Goal: Task Accomplishment & Management: Manage account settings

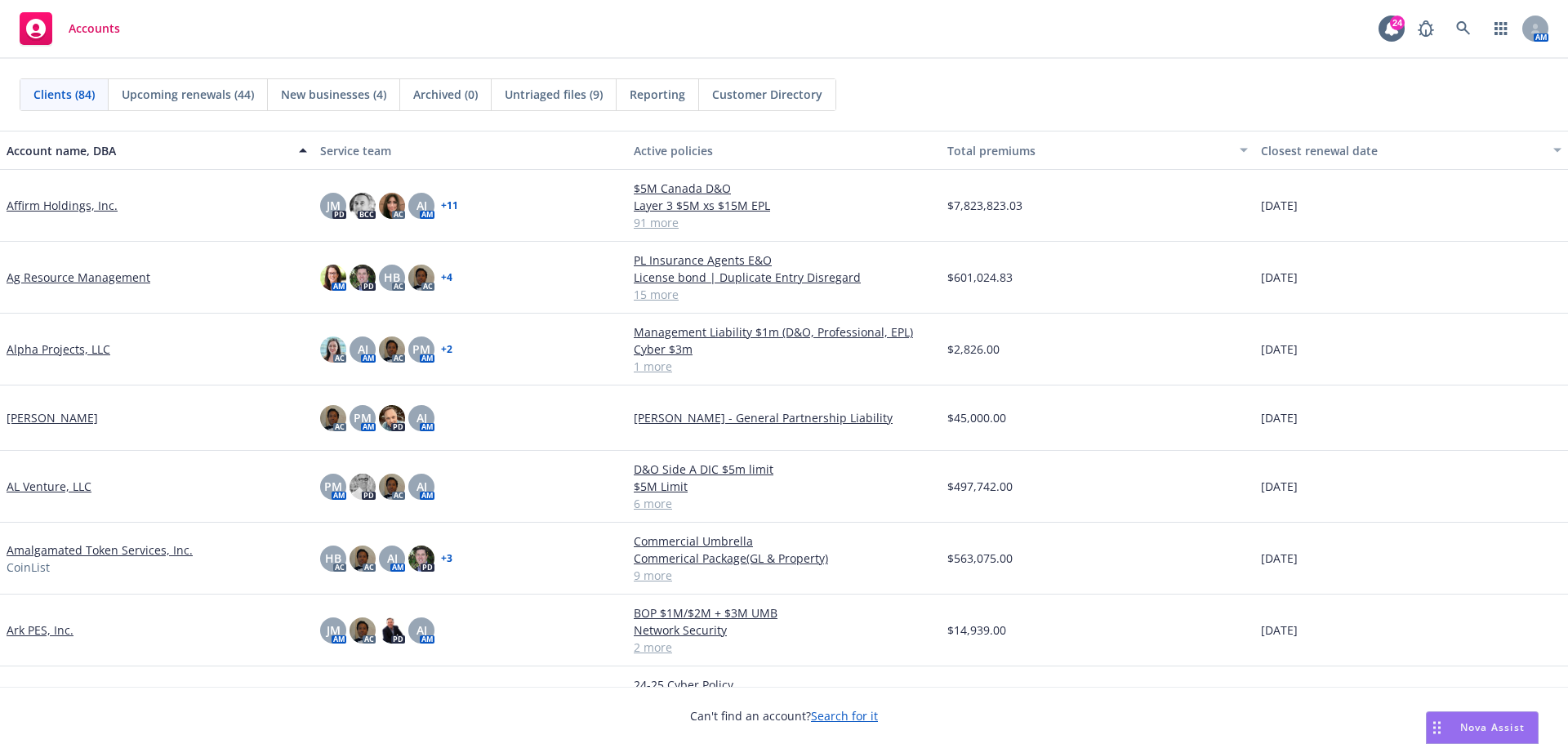
click at [981, 81] on div "Clients (84) Upcoming renewals (44) New businesses (4) Archived (0) Untriaged f…" at bounding box center [784, 94] width 1528 height 33
click at [1474, 36] on link at bounding box center [1463, 29] width 33 height 33
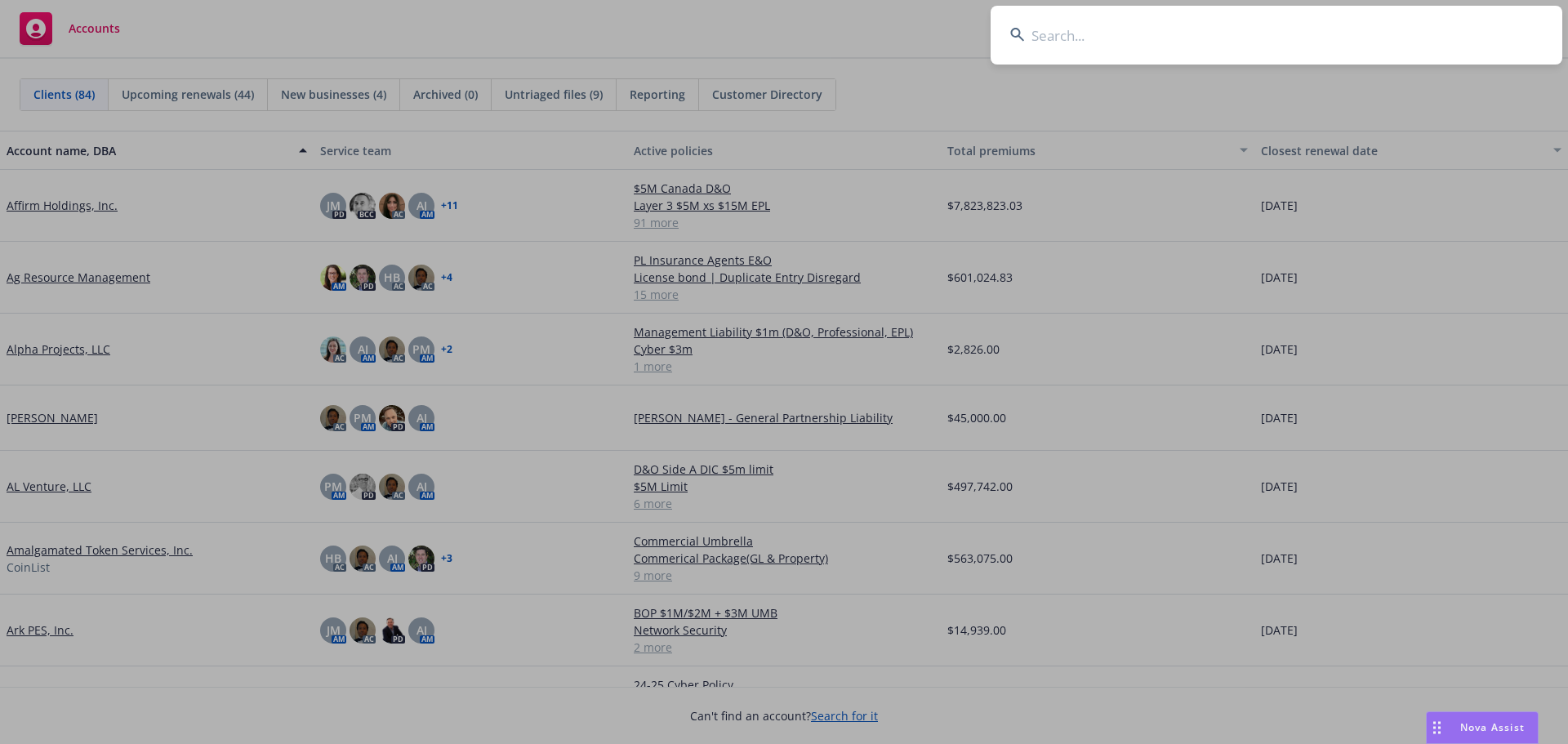
click at [1432, 45] on input at bounding box center [1276, 36] width 572 height 59
type input "TRM"
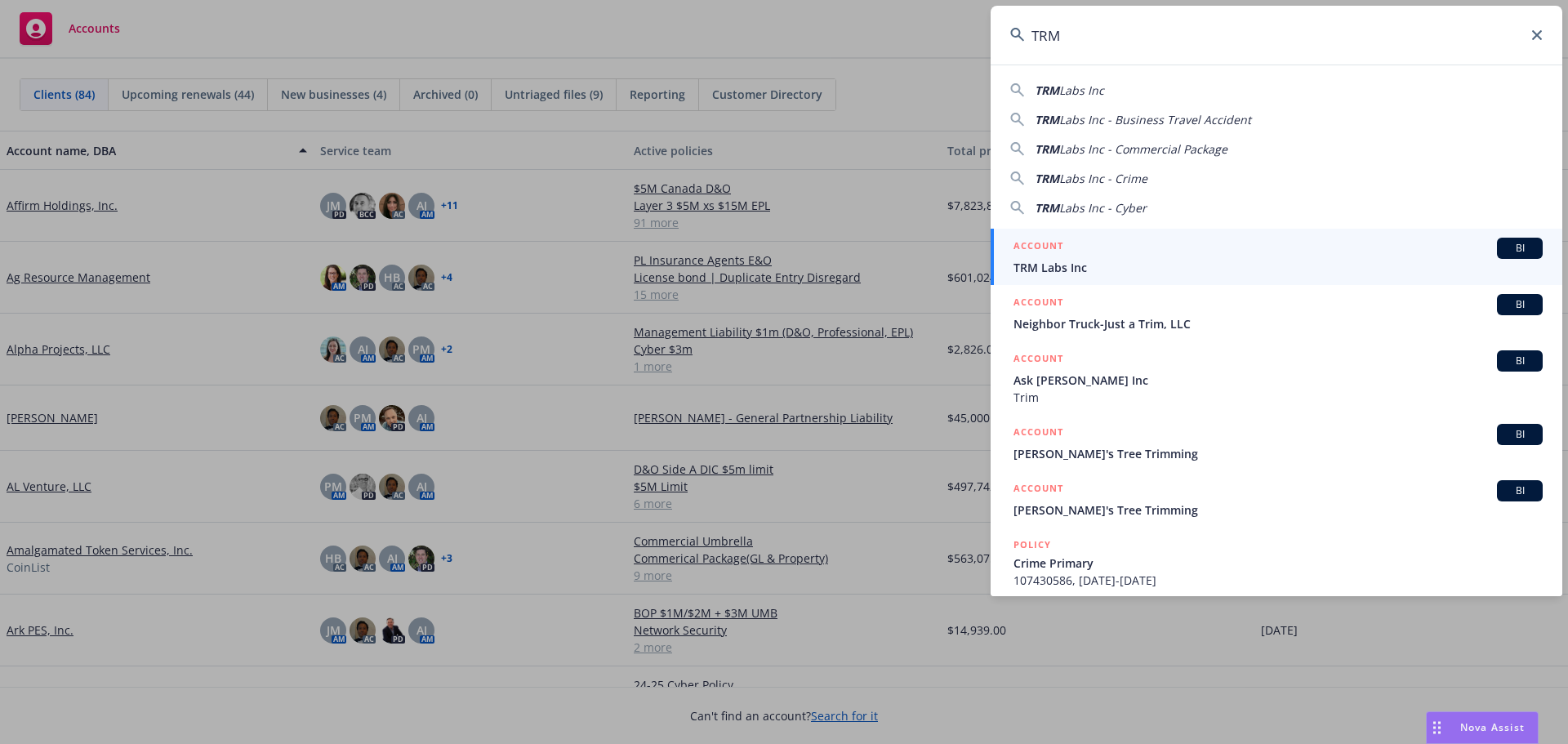
click at [1503, 251] on span "BI" at bounding box center [1519, 248] width 33 height 15
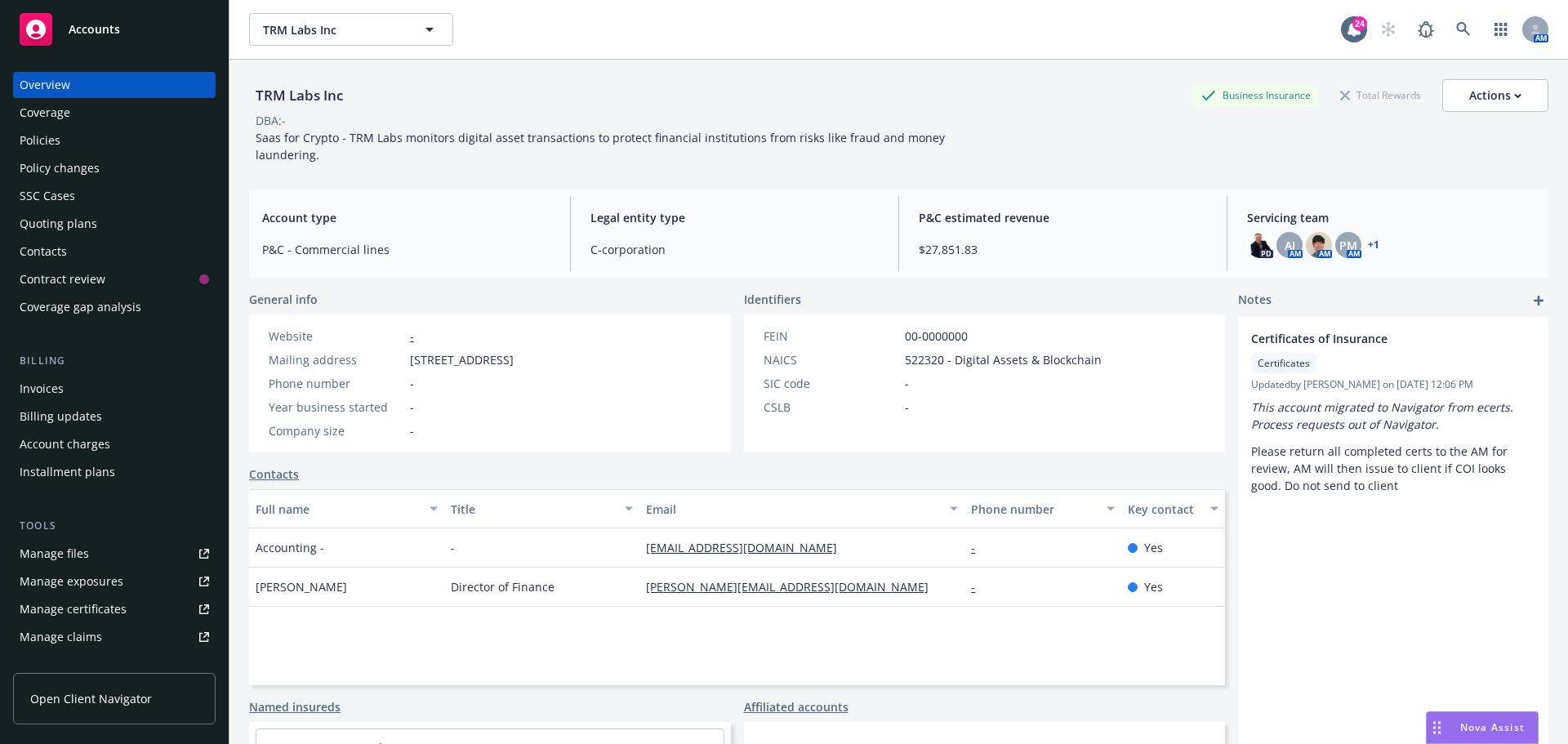
click at [802, 70] on div "TRM Labs Inc Business Insurance Total Rewards Actions DBA: - Saas for Crypto - …" at bounding box center [898, 118] width 1299 height 117
click at [953, 158] on div "Saas for Crypto - TRM Labs monitors digital asset transactions to protect finan…" at bounding box center [616, 146] width 735 height 35
click at [622, 94] on div "TRM Labs Inc Business Insurance Total Rewards Actions" at bounding box center [898, 95] width 1299 height 33
click at [1456, 32] on icon at bounding box center [1463, 29] width 15 height 15
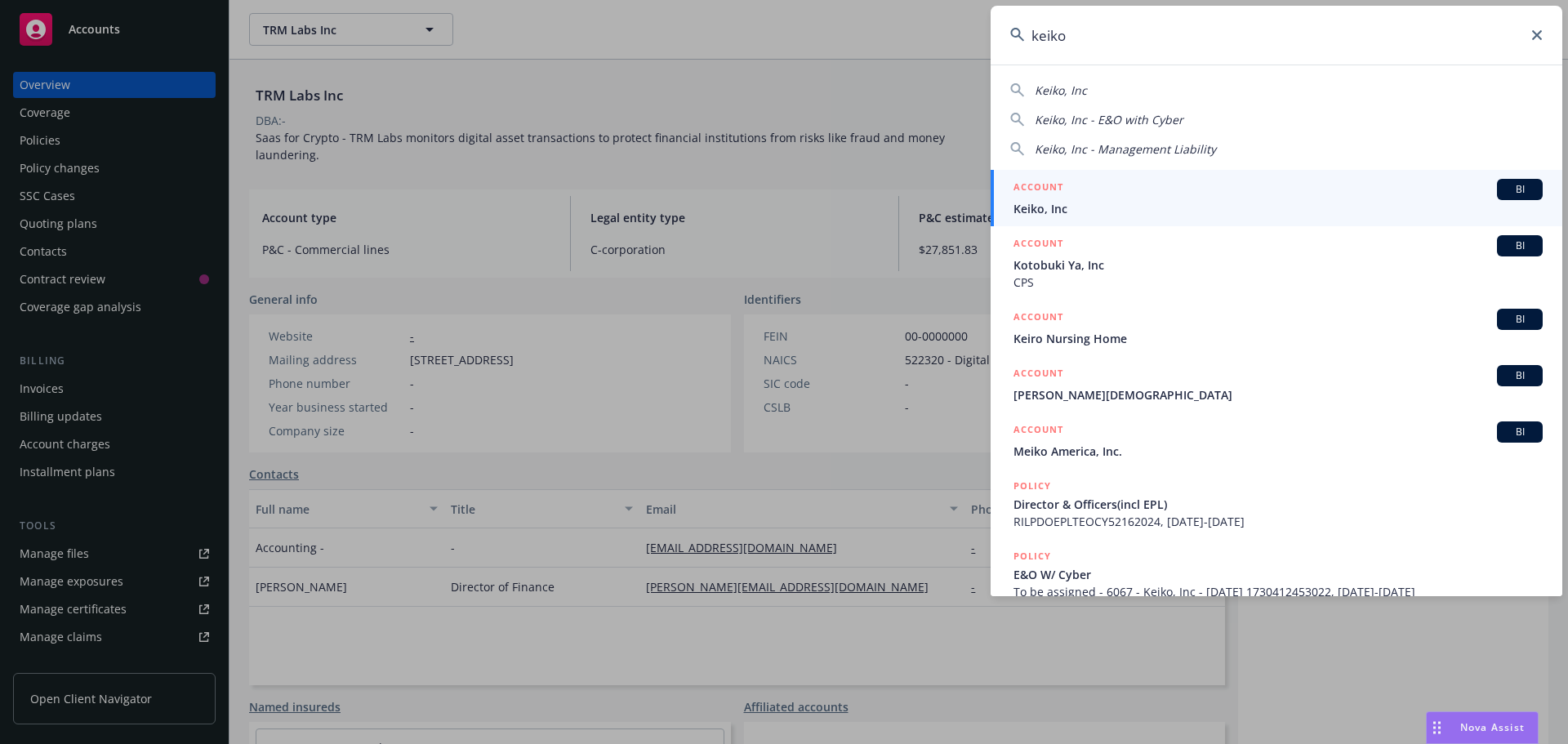
type input "keiko"
click at [1518, 199] on div "BI" at bounding box center [1519, 189] width 46 height 22
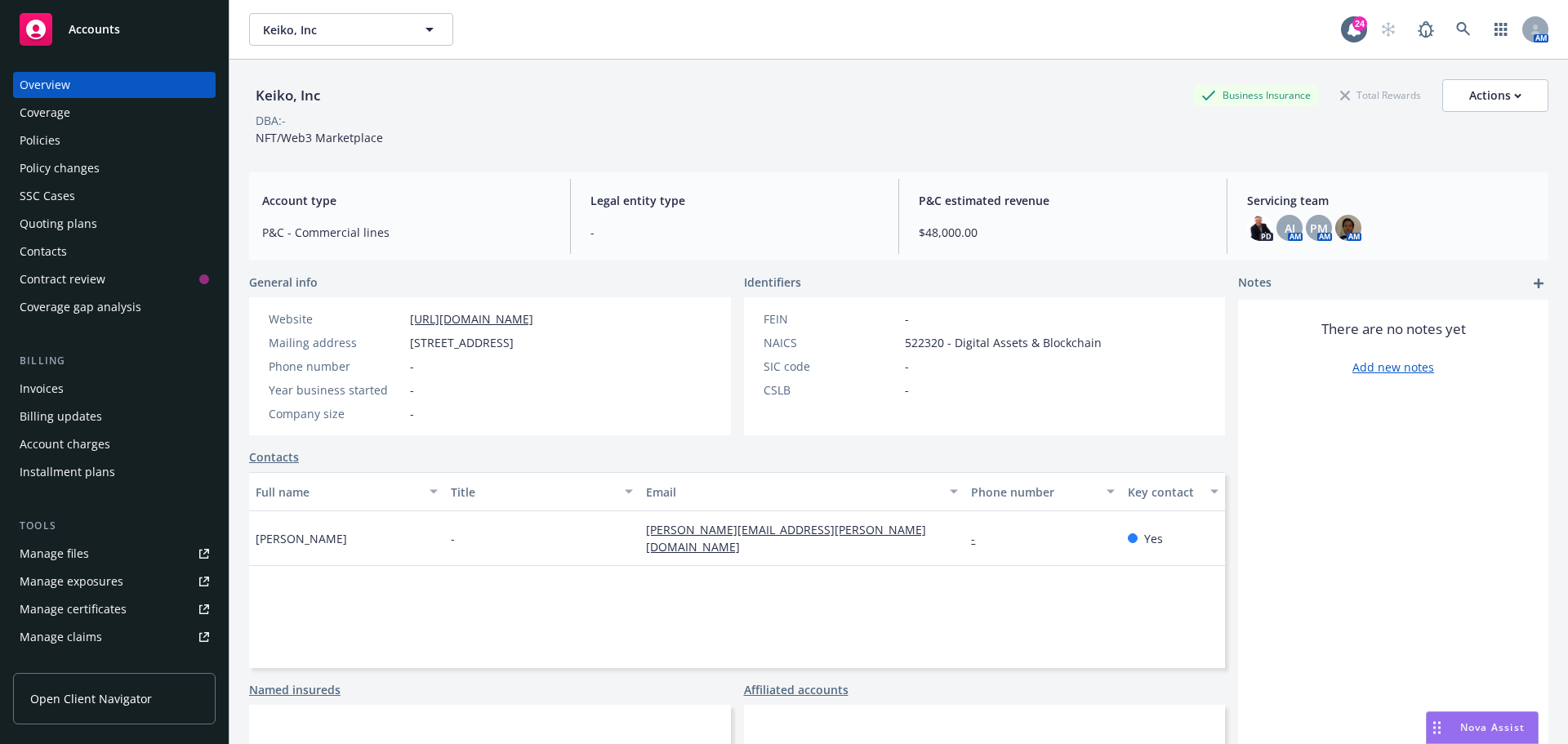
click at [838, 120] on div "DBA: -" at bounding box center [898, 120] width 1299 height 17
click at [1469, 87] on div "Actions" at bounding box center [1495, 95] width 52 height 31
click at [933, 81] on div "Keiko, Inc Business Insurance Total Rewards Actions Actions Edit account summar…" at bounding box center [898, 95] width 1299 height 33
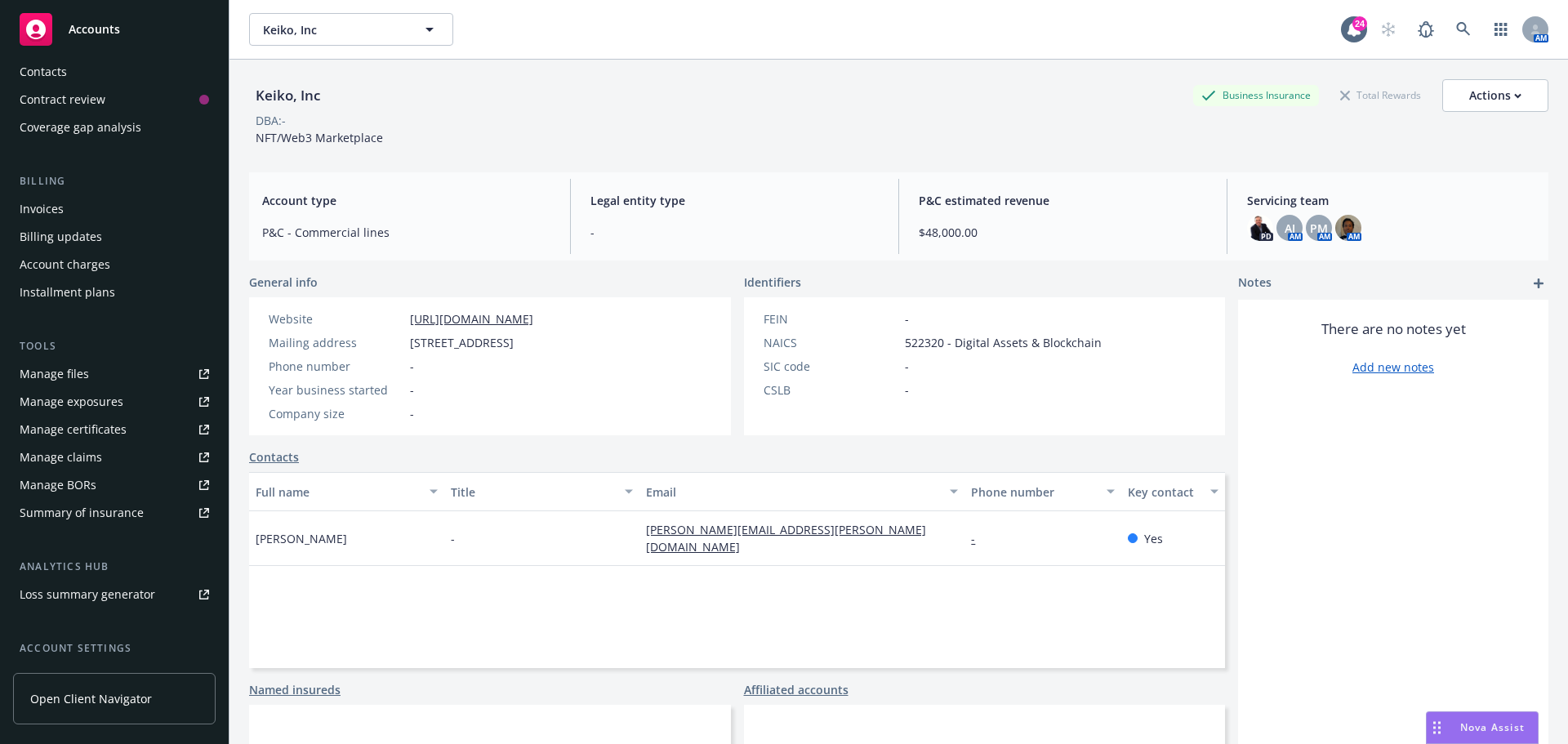
scroll to position [320, 0]
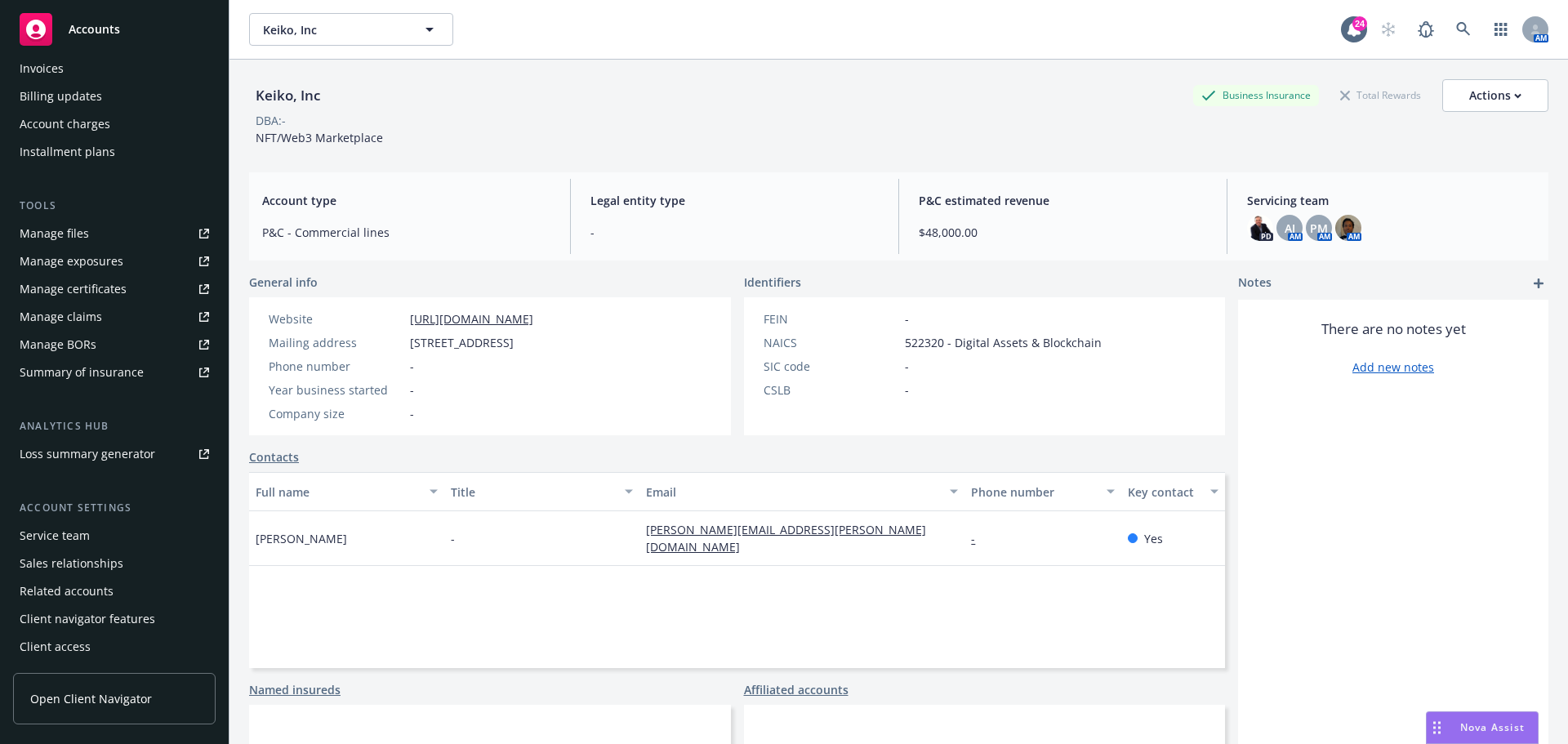
click at [110, 637] on div "Client access" at bounding box center [114, 646] width 190 height 26
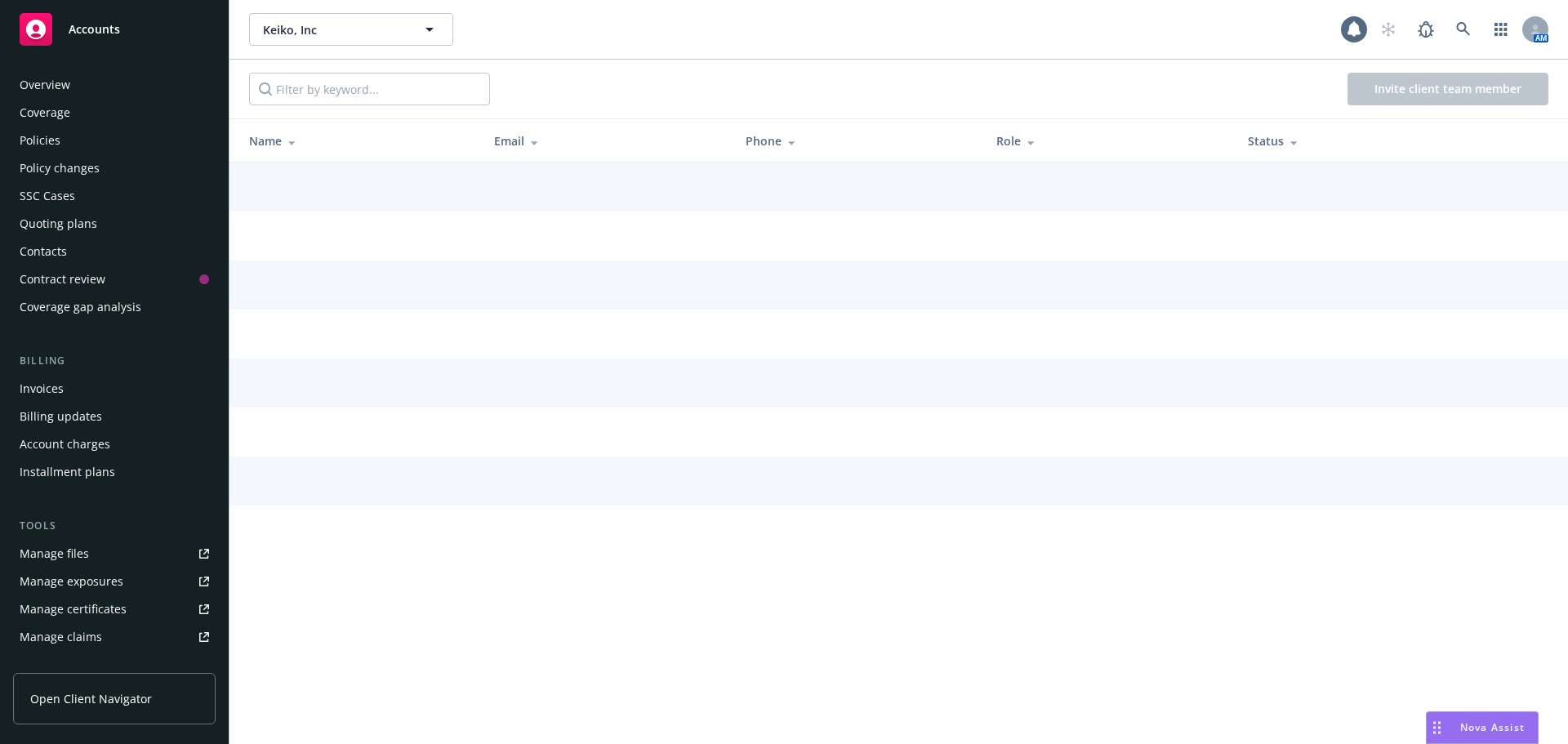
scroll to position [320, 0]
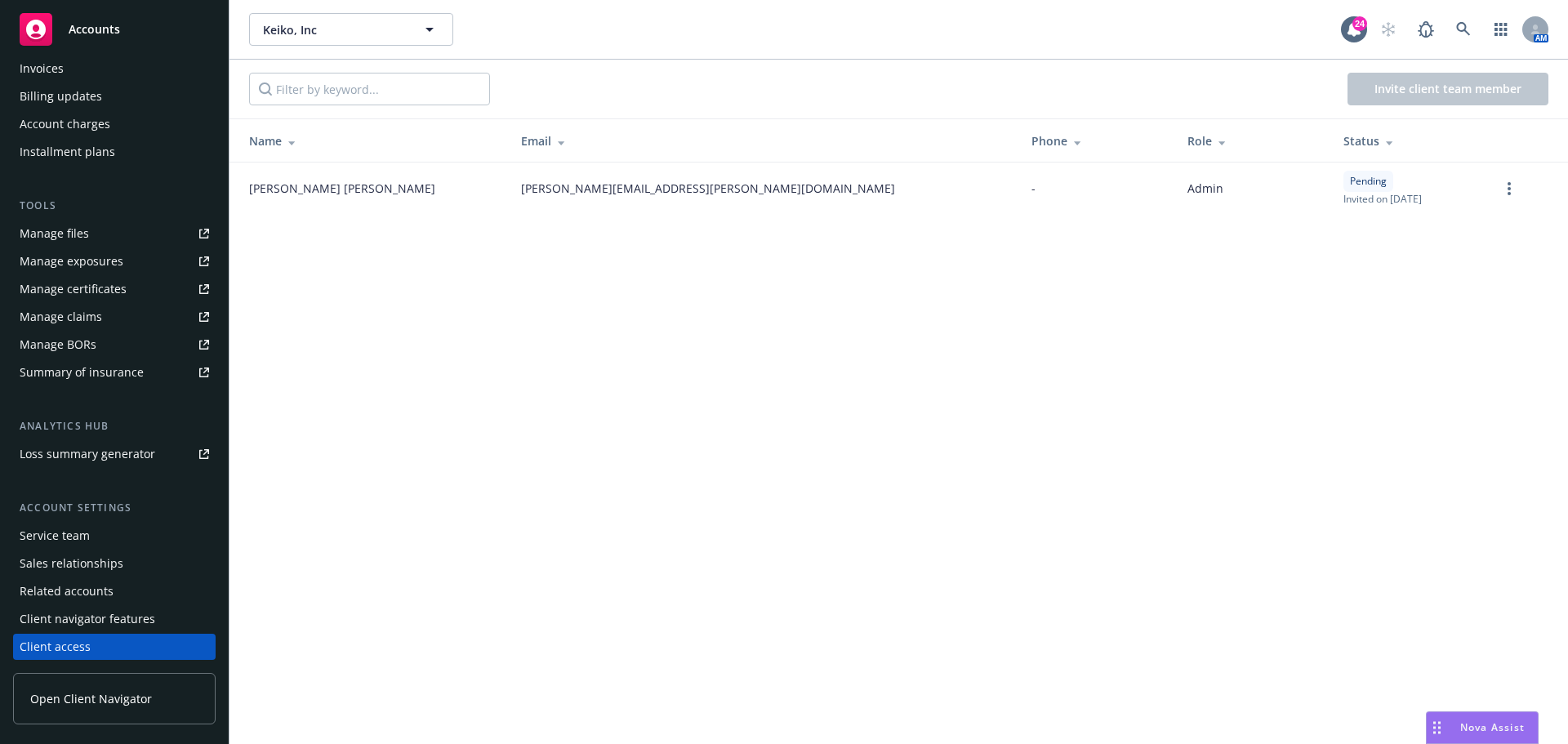
click at [1141, 75] on div "Invite client team member" at bounding box center [898, 89] width 1338 height 59
click at [1157, 70] on div "Invite client team member" at bounding box center [898, 89] width 1338 height 59
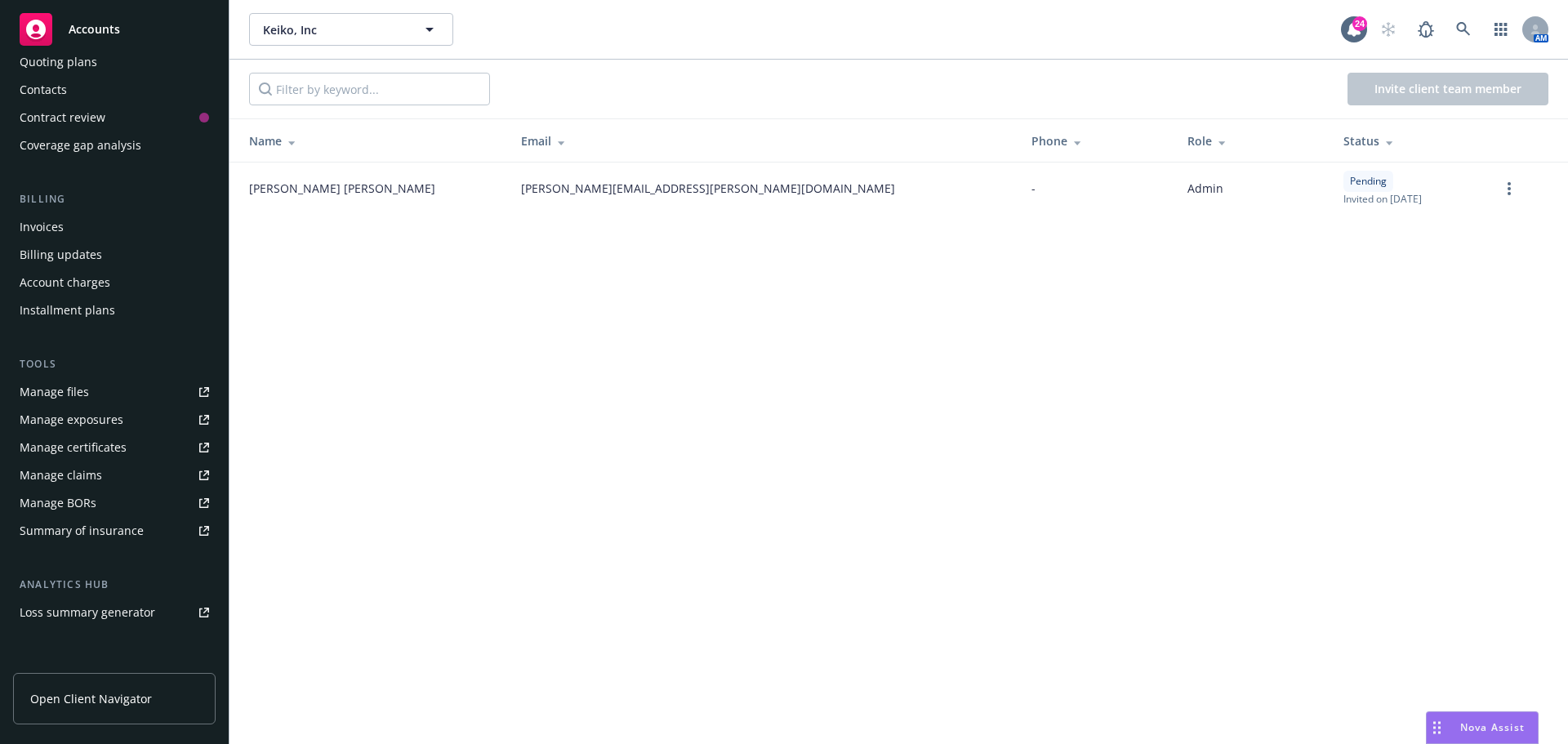
scroll to position [0, 0]
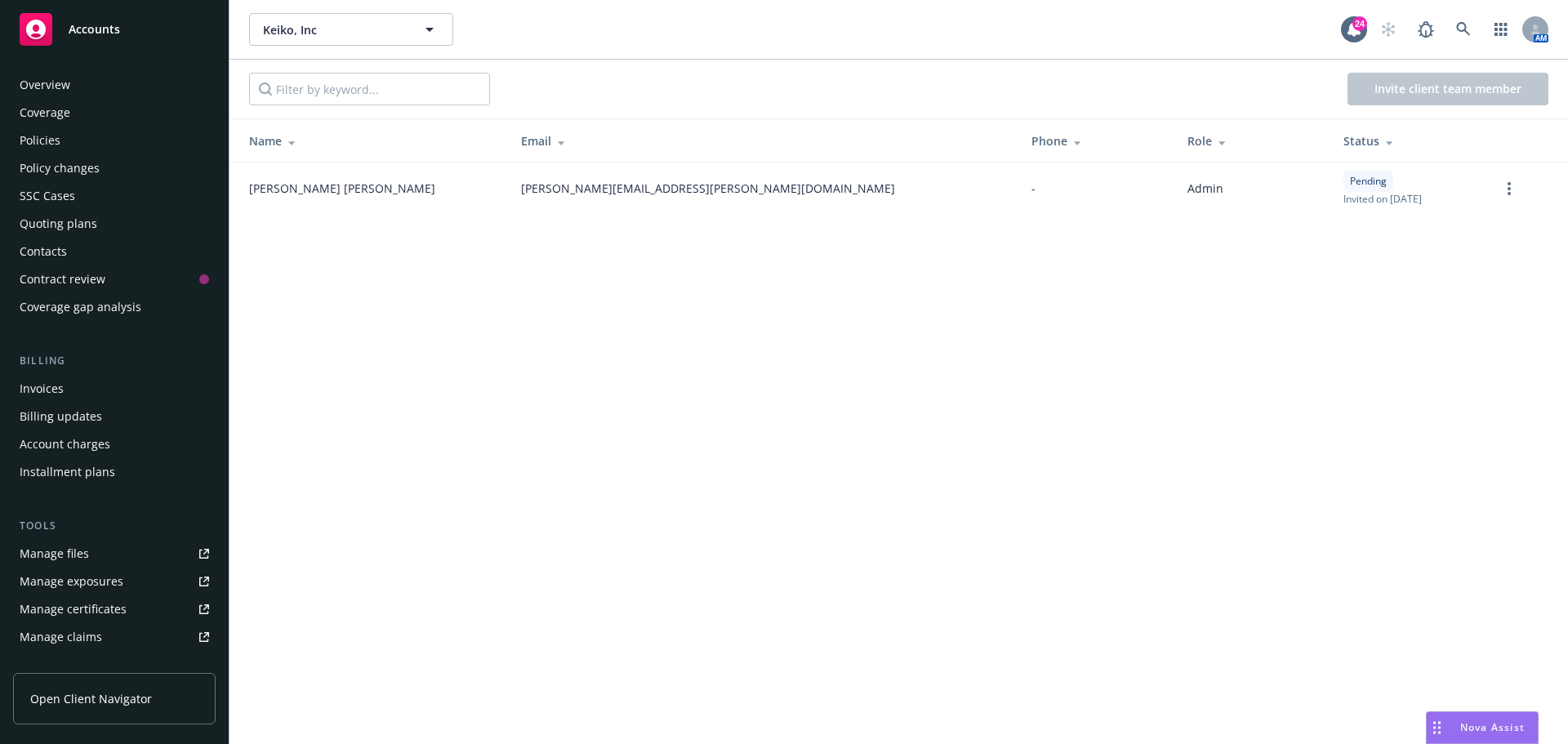
click at [68, 246] on div "Contacts" at bounding box center [114, 251] width 190 height 26
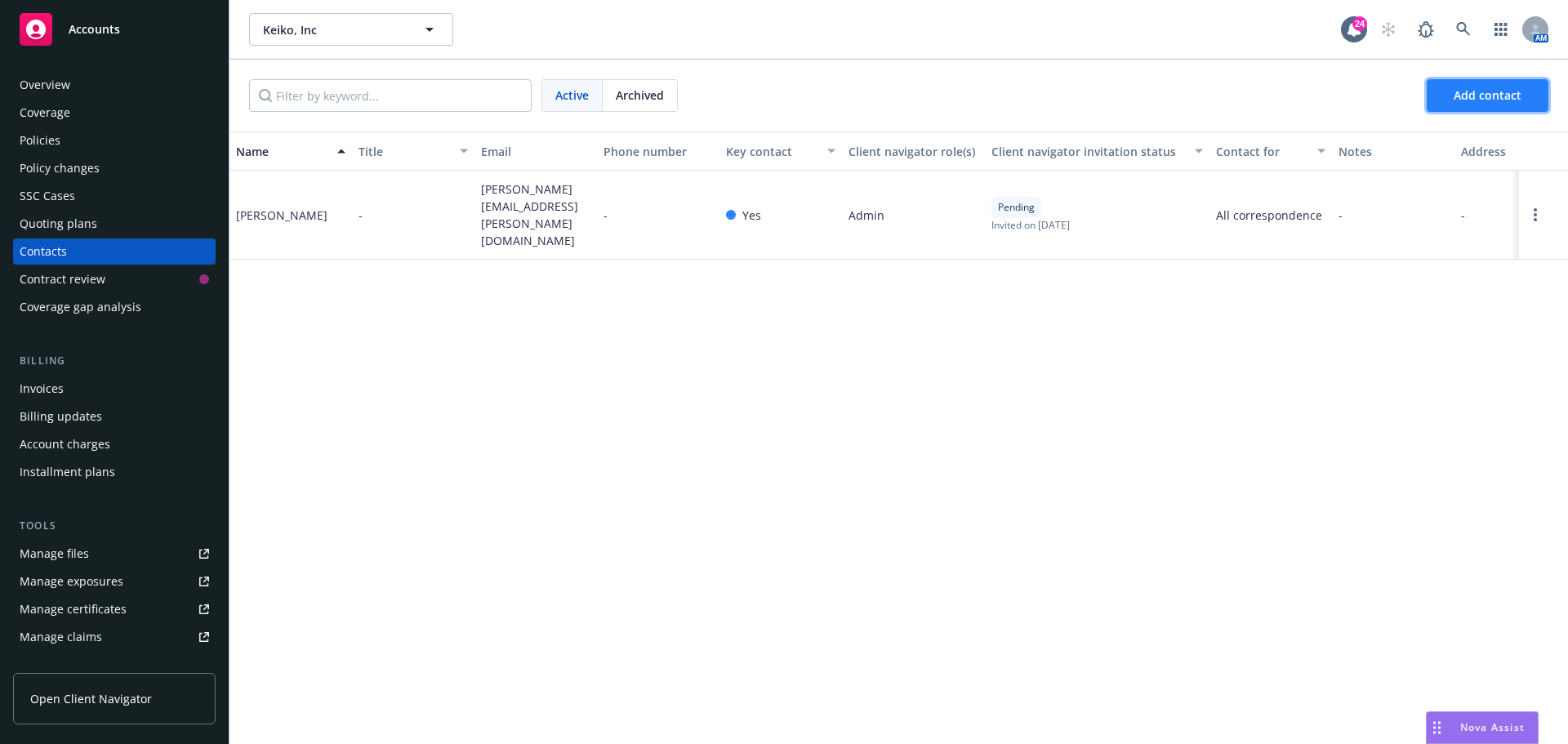
click at [1480, 88] on span "Add contact" at bounding box center [1487, 95] width 68 height 16
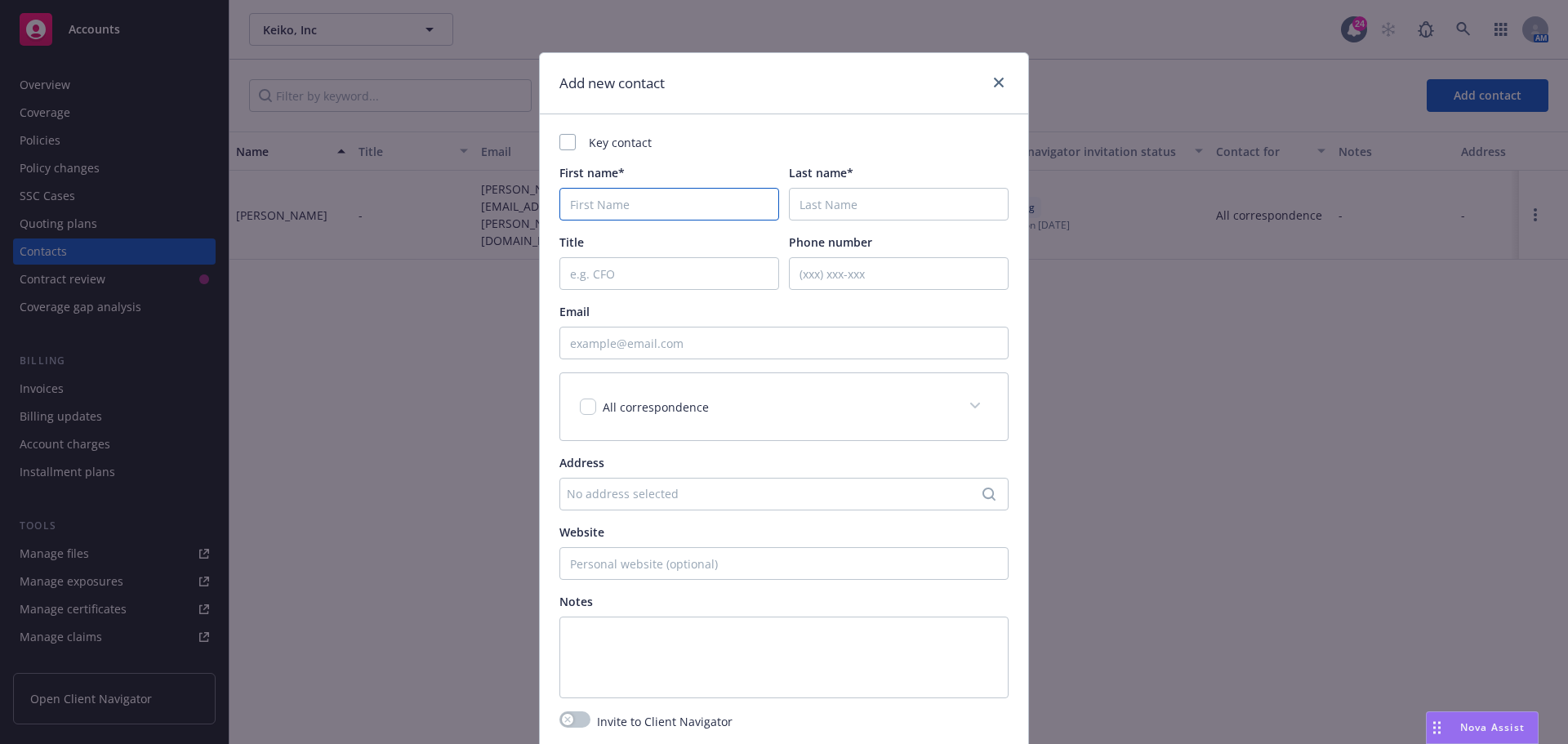
click at [580, 206] on input "First name*" at bounding box center [670, 204] width 220 height 33
click at [560, 138] on div at bounding box center [567, 142] width 16 height 16
checkbox input "true"
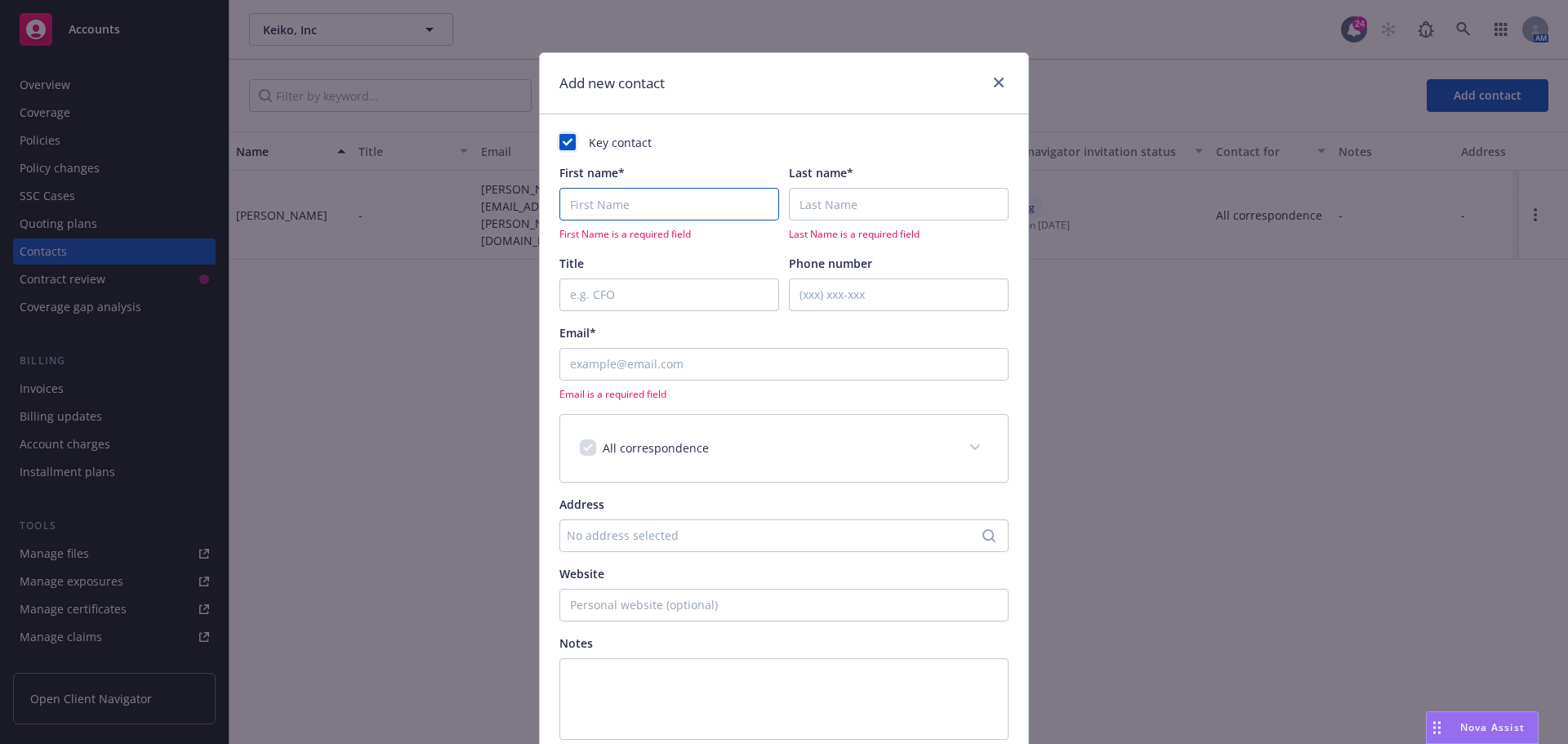
click at [588, 202] on input "First name*" at bounding box center [670, 204] width 220 height 33
type input "Julie-Anne"
click at [817, 191] on input "Last name*" at bounding box center [898, 204] width 220 height 33
type input "Selvey"
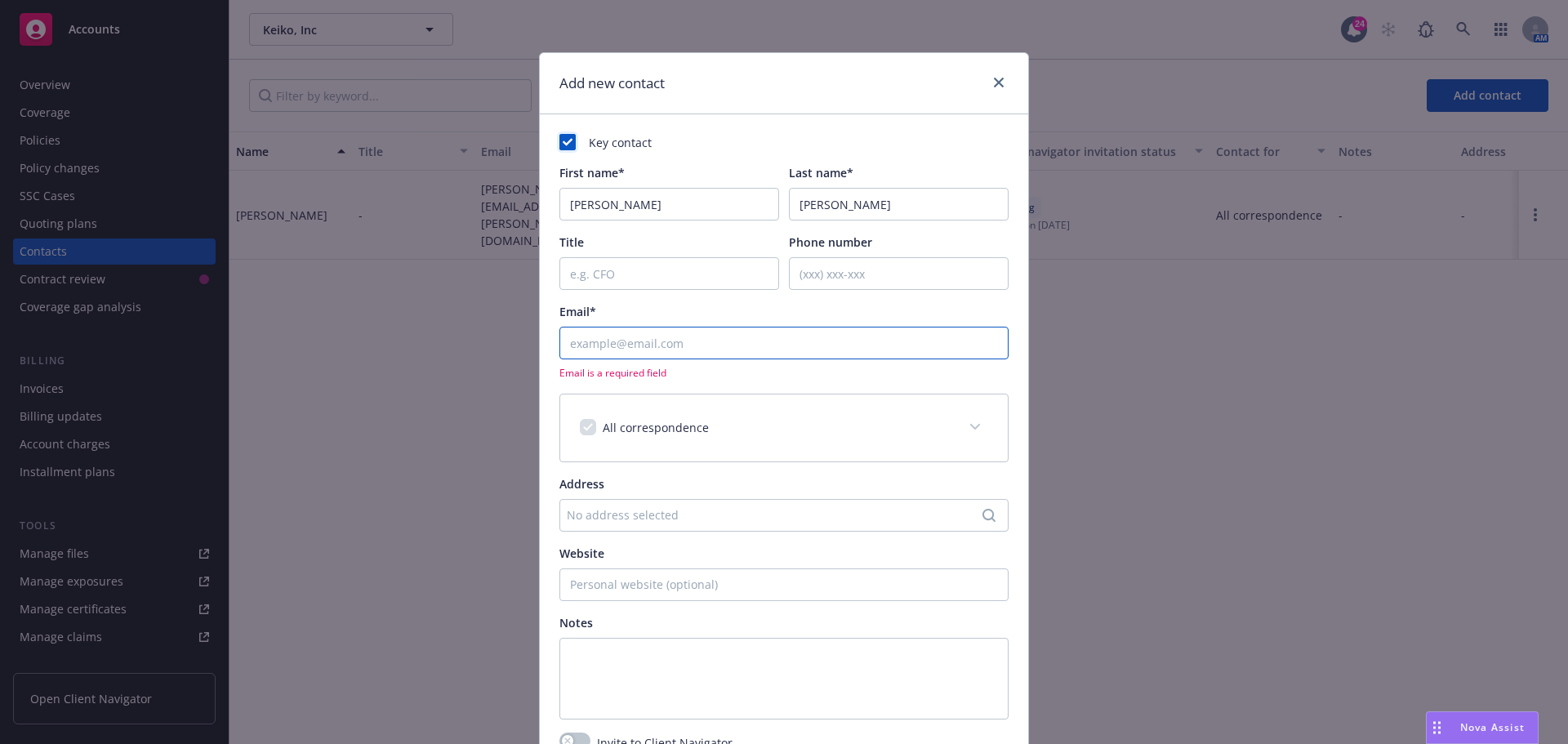
click at [600, 343] on input "Email*" at bounding box center [784, 343] width 449 height 33
type input "julie-anne.selvey@magiceden.io"
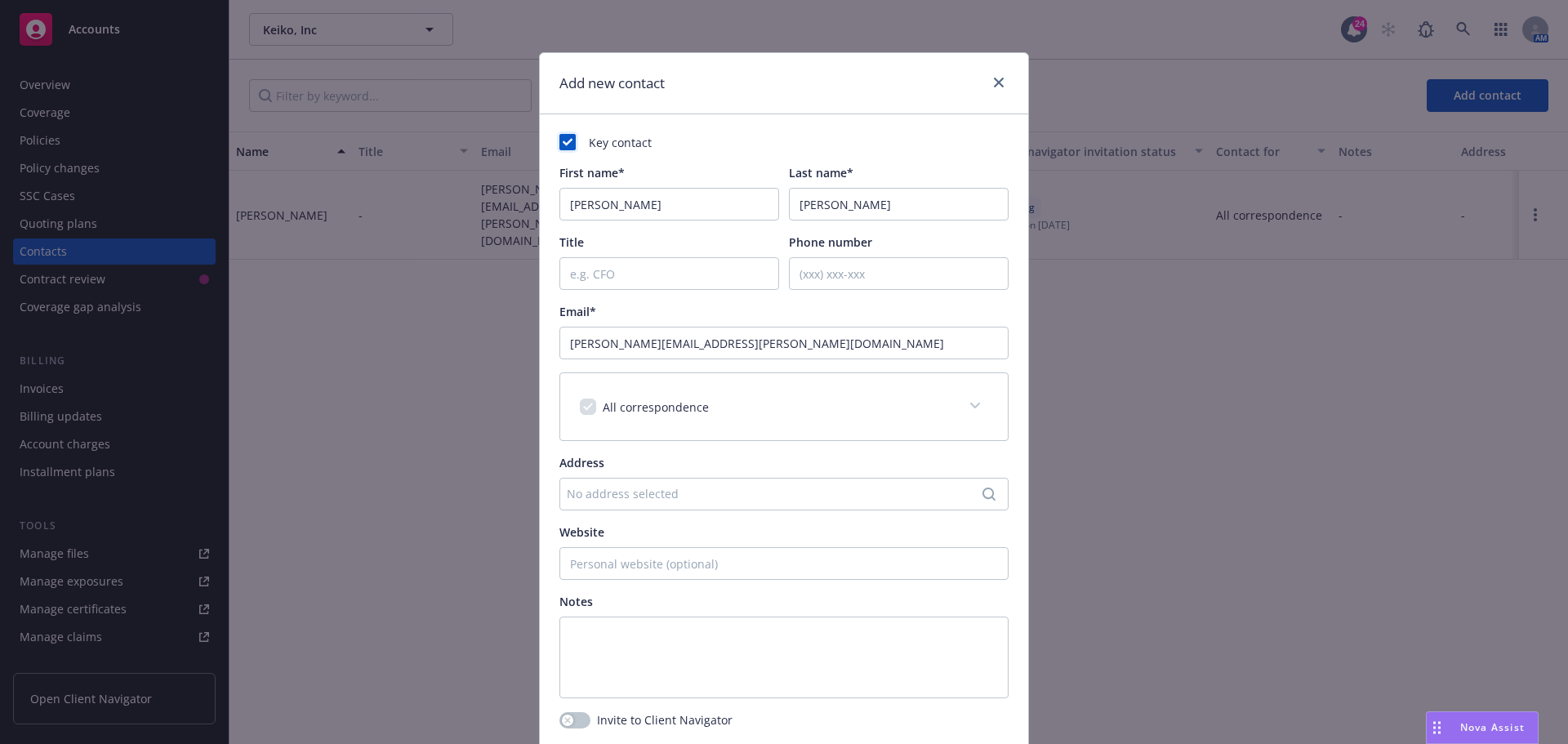
click at [1000, 317] on div "Email*" at bounding box center [784, 312] width 449 height 17
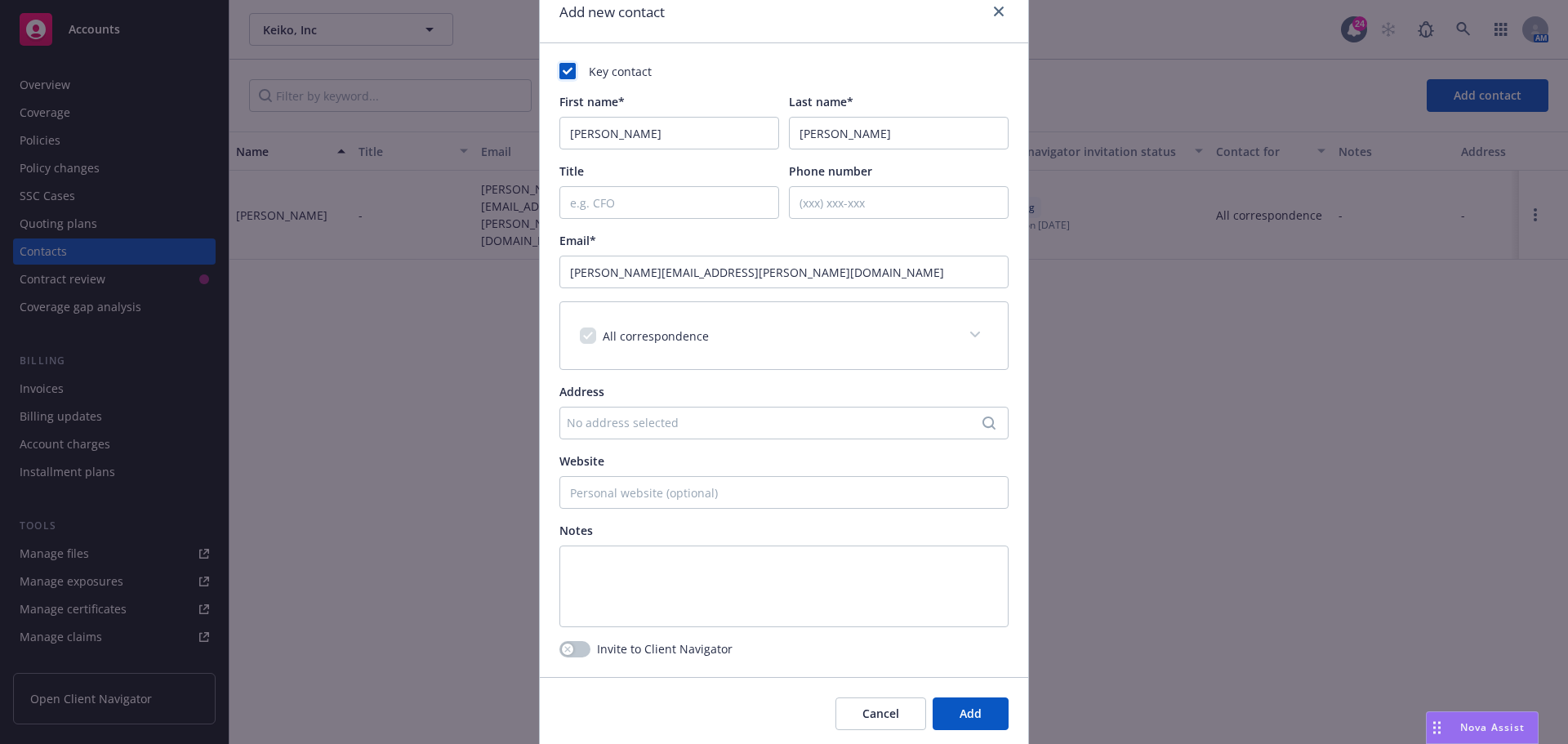
scroll to position [130, 0]
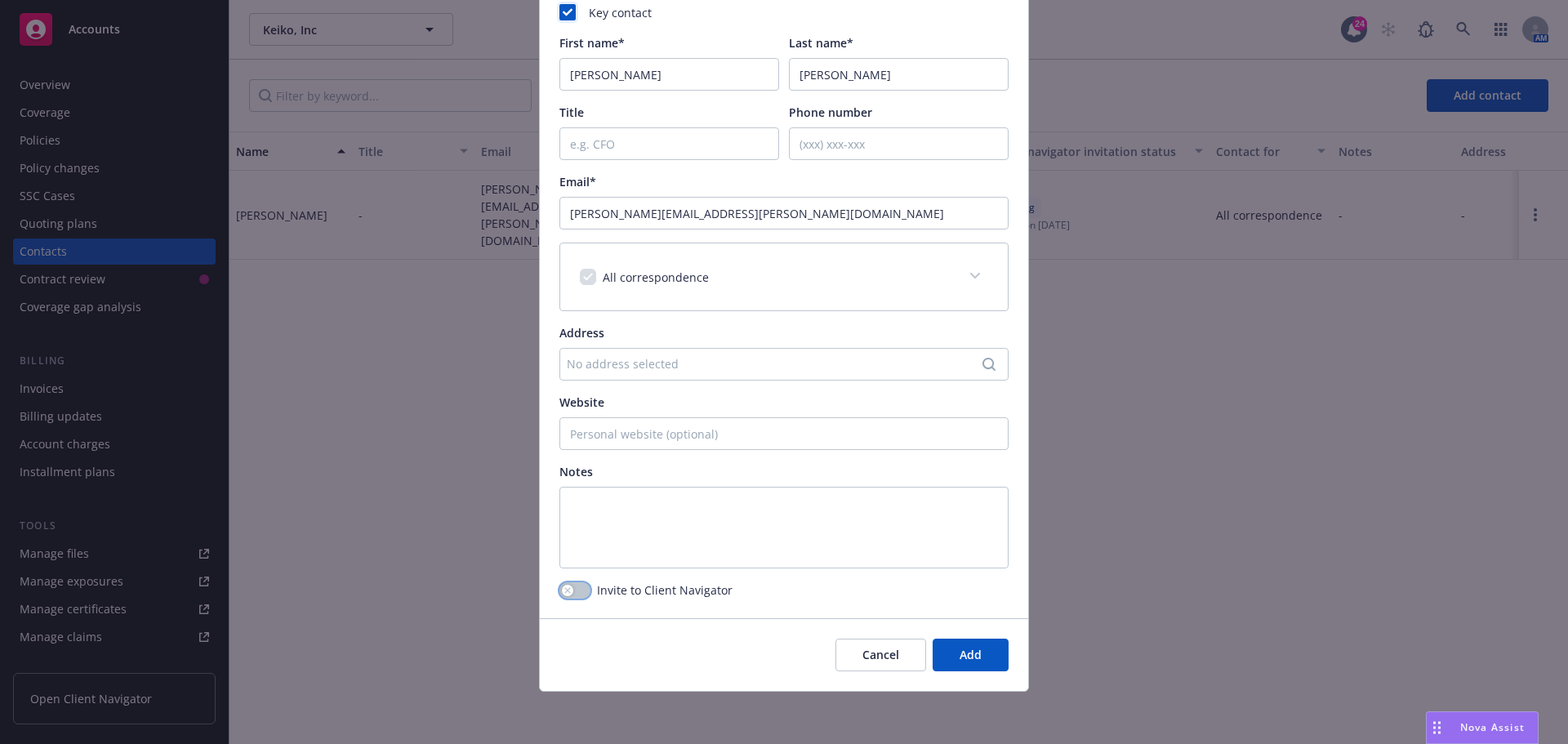
click at [579, 585] on button "button" at bounding box center [575, 590] width 31 height 16
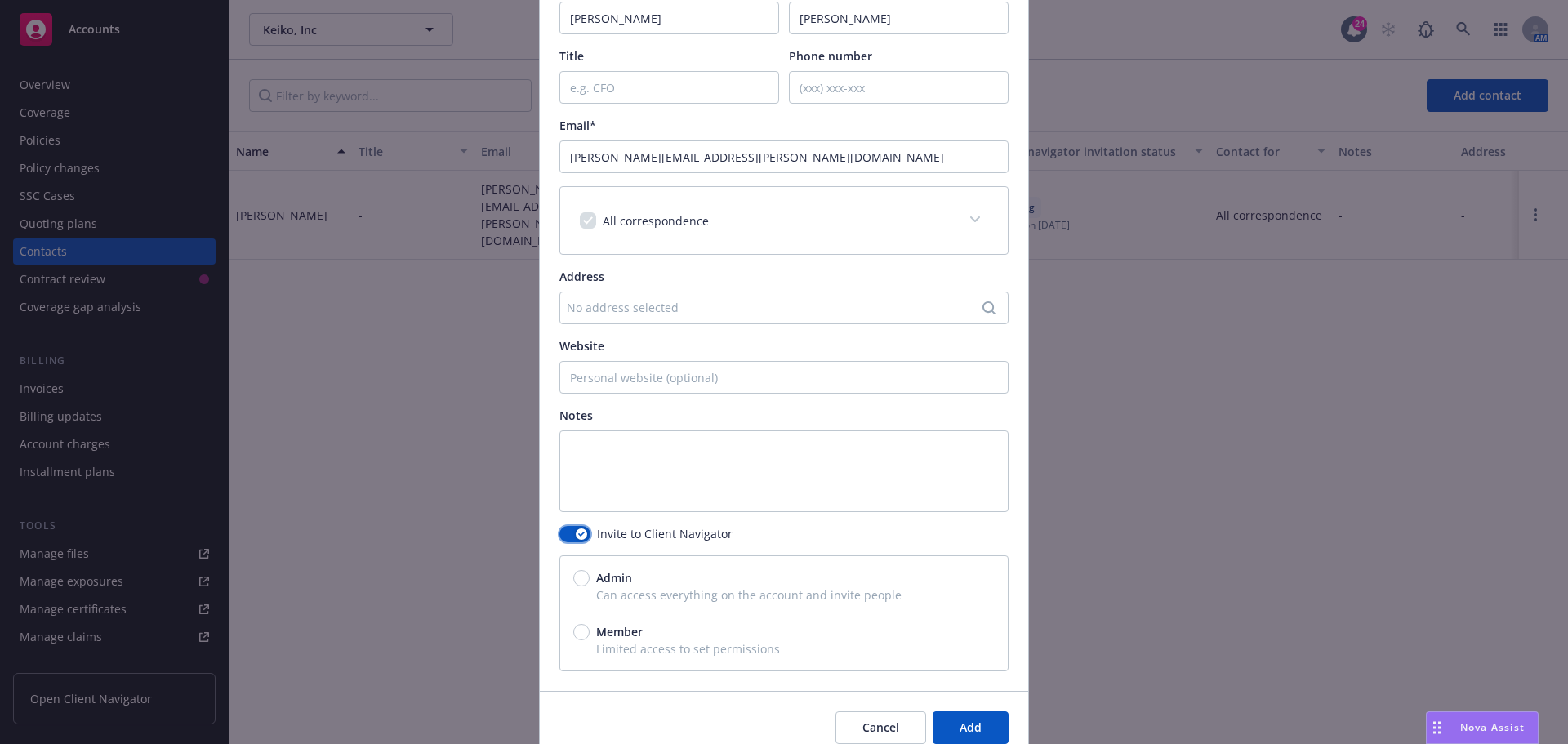
scroll to position [259, 0]
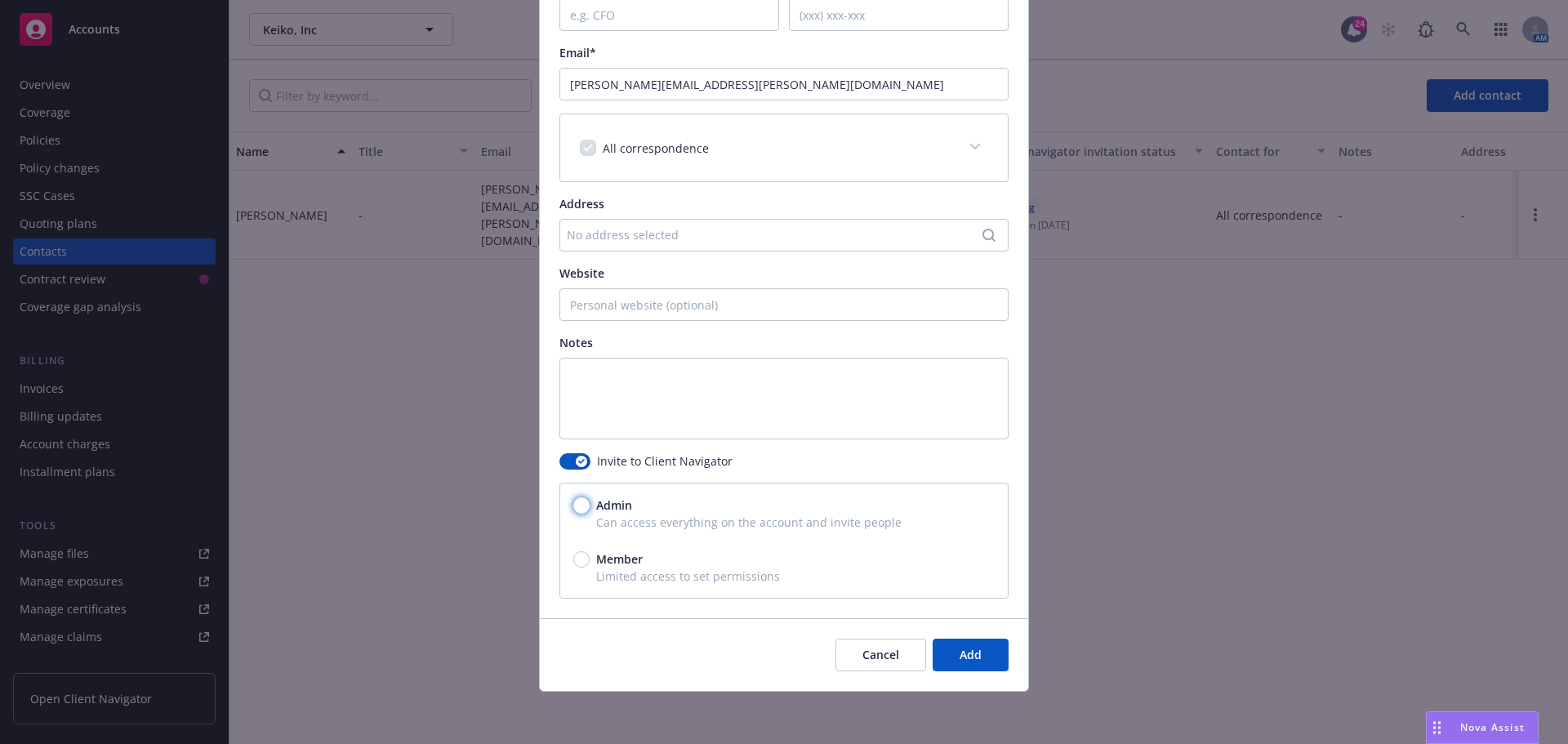
click at [573, 509] on input "Admin" at bounding box center [581, 505] width 16 height 16
radio input "true"
click at [949, 646] on button "Add" at bounding box center [970, 655] width 76 height 33
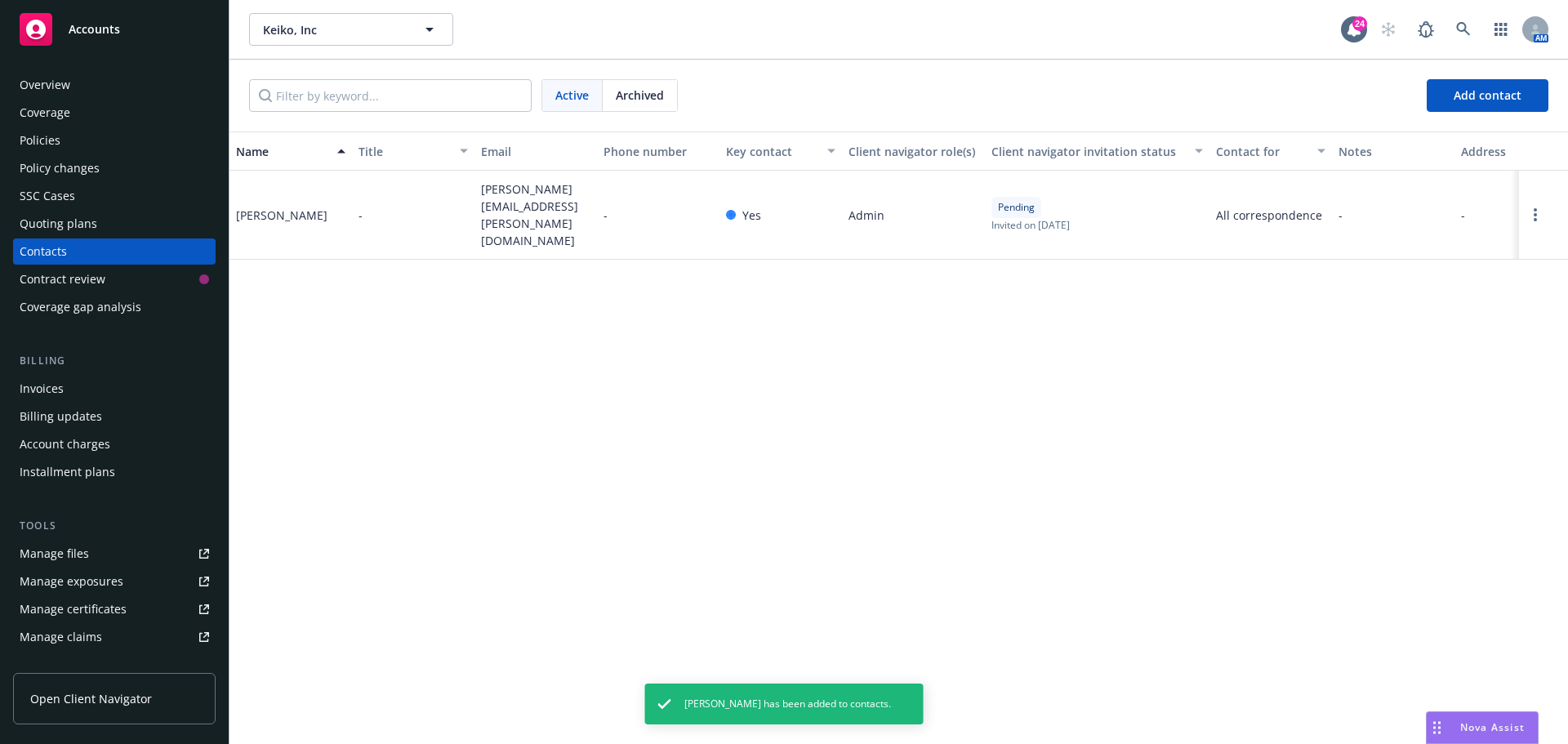
click at [550, 495] on div "Name Title Email Phone number Key contact Client navigator role(s) Client navig…" at bounding box center [898, 437] width 1338 height 612
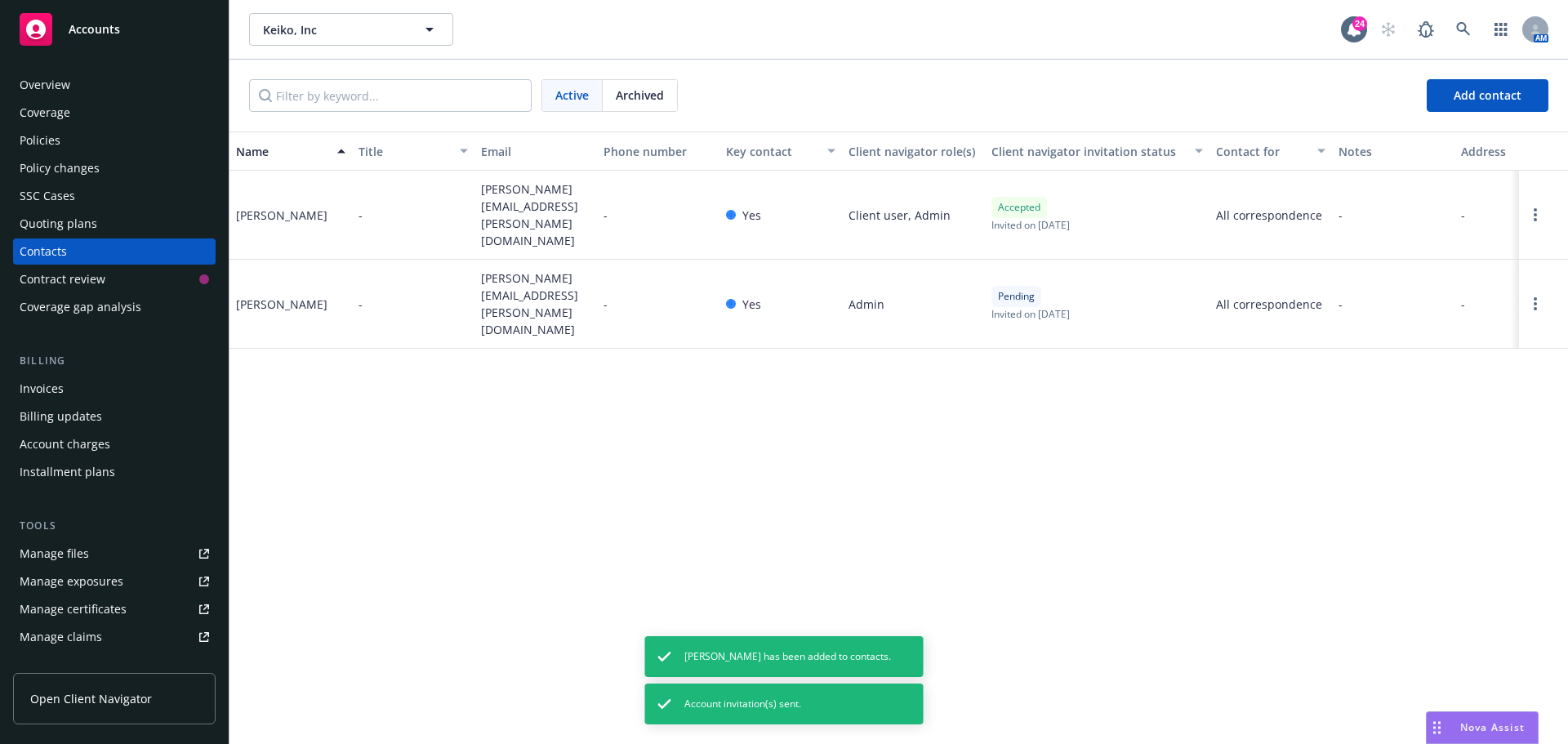
click at [87, 148] on div "Policies" at bounding box center [114, 140] width 190 height 26
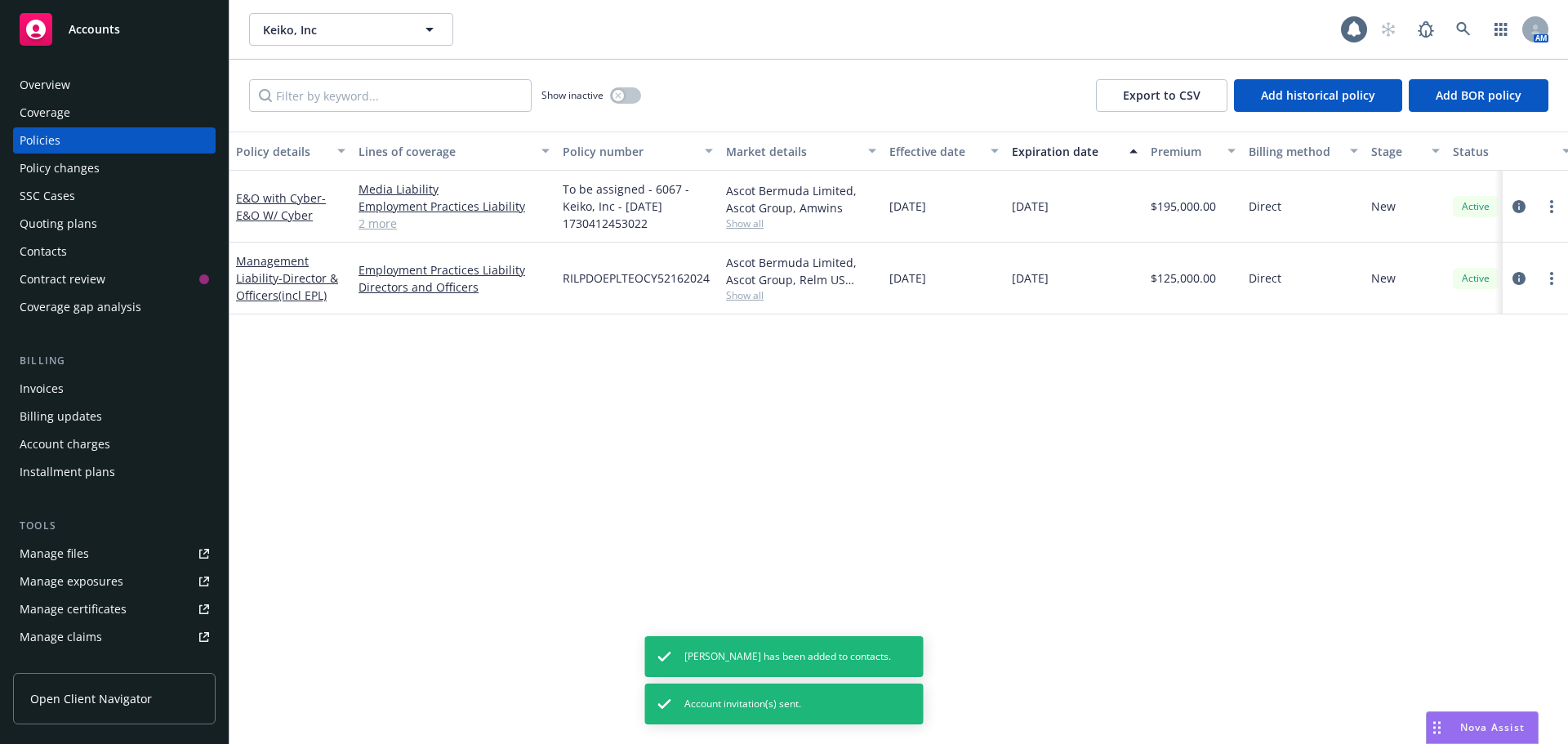
drag, startPoint x: 849, startPoint y: 79, endPoint x: 848, endPoint y: 88, distance: 9.1
click at [849, 79] on div "Show inactive Export to CSV Add historical policy Add BOR policy" at bounding box center [898, 95] width 1338 height 72
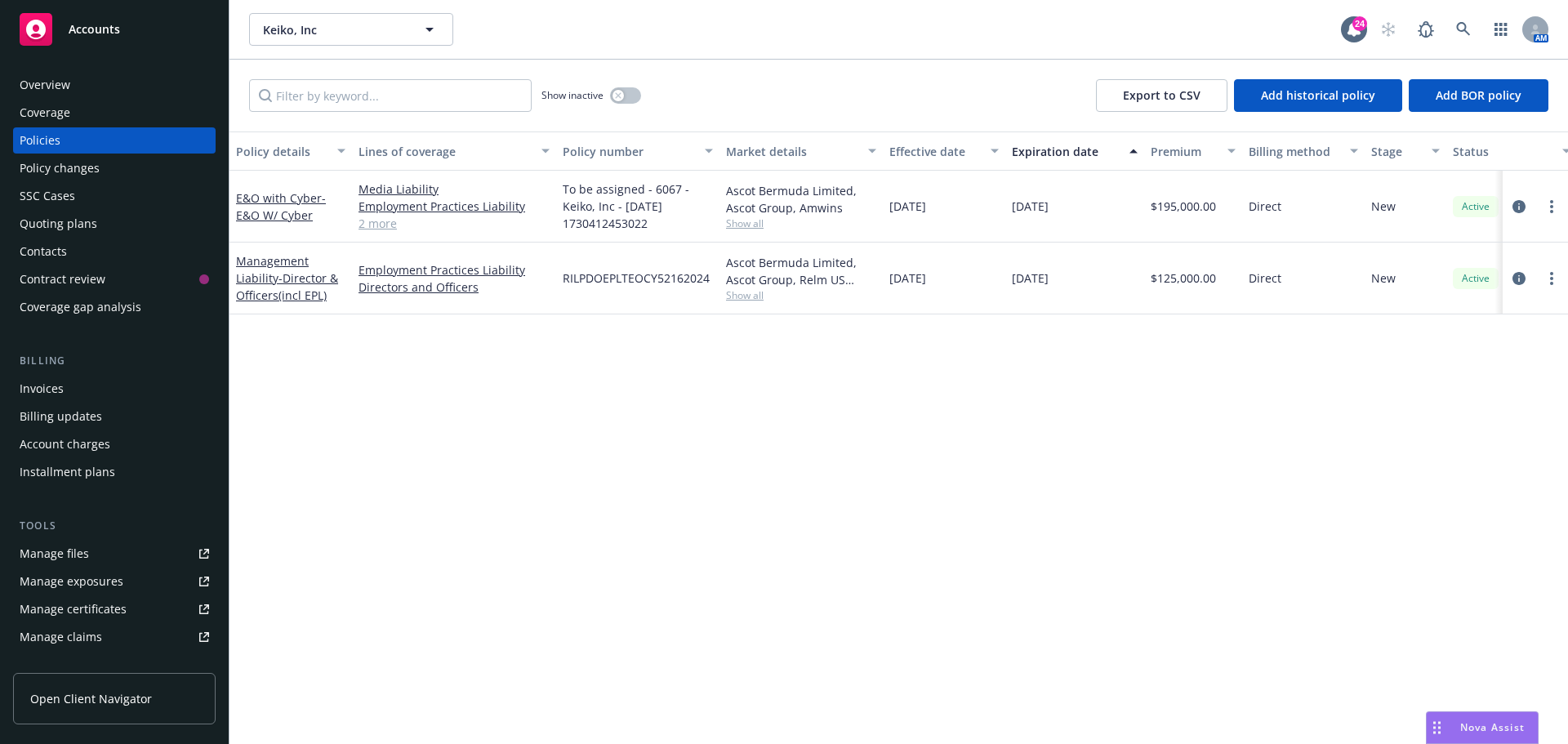
click at [802, 361] on div "Policy details Lines of coverage Policy number Market details Effective date Ex…" at bounding box center [898, 437] width 1338 height 612
click at [803, 361] on div "Policy details Lines of coverage Policy number Market details Effective date Ex…" at bounding box center [898, 437] width 1338 height 612
click at [693, 74] on div "Show inactive Export to CSV Add historical policy Add BOR policy" at bounding box center [898, 95] width 1338 height 72
click at [71, 89] on div "Overview" at bounding box center [114, 85] width 190 height 26
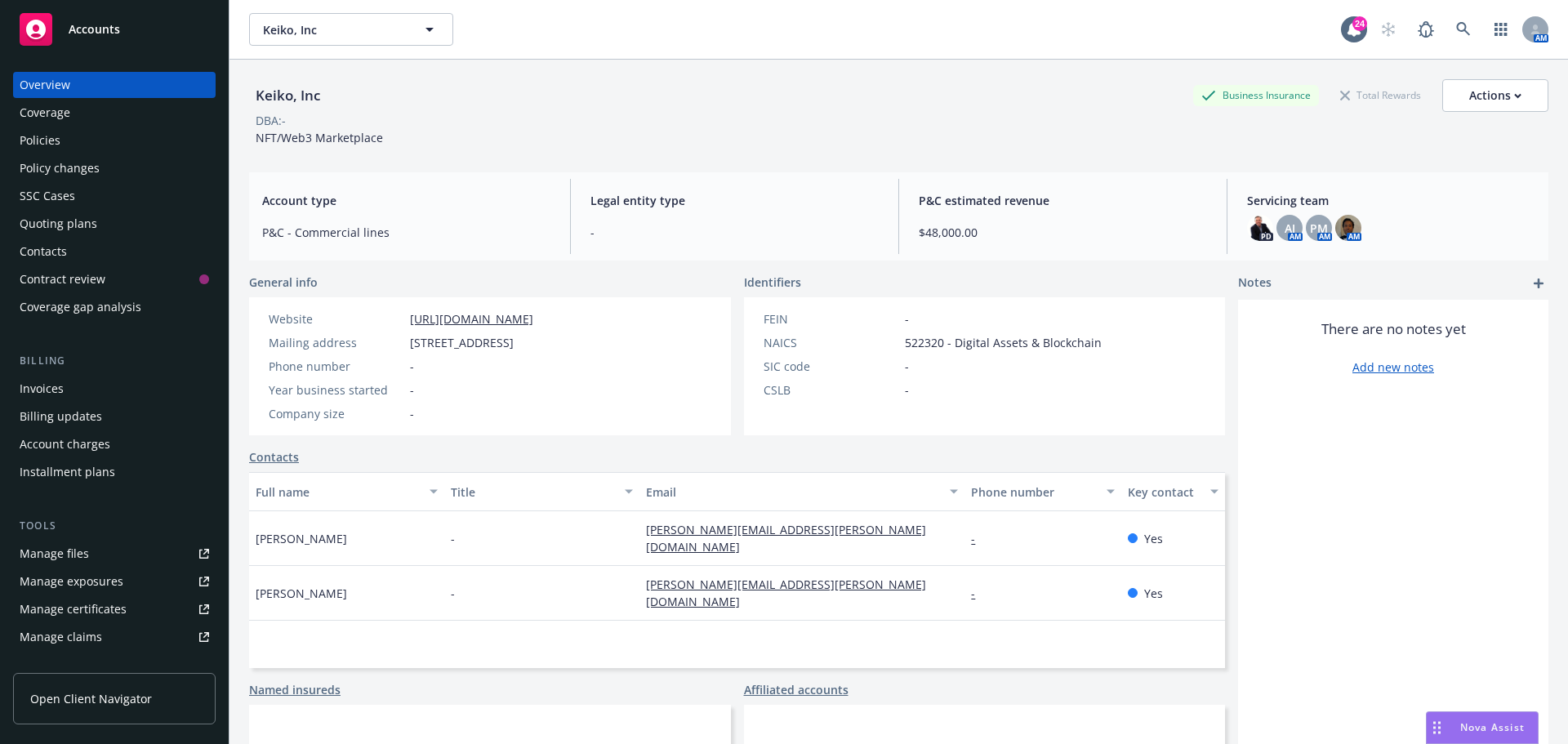
click at [883, 99] on div "Keiko, Inc Business Insurance Total Rewards Actions" at bounding box center [898, 95] width 1299 height 33
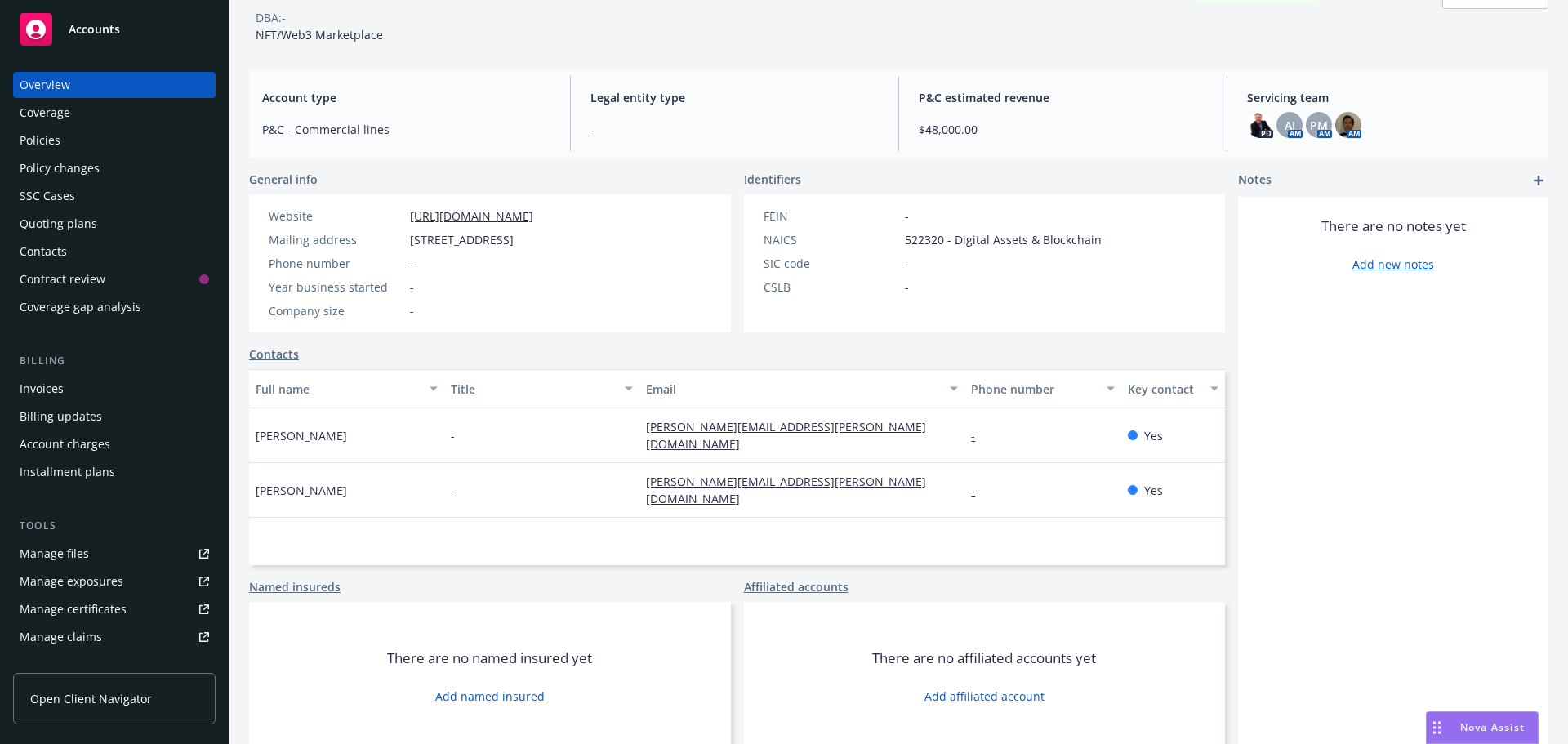
scroll to position [110, 0]
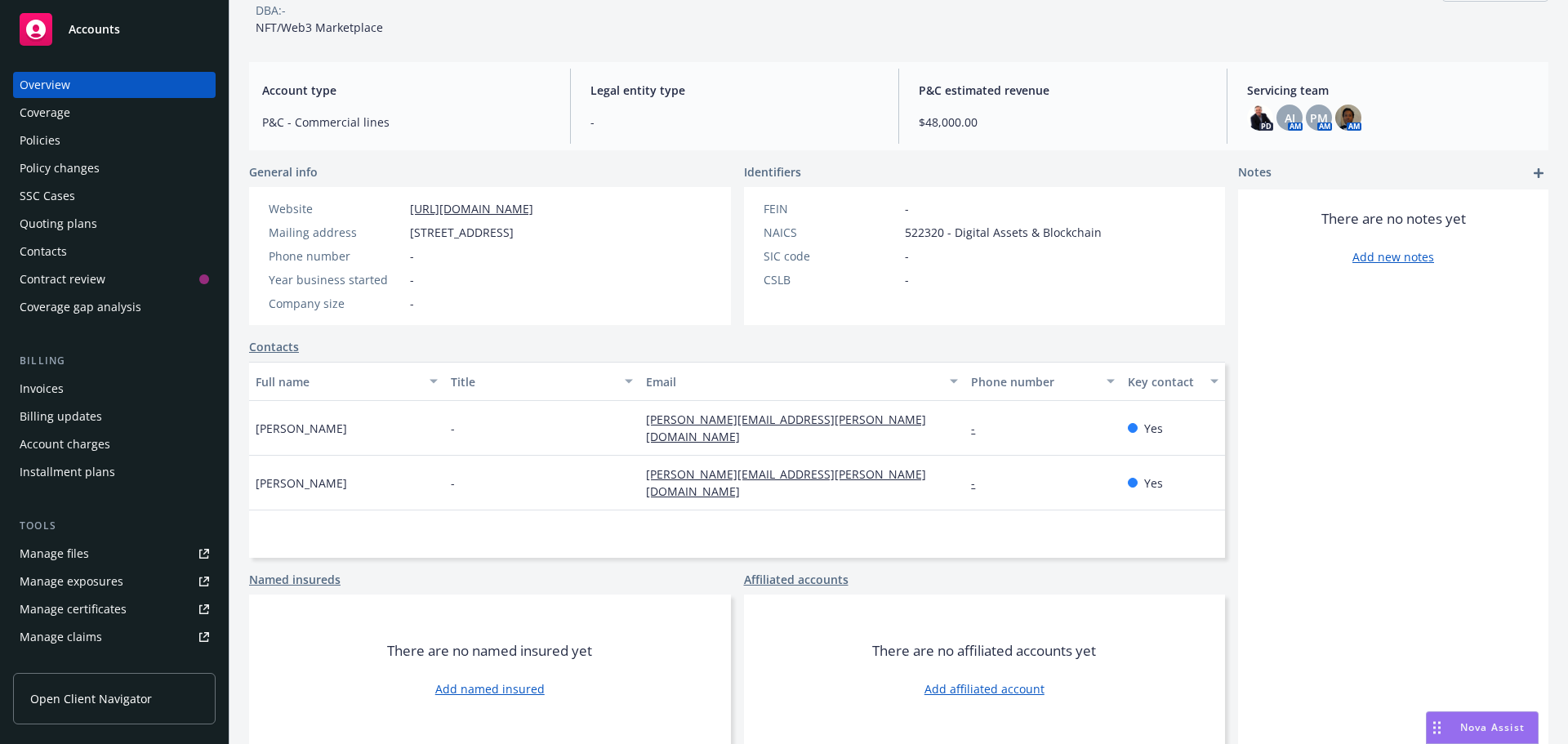
click at [513, 693] on link "Add named insured" at bounding box center [489, 689] width 109 height 17
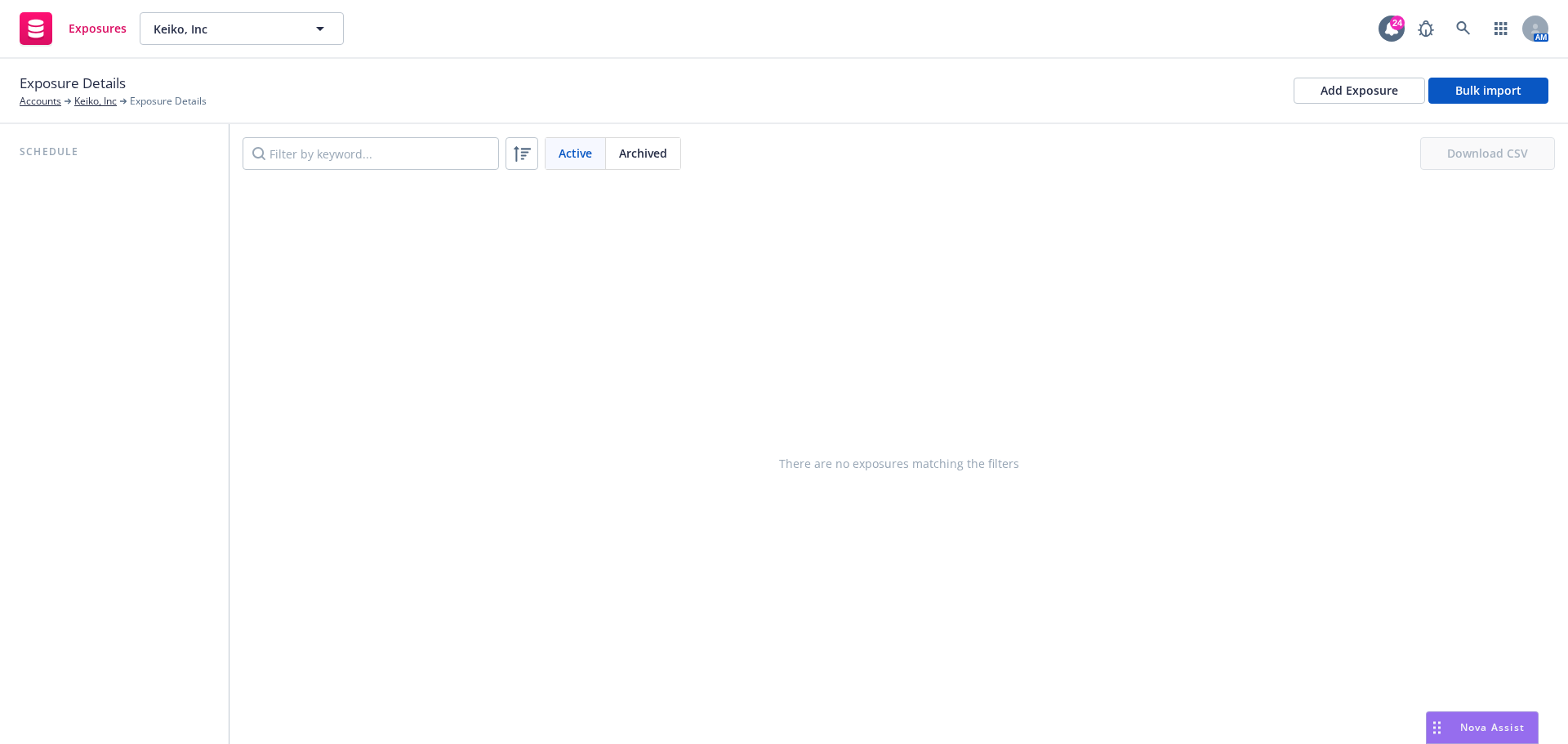
click at [820, 322] on div "There are no exposures matching the filters" at bounding box center [898, 463] width 1338 height 561
click at [1397, 94] on div "Add Exposure" at bounding box center [1359, 90] width 78 height 24
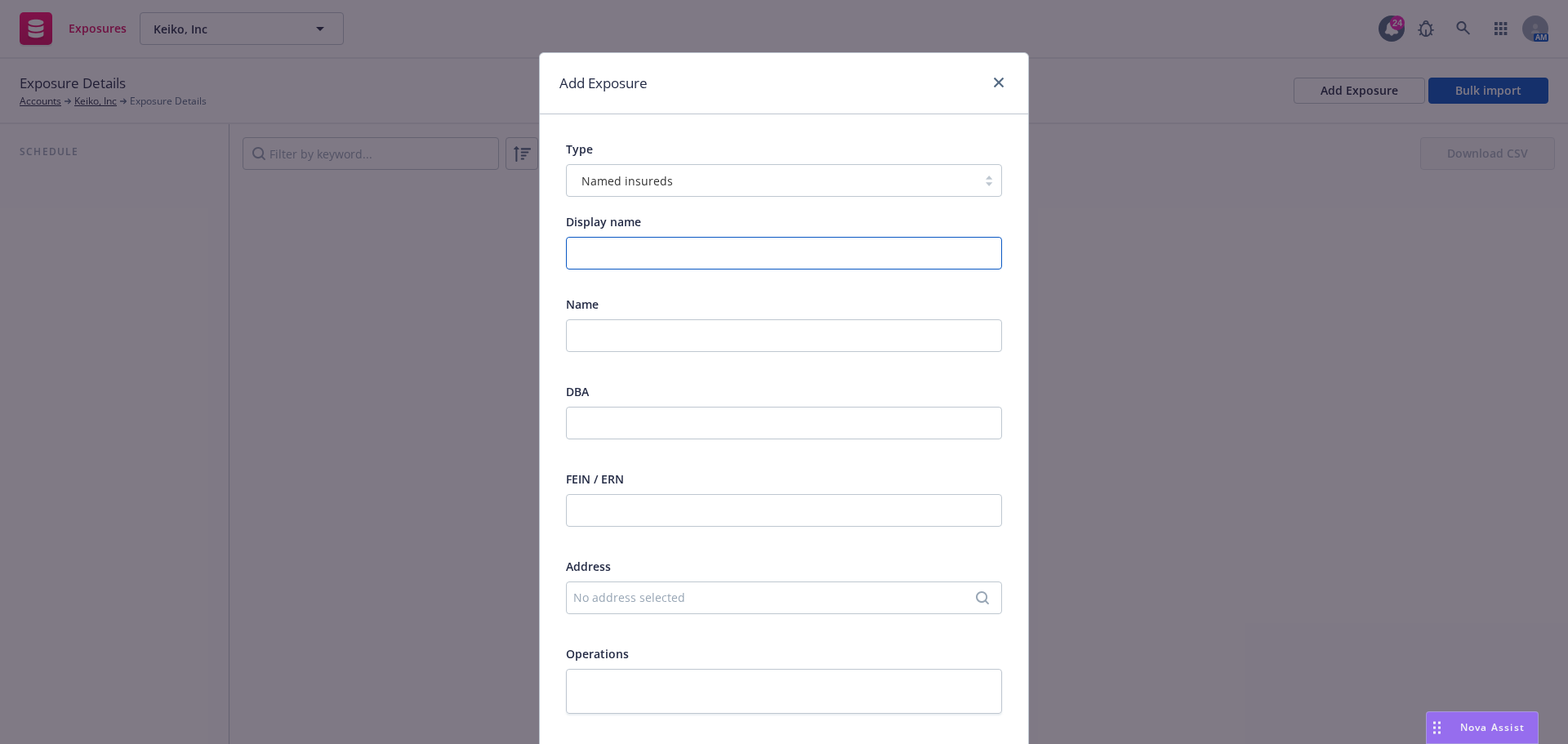
click at [641, 256] on input "Display name" at bounding box center [783, 253] width 436 height 33
type input "Barcom Trading Inc."
click at [662, 337] on input "text" at bounding box center [783, 336] width 436 height 33
drag, startPoint x: 716, startPoint y: 262, endPoint x: 517, endPoint y: 250, distance: 199.4
click at [517, 250] on div "Add Exposure Type Named insureds Display name Barcom Trading Inc. Name DBA FEIN…" at bounding box center [784, 372] width 1568 height 744
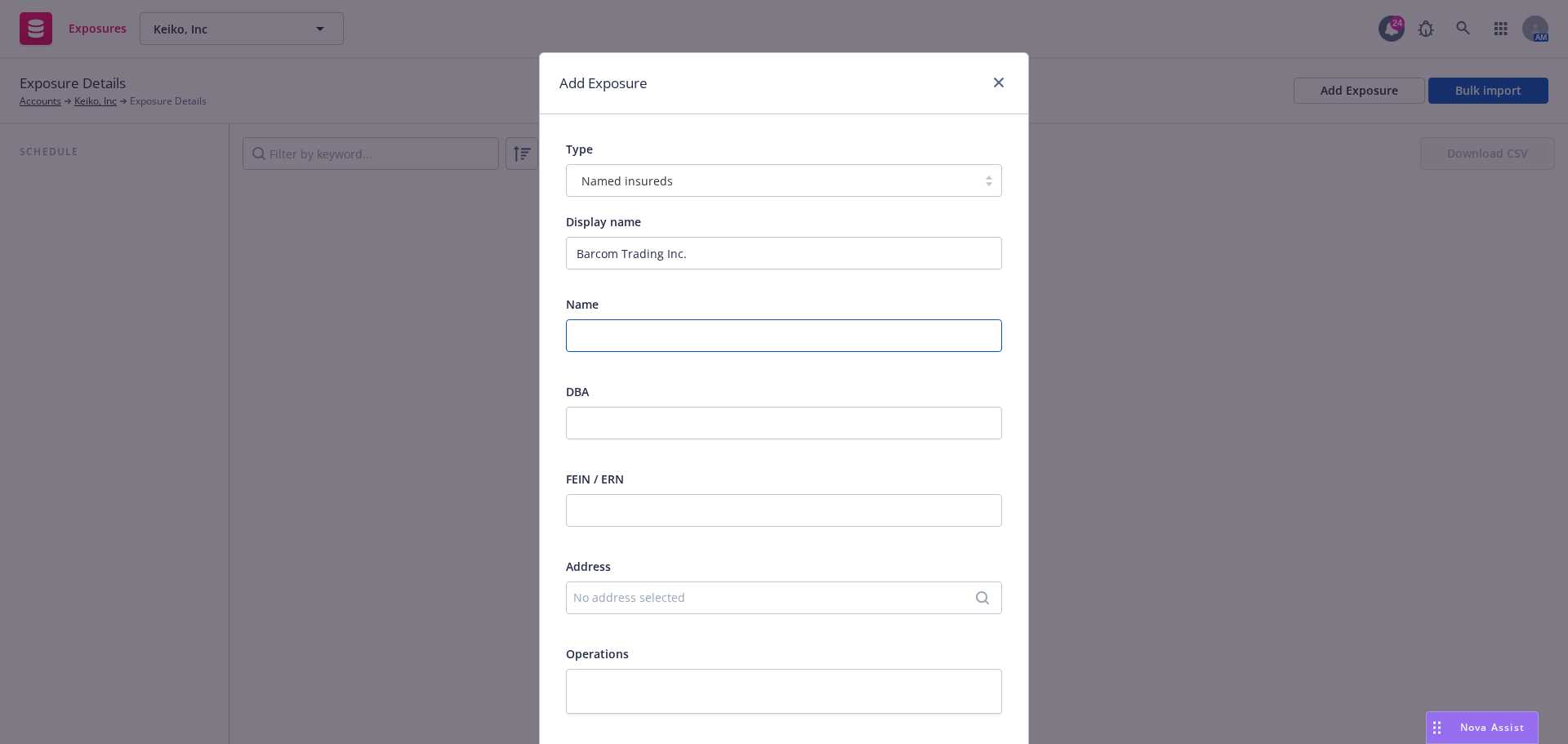
click at [609, 333] on input "text" at bounding box center [783, 336] width 436 height 33
paste input "Barcom Trading Inc."
type input "Barcom Trading Inc."
click at [621, 515] on input "text" at bounding box center [783, 510] width 436 height 33
click at [582, 516] on input "text" at bounding box center [783, 510] width 436 height 33
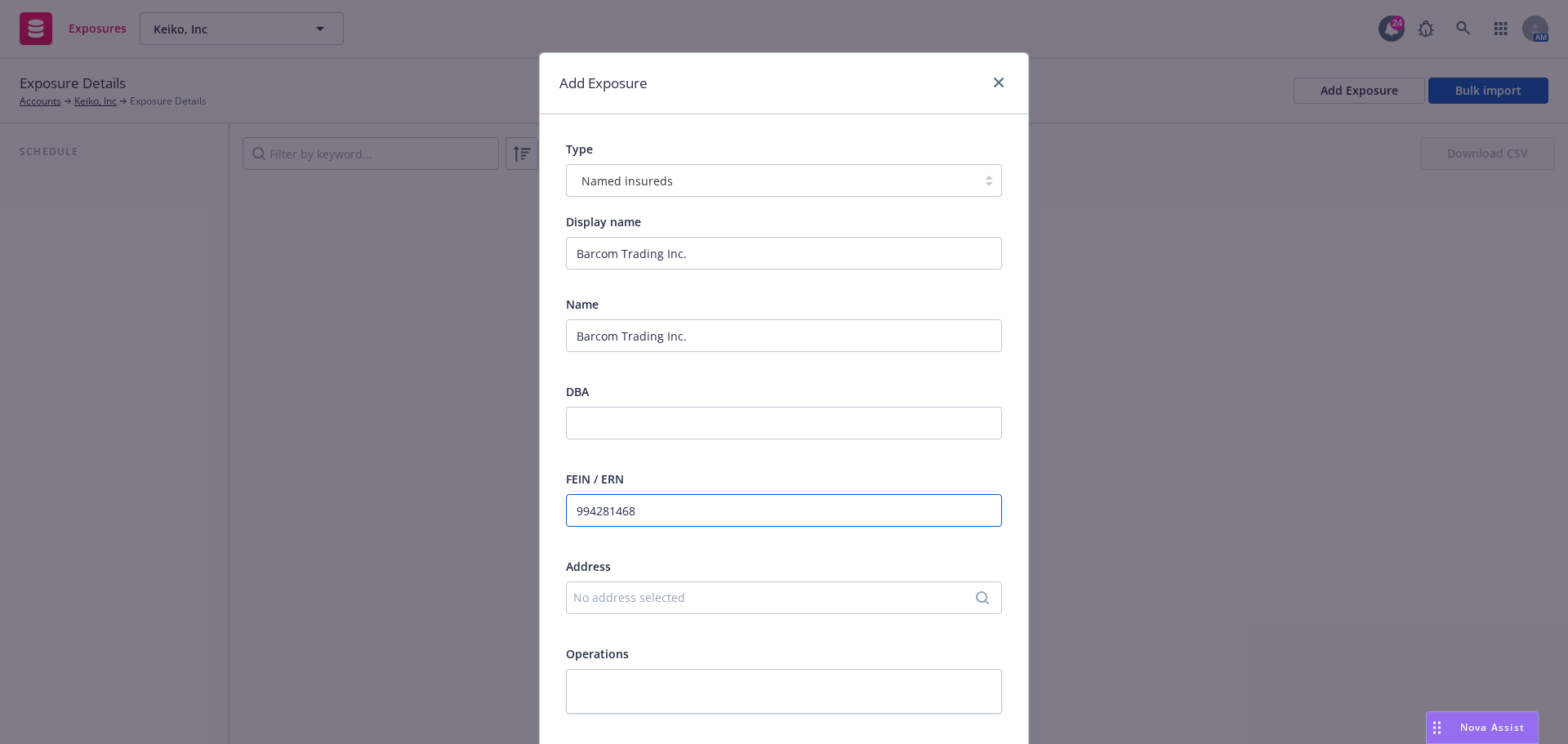
type input "994281468"
click at [629, 558] on div "Address" at bounding box center [783, 566] width 436 height 17
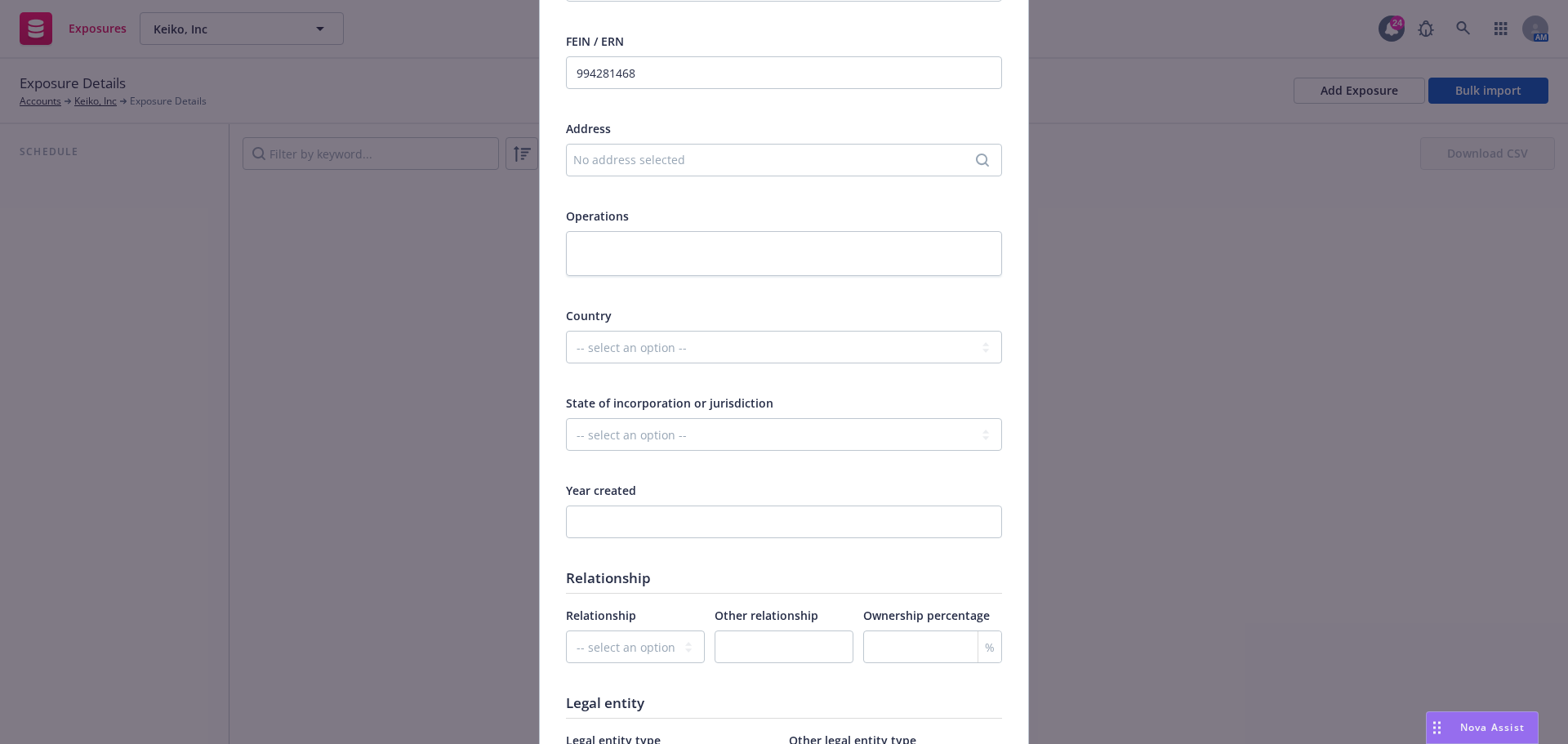
scroll to position [490, 0]
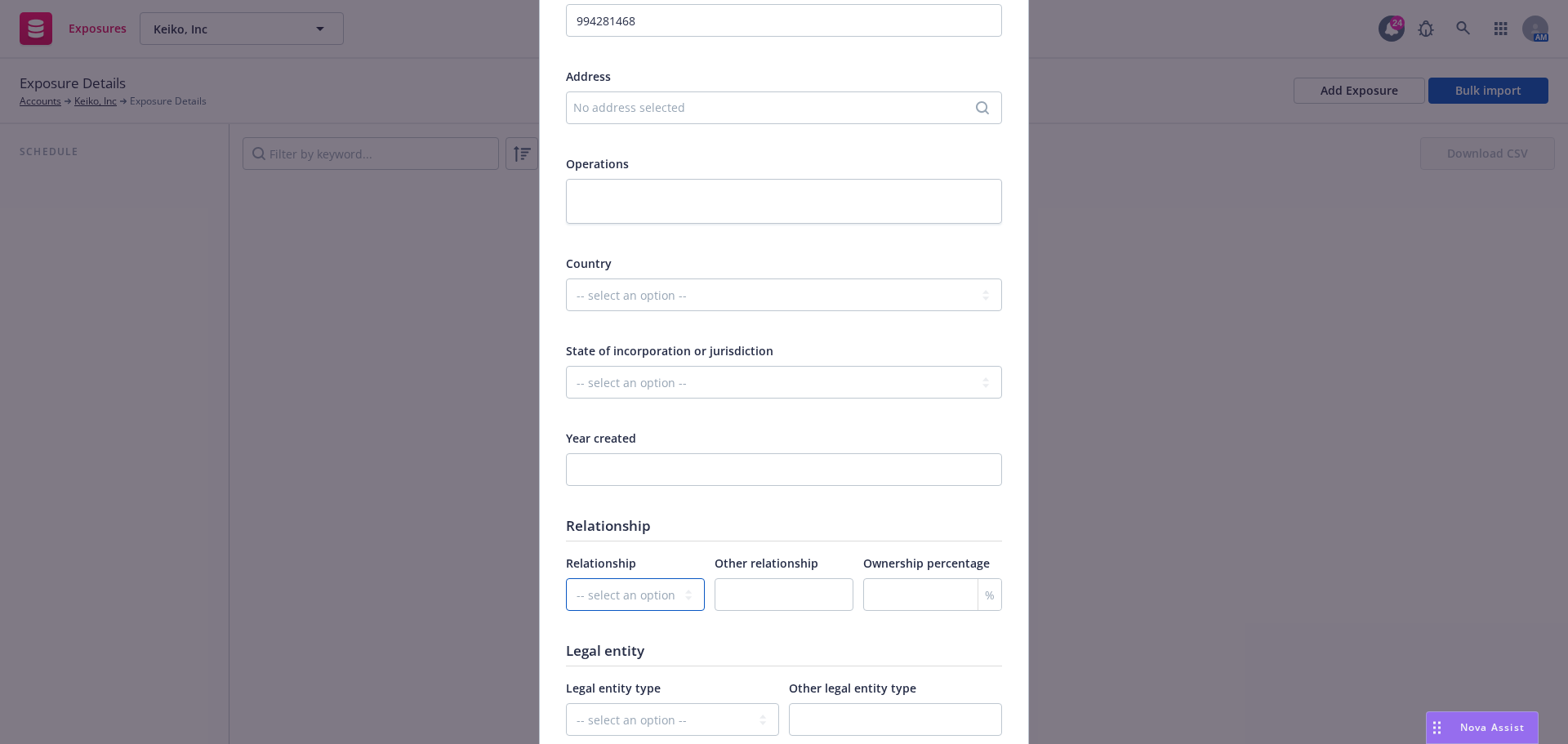
click at [668, 598] on select "-- select an option -- Parent company Wholly-owned subsidiary Subsidiary not wh…" at bounding box center [635, 594] width 139 height 33
select select "WHOLLY_OWNED_SUBSIDIARY"
click at [566, 578] on select "-- select an option -- Parent company Wholly-owned subsidiary Subsidiary not wh…" at bounding box center [635, 594] width 139 height 33
click at [891, 601] on input "number" at bounding box center [932, 594] width 139 height 33
type input "100"
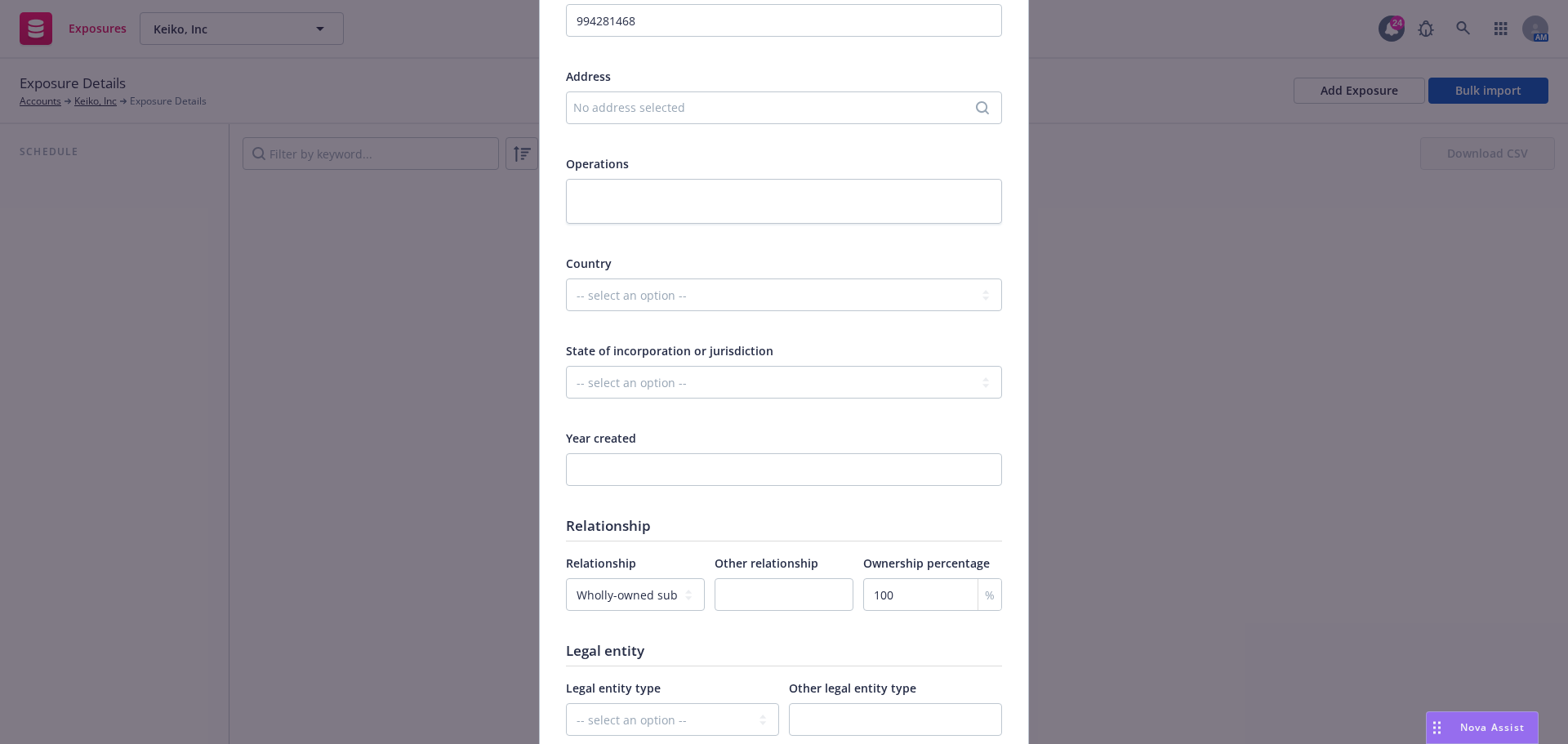
click at [959, 635] on div "Name Barcom Trading Inc. DBA FEIN / ERN 994281468 Address No address selected O…" at bounding box center [783, 281] width 436 height 951
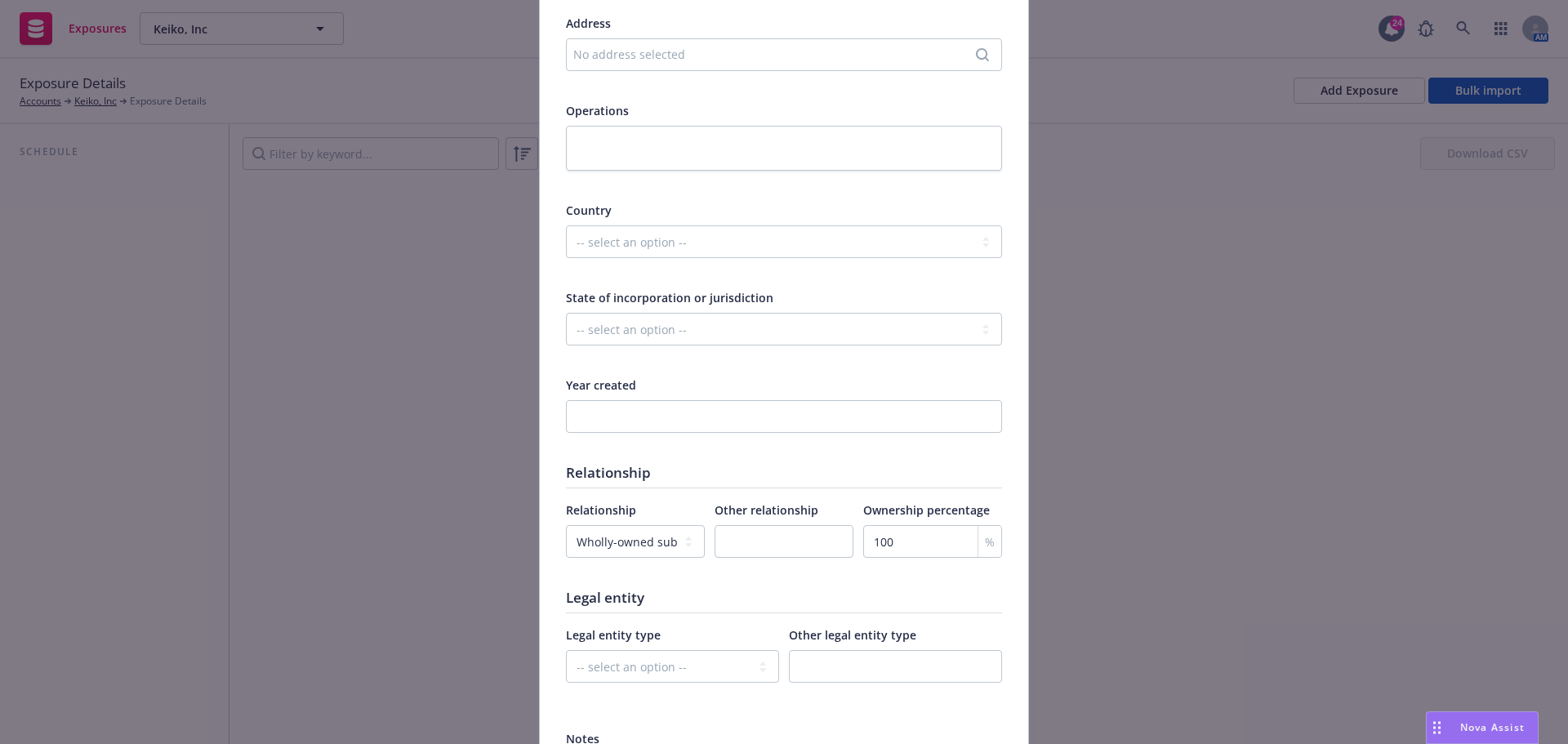
scroll to position [572, 0]
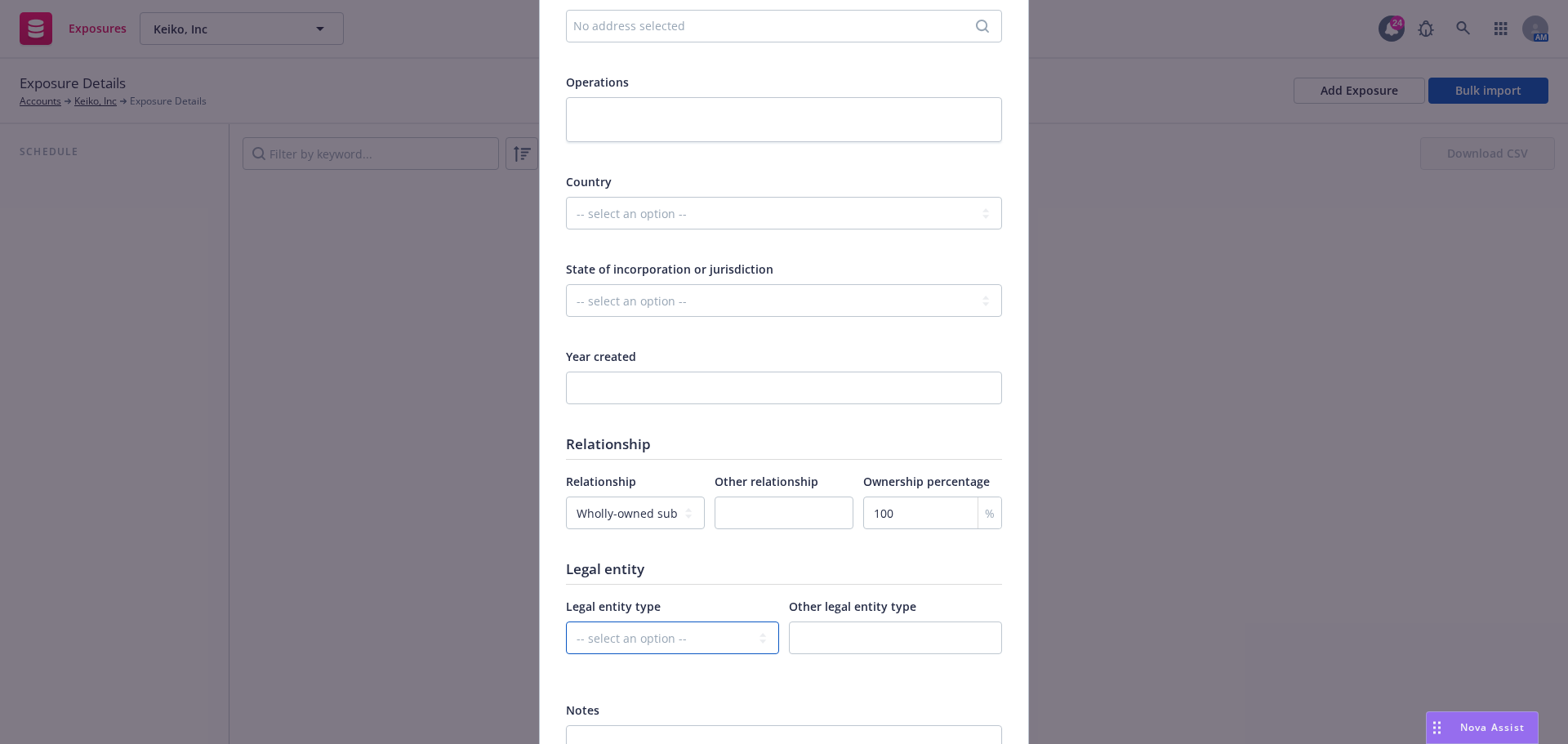
click at [710, 632] on select "-- select an option -- C-corporation S-corporation LLC Partnership Joint ventur…" at bounding box center [672, 637] width 213 height 33
click at [878, 417] on div at bounding box center [783, 417] width 436 height 15
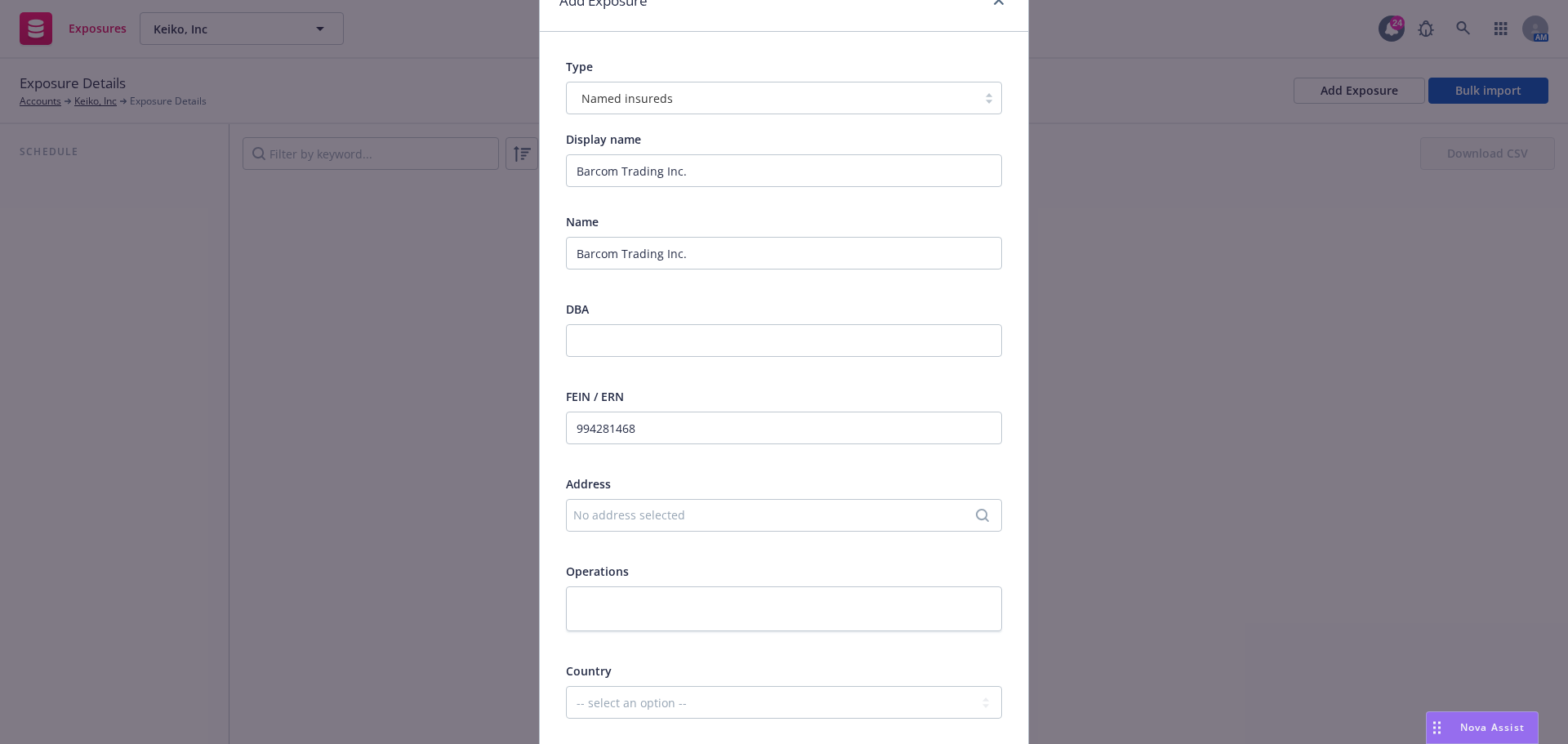
scroll to position [1, 0]
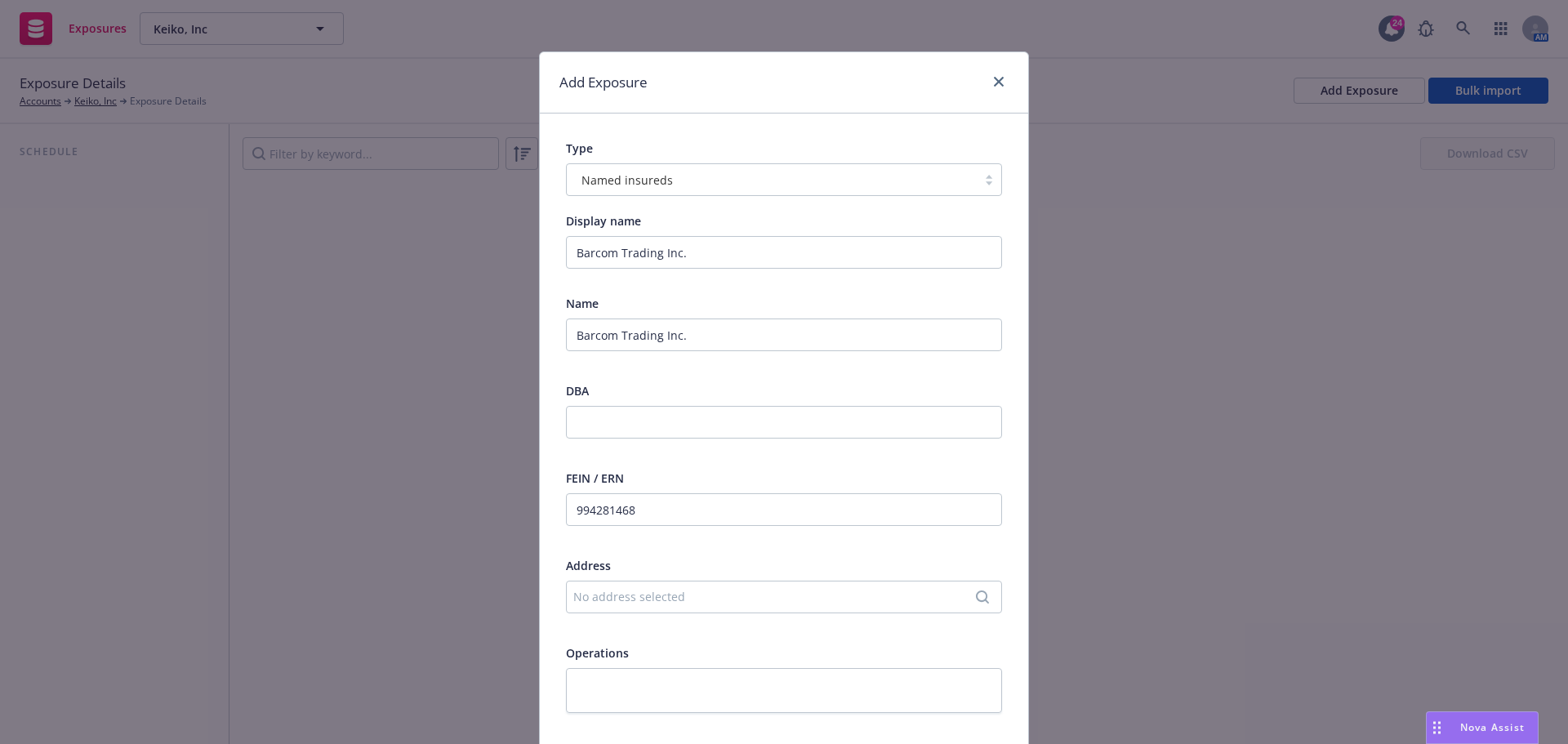
click at [890, 608] on div "No address selected" at bounding box center [783, 597] width 436 height 33
click at [824, 653] on div "Add custom address" at bounding box center [778, 646] width 306 height 33
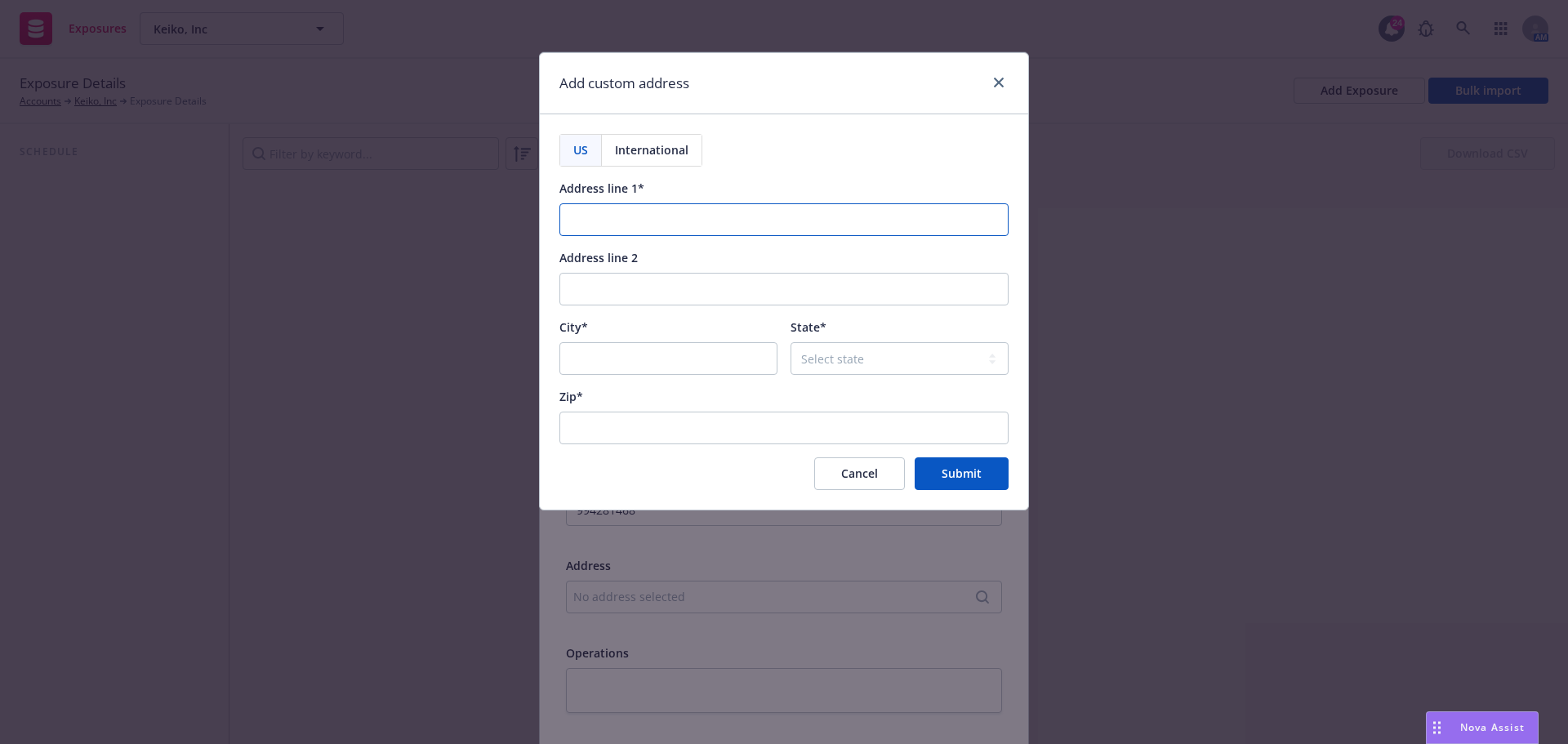
click at [602, 212] on input "Address line 1*" at bounding box center [784, 220] width 449 height 33
click at [598, 222] on input "Address line 1*" at bounding box center [784, 220] width 449 height 33
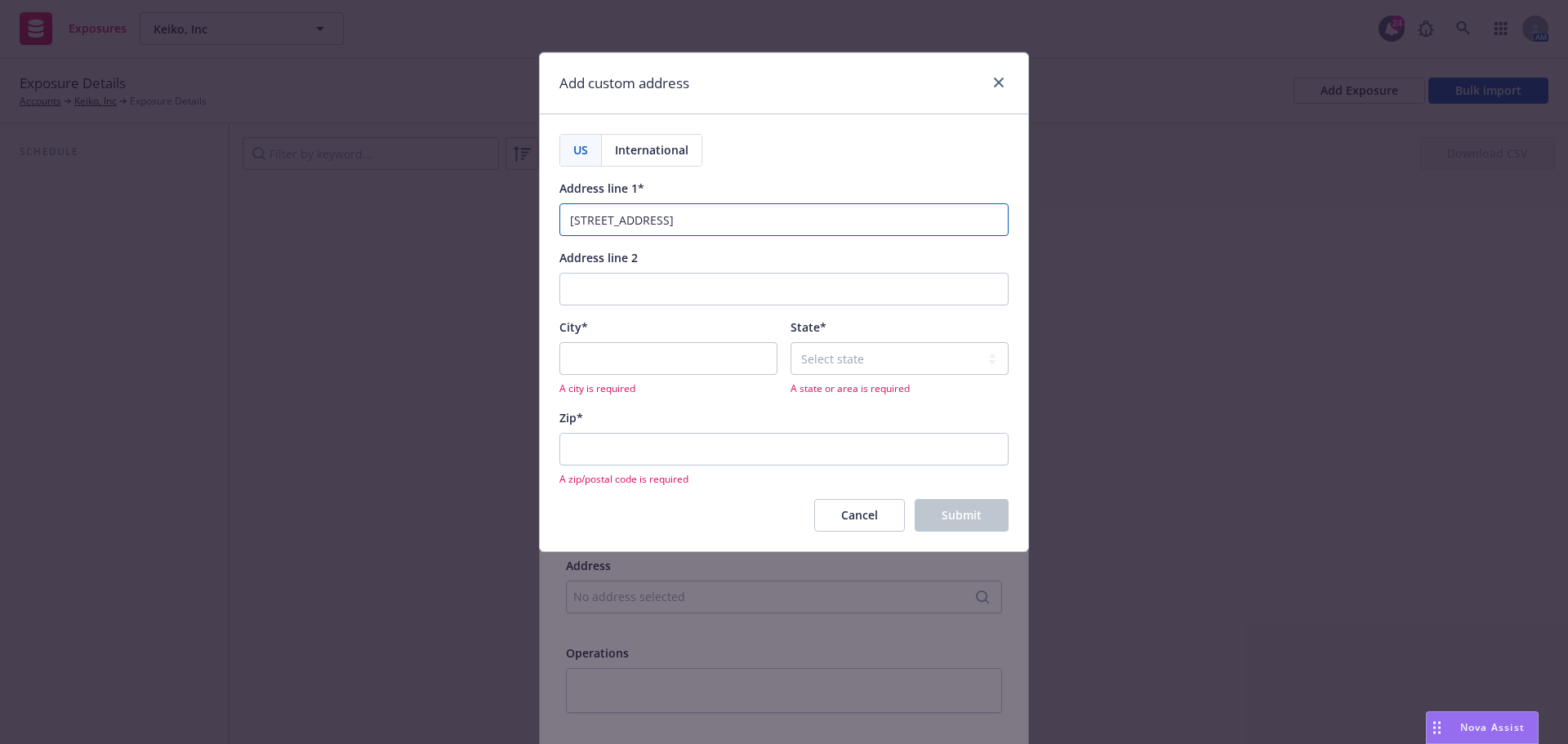
type input "20 West 22nd St. Suite 502"
click at [764, 365] on input "City*" at bounding box center [669, 359] width 218 height 33
type input "NEW YORK"
click at [824, 359] on select "Select state Alabama Alaska American Samoa Arizona Arkansas Baker Island Califo…" at bounding box center [899, 359] width 218 height 33
select select "NY"
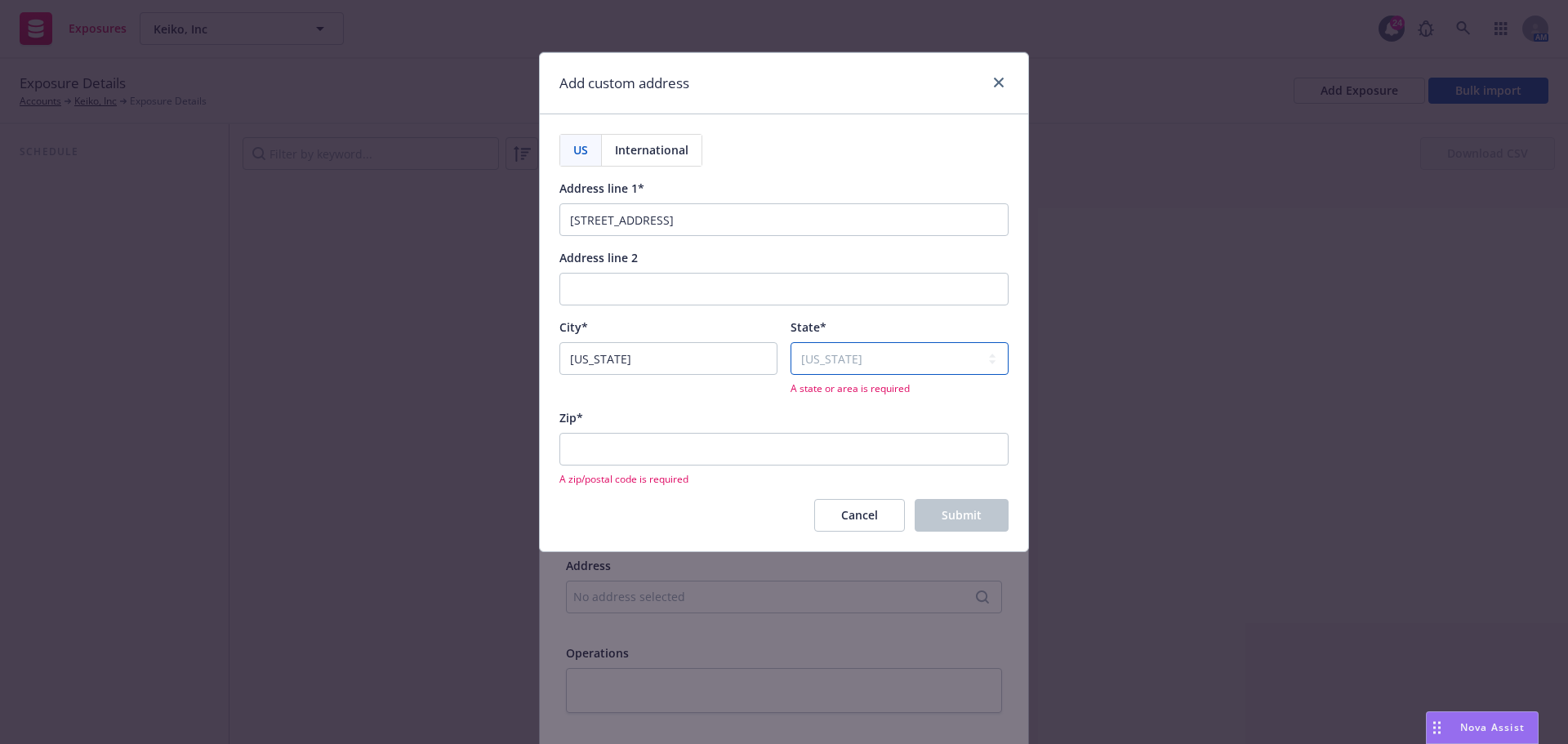
click at [790, 342] on select "Select state Alabama Alaska American Samoa Arizona Arkansas Baker Island Califo…" at bounding box center [899, 359] width 218 height 33
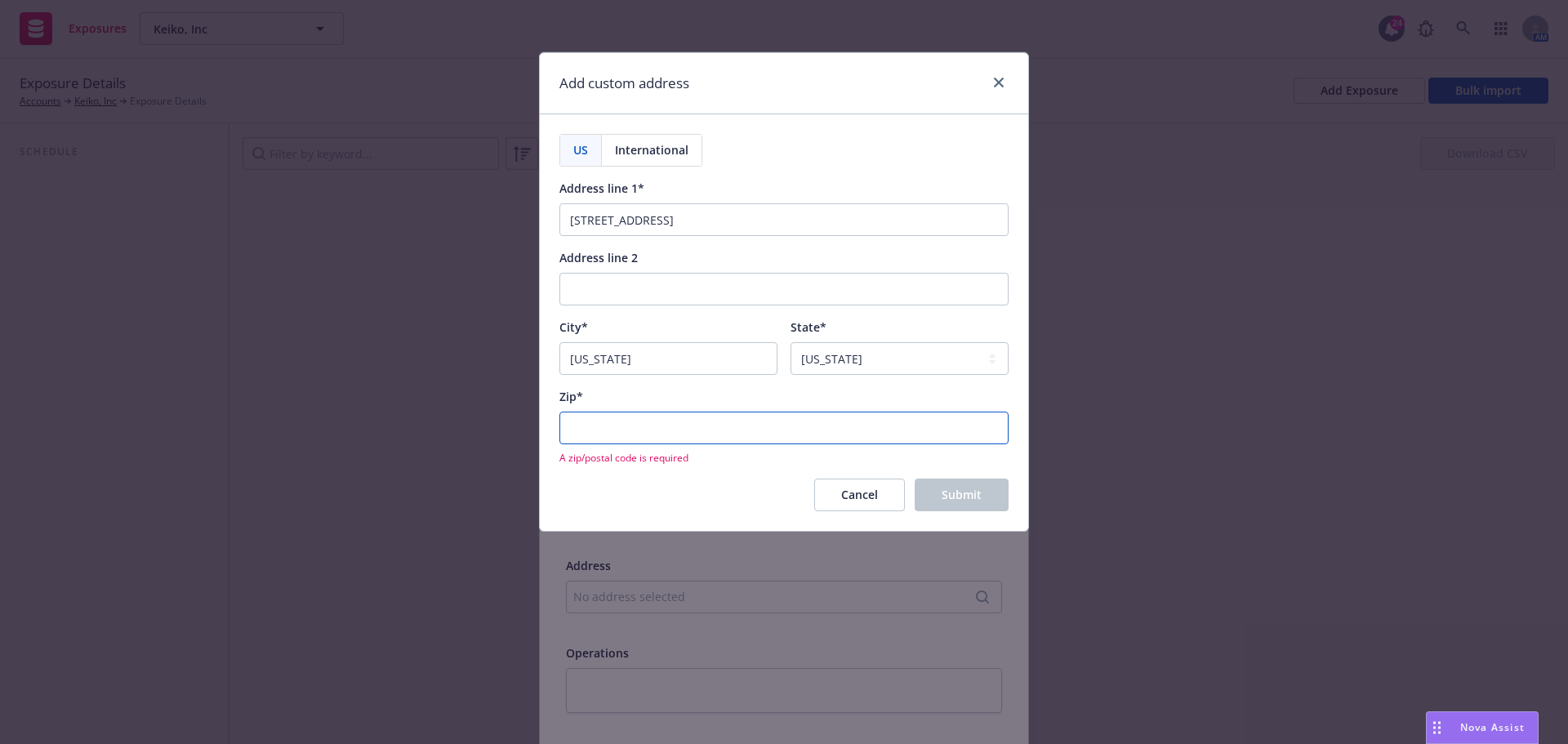
click at [657, 419] on input "Zip*" at bounding box center [784, 428] width 449 height 33
click at [589, 421] on input "Zip*" at bounding box center [784, 428] width 449 height 33
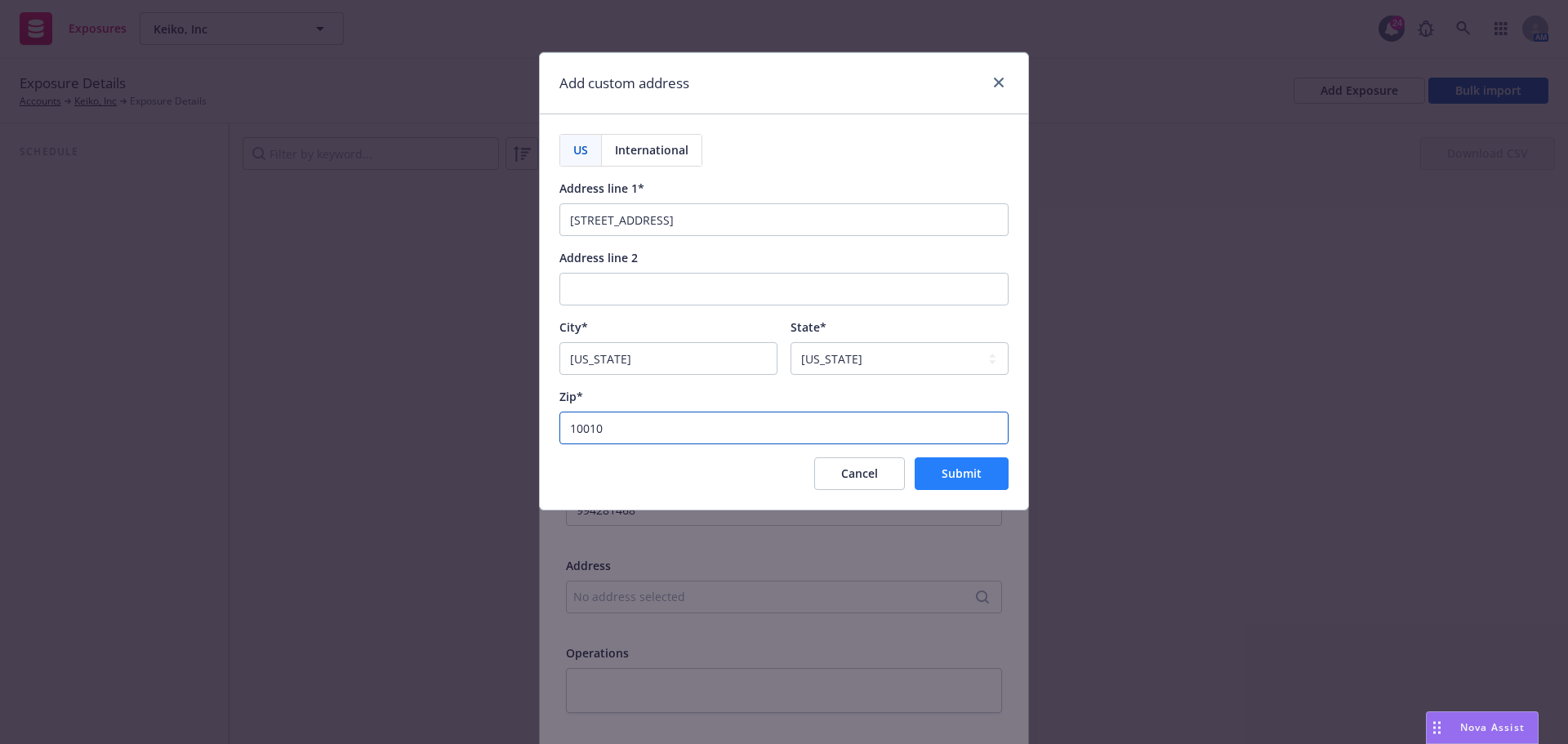
type input "10010"
click at [955, 474] on span "Submit" at bounding box center [962, 473] width 40 height 16
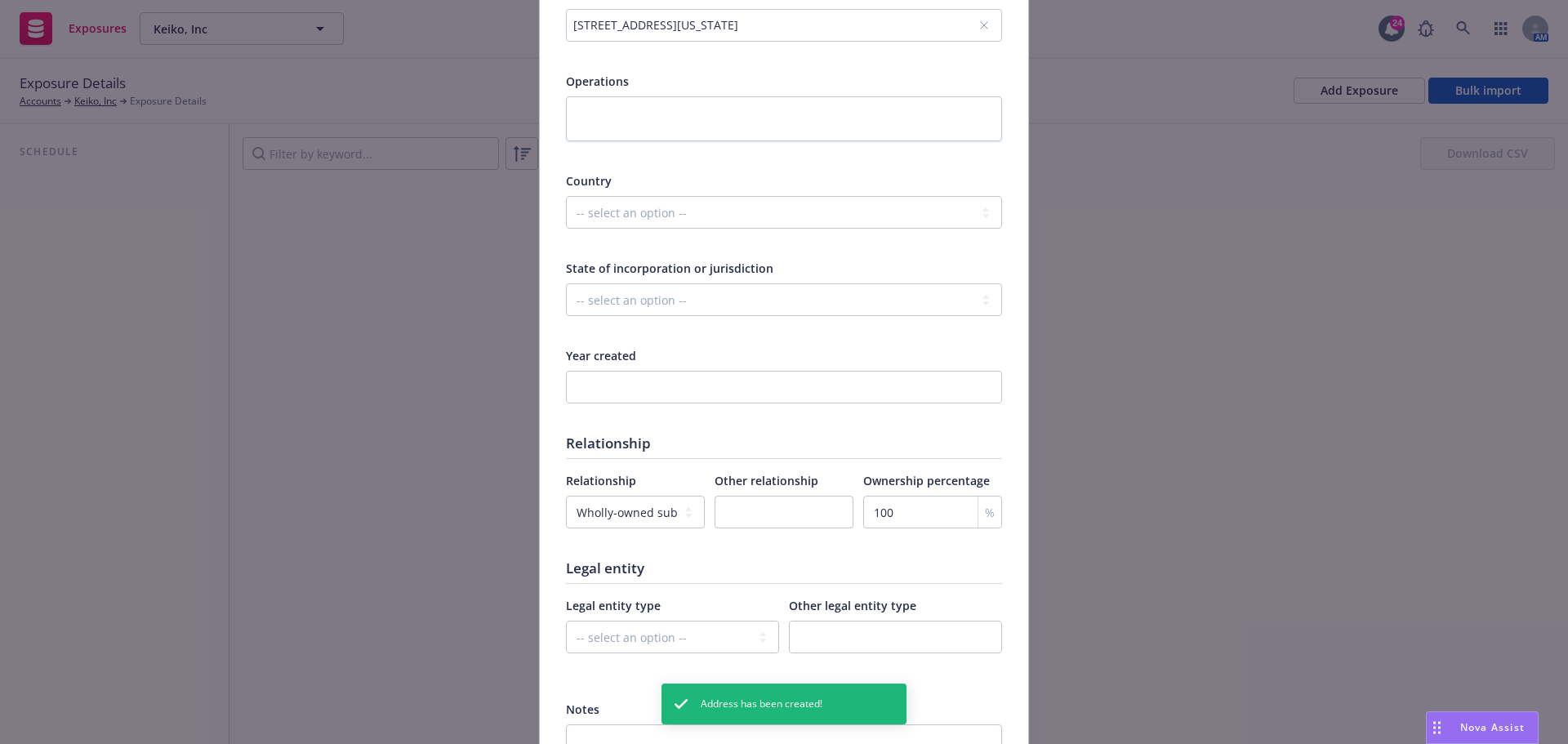
scroll to position [735, 0]
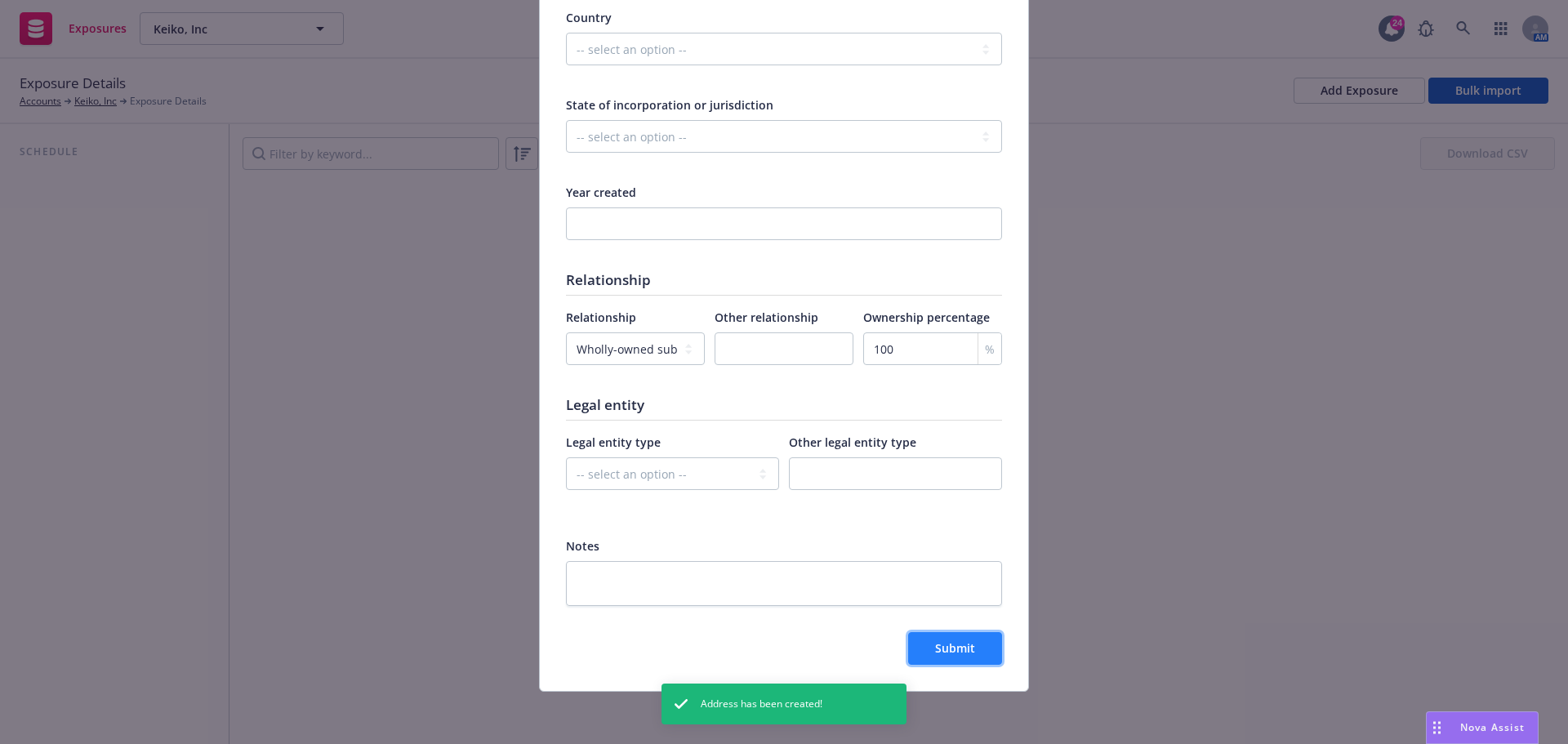
click at [951, 637] on button "Submit" at bounding box center [955, 649] width 94 height 33
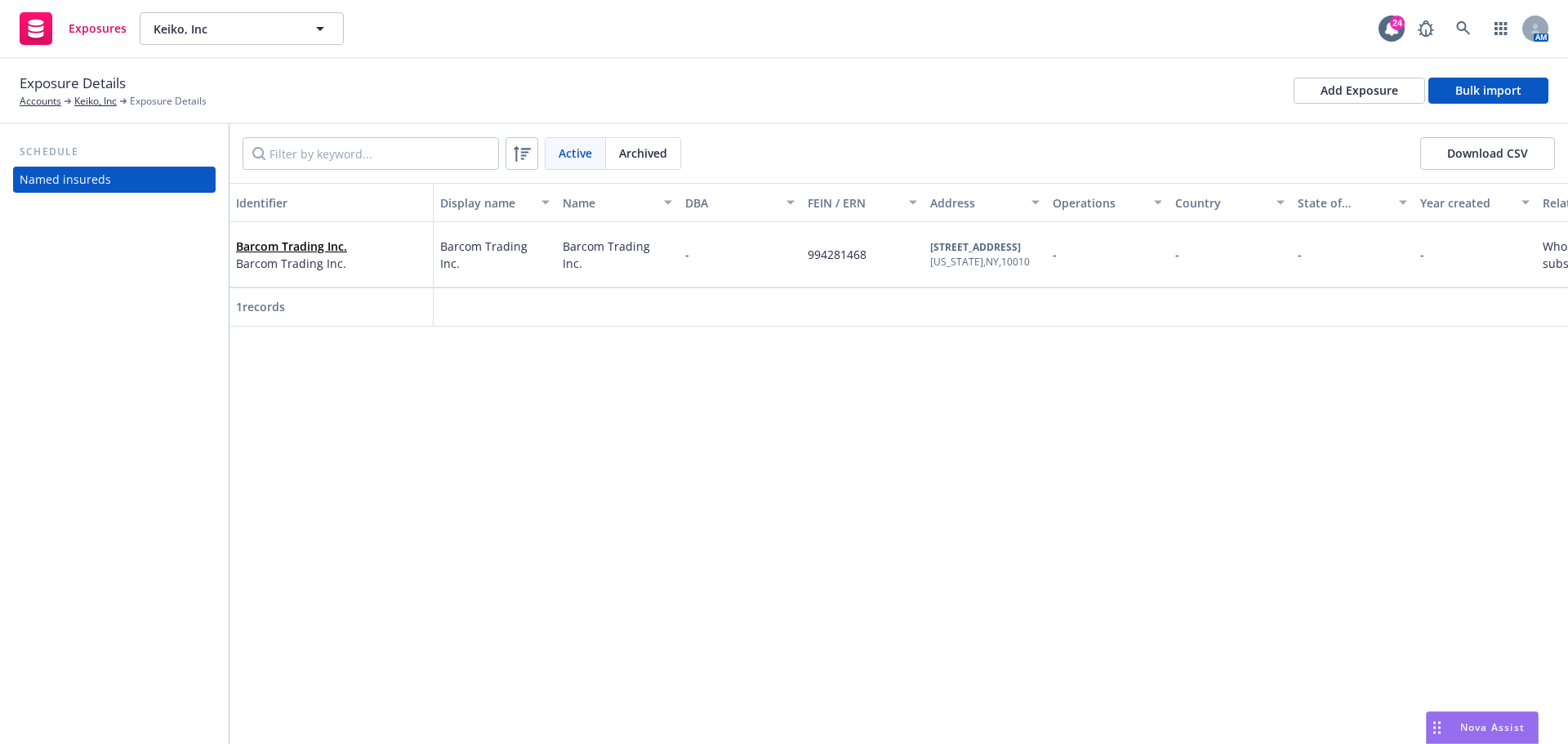
click at [800, 98] on div "Exposure Details Accounts Keiko, Inc Exposure Details Add Exposure Bulk import" at bounding box center [784, 90] width 1528 height 36
click at [653, 398] on div "Identifier Display name Name DBA FEIN / ERN Address Operations Country State of…" at bounding box center [898, 463] width 1338 height 561
click at [930, 131] on div "Active Archived Download CSV" at bounding box center [898, 153] width 1338 height 59
click at [94, 105] on link "Keiko, Inc" at bounding box center [95, 100] width 42 height 15
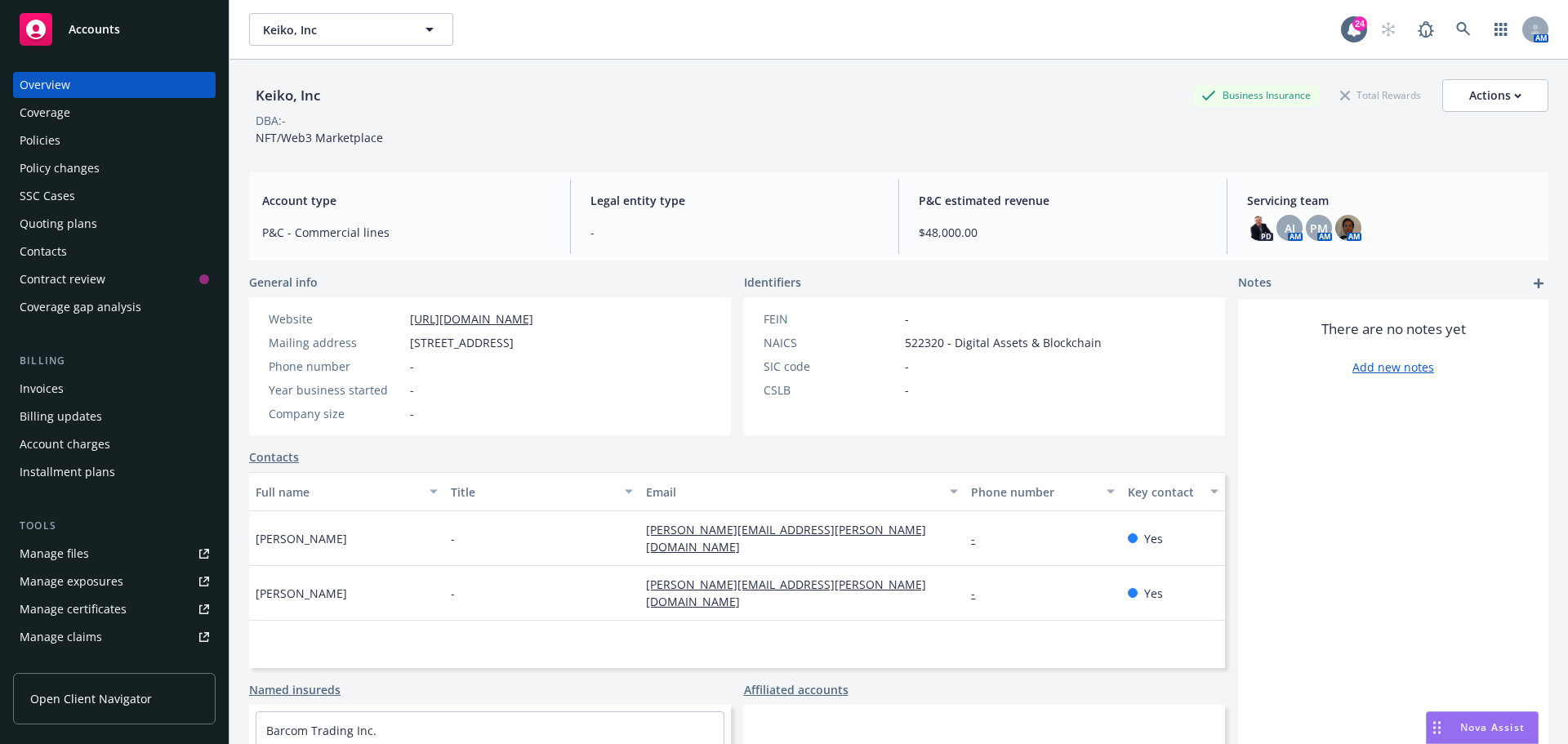
click at [583, 104] on div "Keiko, Inc Business Insurance Total Rewards Actions" at bounding box center [898, 95] width 1299 height 33
click at [1442, 87] on button "Actions" at bounding box center [1494, 95] width 107 height 33
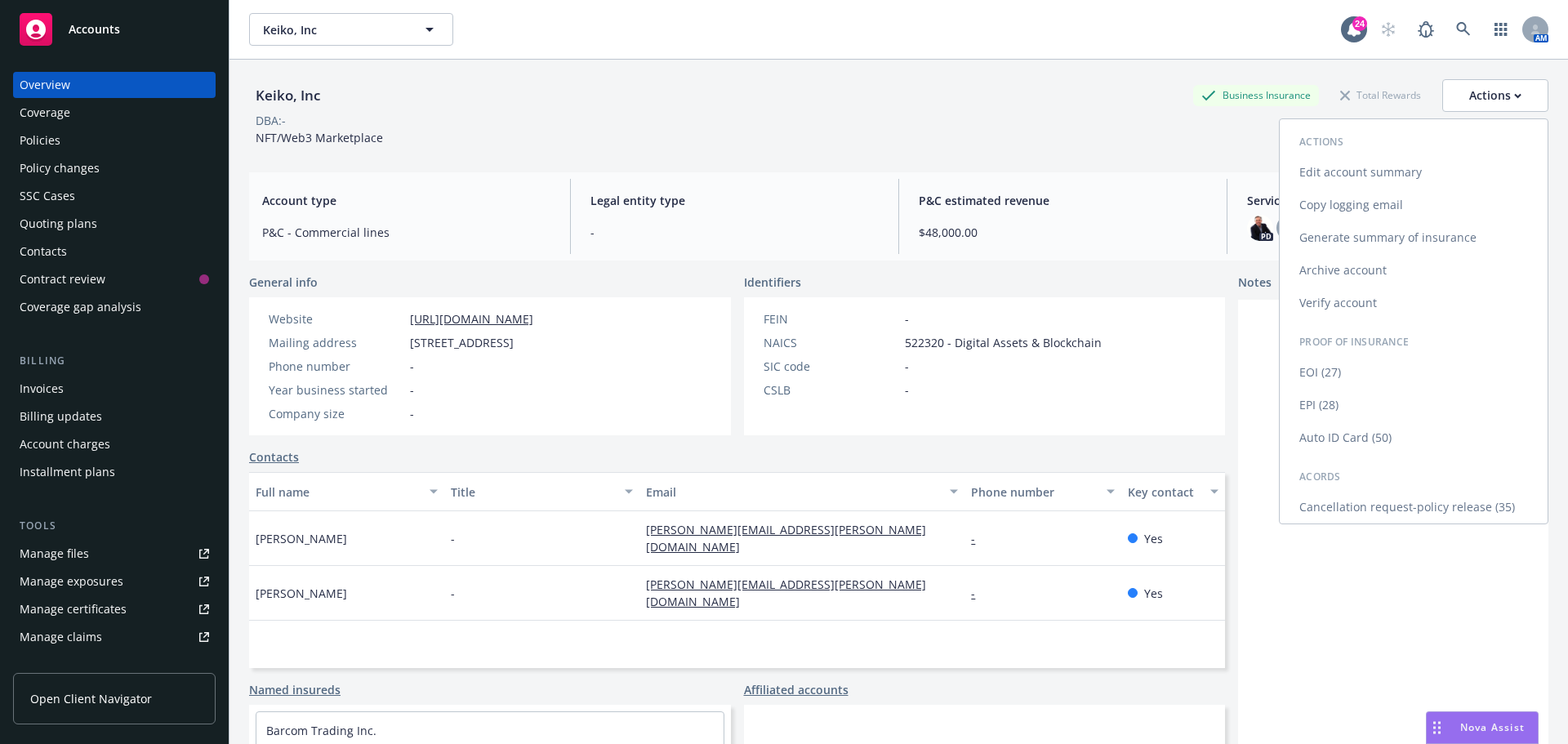
click at [1362, 164] on link "Edit account summary" at bounding box center [1413, 172] width 268 height 33
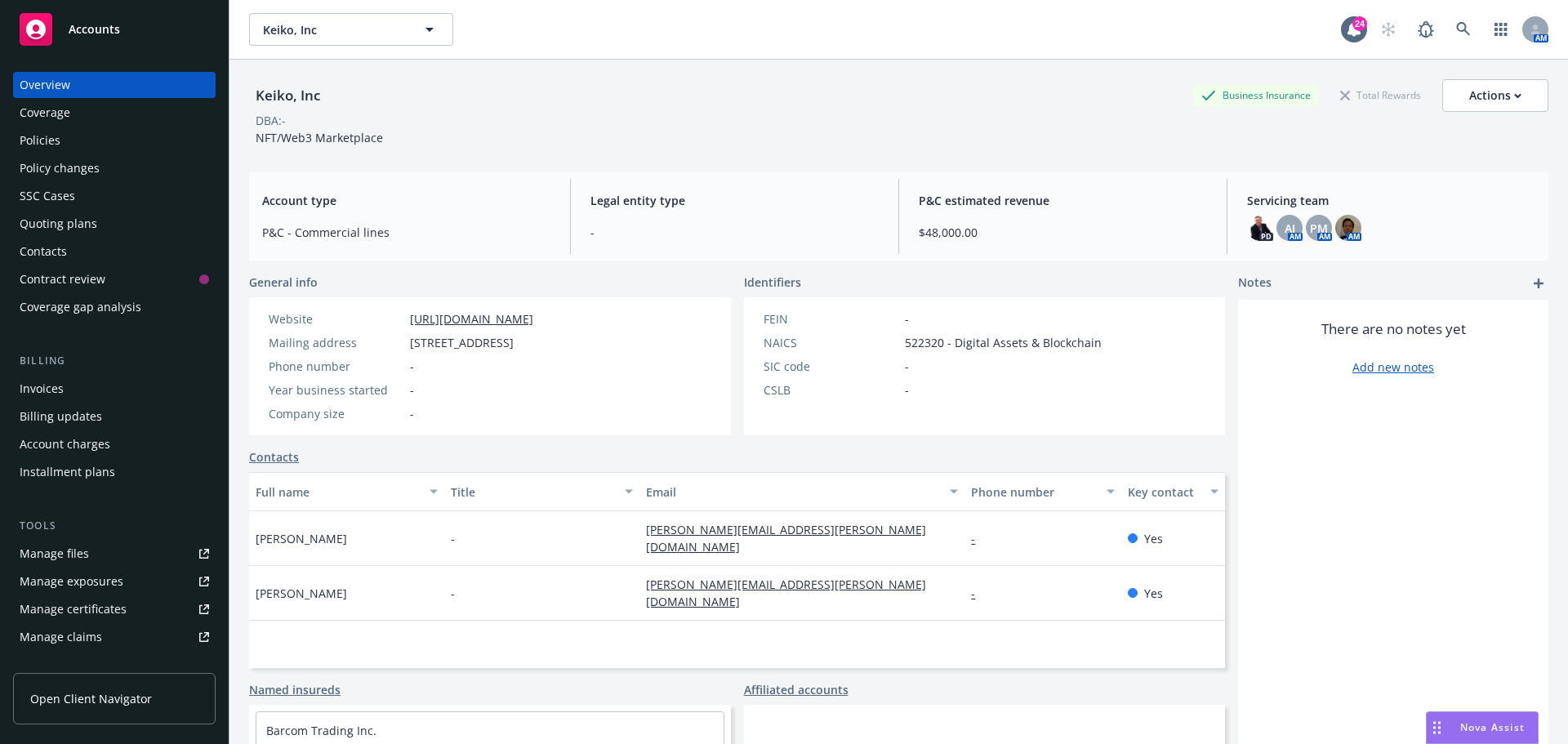
select select "US"
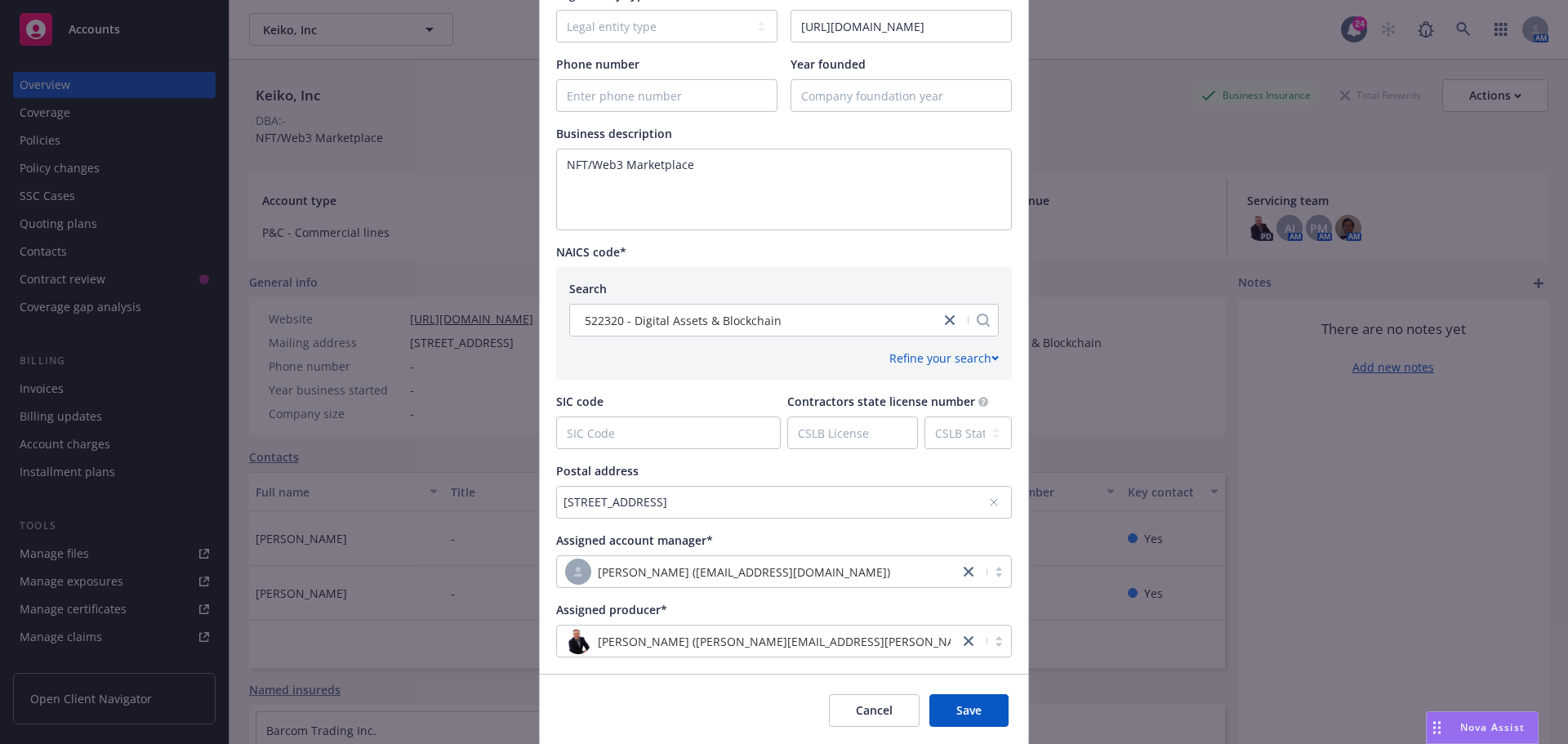
scroll to position [490, 0]
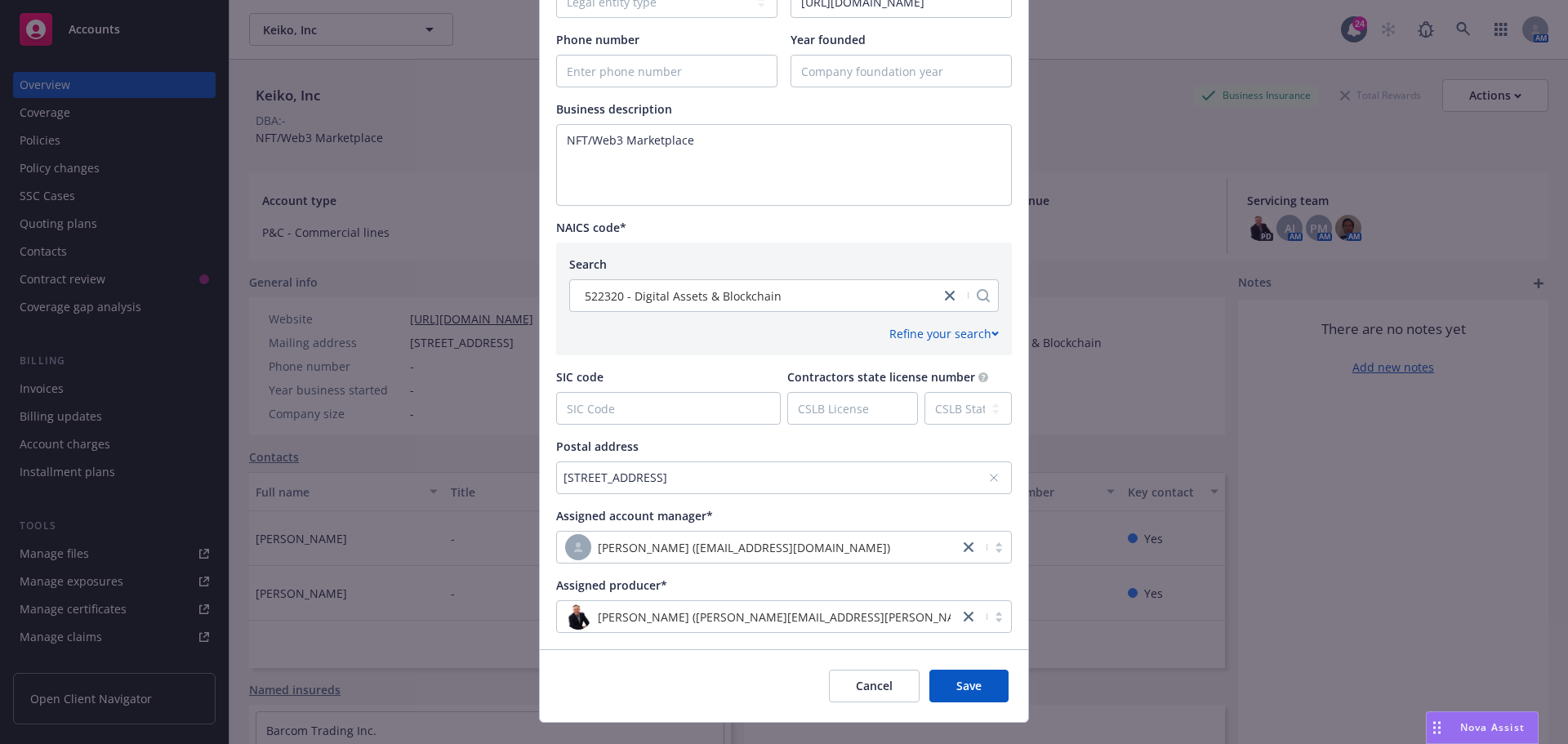
click at [995, 479] on div "777 Mariners Island, Suite 250, San Mateo, CA, 94404, USA" at bounding box center [784, 478] width 456 height 33
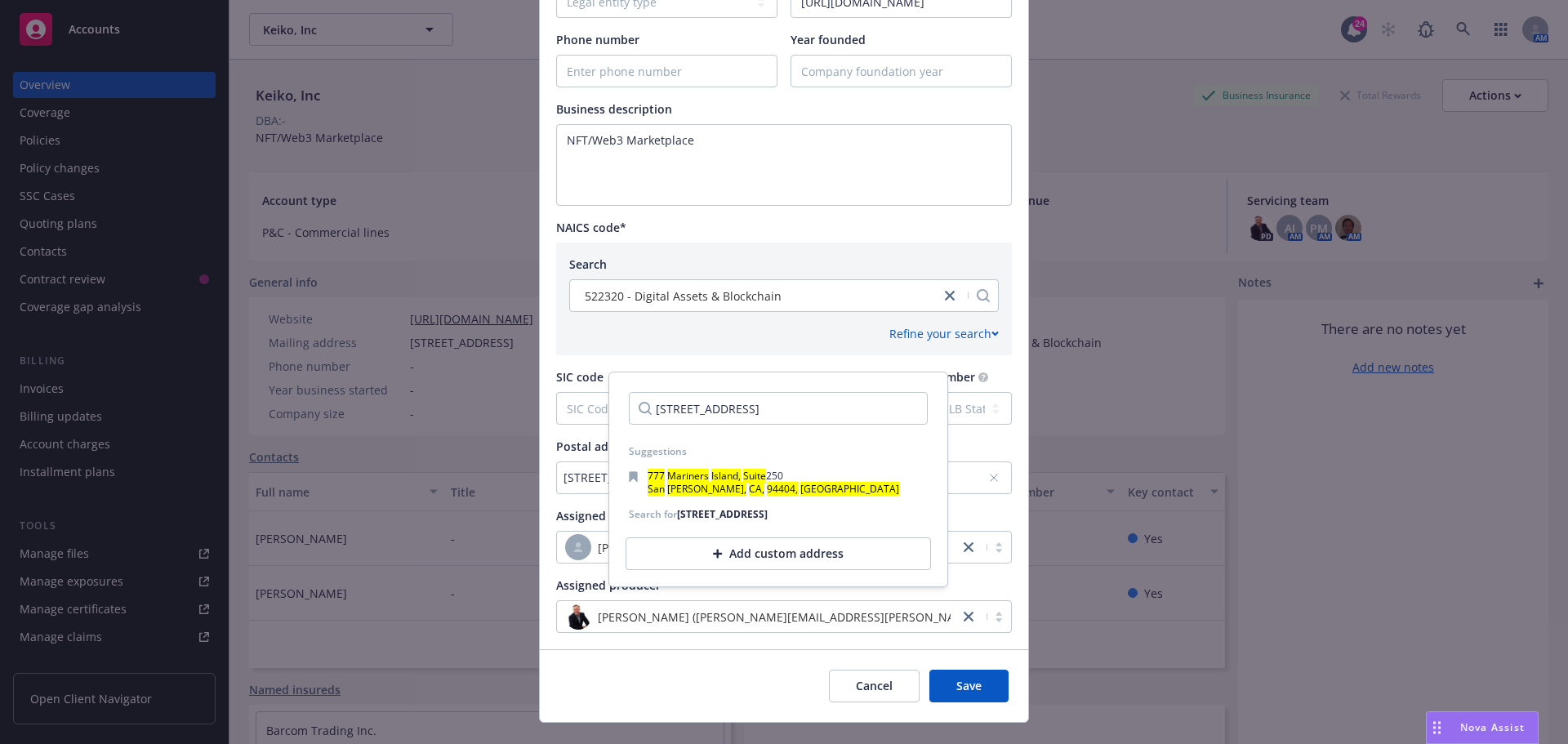
click at [791, 570] on div "Add custom address" at bounding box center [778, 553] width 306 height 33
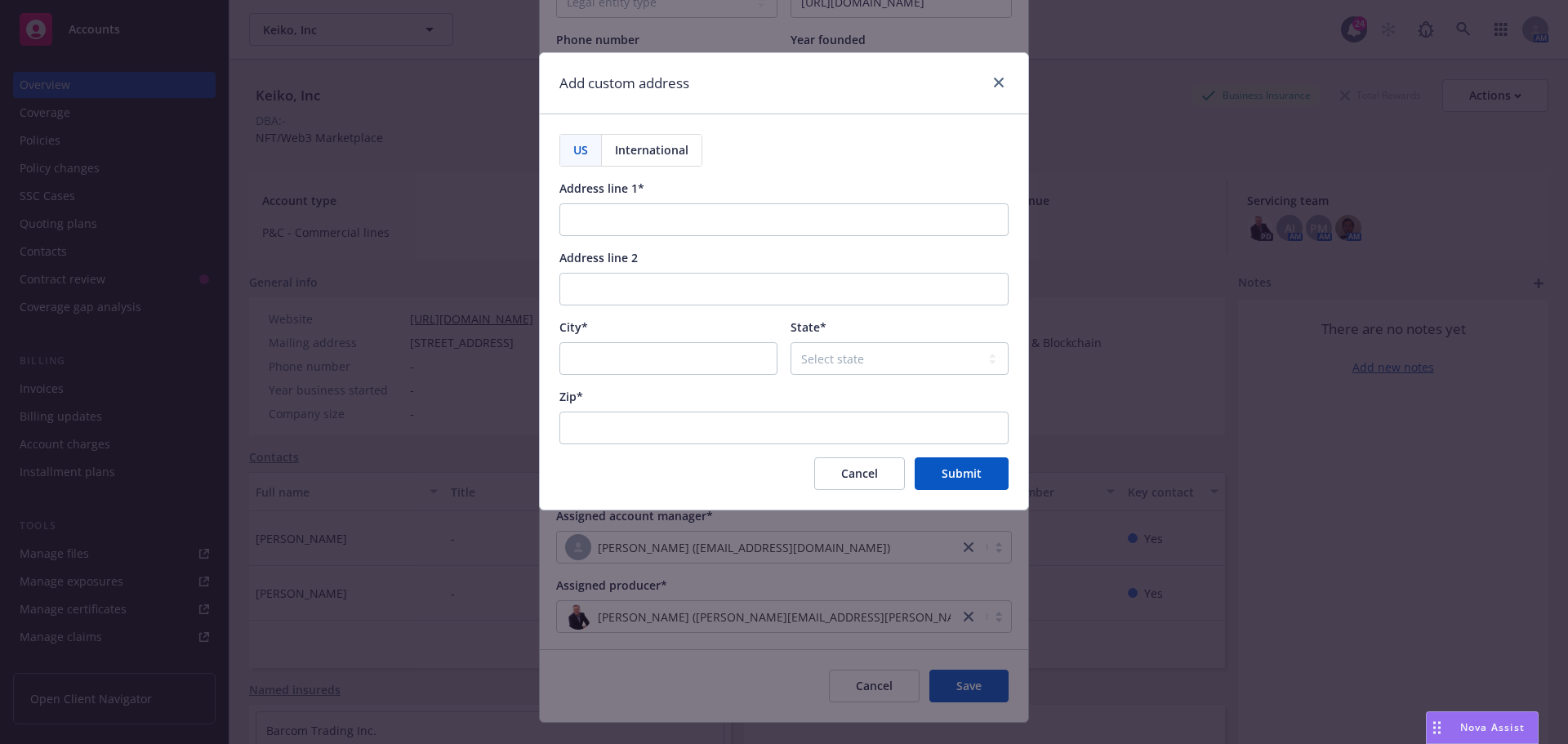
click at [675, 152] on span "International" at bounding box center [651, 150] width 74 height 17
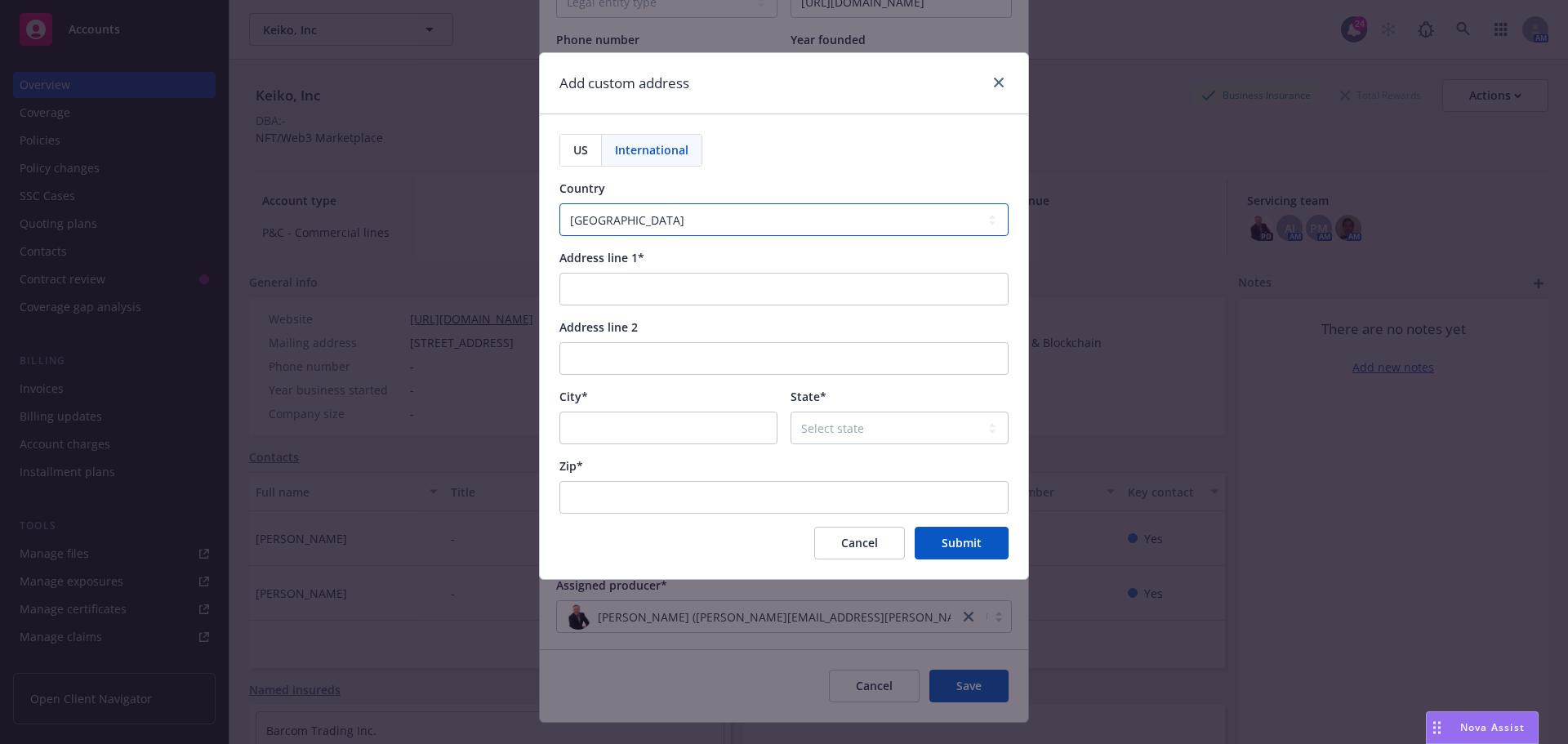
click at [640, 213] on select "Afghanistan Åland Islands Albania Algeria American Samoa Andorra Angola Anguill…" at bounding box center [784, 220] width 449 height 33
click at [649, 224] on select "Afghanistan Åland Islands Albania Algeria American Samoa Andorra Angola Anguill…" at bounding box center [784, 220] width 449 height 33
select select "CYM"
click at [560, 204] on select "Afghanistan Åland Islands Albania Algeria American Samoa Andorra Angola Anguill…" at bounding box center [784, 220] width 449 height 33
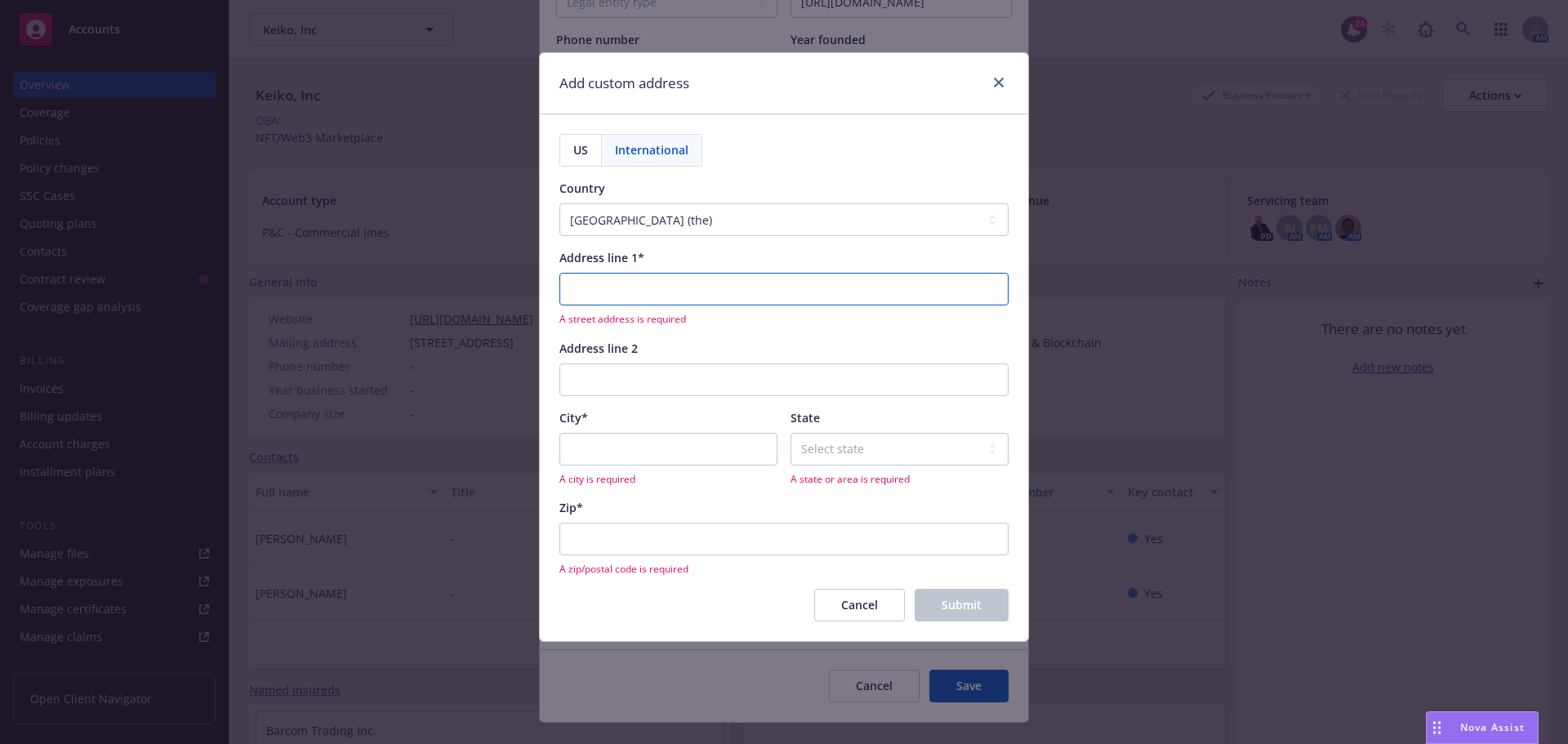
click at [636, 290] on input "Address line 1*" at bounding box center [784, 289] width 449 height 33
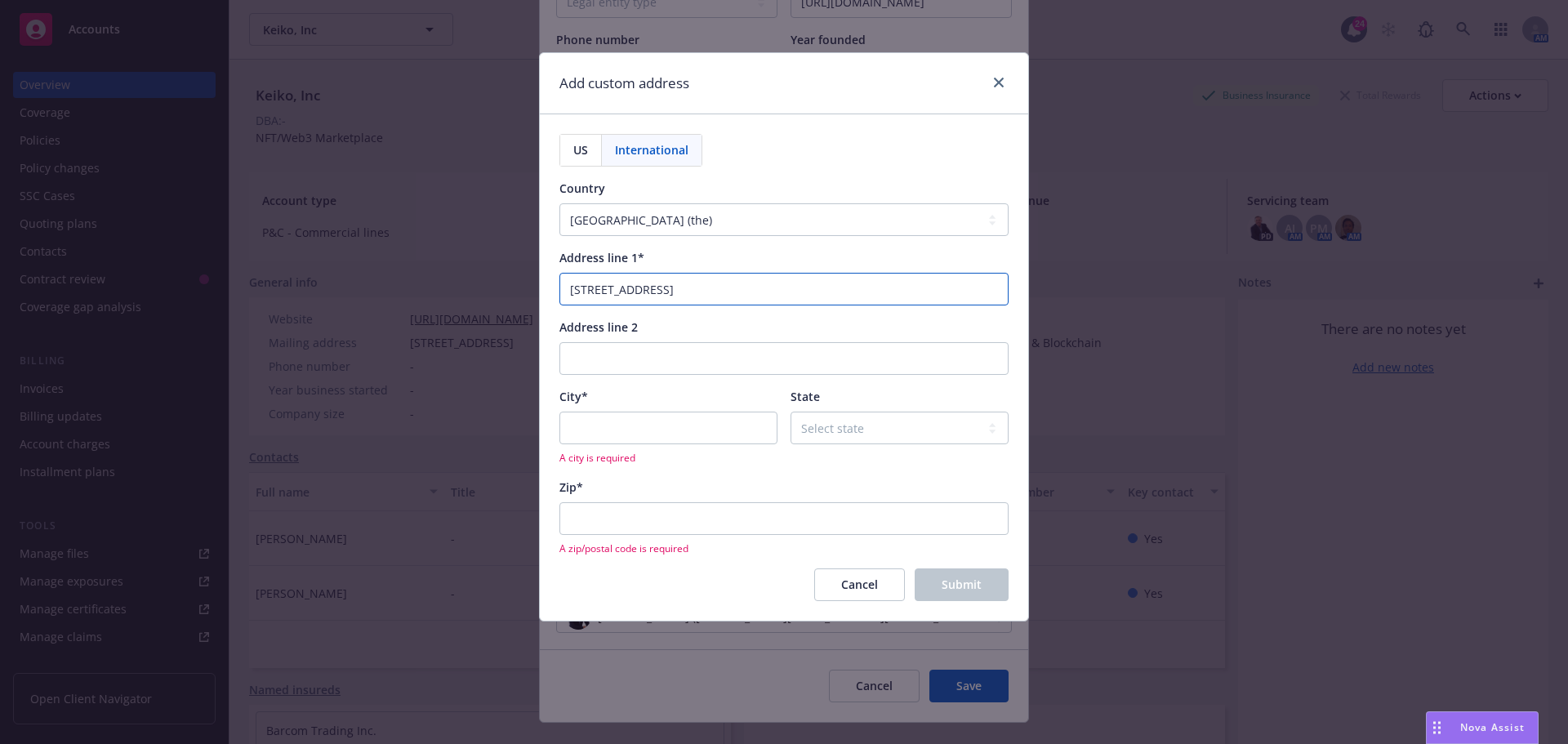
type input "190 Elgin Avenue"
click at [602, 422] on input "City*" at bounding box center [669, 428] width 218 height 33
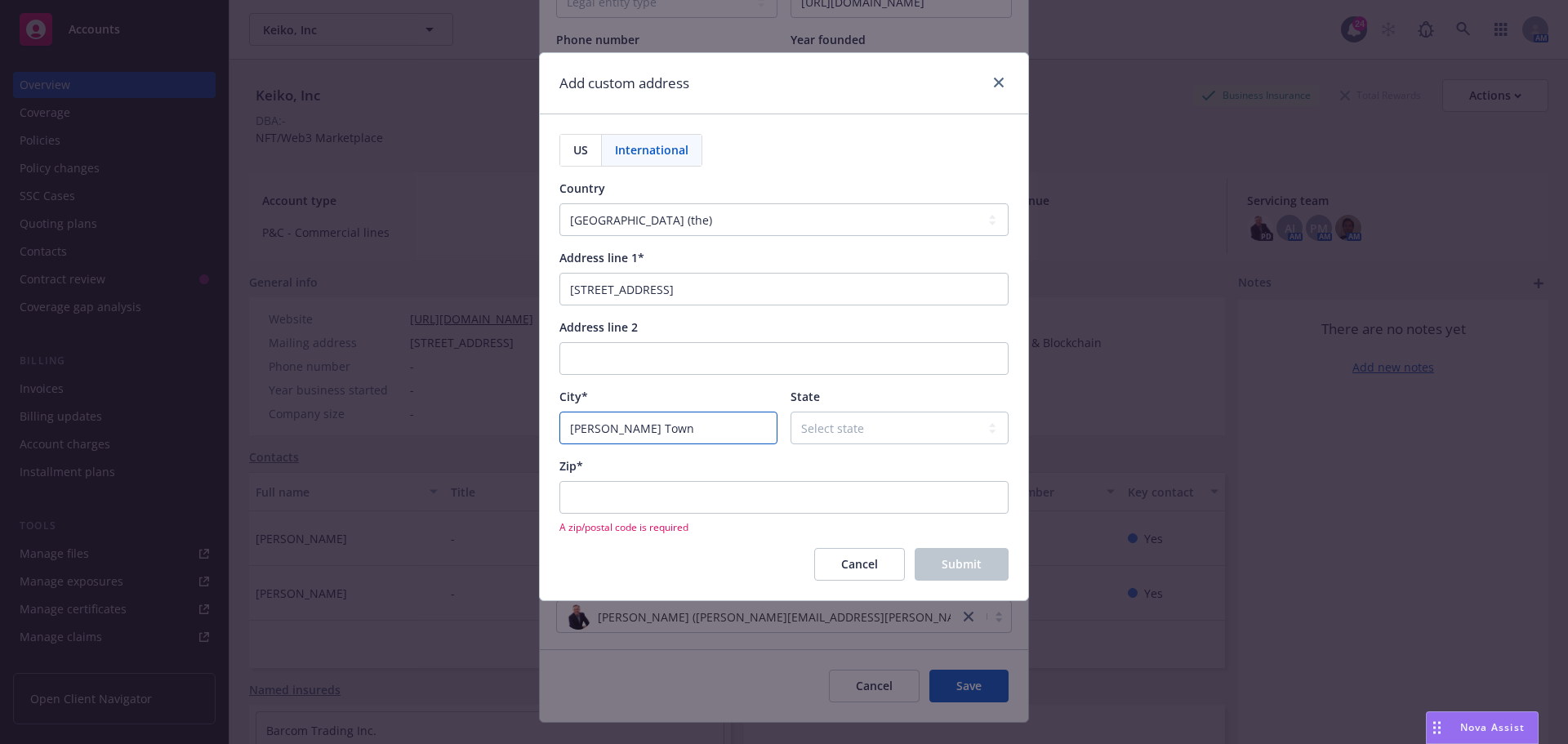
type input "George Town"
click at [701, 502] on input "Zip*" at bounding box center [784, 497] width 449 height 33
click at [693, 495] on input "Zip*" at bounding box center [784, 497] width 449 height 33
paste input "KY1-9008"
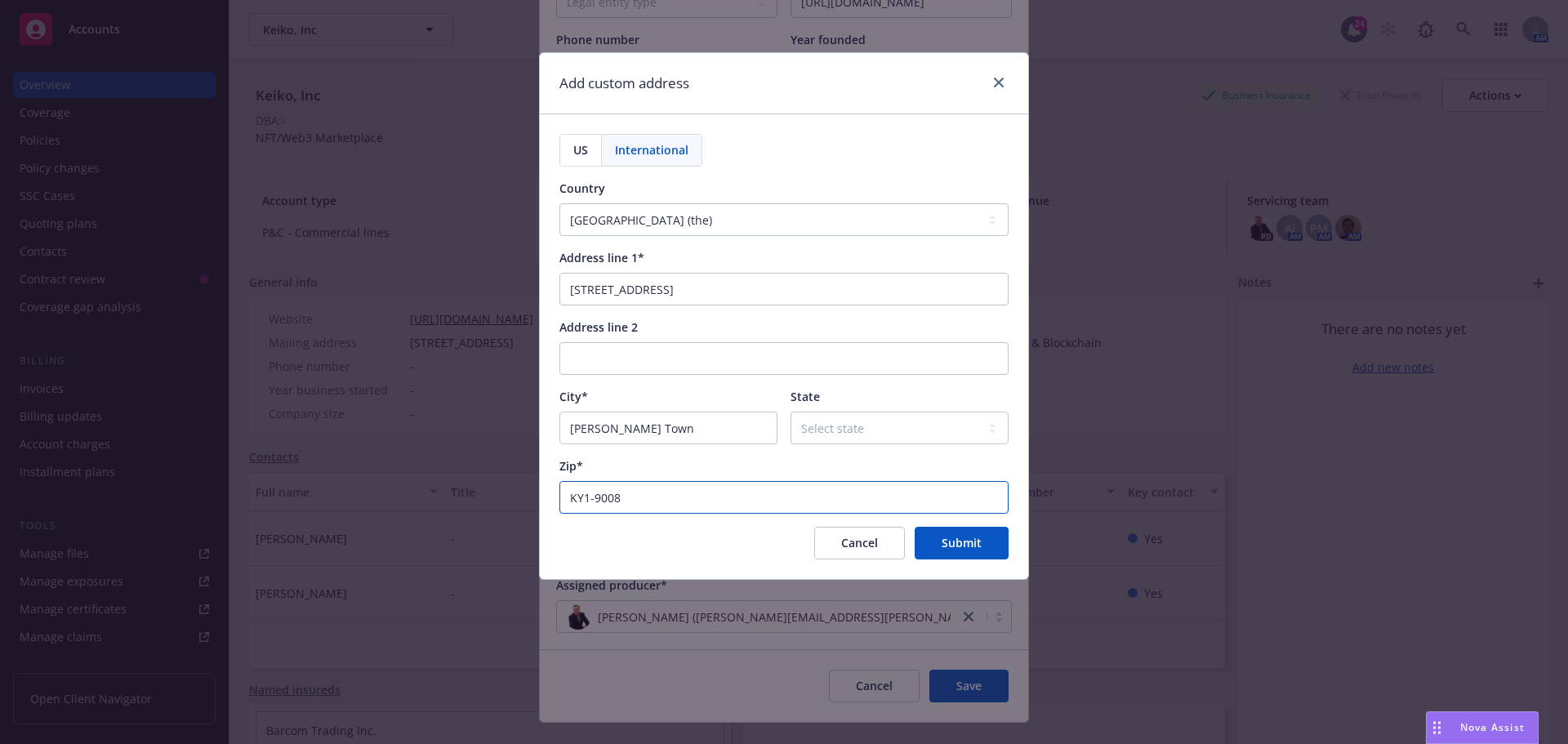
type input "KY1-9008"
click at [879, 430] on select "Select state" at bounding box center [899, 428] width 218 height 33
click at [927, 544] on button "Submit" at bounding box center [962, 543] width 94 height 33
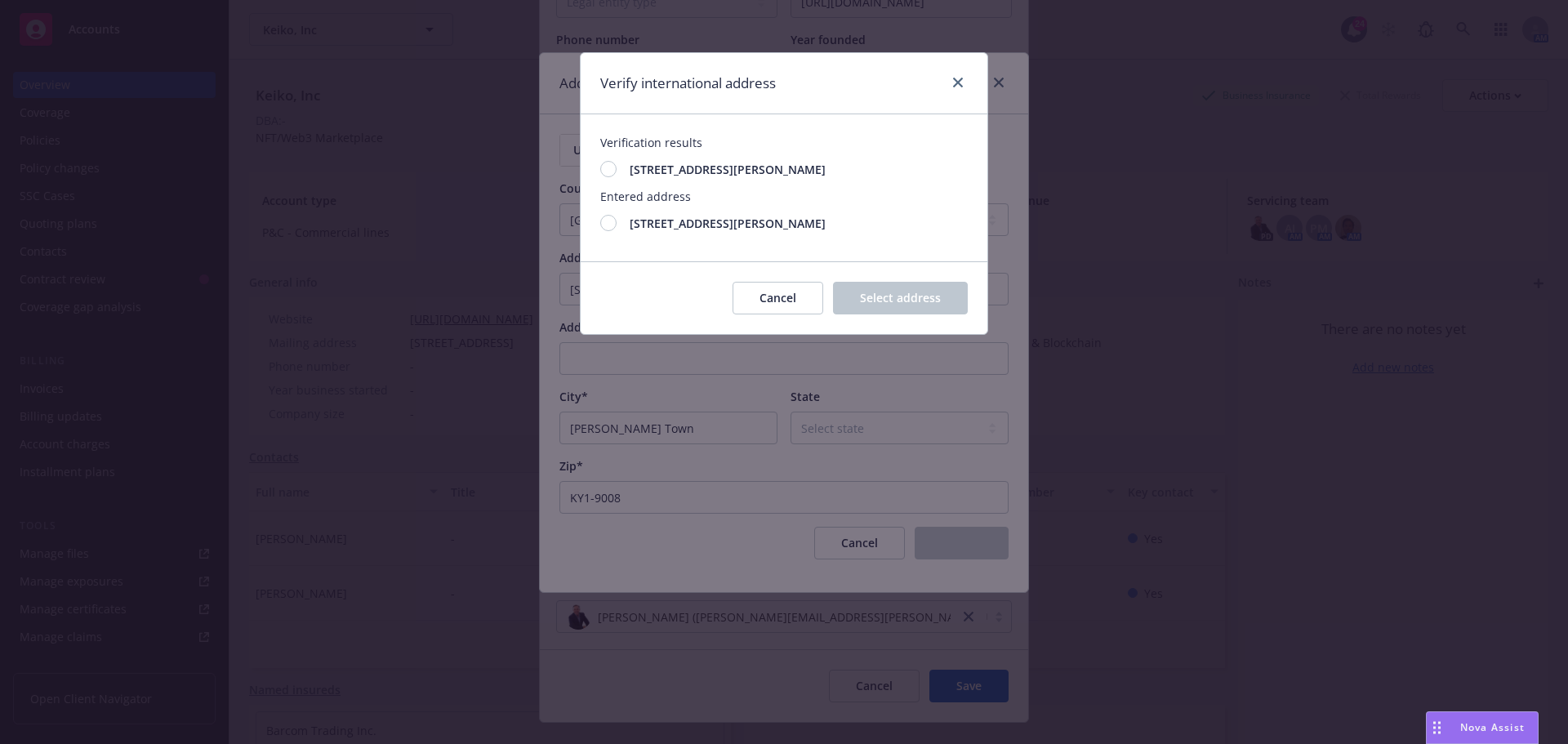
click at [612, 167] on div at bounding box center [608, 169] width 16 height 16
click at [915, 299] on span "Select address" at bounding box center [899, 298] width 81 height 16
type input "190 Elgin Ave"
type input "KY1-1000"
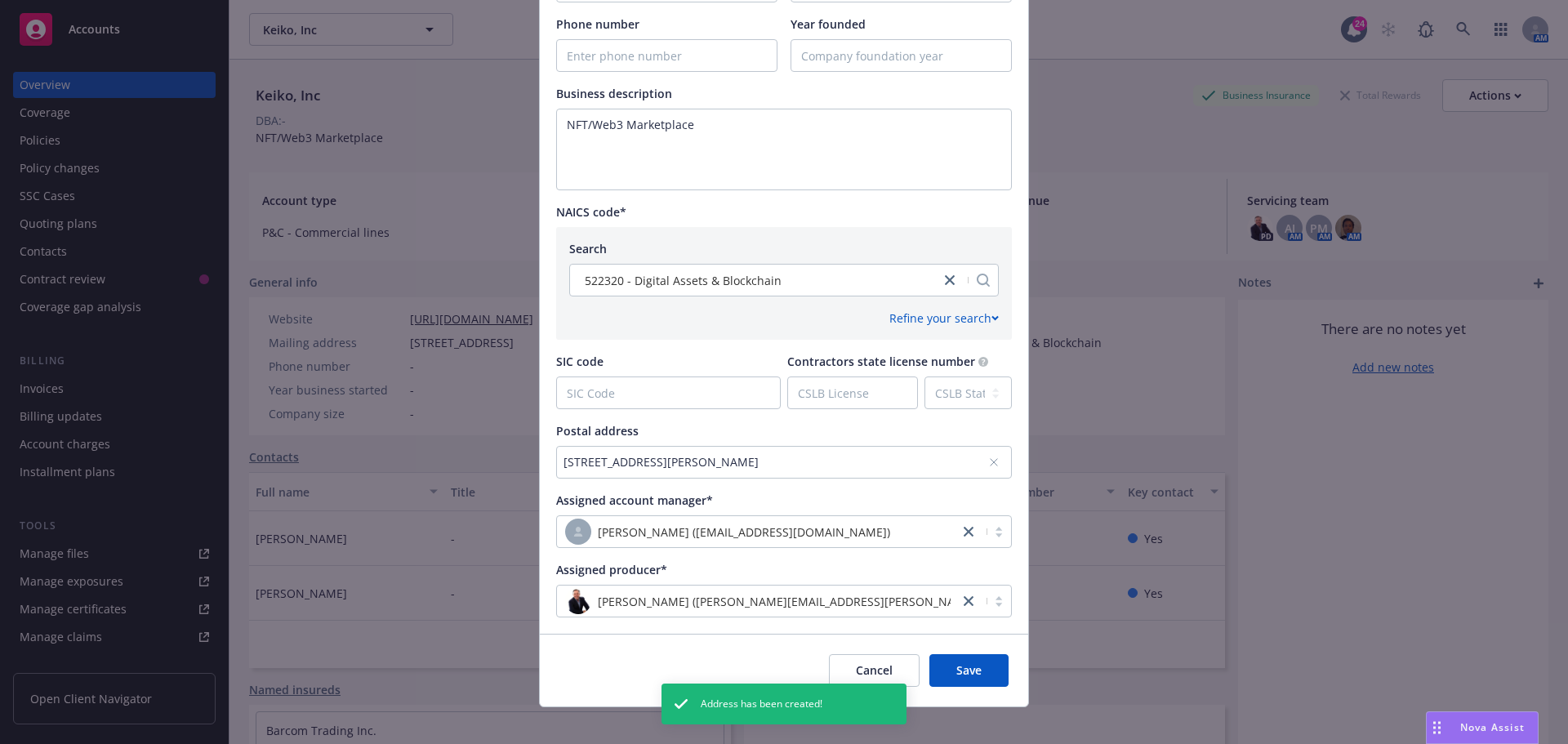
scroll to position [521, 0]
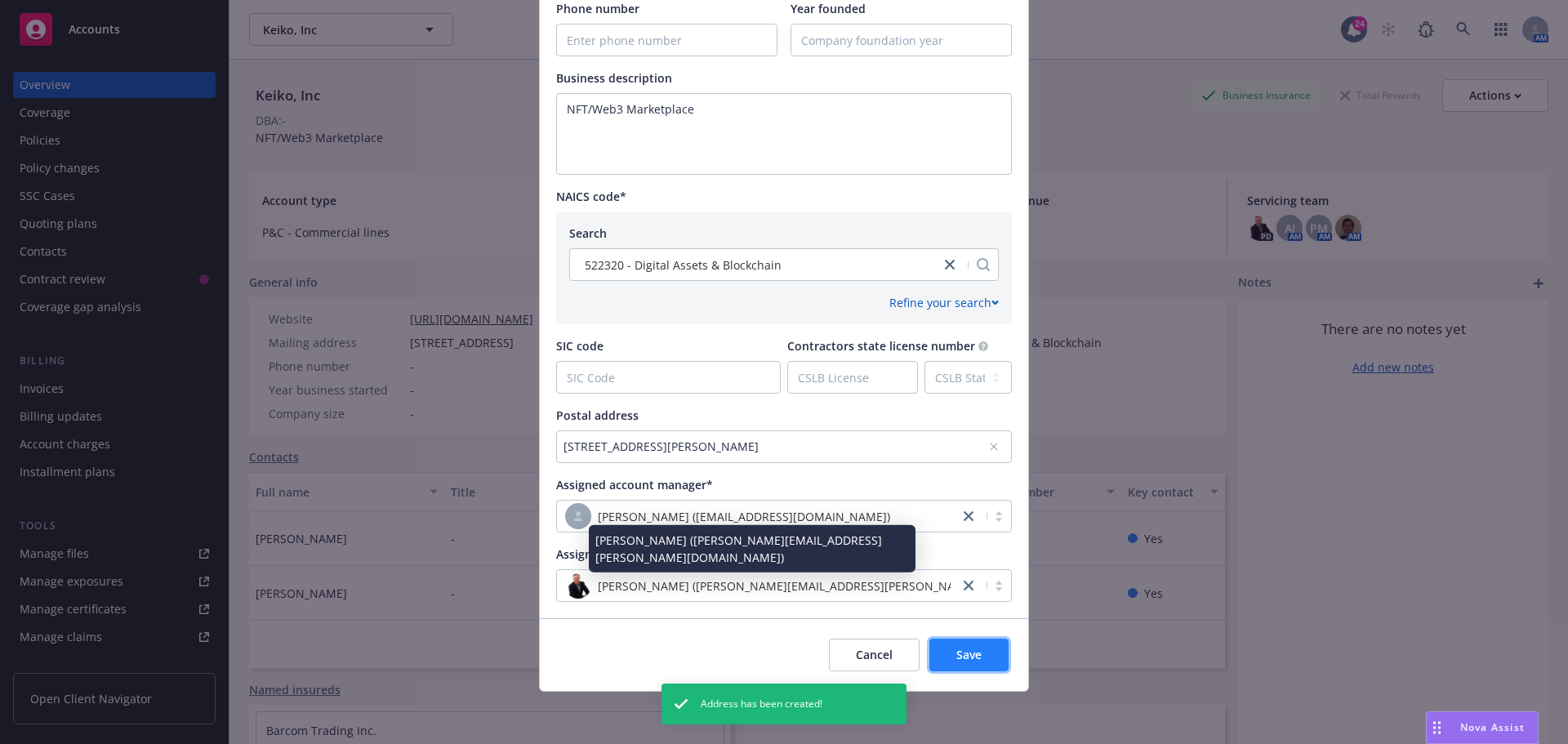
click at [940, 654] on button "Save" at bounding box center [969, 655] width 79 height 33
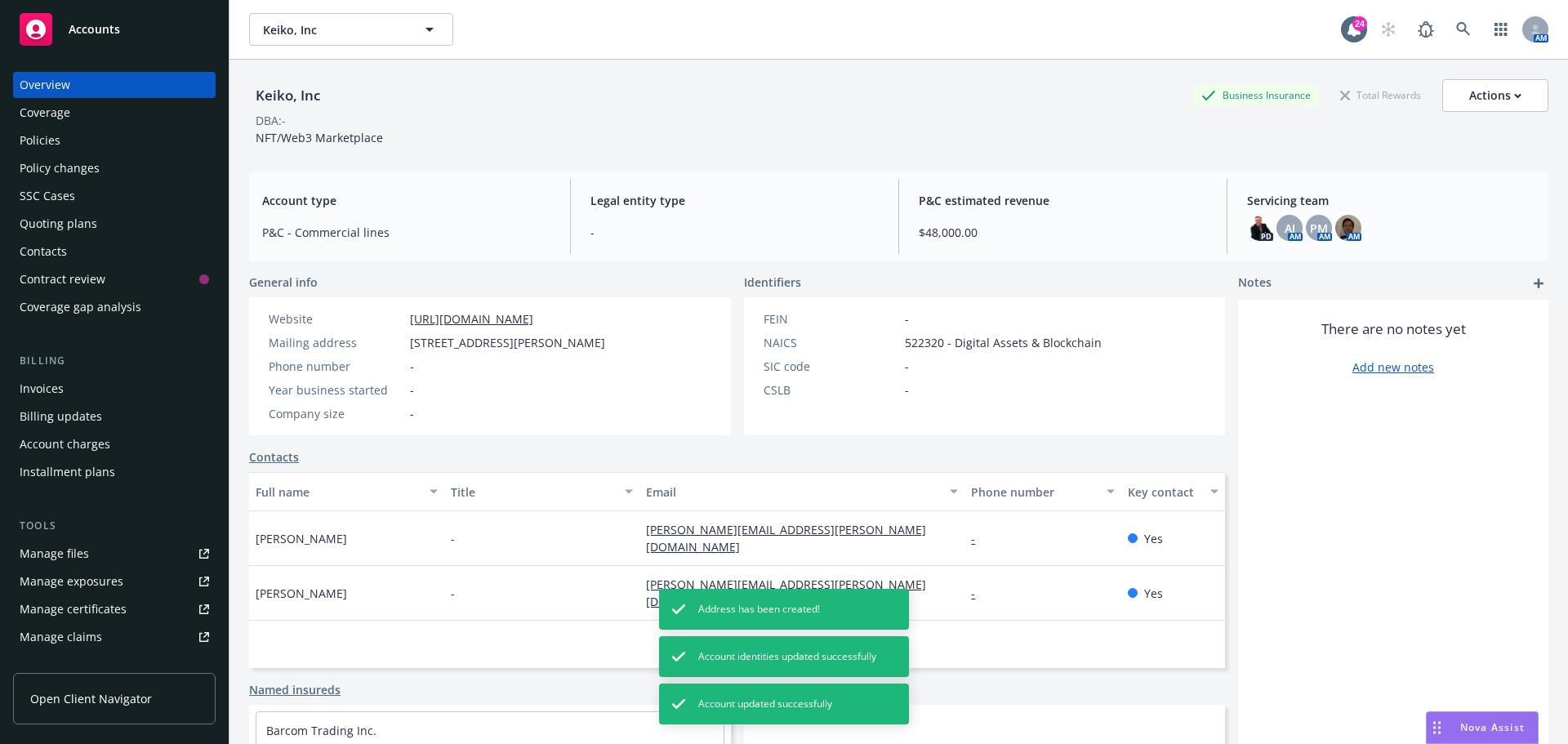
drag, startPoint x: 444, startPoint y: 129, endPoint x: 373, endPoint y: 152, distance: 74.6
click at [444, 129] on div "Keiko, Inc Business Insurance Total Rewards Actions DBA: - NFT/Web3 Marketplace" at bounding box center [898, 112] width 1299 height 67
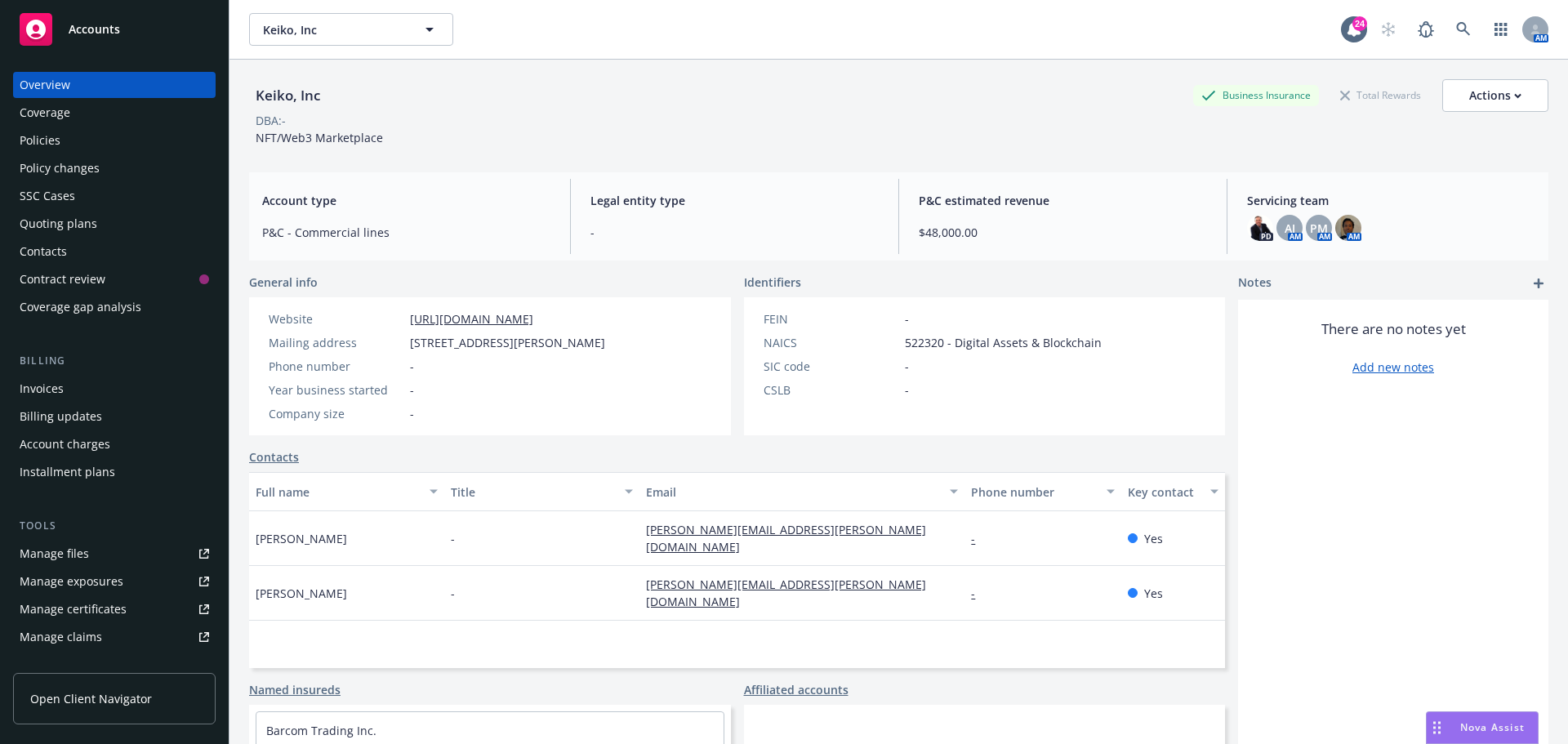
drag, startPoint x: 664, startPoint y: 118, endPoint x: 634, endPoint y: 138, distance: 36.1
click at [664, 118] on div "DBA: -" at bounding box center [898, 120] width 1299 height 17
click at [121, 221] on div "Quoting plans" at bounding box center [114, 223] width 190 height 26
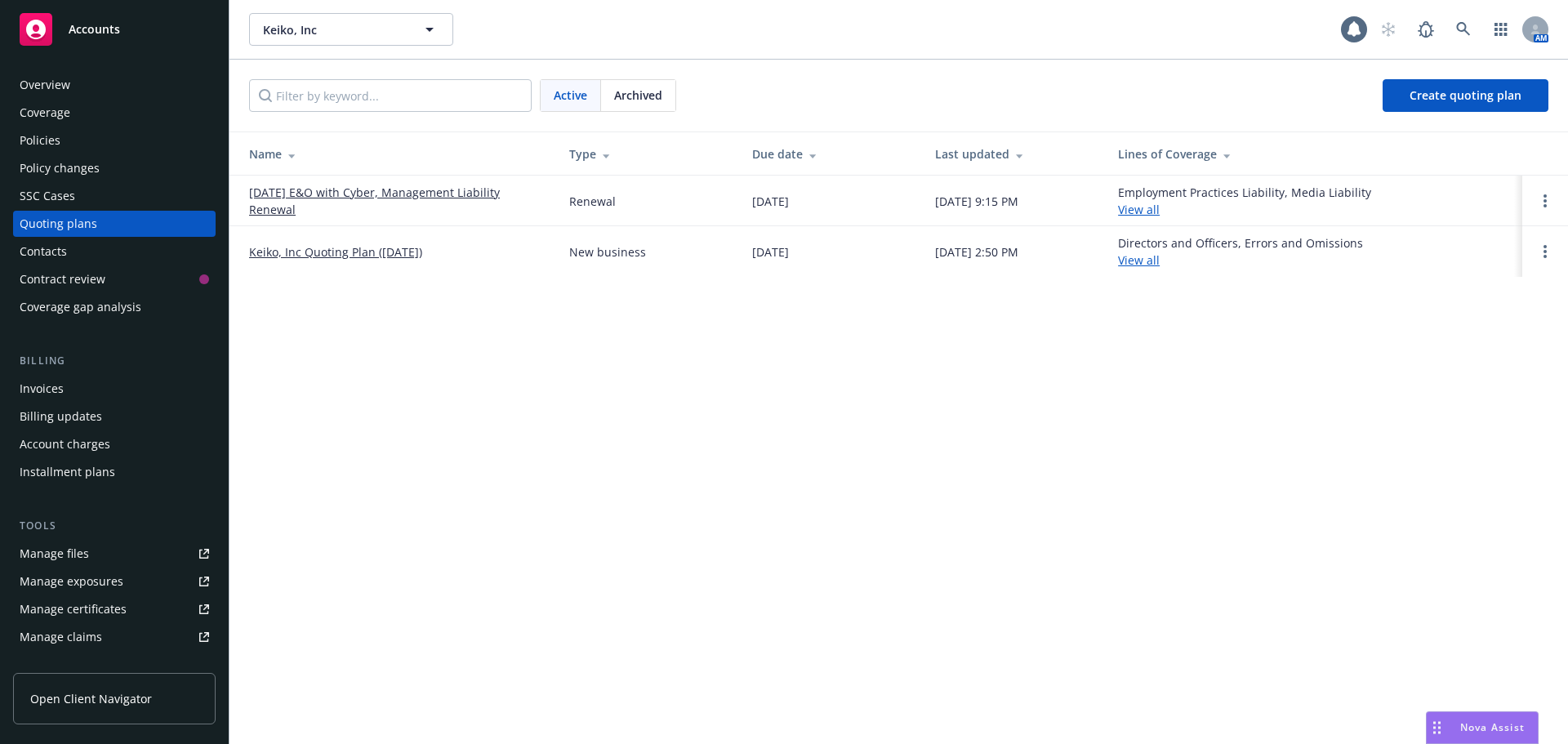
click at [703, 418] on div "Keiko, Inc Keiko, Inc AM Active Archived Create quoting plan Name Type Due date…" at bounding box center [898, 372] width 1338 height 744
click at [811, 372] on div "Keiko, Inc Keiko, Inc 24 AM Active Archived Create quoting plan Name Type Due d…" at bounding box center [898, 372] width 1338 height 744
click at [1446, 95] on span "Create quoting plan" at bounding box center [1465, 95] width 112 height 16
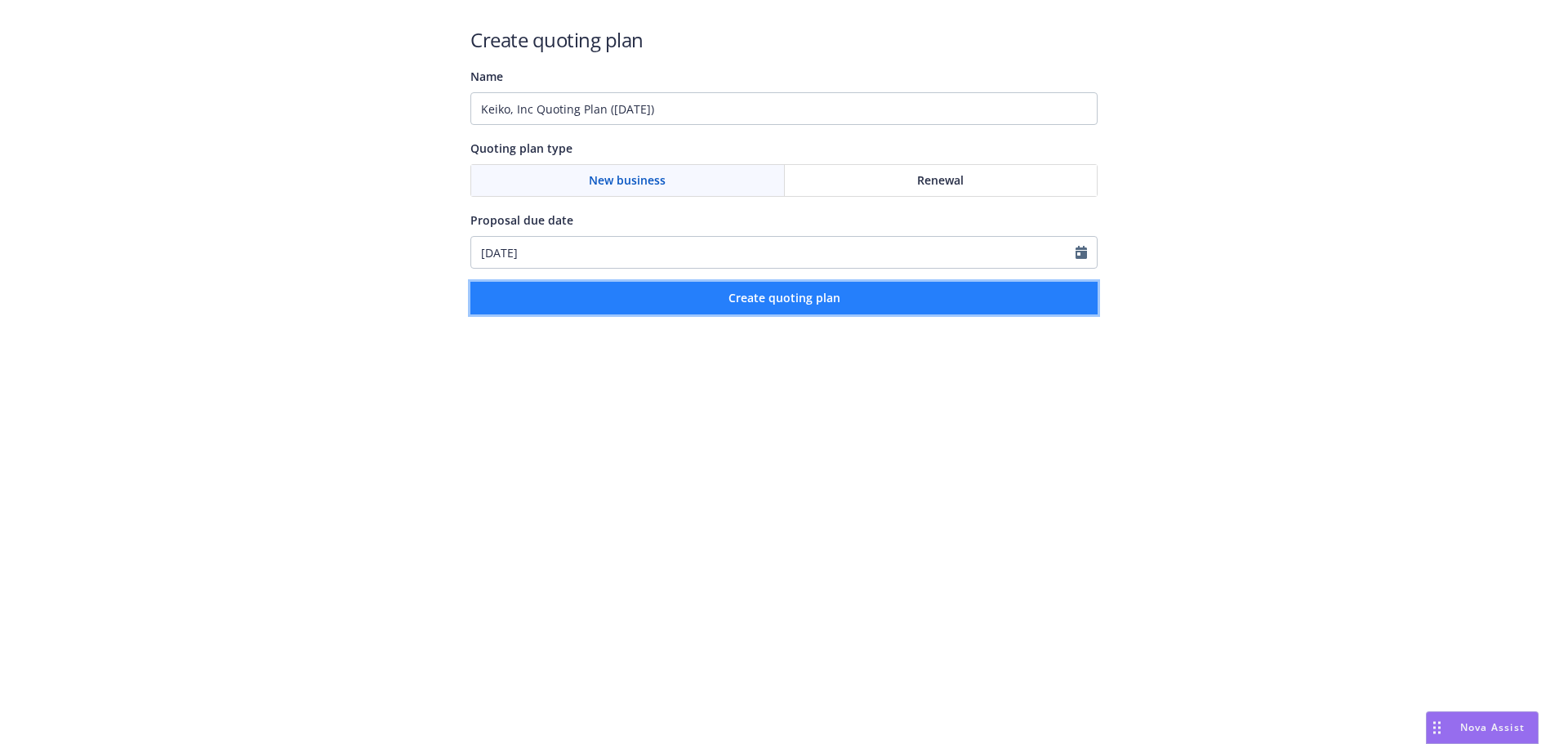
click at [735, 306] on button "Create quoting plan" at bounding box center [784, 298] width 627 height 33
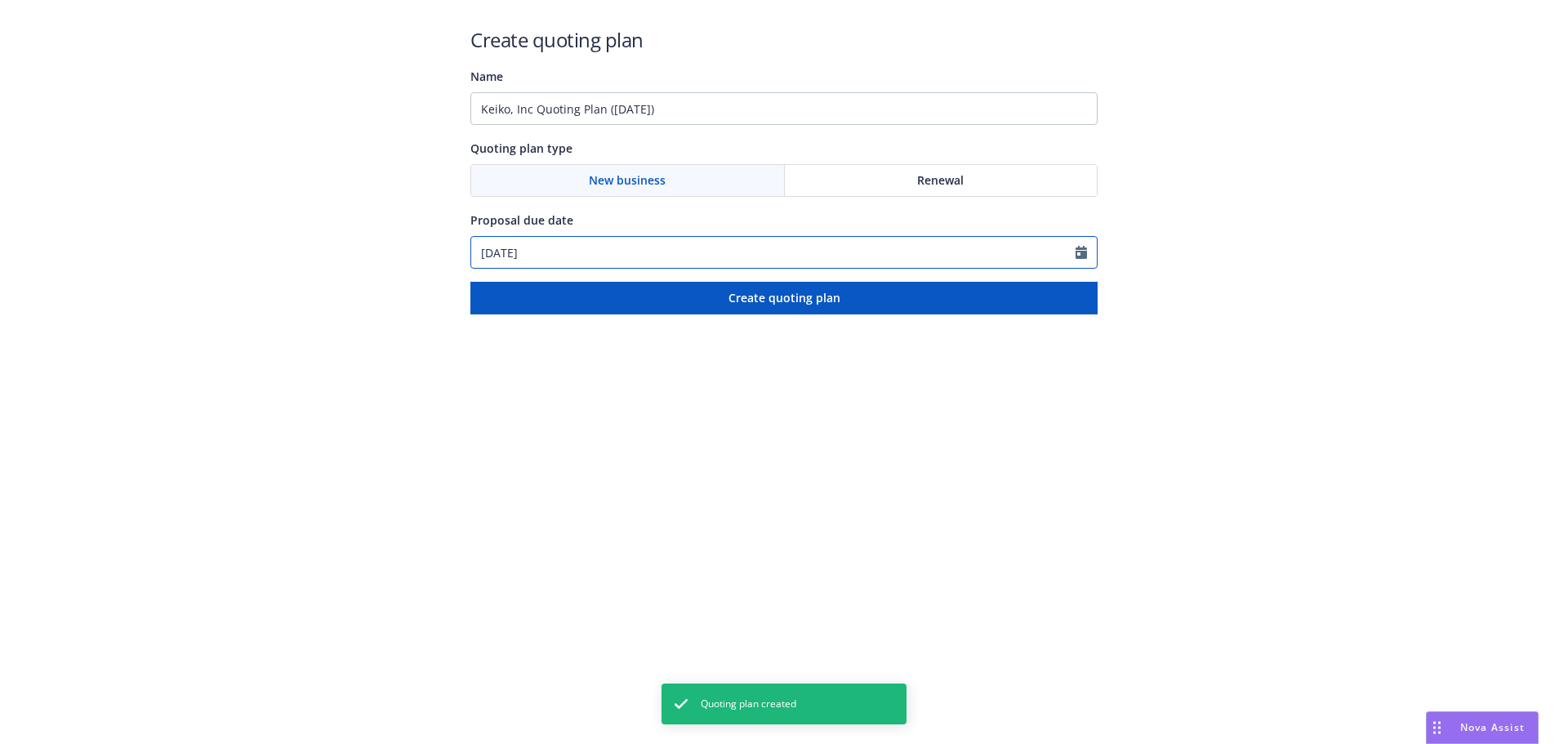
select select "8"
click at [506, 257] on input "[DATE]" at bounding box center [773, 252] width 604 height 31
type input "[DATE]"
click at [707, 314] on html "Create quoting plan Name [PERSON_NAME], Inc Quoting Plan ([DATE]) Quoting plan …" at bounding box center [784, 157] width 1568 height 314
select select "8"
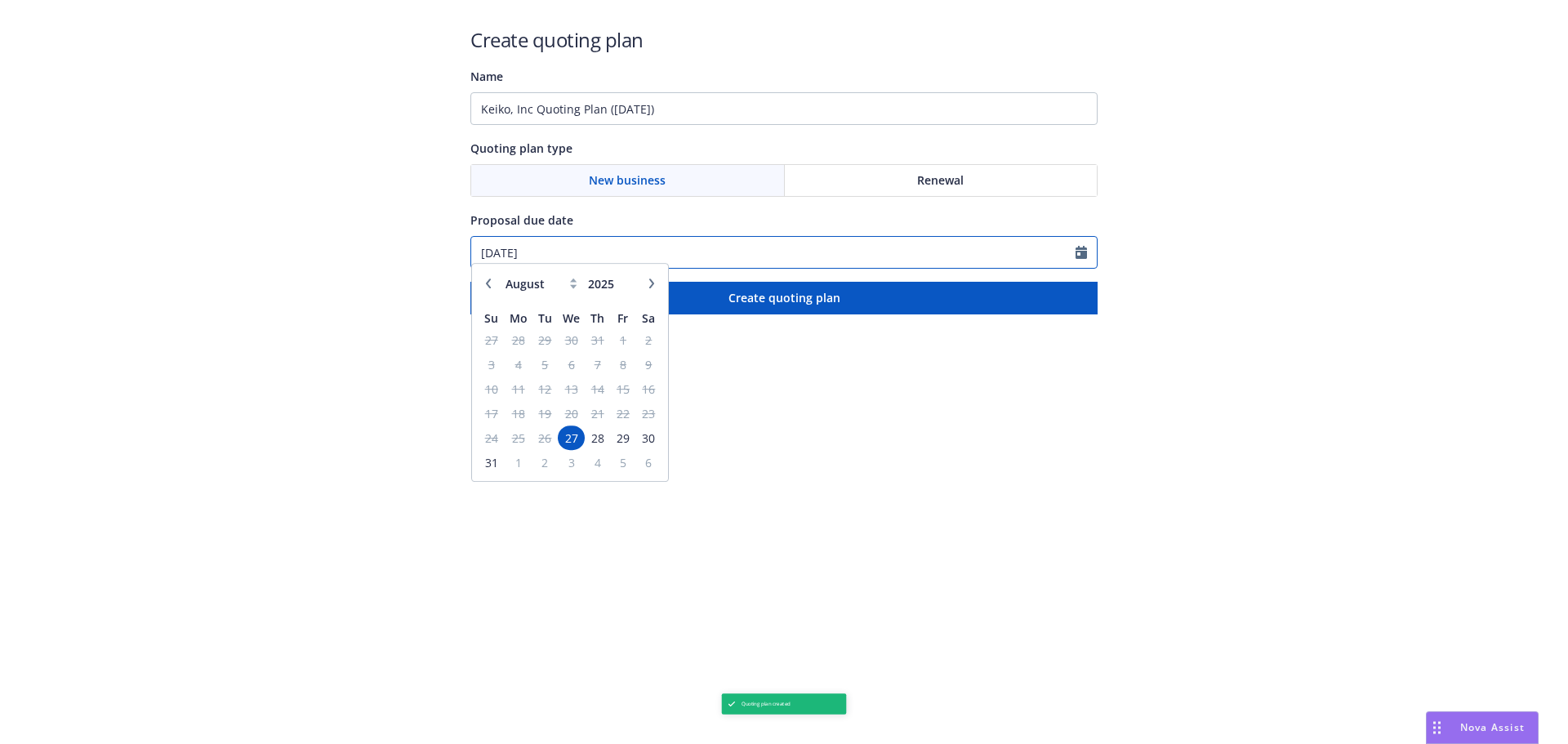
click at [512, 256] on input "[DATE]" at bounding box center [773, 252] width 604 height 31
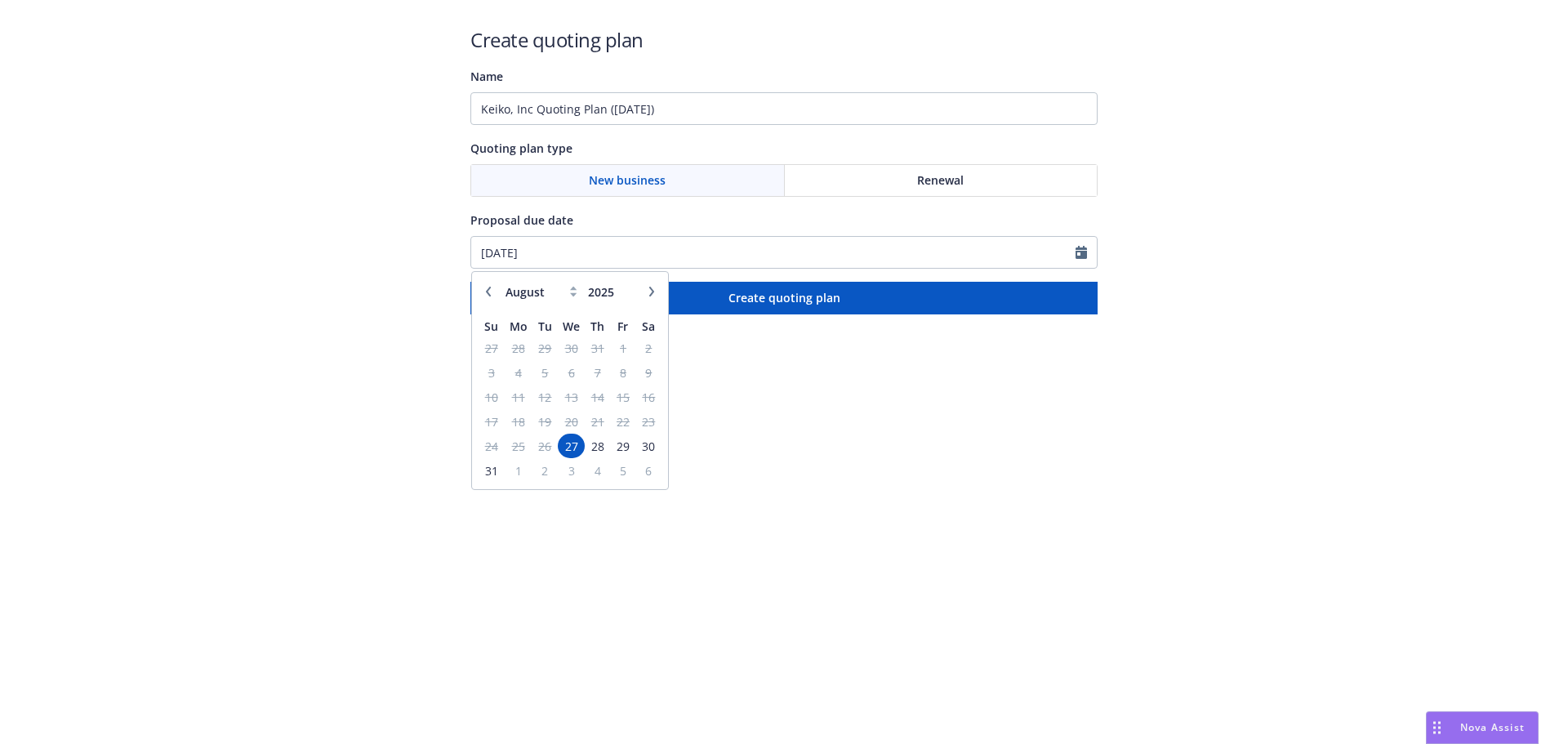
type input "[DATE]"
click at [544, 446] on span "26" at bounding box center [544, 446] width 22 height 21
click at [565, 451] on span "27" at bounding box center [571, 446] width 23 height 21
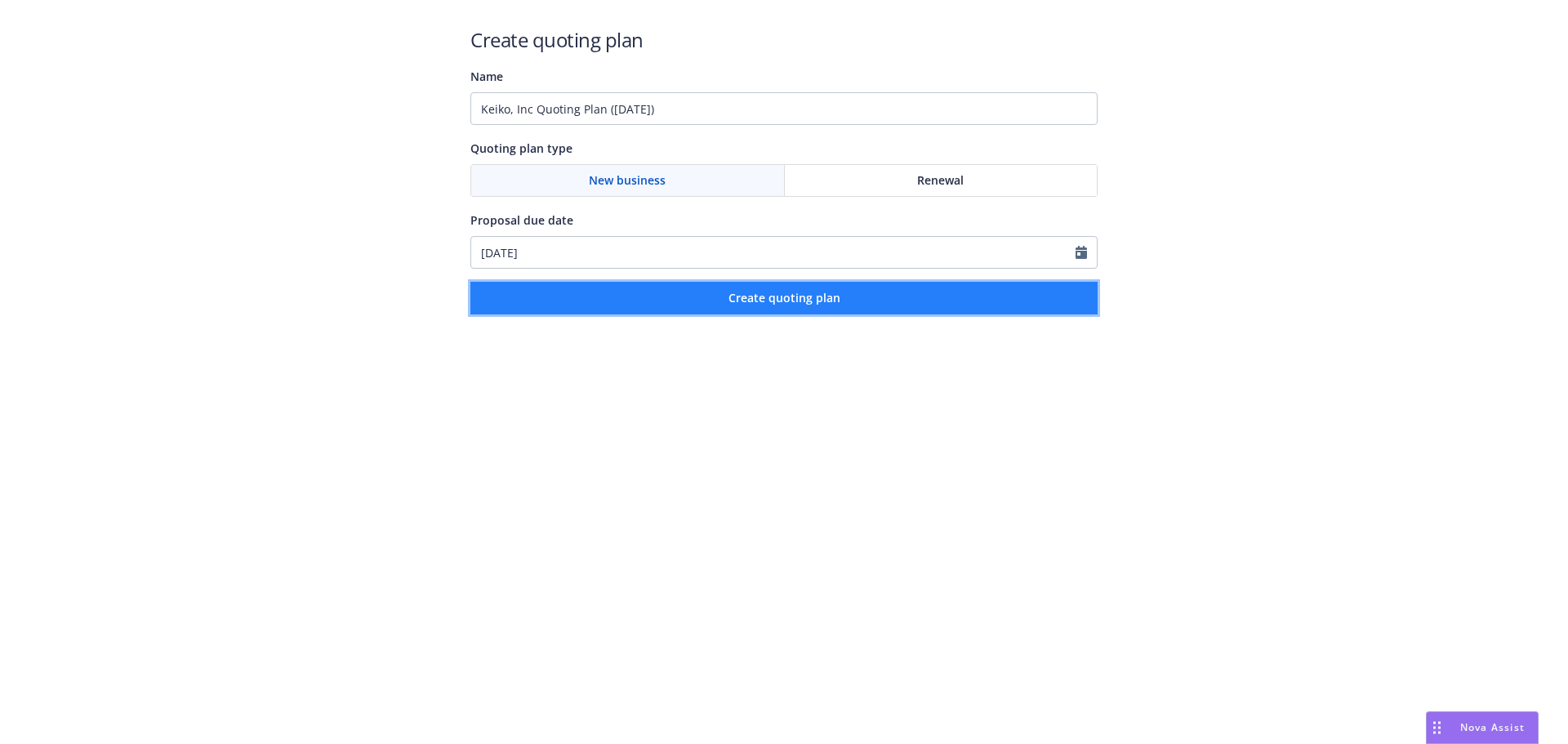
click at [831, 305] on span "Create quoting plan" at bounding box center [784, 298] width 112 height 16
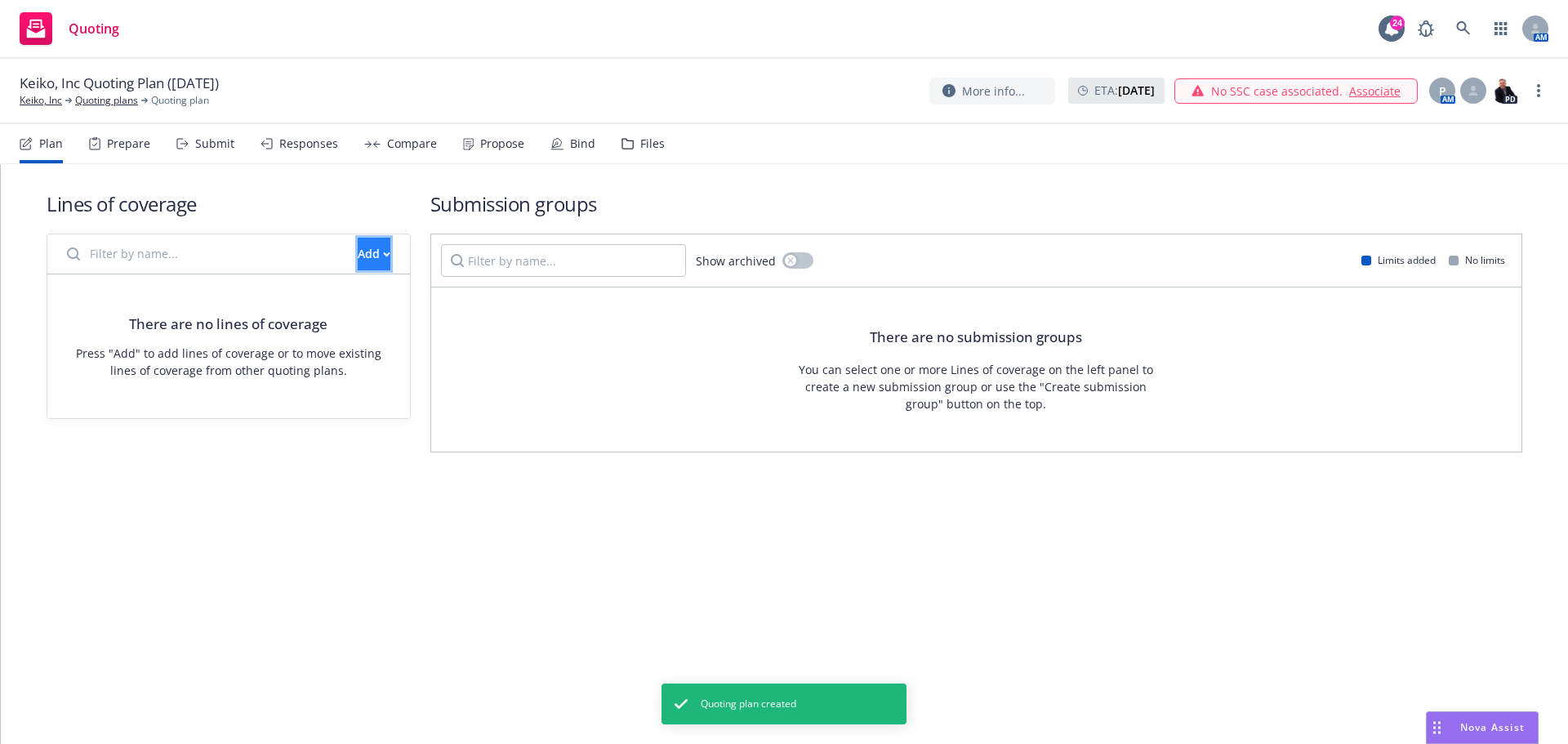
click at [358, 260] on div "Add" at bounding box center [374, 254] width 33 height 31
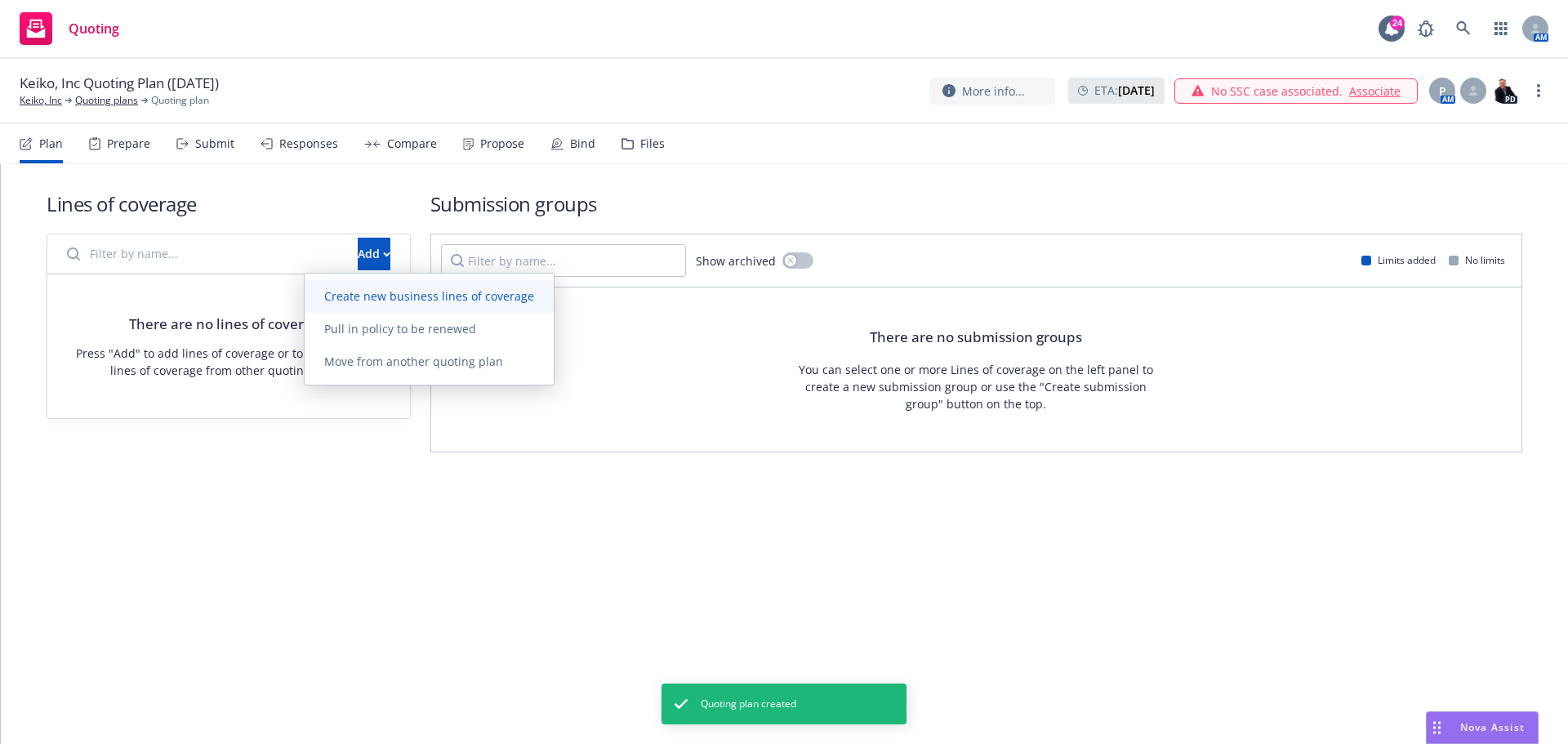
click at [342, 295] on span "Create new business lines of coverage" at bounding box center [429, 296] width 249 height 16
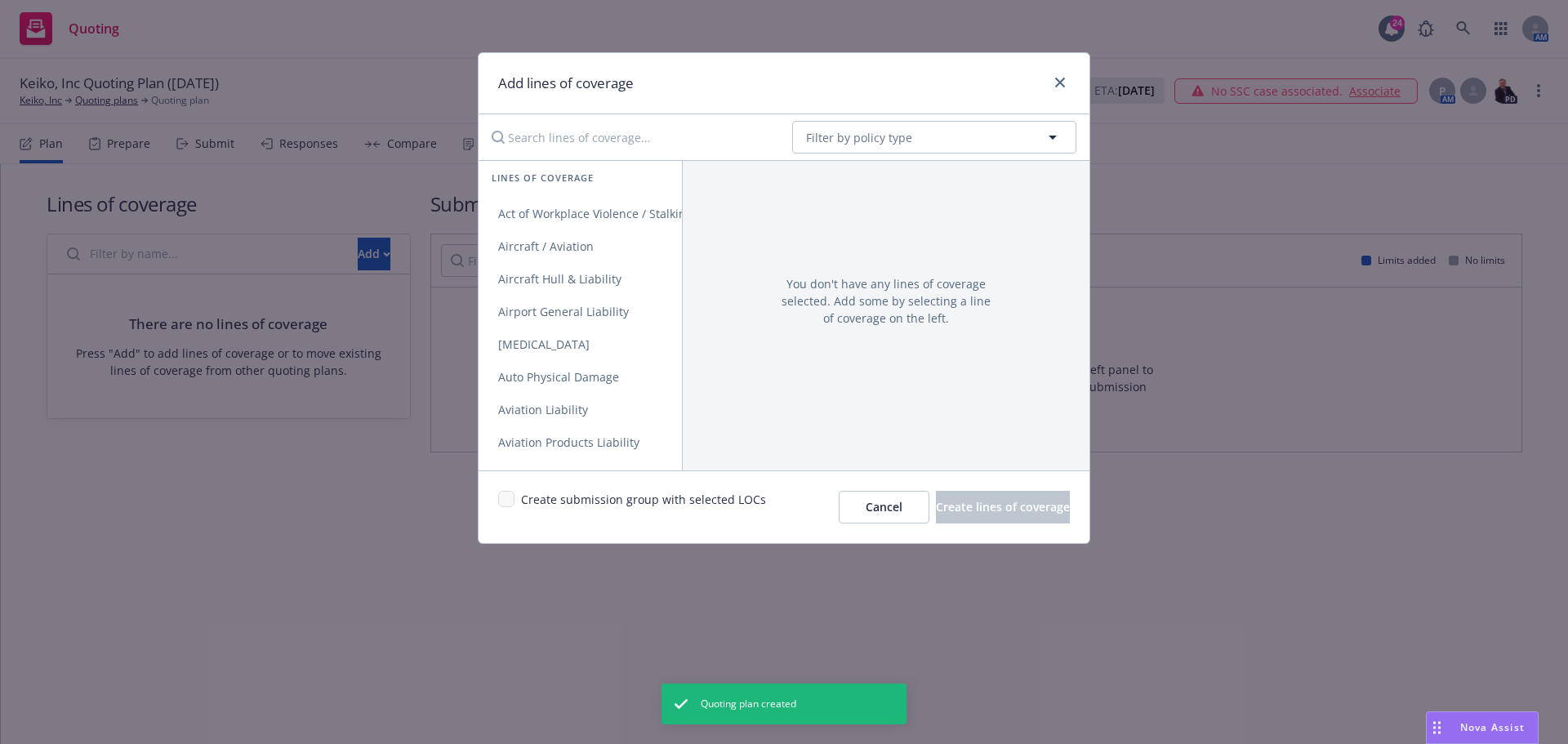
click at [549, 147] on input "Search lines of coverage..." at bounding box center [630, 137] width 297 height 33
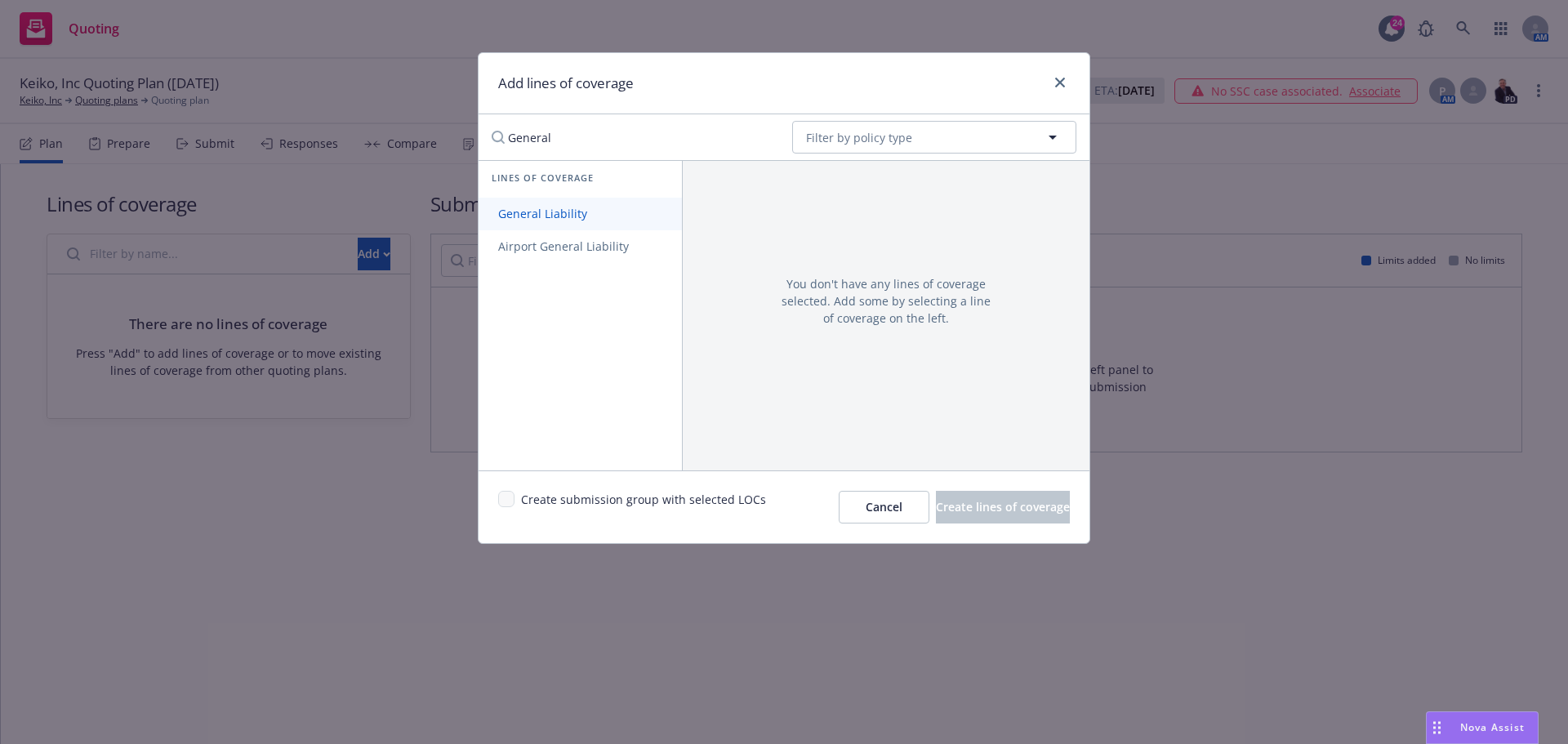
type input "General"
click at [558, 224] on link "General Liability" at bounding box center [580, 214] width 204 height 33
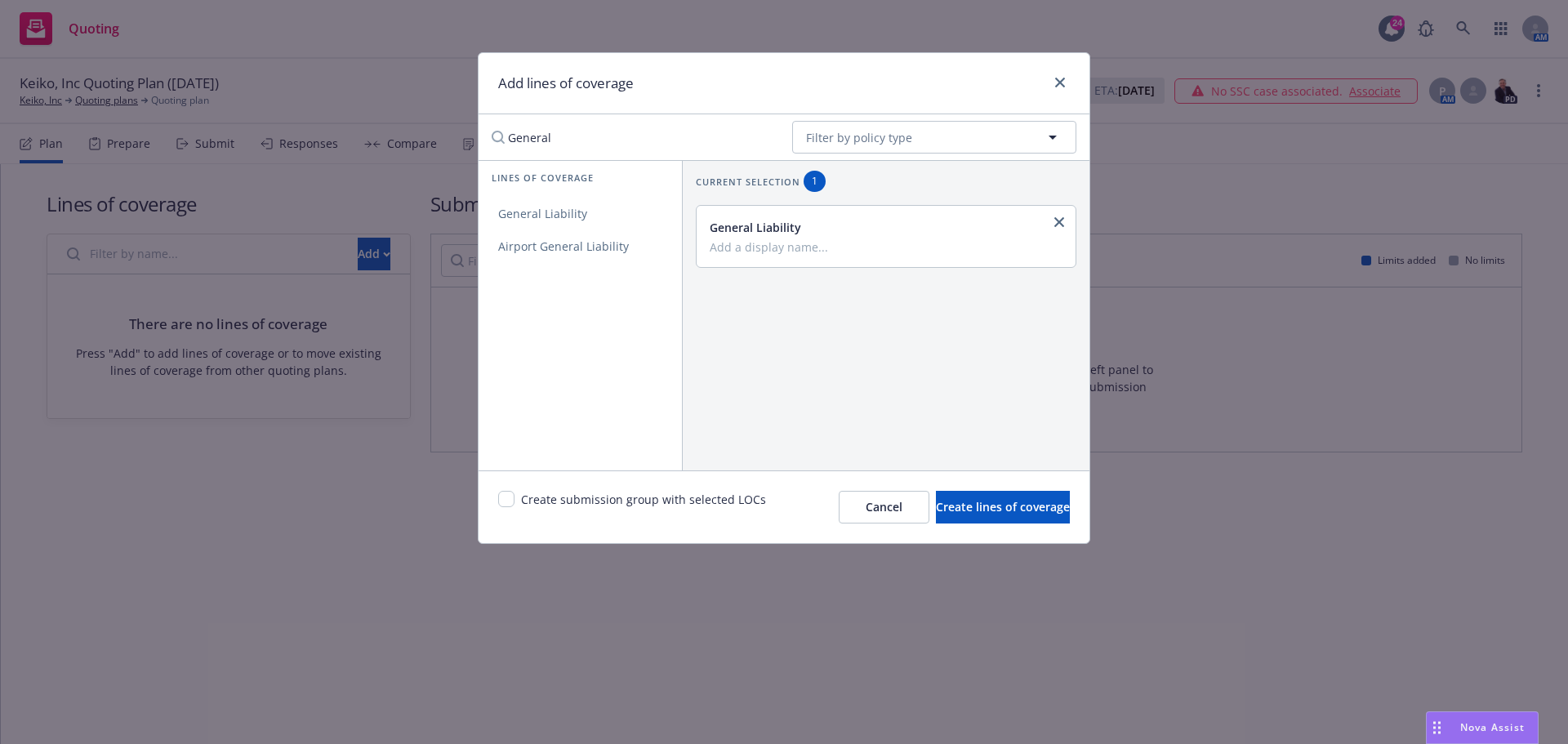
click at [564, 150] on input "General" at bounding box center [630, 137] width 297 height 33
click at [763, 134] on input "General" at bounding box center [630, 137] width 297 height 33
click at [630, 135] on input "Search lines of coverage..." at bounding box center [630, 137] width 297 height 33
type input "Umbrella"
click at [604, 205] on link "Commercial Umbrella" at bounding box center [580, 214] width 204 height 33
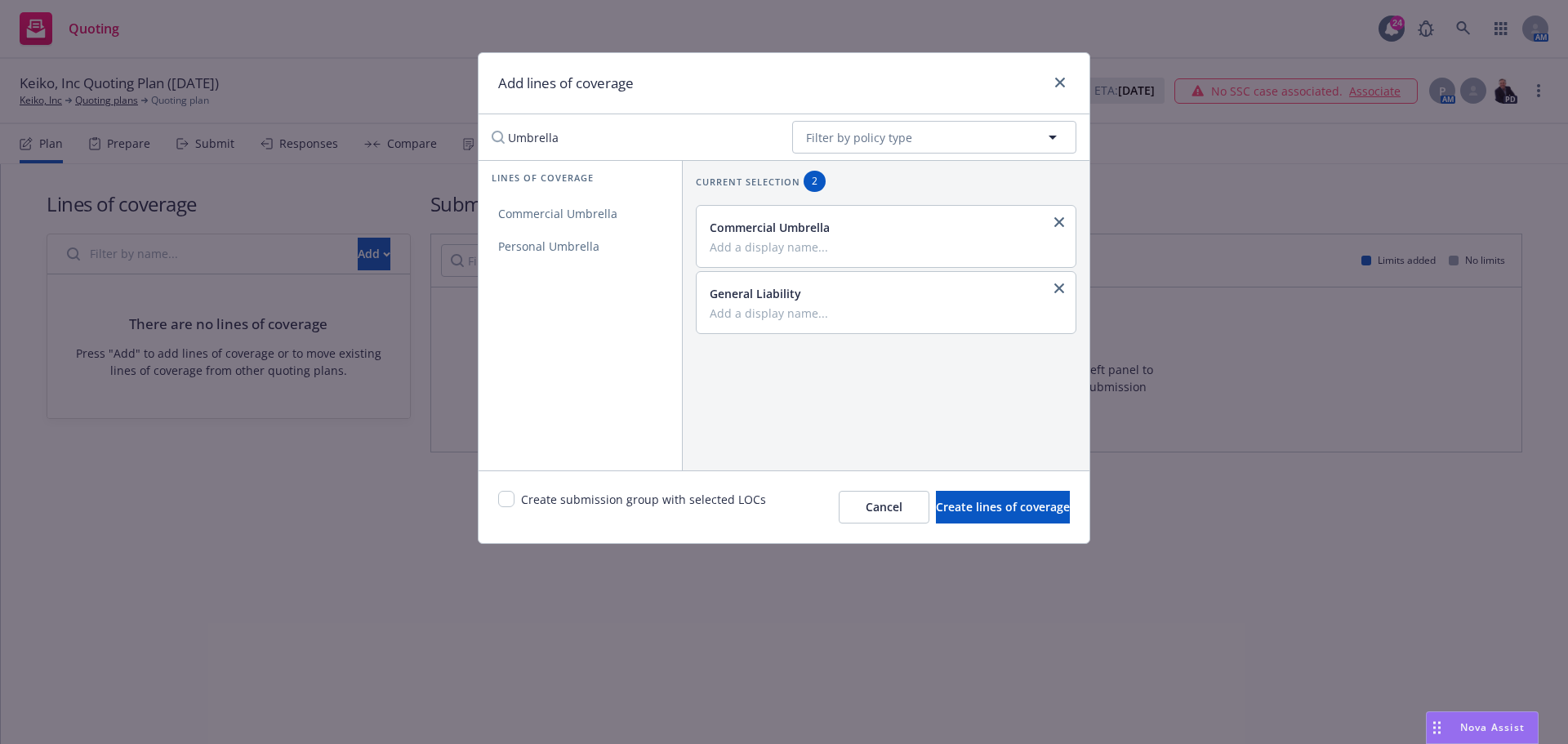
click at [763, 138] on input "Umbrella" at bounding box center [630, 137] width 297 height 33
click at [696, 138] on input "Search lines of coverage..." at bounding box center [630, 137] width 297 height 33
type input "prop"
click at [616, 221] on link "Commercial Property" at bounding box center [613, 214] width 271 height 33
click at [759, 136] on input "prop" at bounding box center [630, 137] width 297 height 33
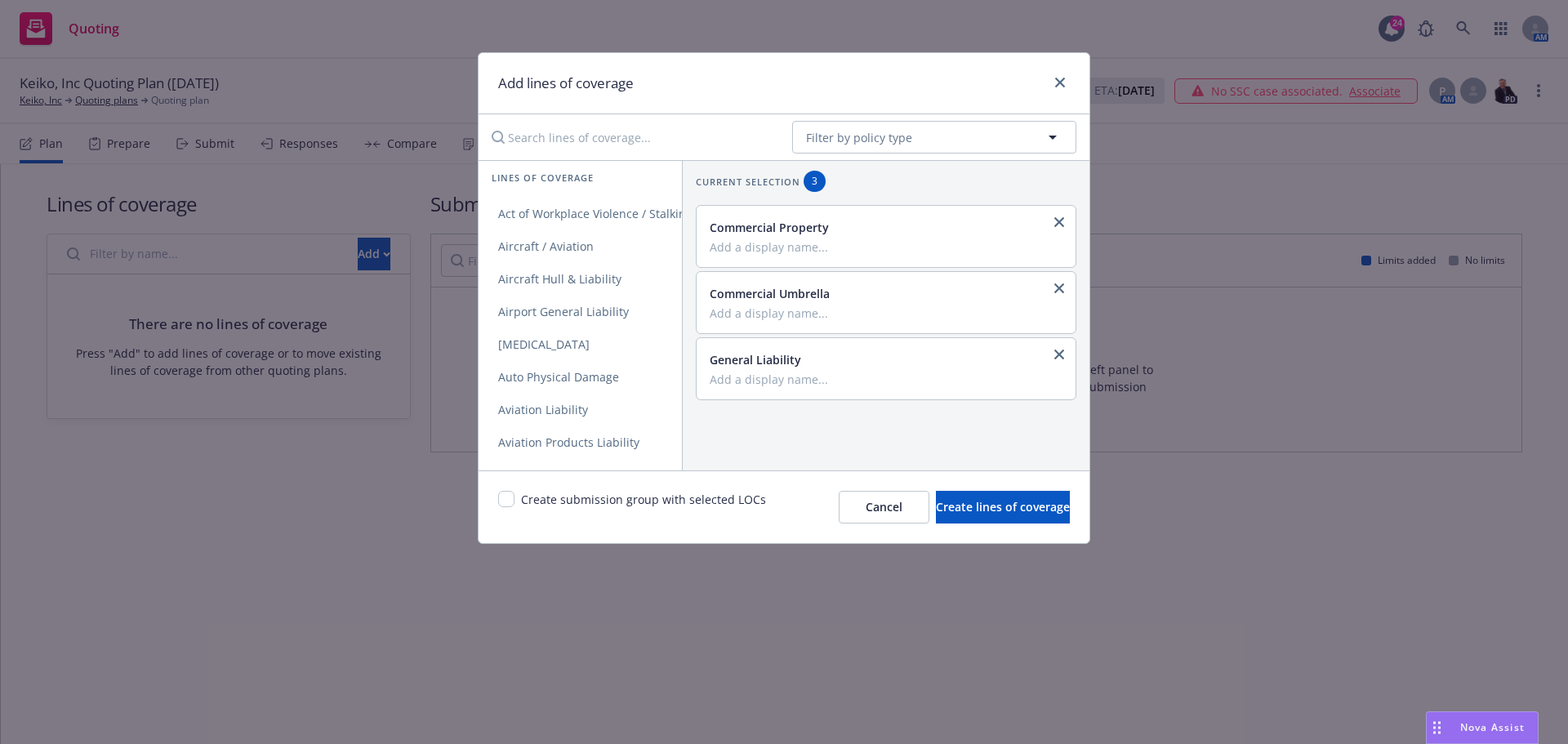
click at [664, 149] on input "Search lines of coverage..." at bounding box center [630, 137] width 297 height 33
type input "Auto"
click at [618, 242] on span "Commercial Auto Liability" at bounding box center [567, 246] width 178 height 16
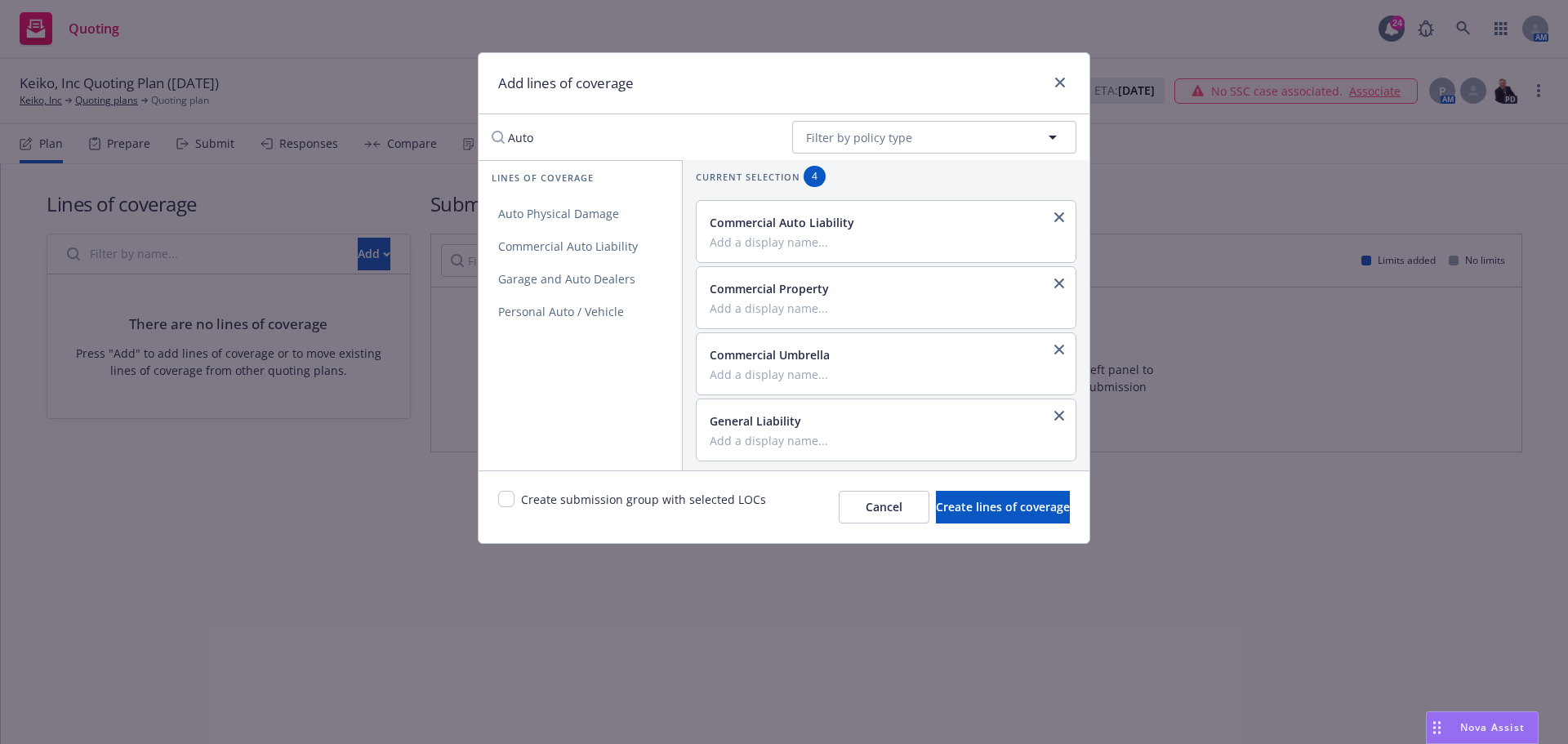
scroll to position [6, 0]
click at [989, 503] on span "Create lines of coverage" at bounding box center [1002, 507] width 134 height 16
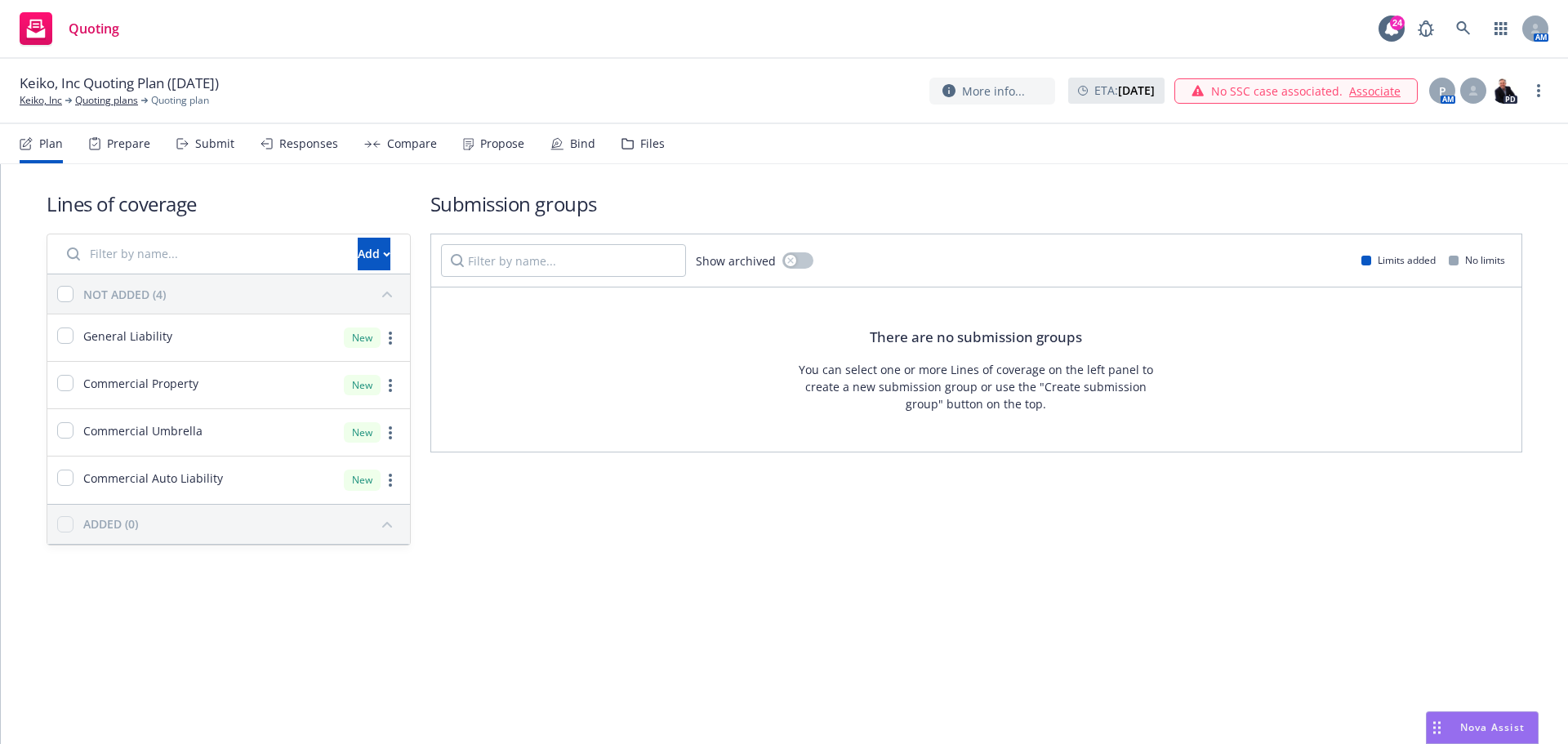
click at [782, 183] on div "Lines of coverage Add NOT ADDED (4) General Liability New Commercial Property N…" at bounding box center [784, 367] width 1475 height 407
click at [67, 289] on input "checkbox" at bounding box center [65, 294] width 16 height 16
checkbox input "true"
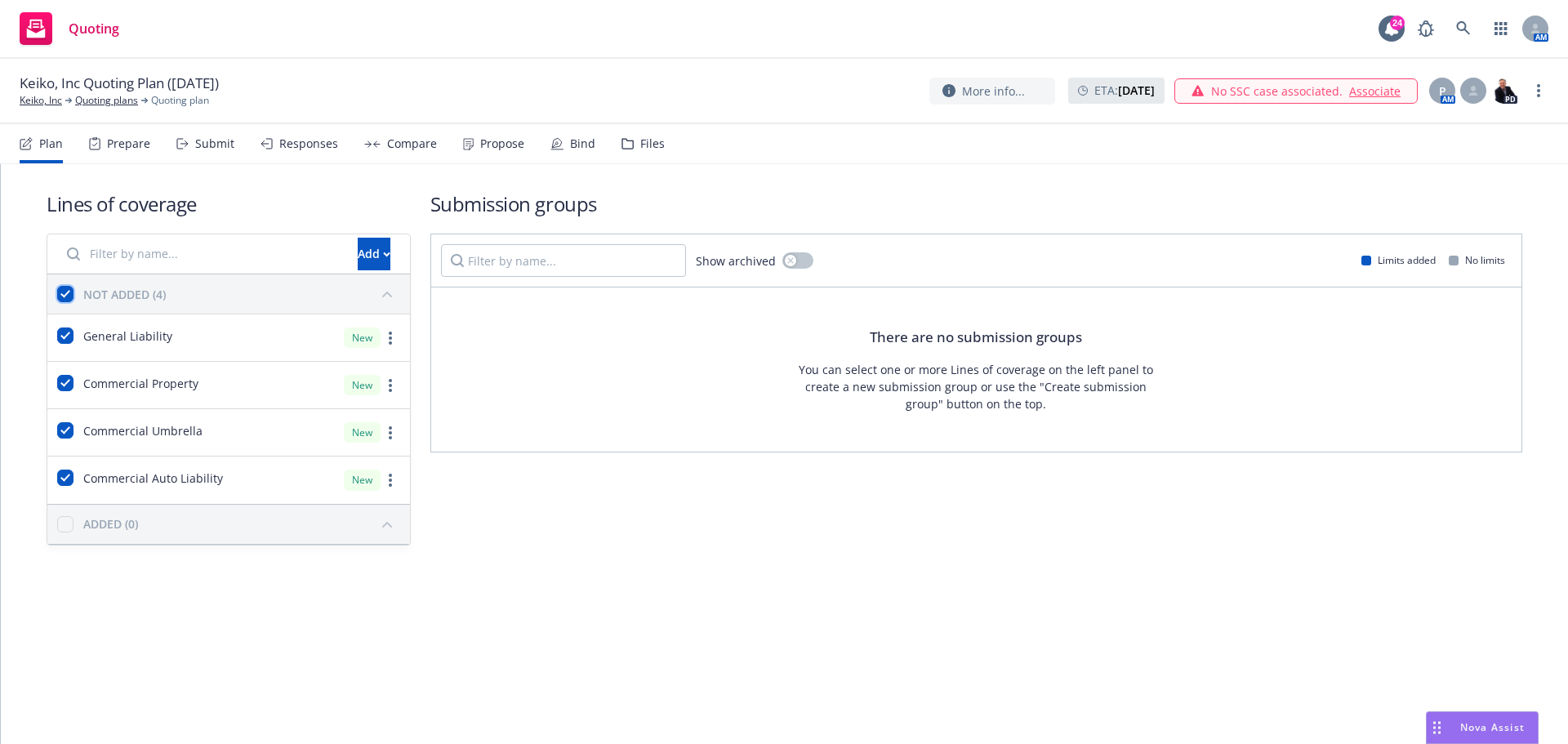
checkbox input "true"
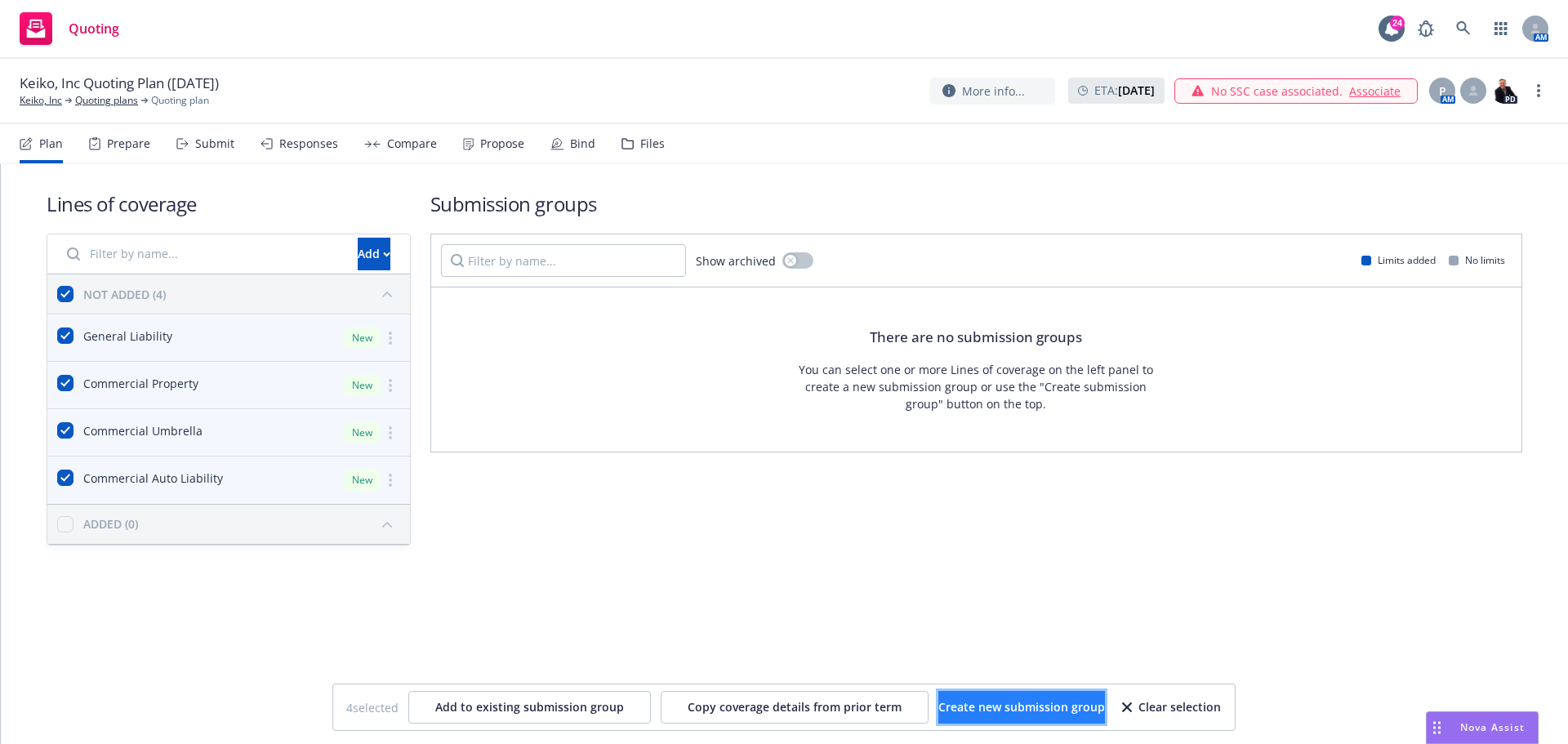
click at [1002, 700] on span "Create new submission group" at bounding box center [1021, 707] width 166 height 16
checkbox input "false"
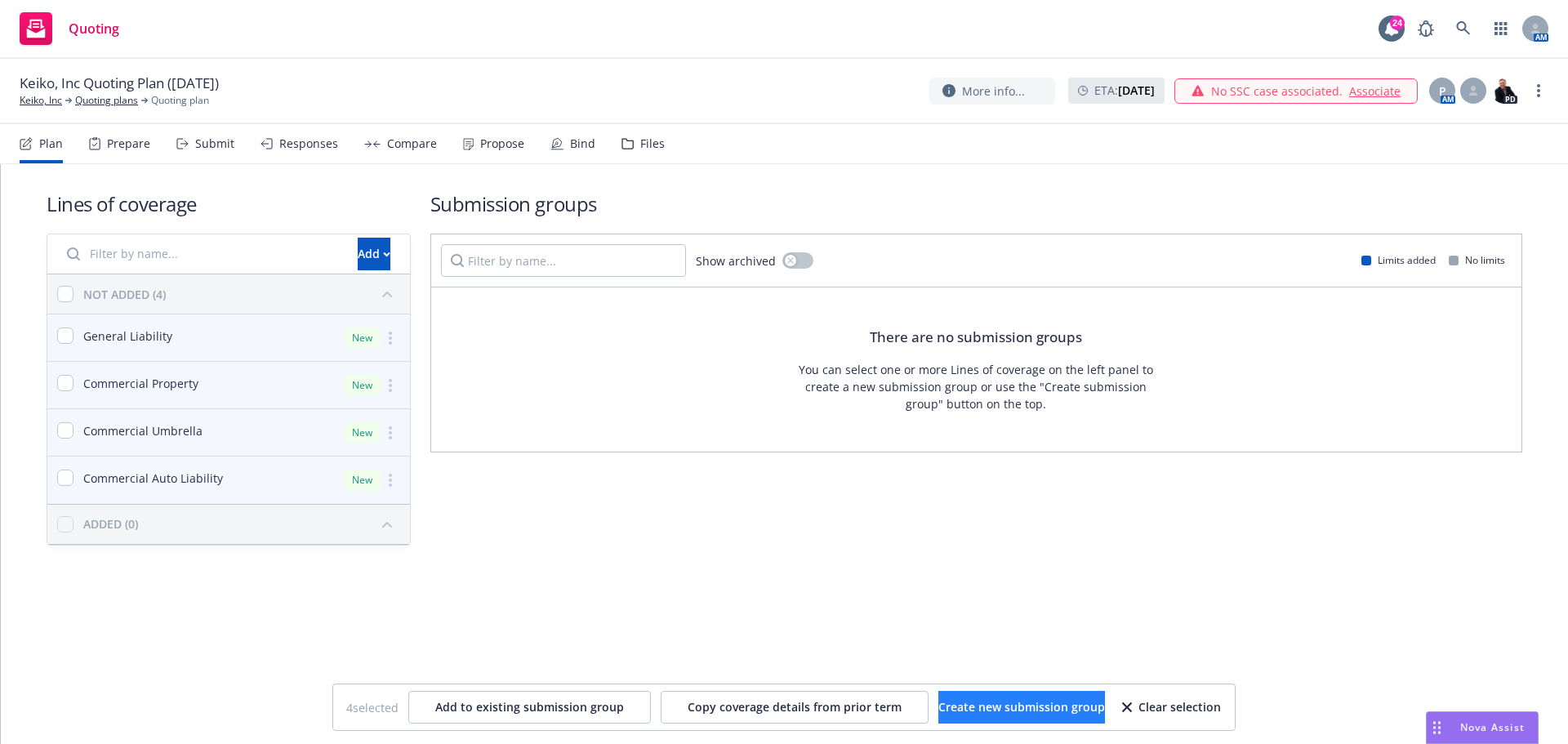
checkbox input "false"
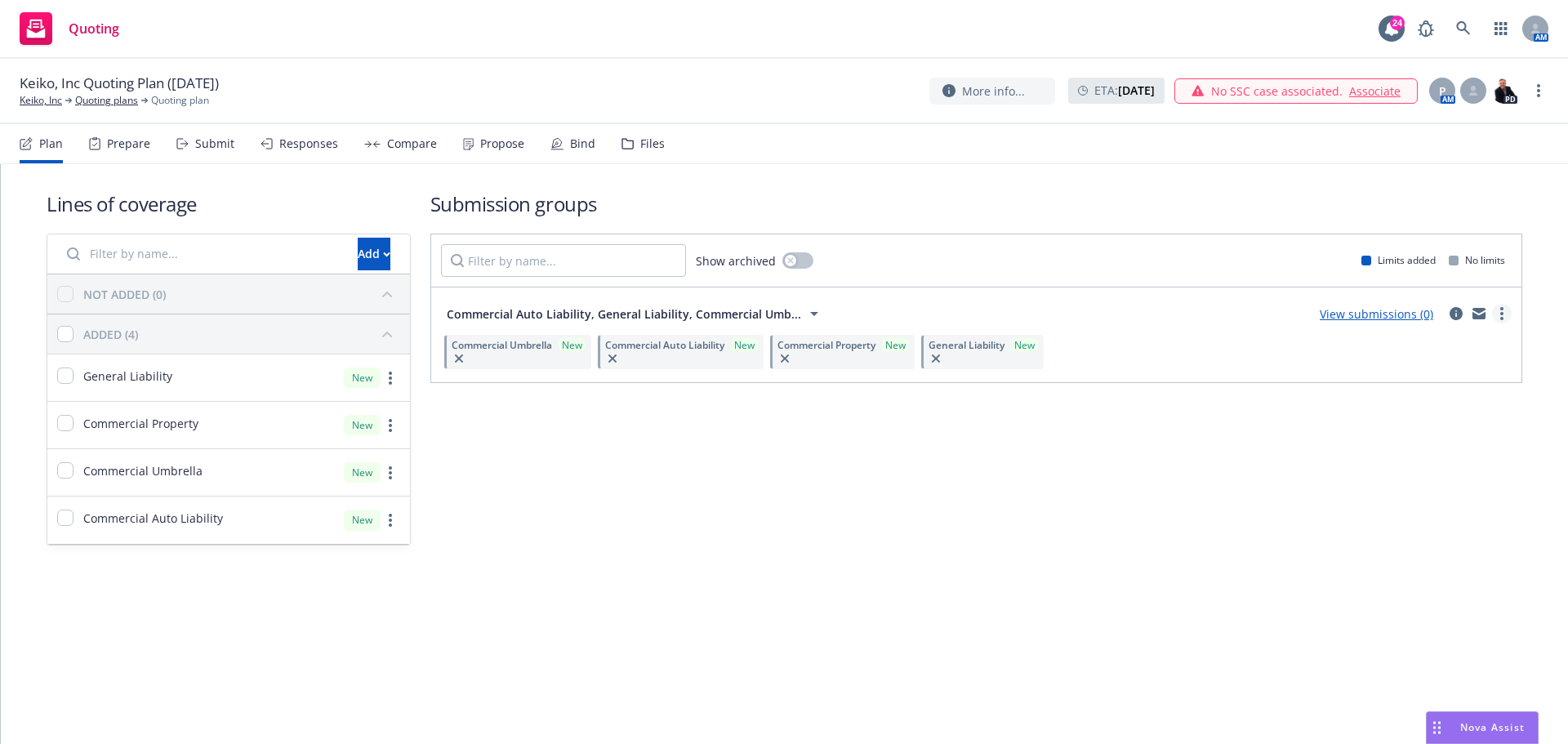
click at [1494, 319] on link "more" at bounding box center [1501, 314] width 20 height 20
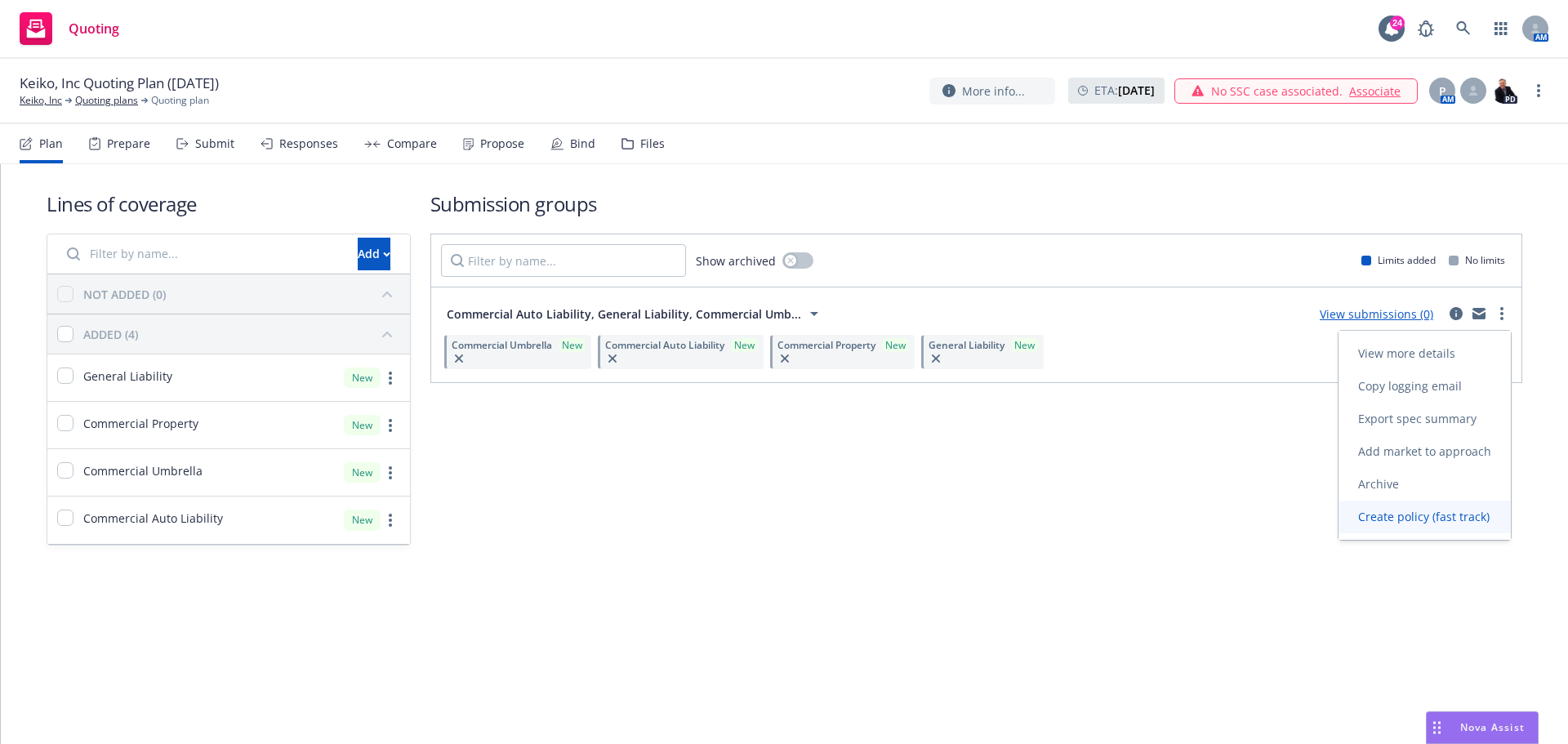
click at [1435, 514] on span "Create policy (fast track)" at bounding box center [1423, 516] width 171 height 16
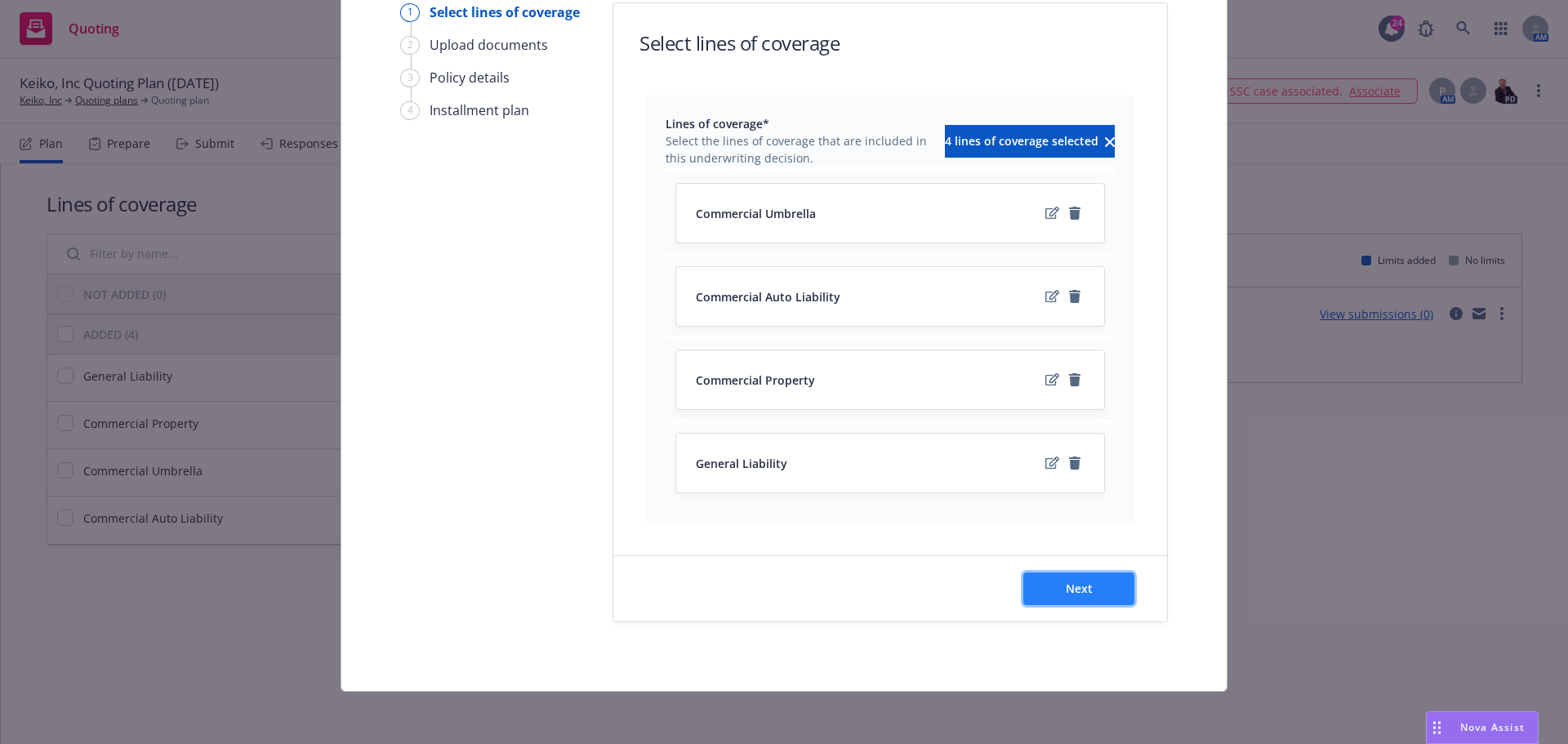
click at [1066, 601] on button "Next" at bounding box center [1079, 589] width 111 height 33
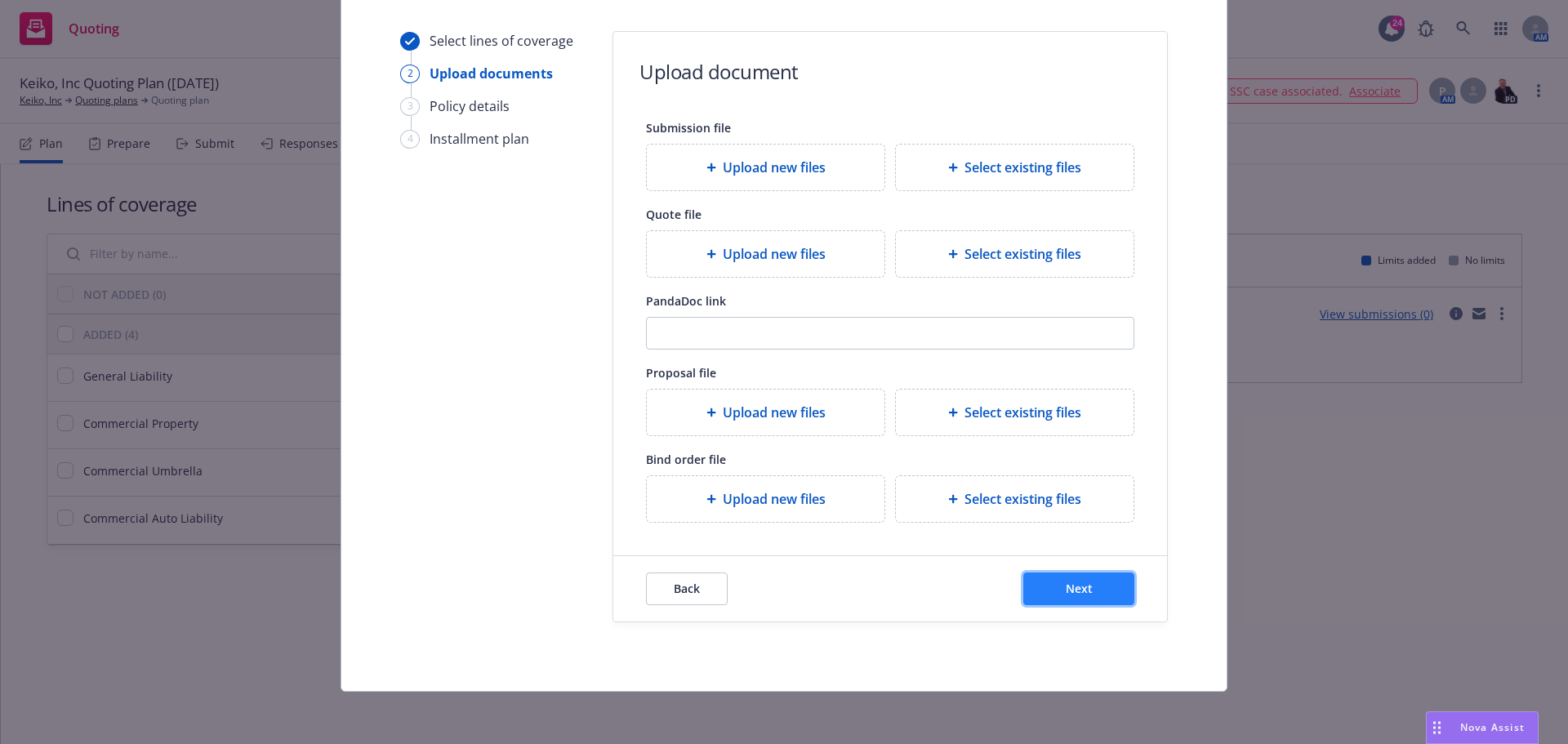
click at [1062, 598] on button "Next" at bounding box center [1079, 589] width 111 height 33
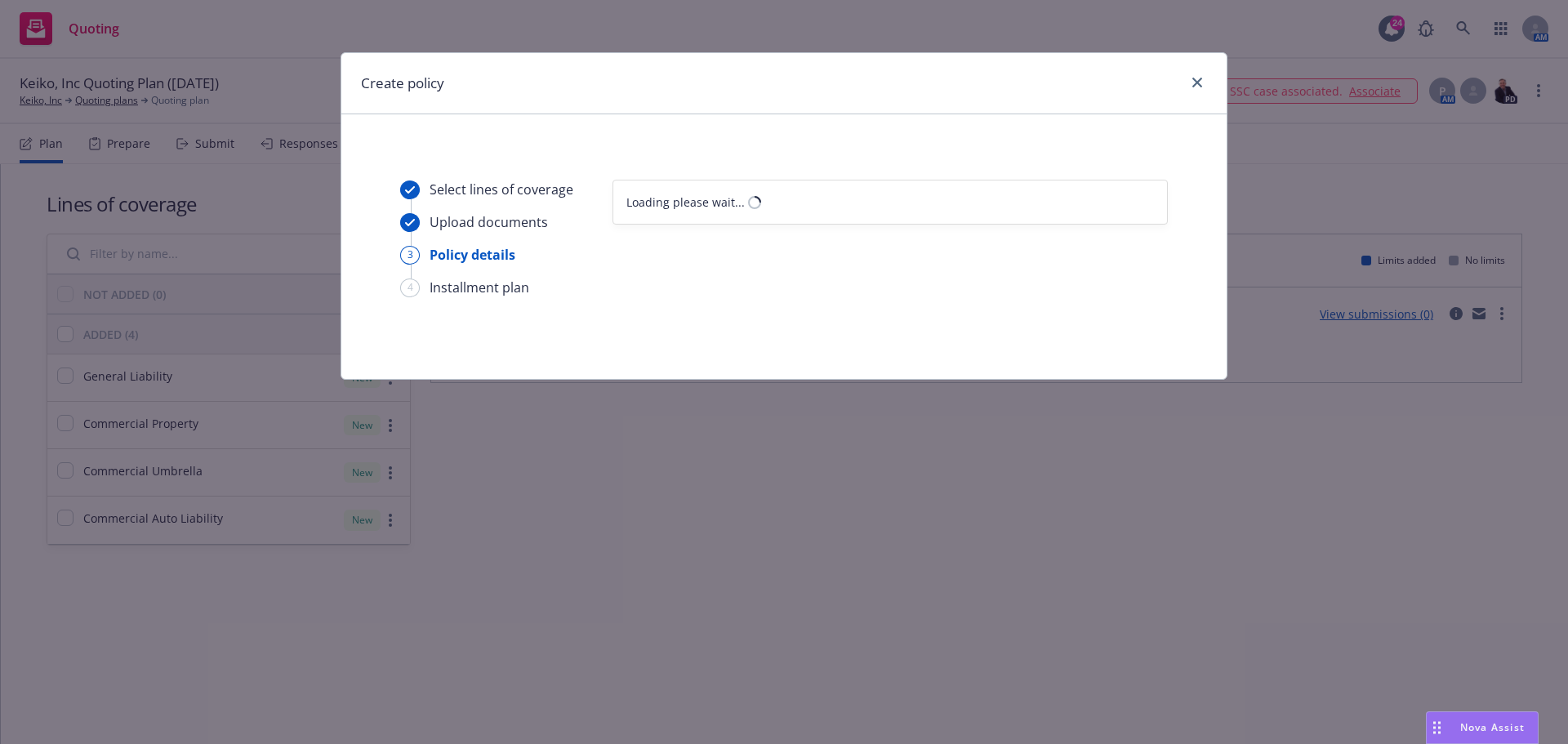
select select "12"
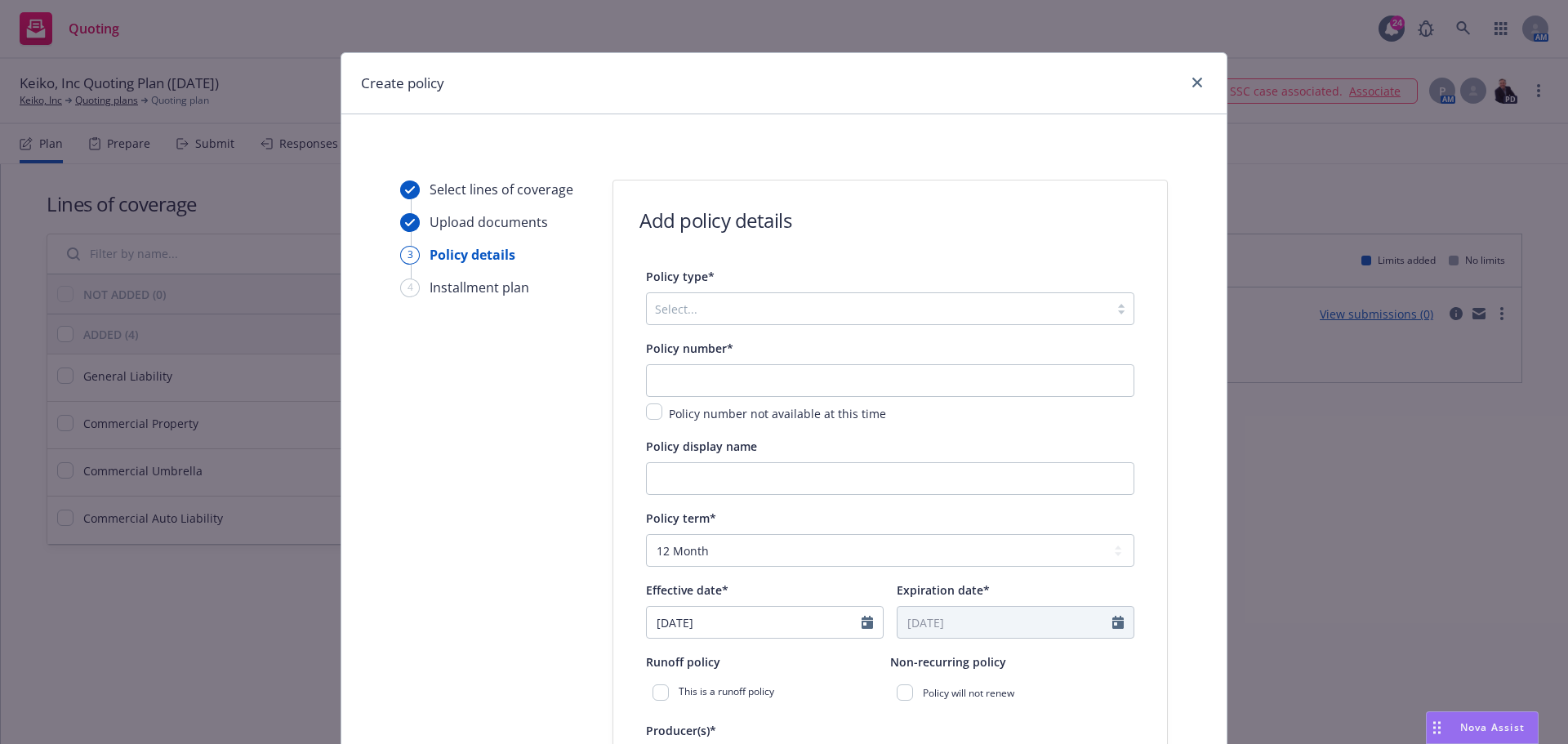
click at [704, 311] on div at bounding box center [878, 308] width 446 height 20
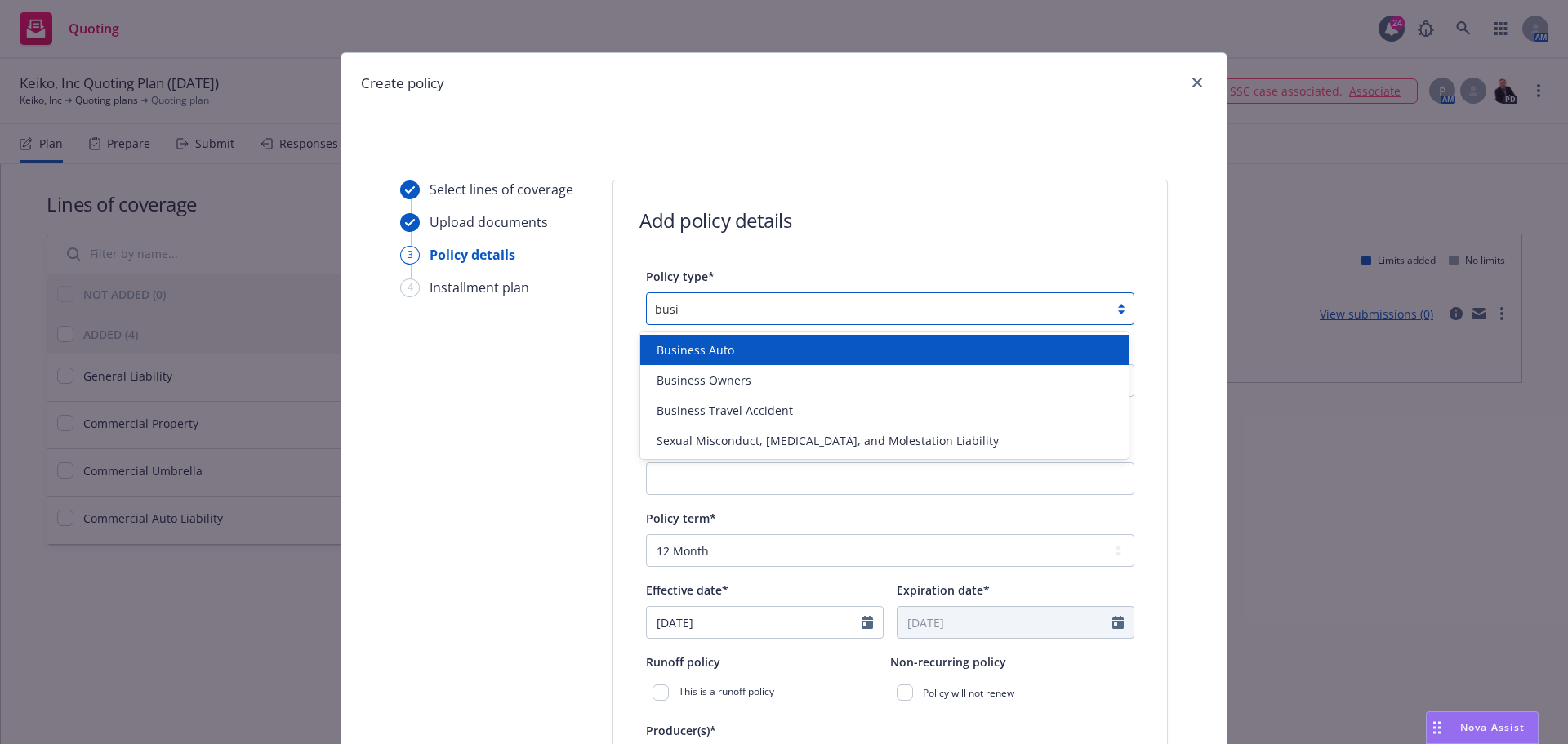
type input "busine"
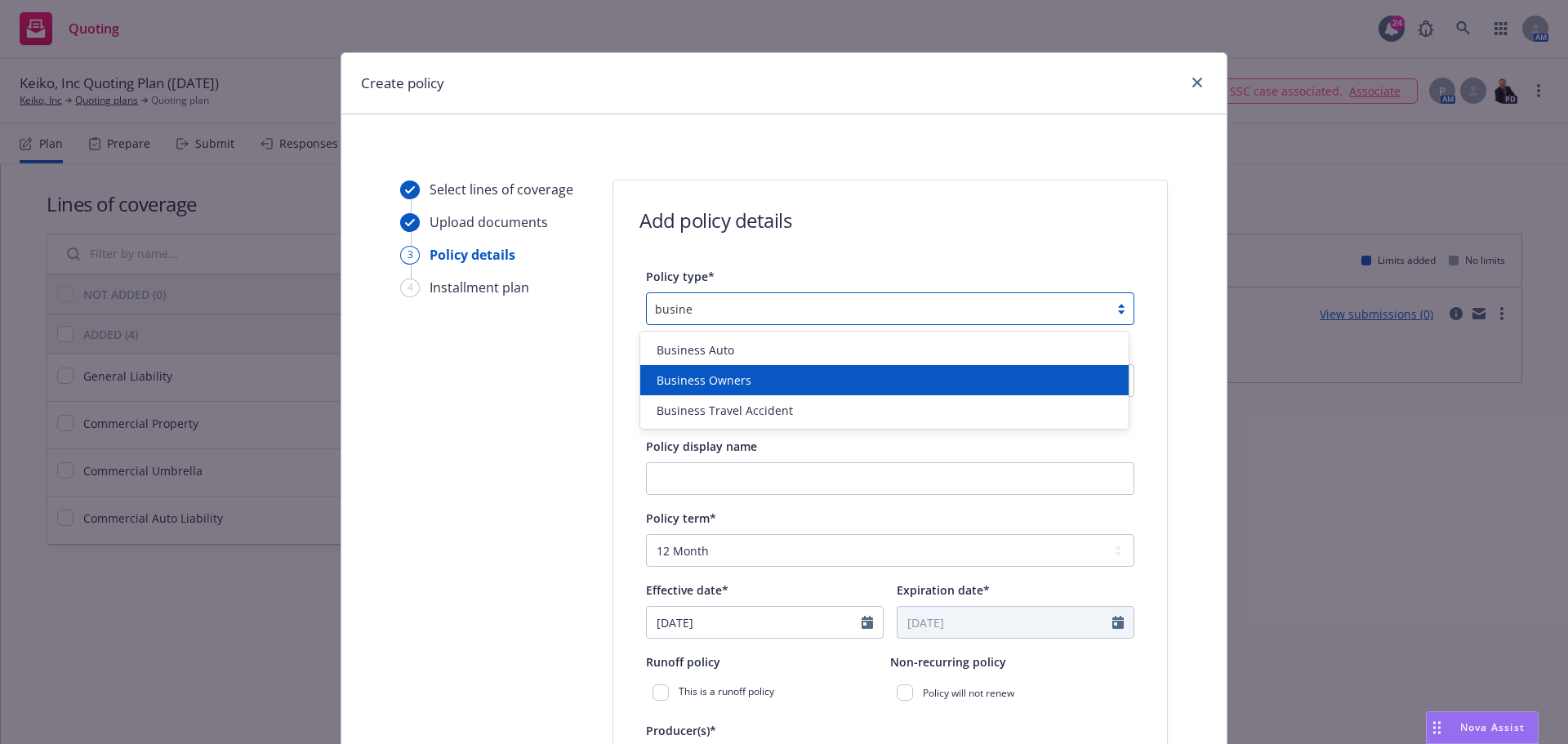
click at [678, 384] on span "Business Owners" at bounding box center [703, 380] width 94 height 17
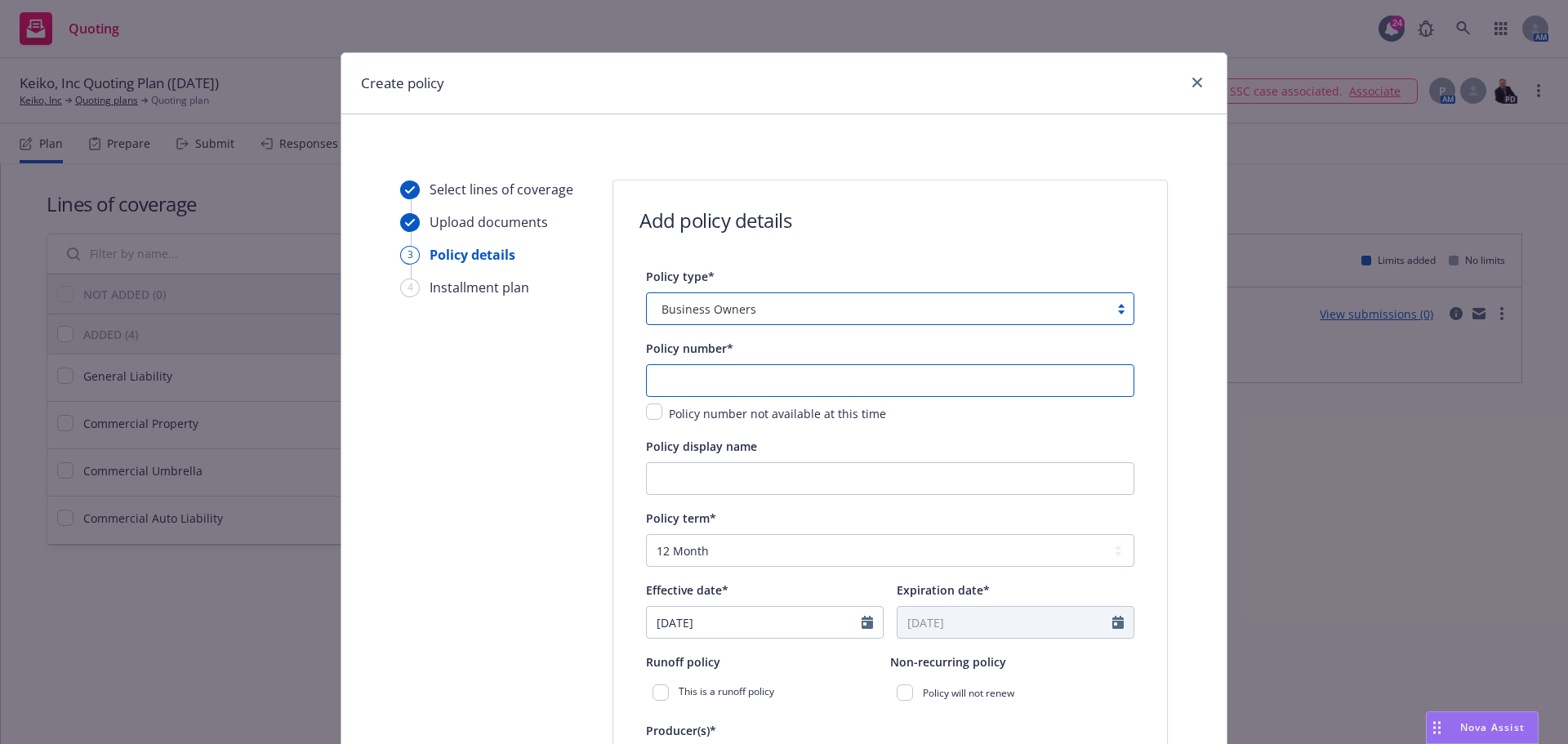
click at [844, 381] on input "text" at bounding box center [891, 380] width 489 height 33
click at [703, 386] on input "text" at bounding box center [891, 380] width 489 height 33
type input "57 SBA BV5V1V"
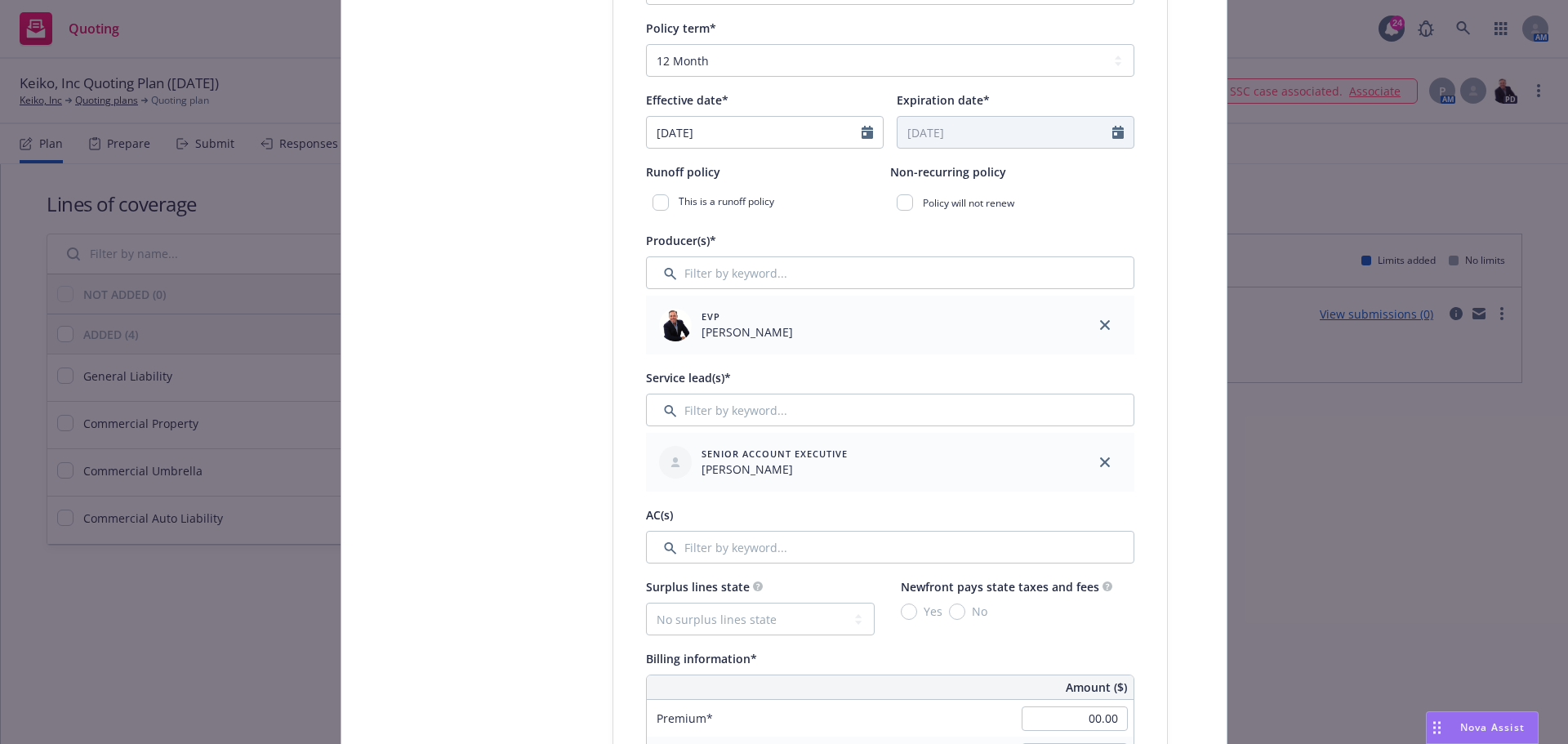
scroll to position [572, 0]
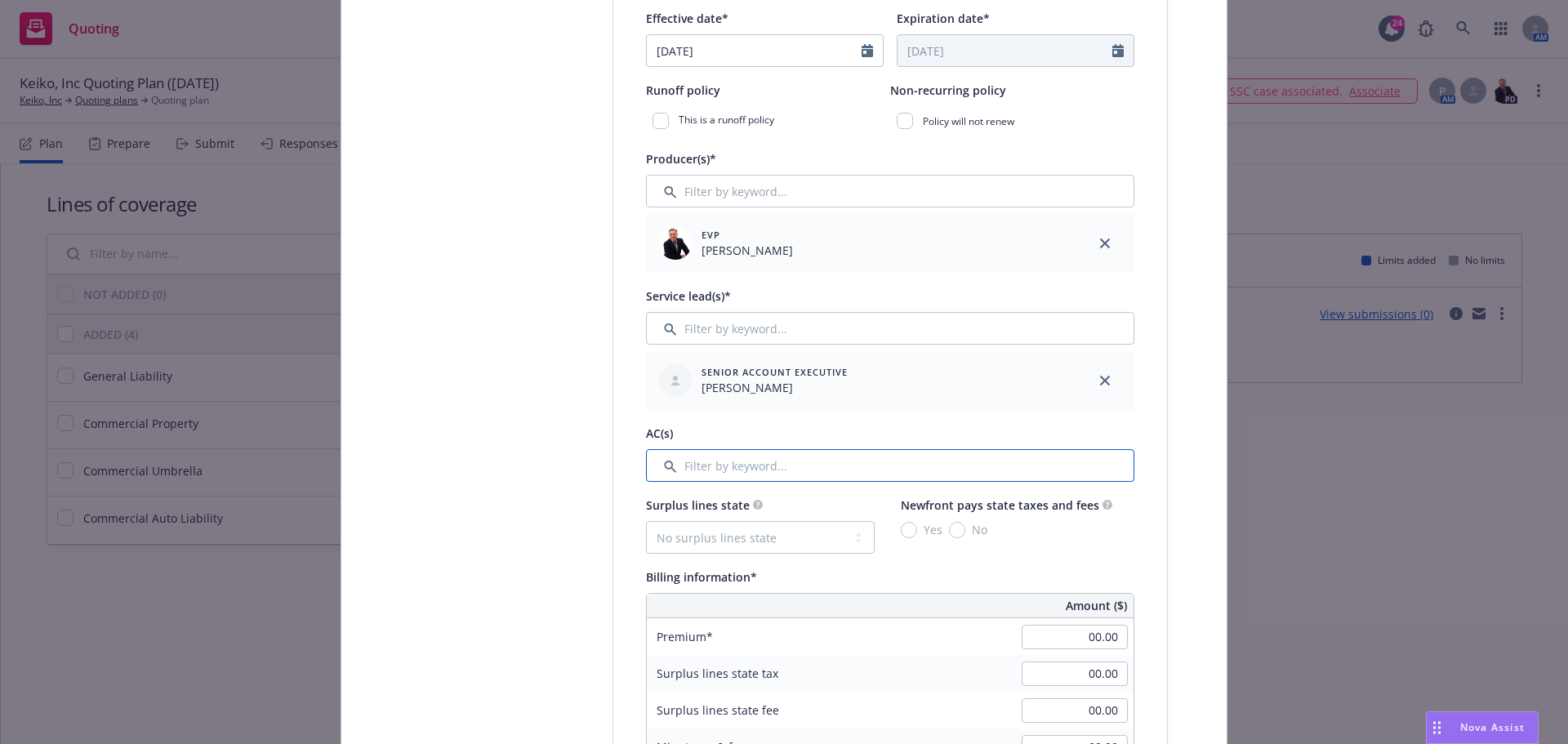
click at [821, 477] on input "Filter by keyword..." at bounding box center [891, 465] width 489 height 33
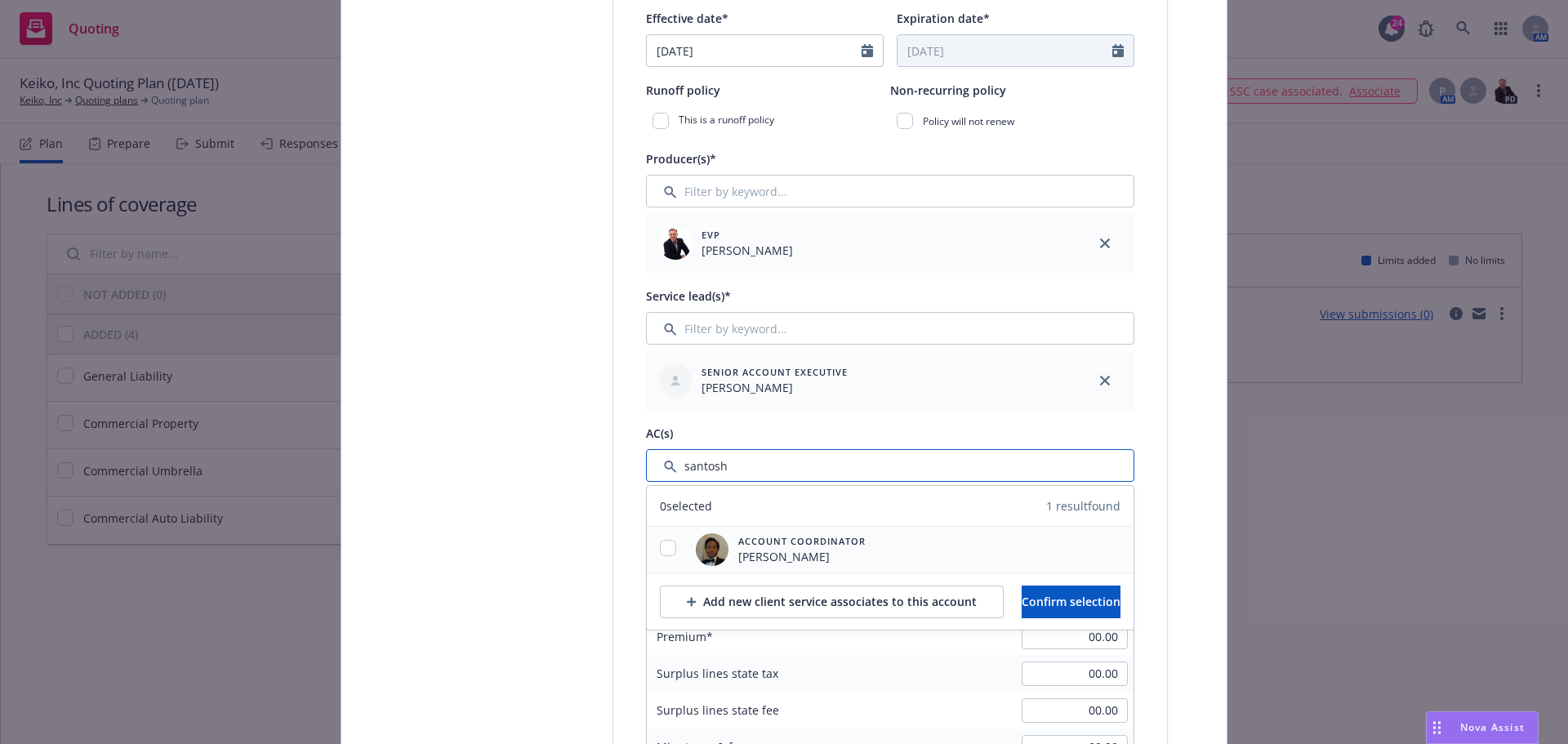
type input "santosh"
click at [665, 547] on input "checkbox" at bounding box center [668, 547] width 16 height 16
checkbox input "true"
click at [1059, 593] on span "Confirm selection" at bounding box center [1071, 601] width 99 height 16
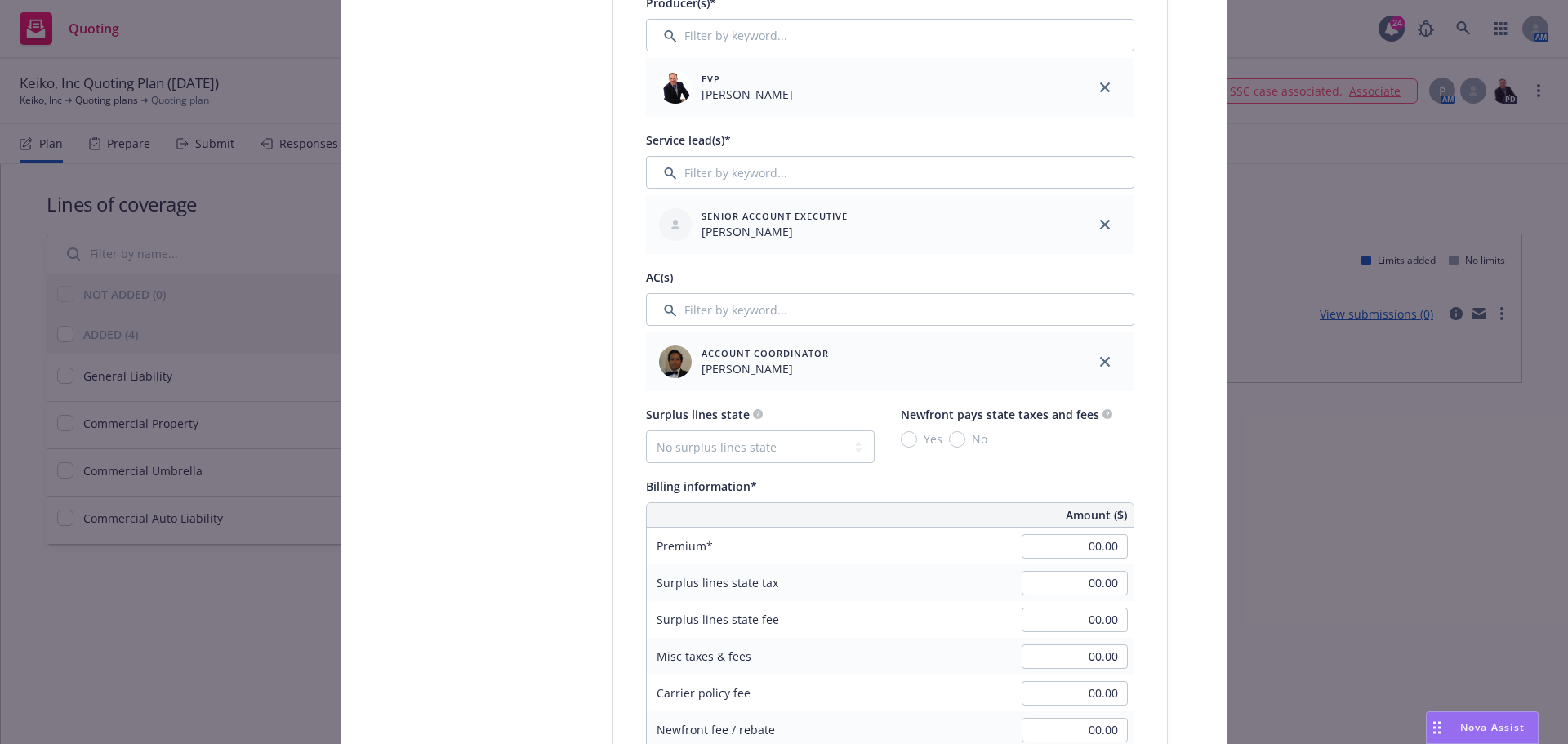
scroll to position [817, 0]
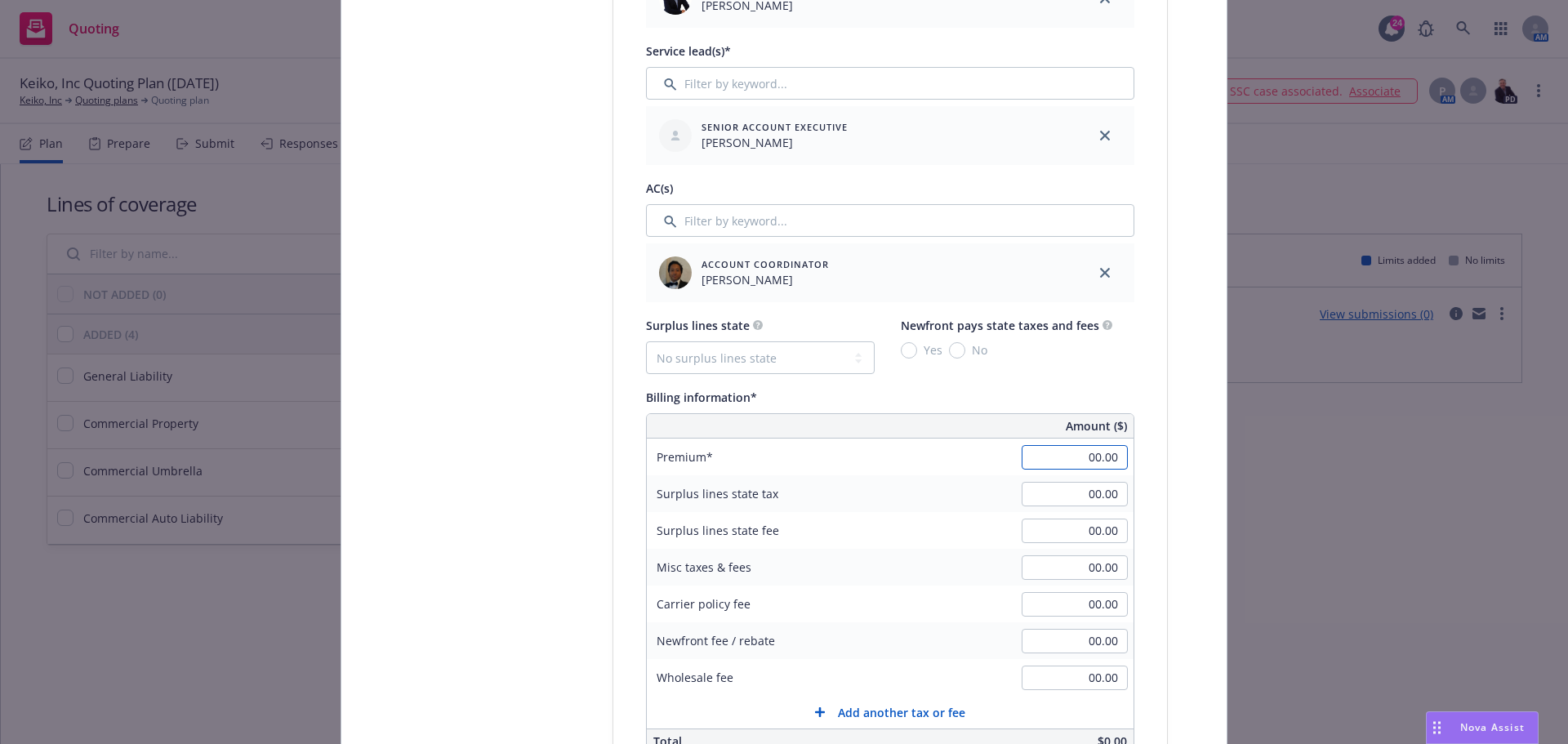
click at [1084, 462] on input "00.00" at bounding box center [1074, 457] width 107 height 24
type input "2"
type input "3,802.14"
click at [1119, 473] on div "3,802.14" at bounding box center [1074, 456] width 118 height 36
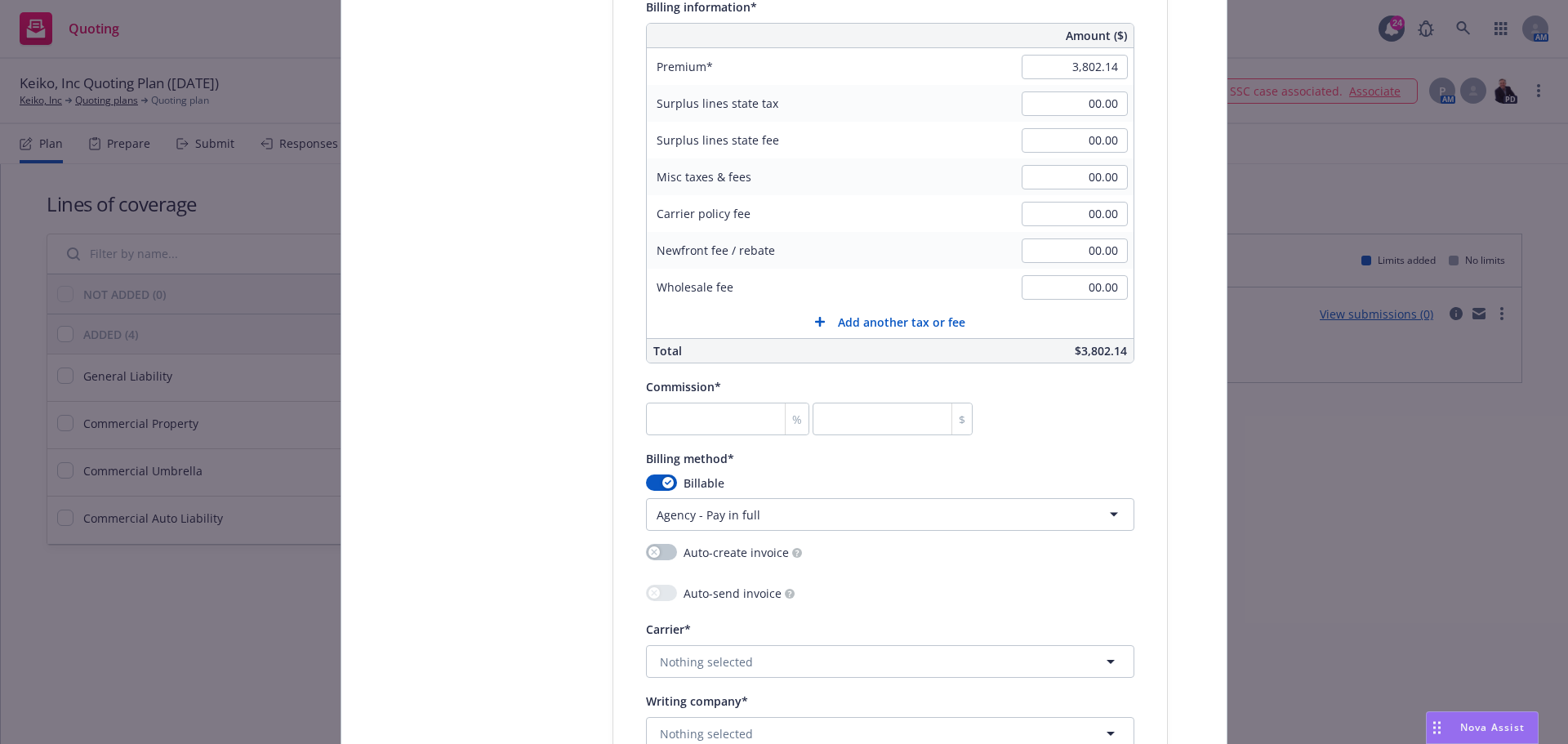
scroll to position [1225, 0]
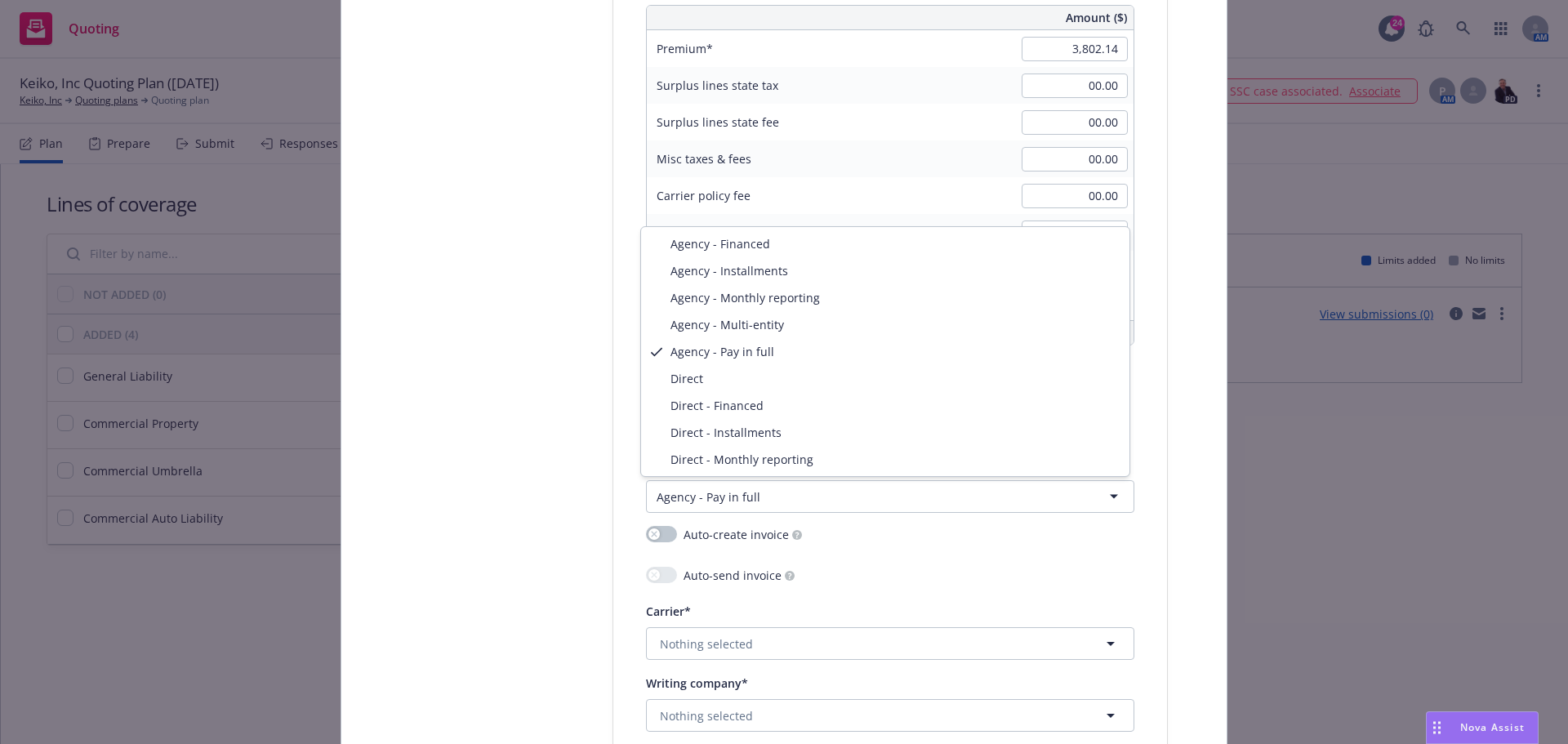
click at [863, 503] on html "Quoting 24 AM Keiko, Inc Quoting Plan (2025-08-27) Keiko, Inc Quoting plans Quo…" at bounding box center [784, 372] width 1568 height 744
select select "DIRECT"
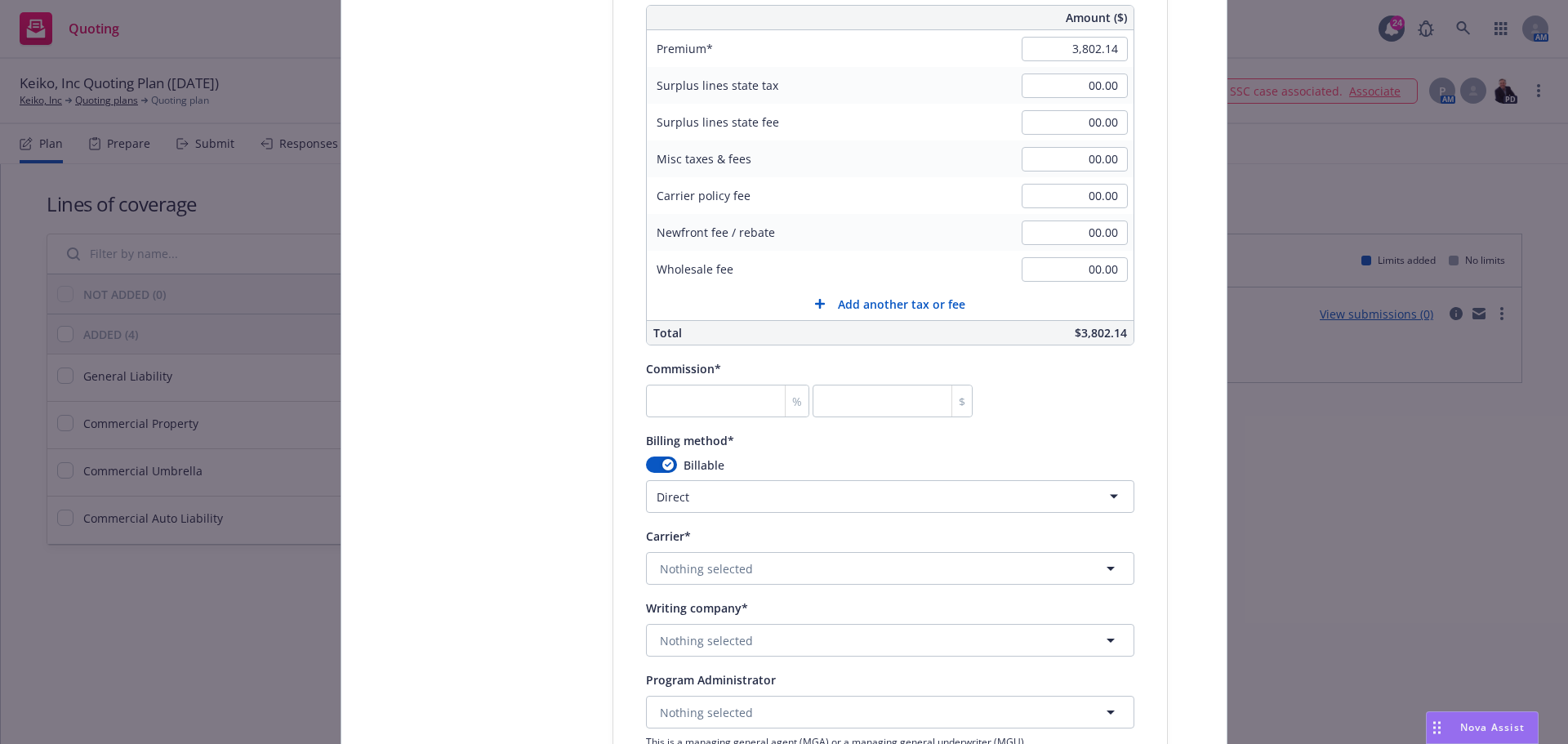
click at [579, 480] on div "Select lines of coverage Upload documents 3 Policy details 4 Installment plan A…" at bounding box center [784, 78] width 846 height 2246
click at [743, 402] on input "number" at bounding box center [728, 401] width 164 height 33
type input "1"
type input "38.02"
type input "18"
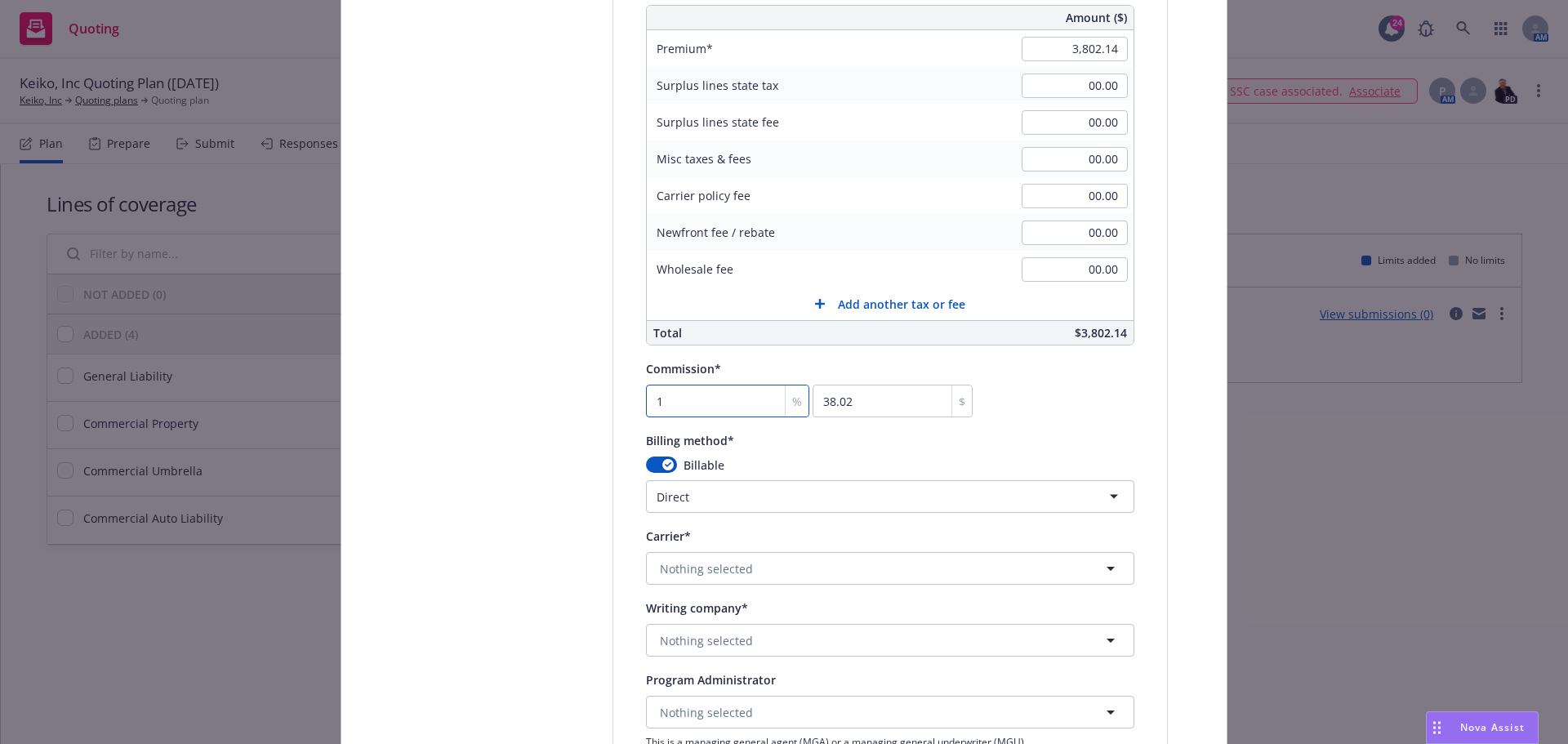
type input "684.39"
type input "18"
click at [1096, 371] on div "Commission* 18 % 684.39 $" at bounding box center [891, 388] width 489 height 59
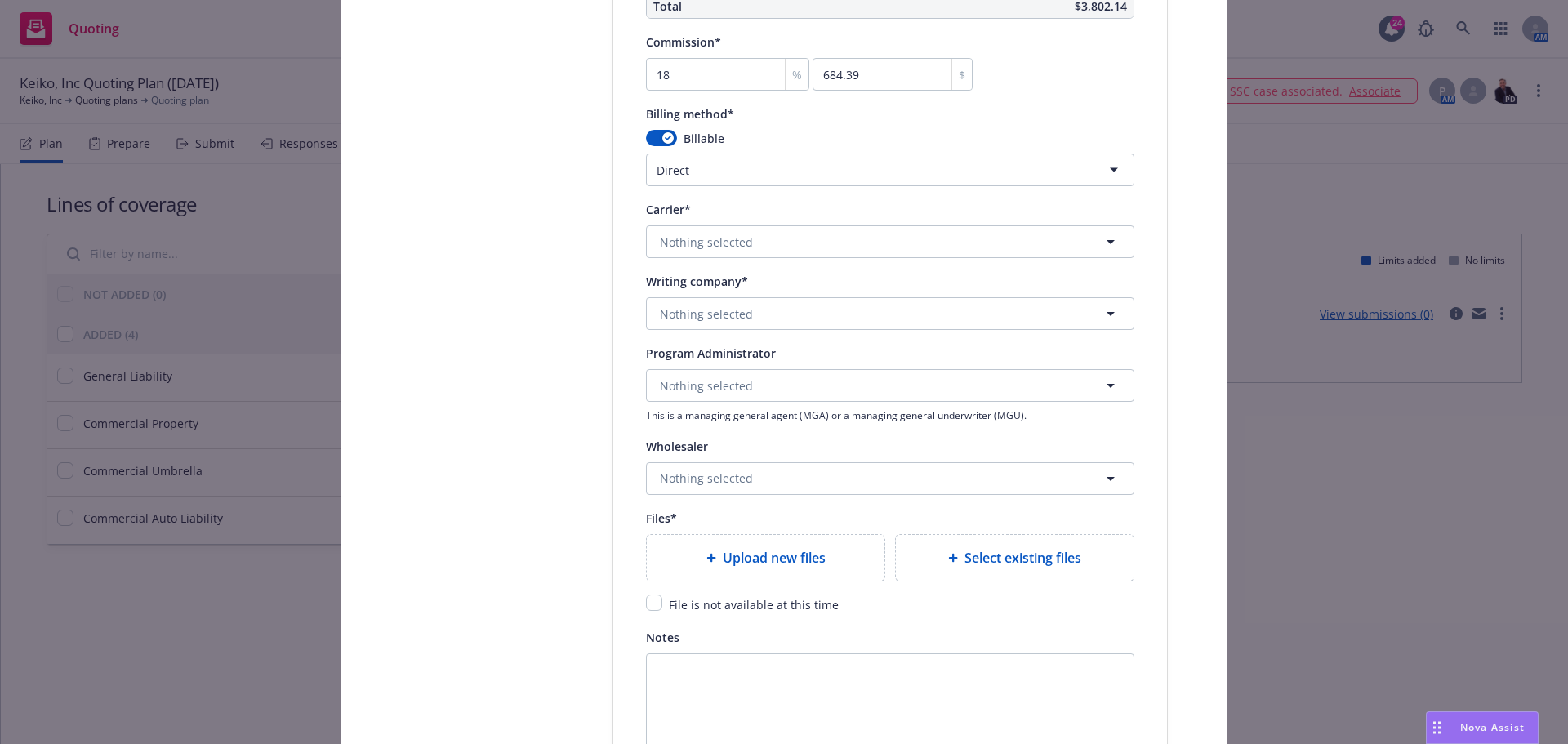
scroll to position [1633, 0]
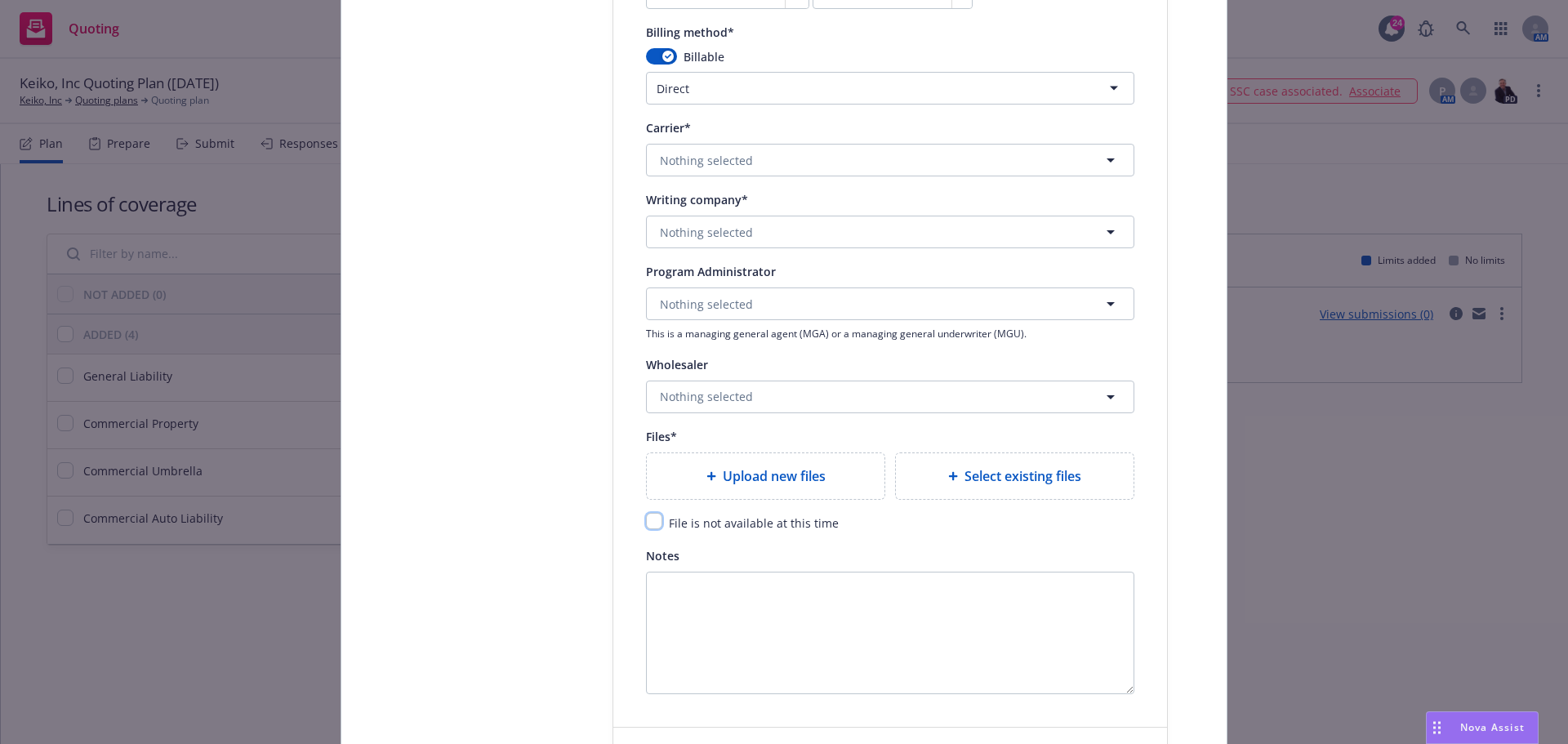
click at [646, 527] on input "checkbox" at bounding box center [654, 521] width 16 height 16
checkbox input "true"
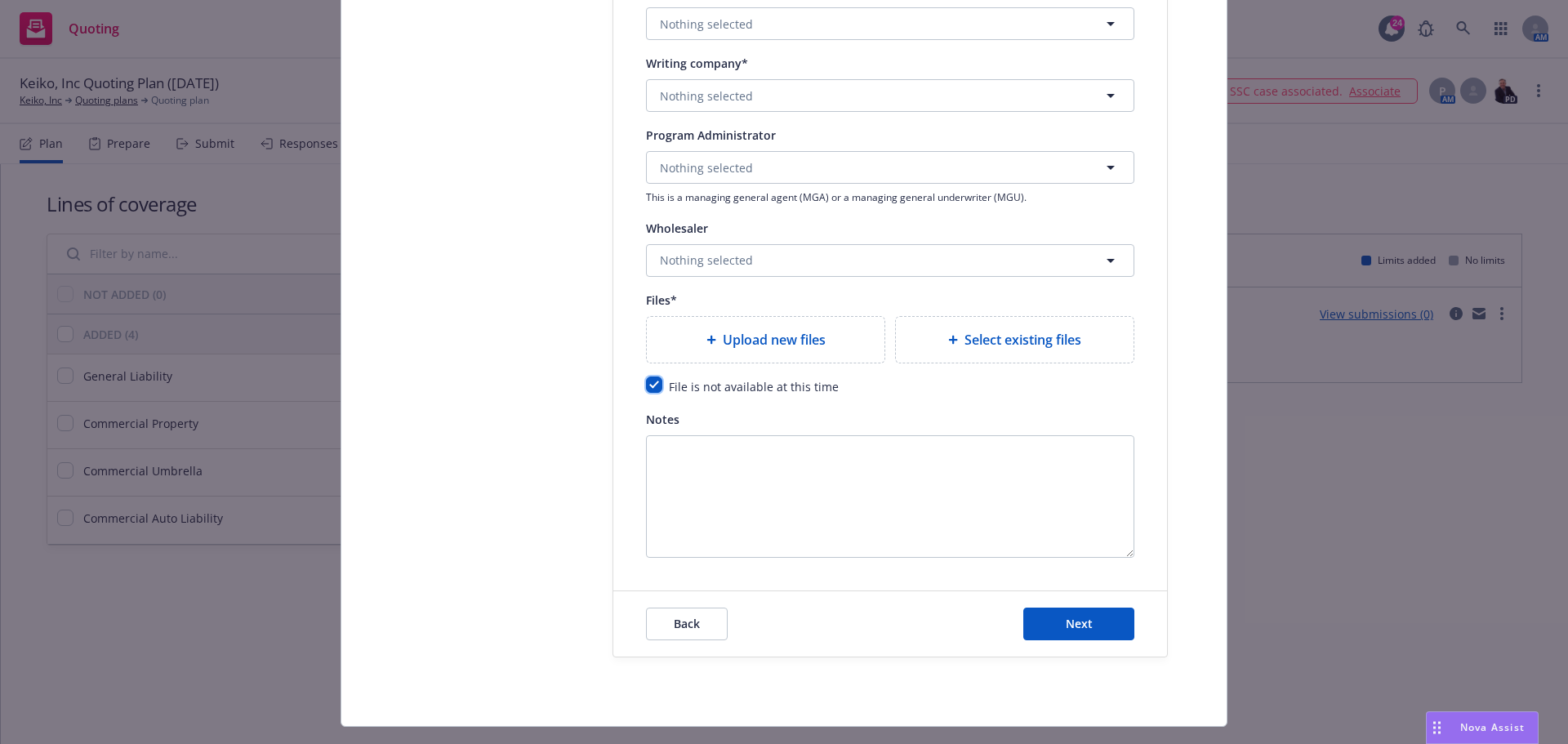
scroll to position [1804, 0]
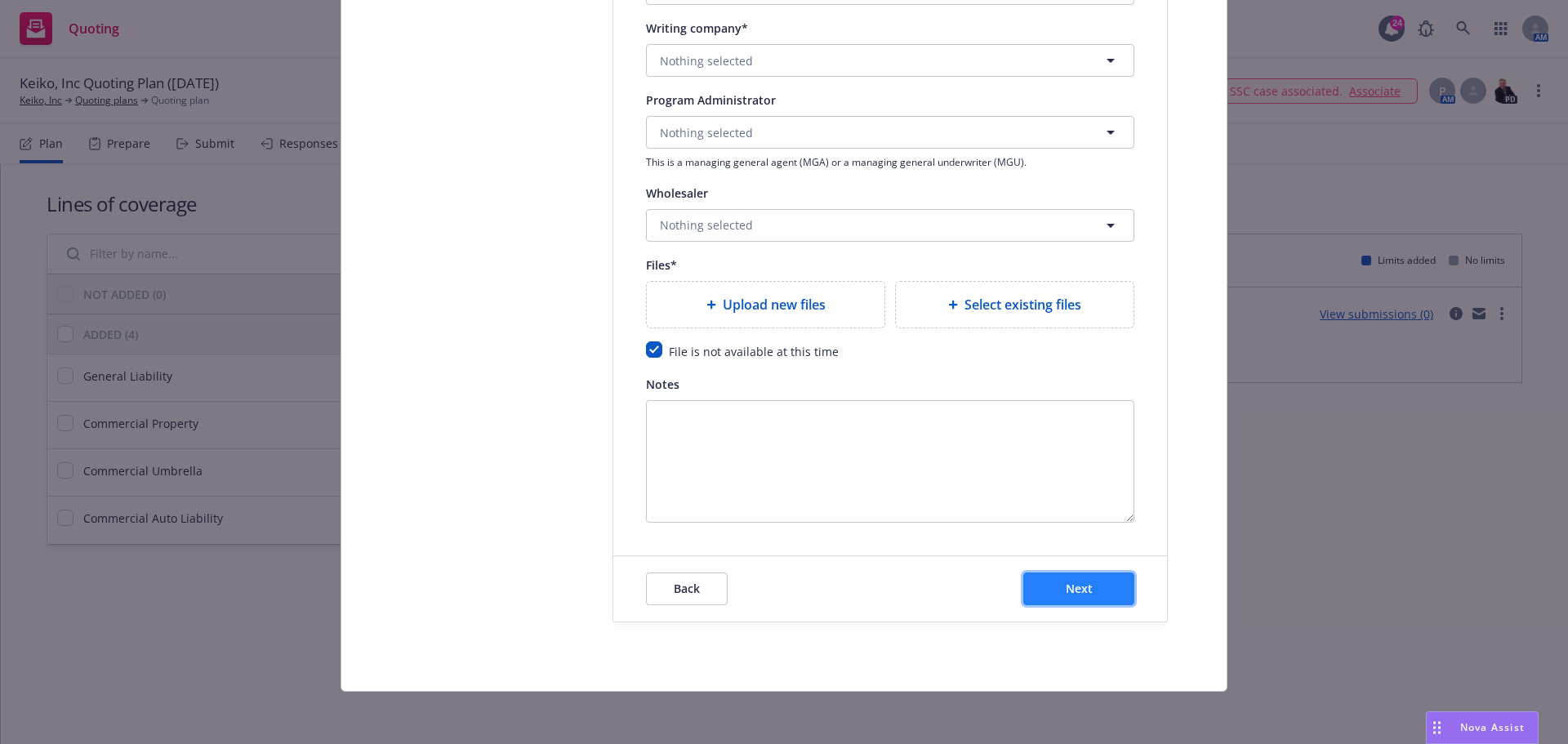
click at [1035, 581] on button "Next" at bounding box center [1079, 589] width 111 height 33
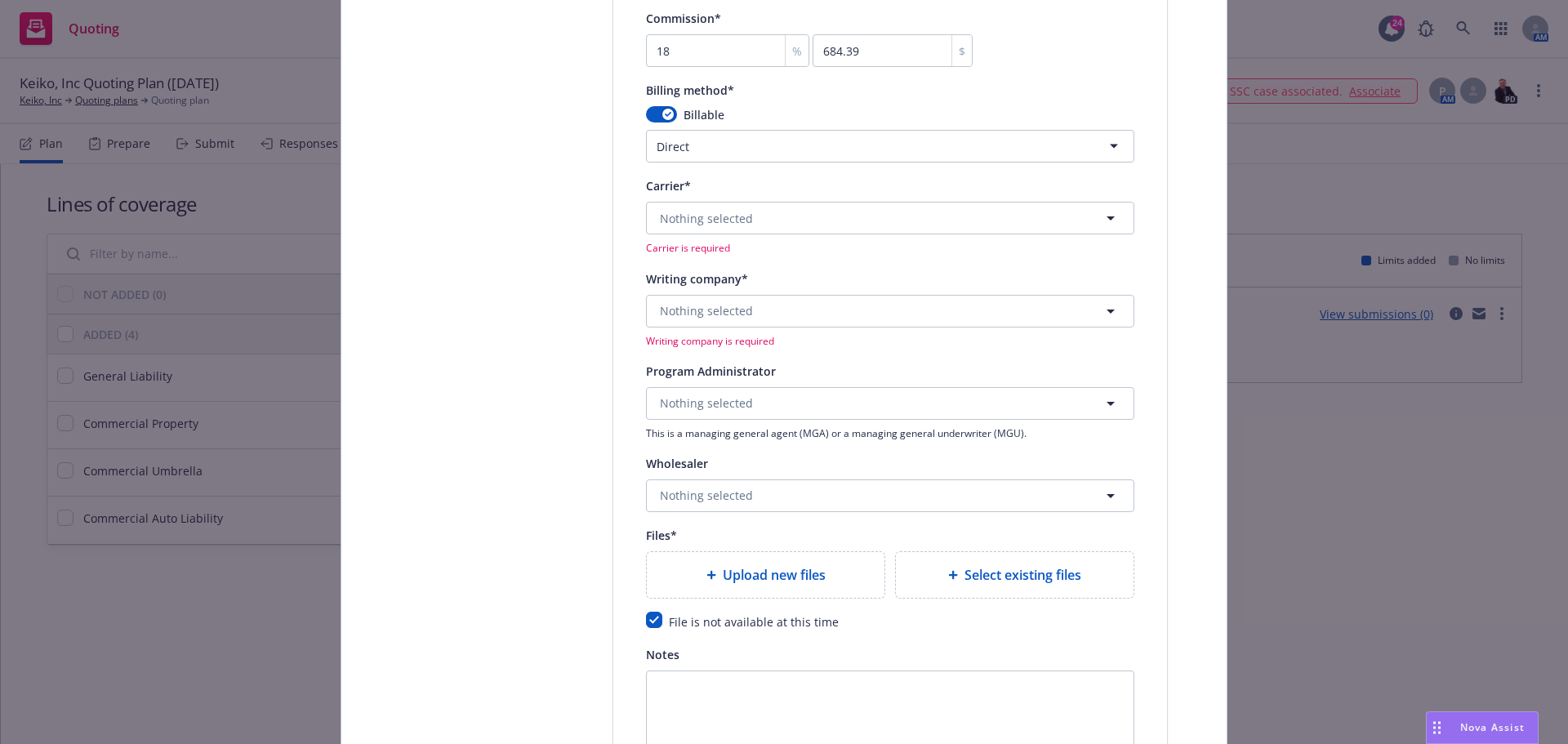
scroll to position [1559, 0]
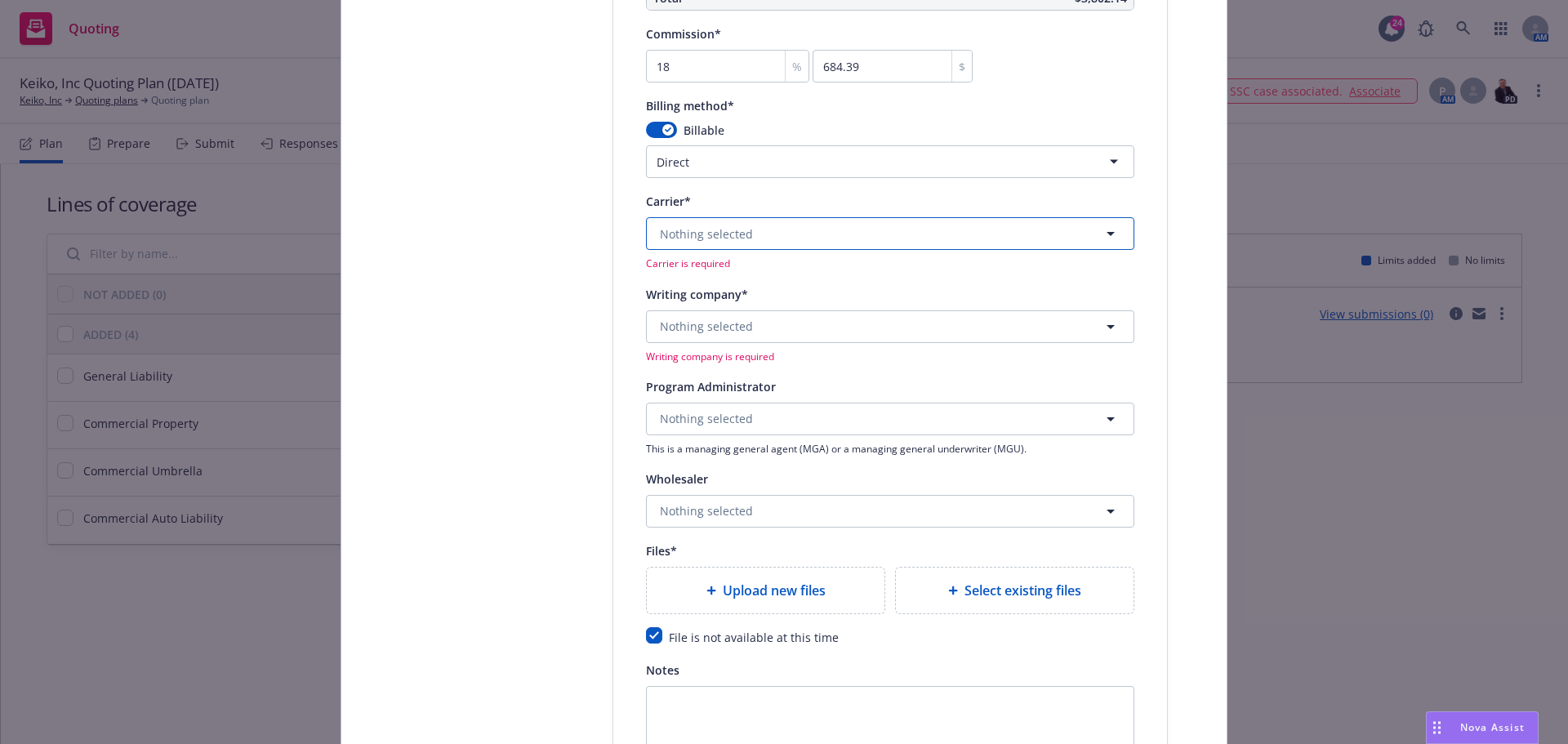
click at [688, 239] on span "Nothing selected" at bounding box center [706, 234] width 93 height 17
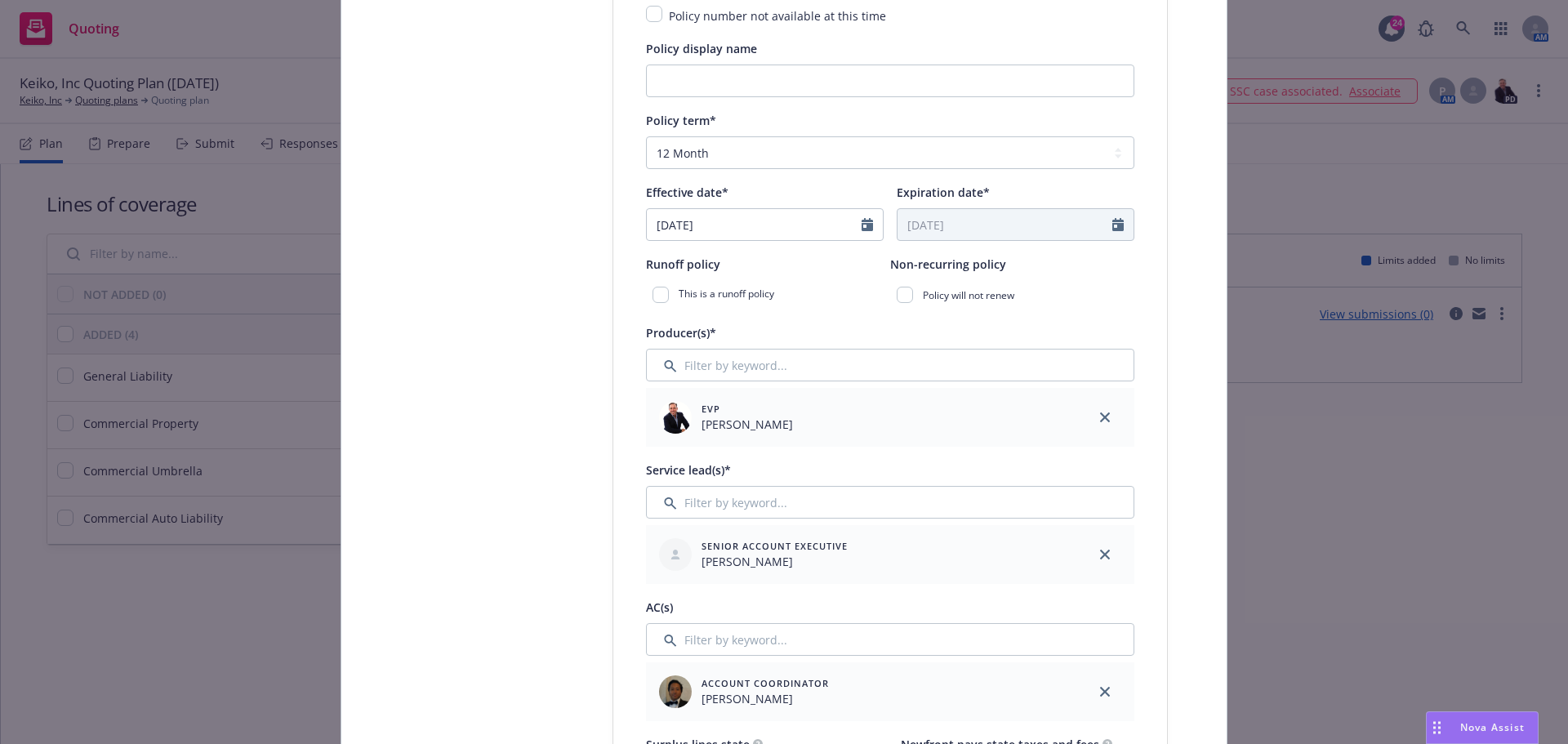
scroll to position [253, 0]
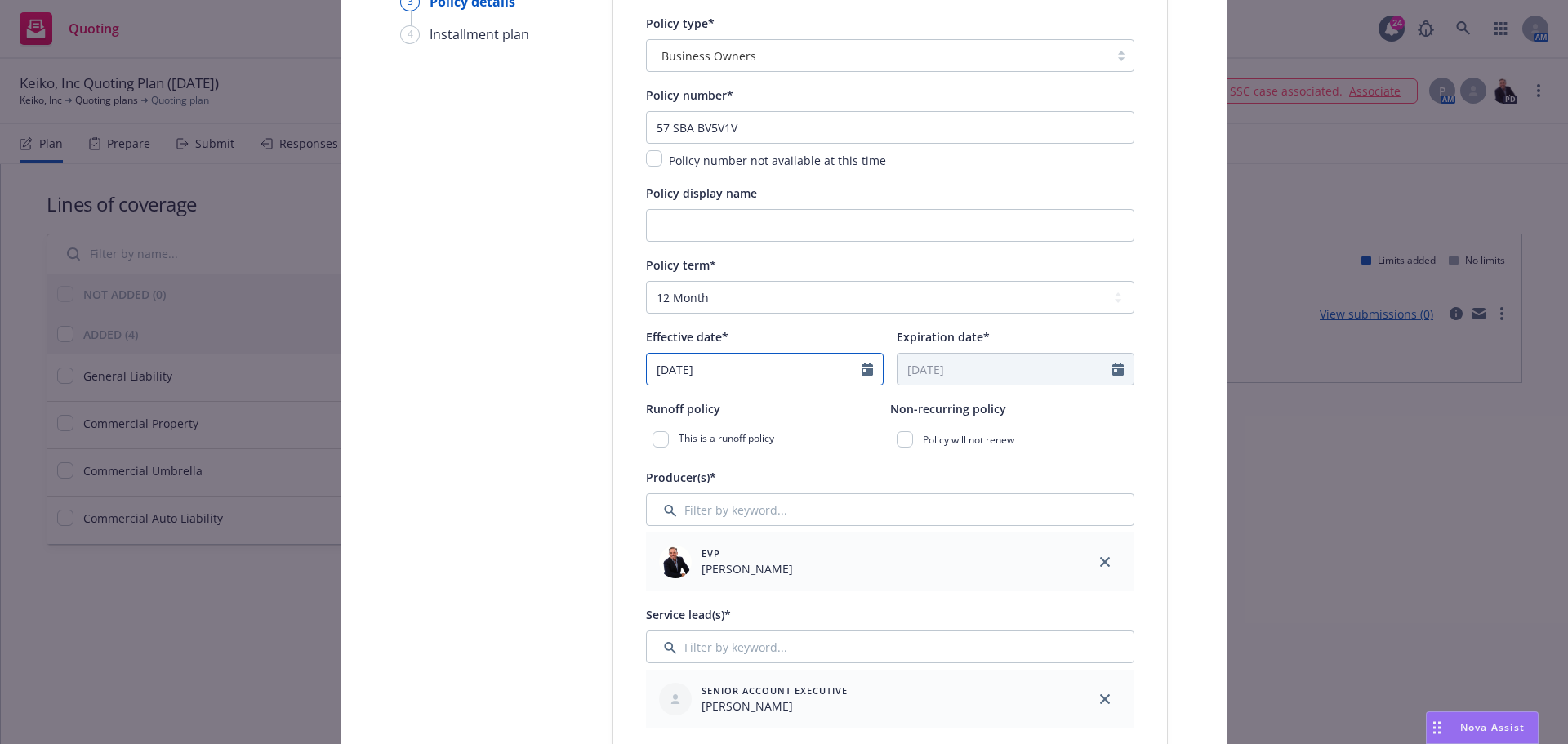
select select "8"
click at [680, 367] on input "08/27/2025" at bounding box center [754, 369] width 215 height 31
type input "08/26/2025"
type input "08/26/2026"
click at [904, 333] on span "Expiration date*" at bounding box center [943, 337] width 93 height 16
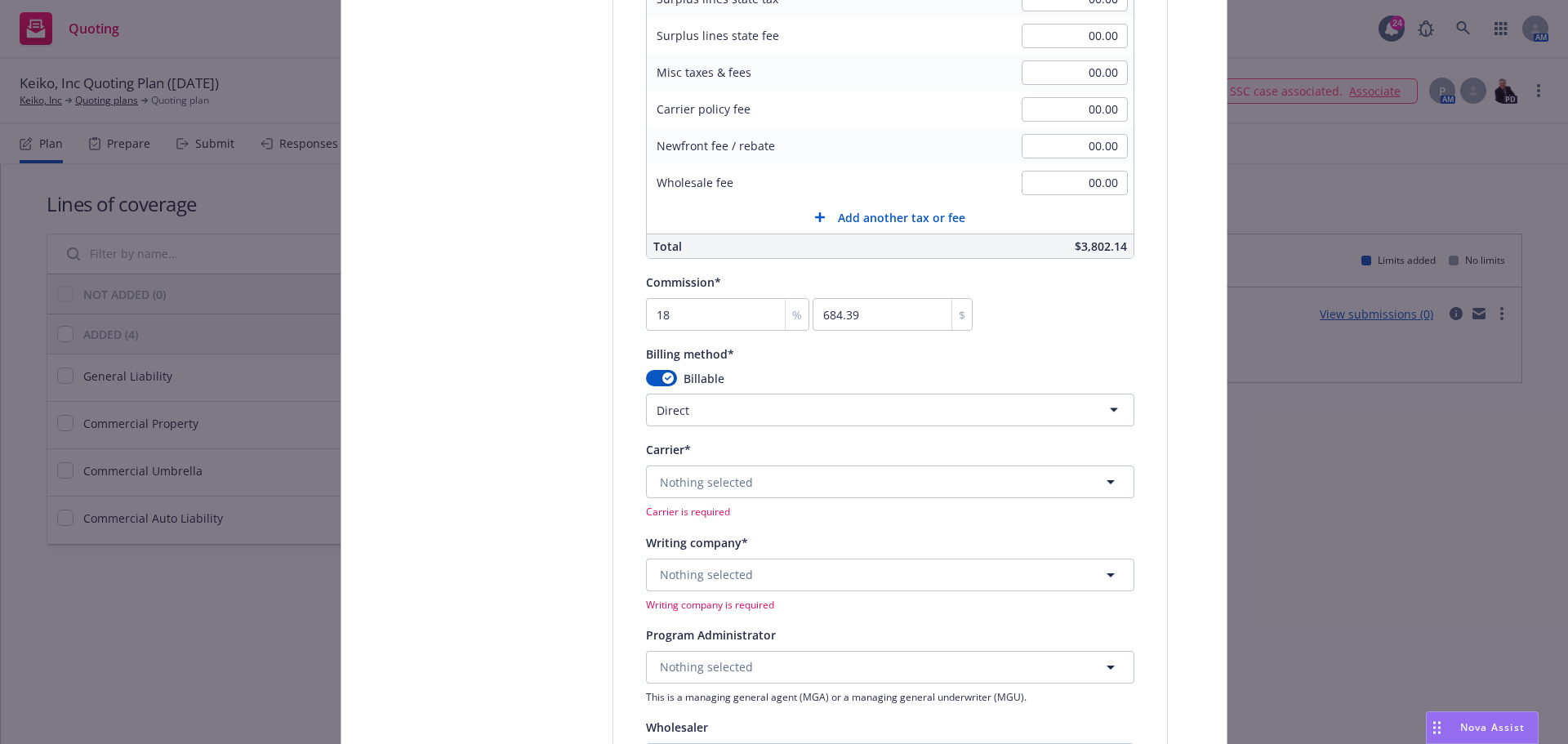
scroll to position [1314, 0]
click at [722, 474] on span "Nothing selected" at bounding box center [706, 479] width 93 height 17
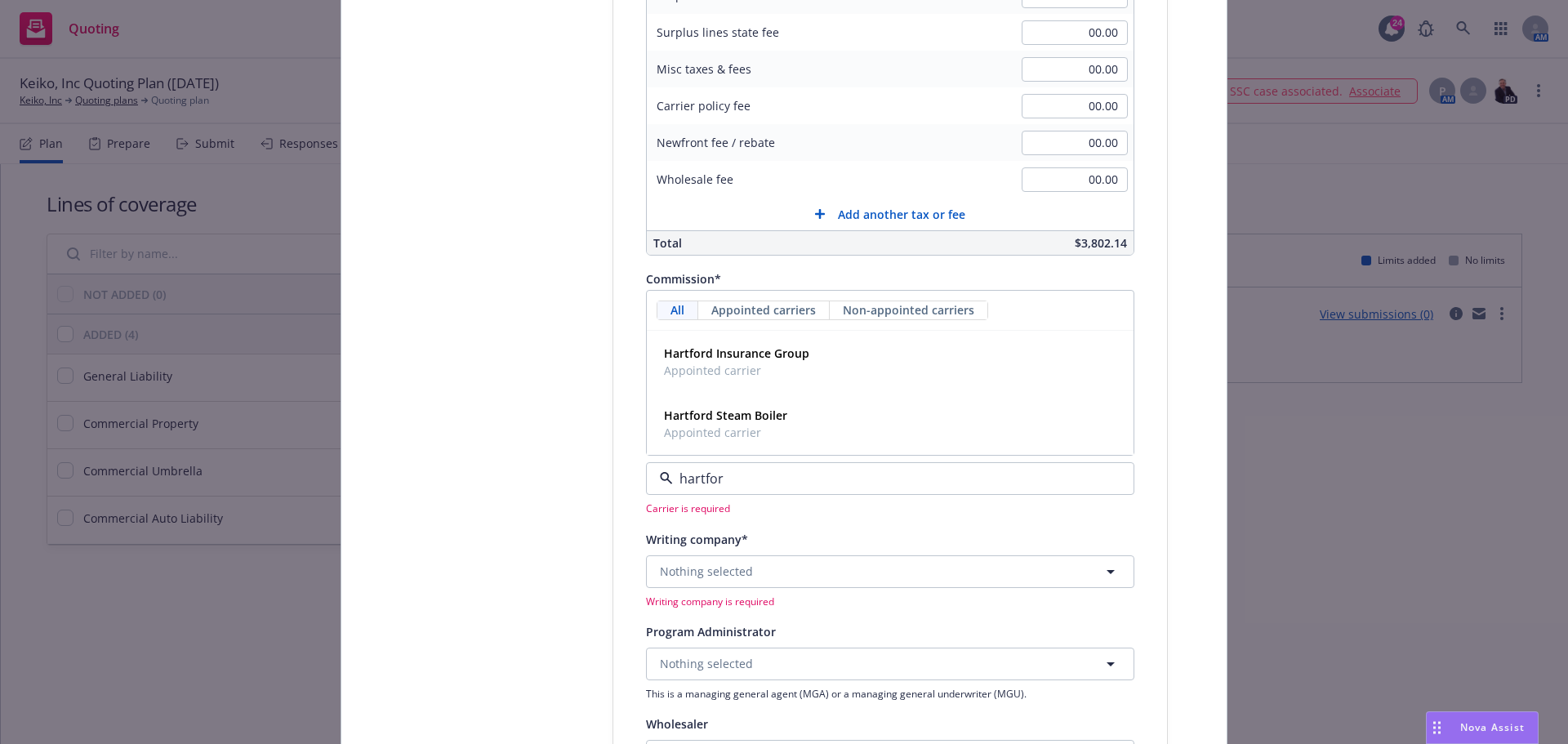
type input "hartford"
click at [698, 352] on strong "Hartford Insurance Group" at bounding box center [736, 353] width 146 height 16
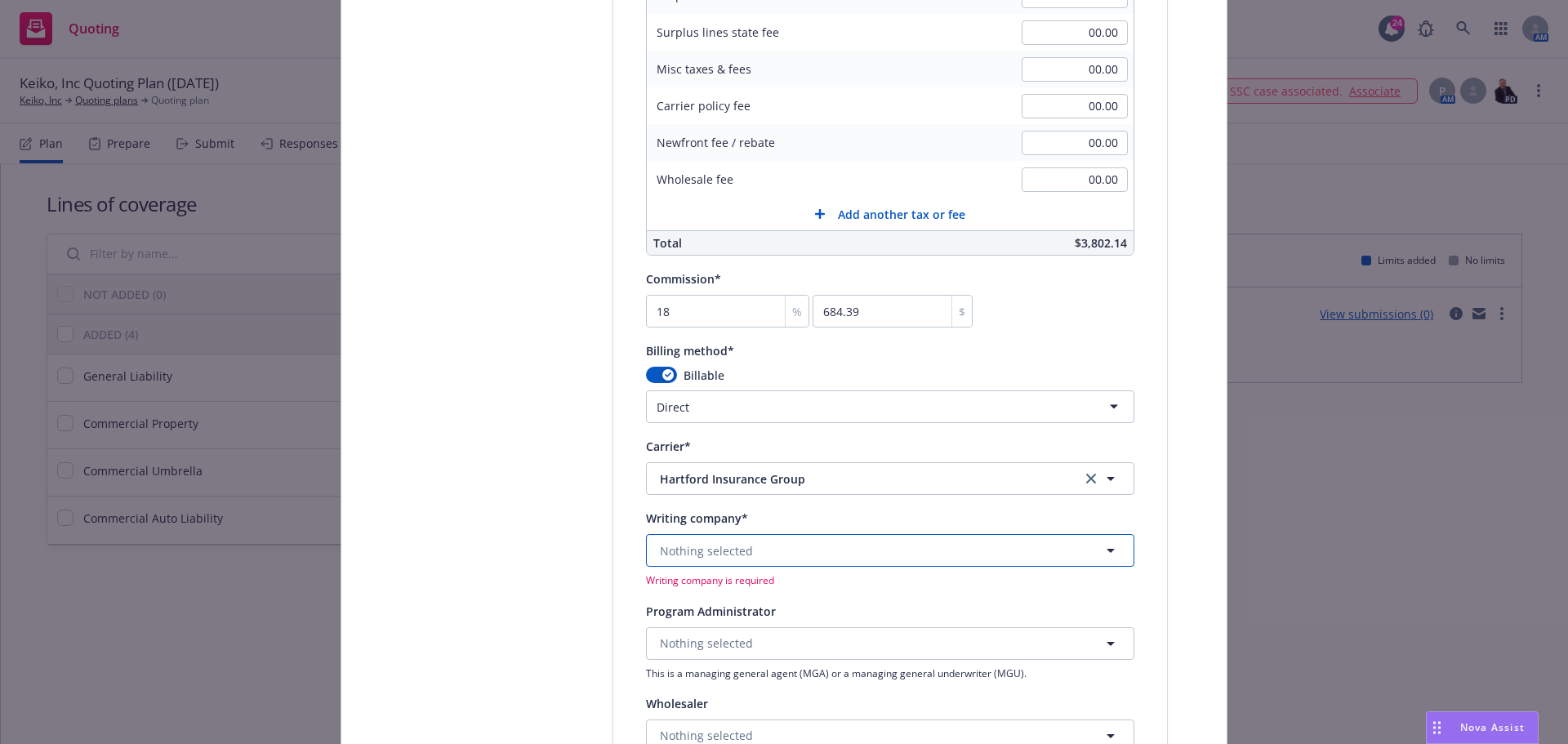
click at [697, 556] on span "Nothing selected" at bounding box center [706, 551] width 93 height 17
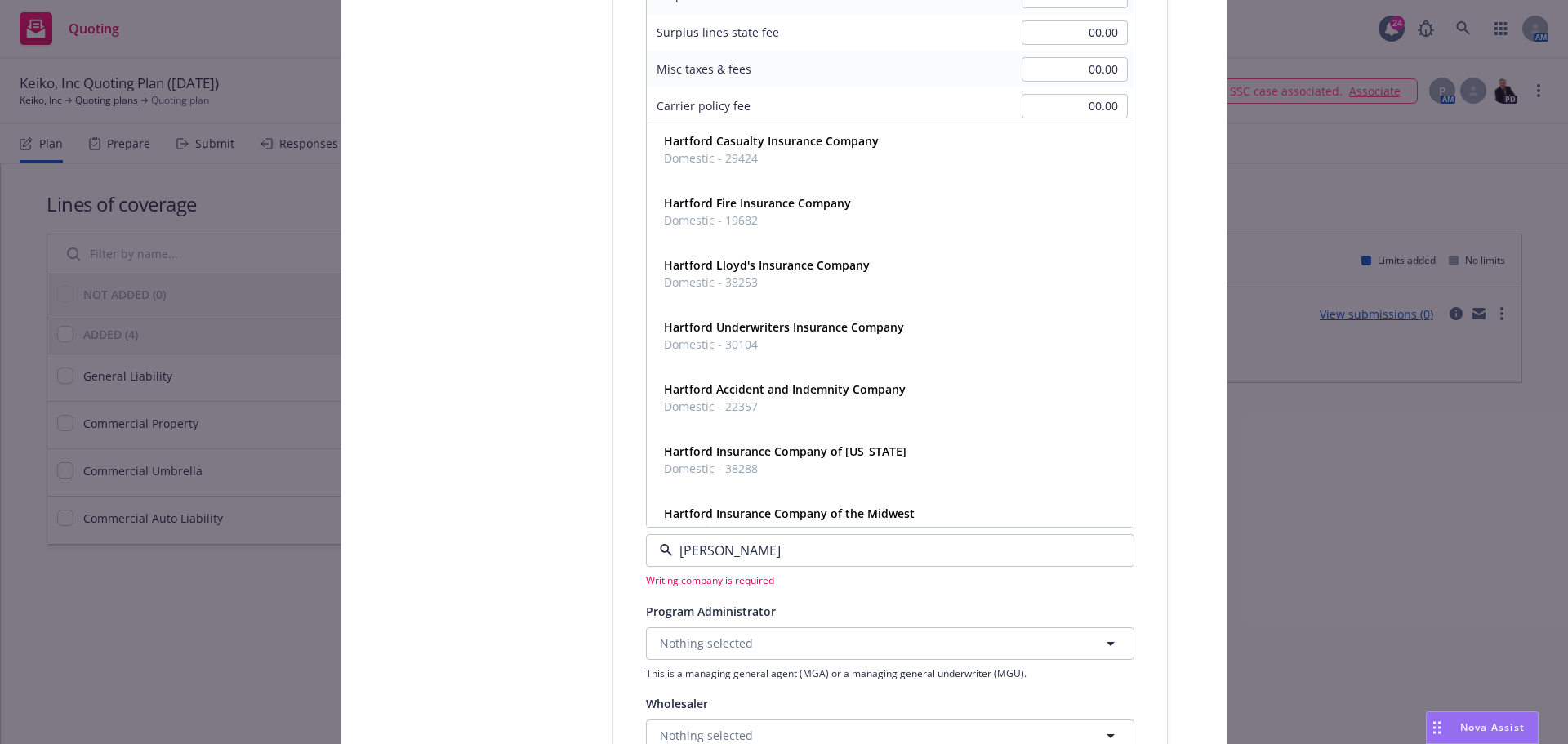
type input "hartf"
click at [772, 155] on span "Domestic - 29424" at bounding box center [771, 158] width 215 height 17
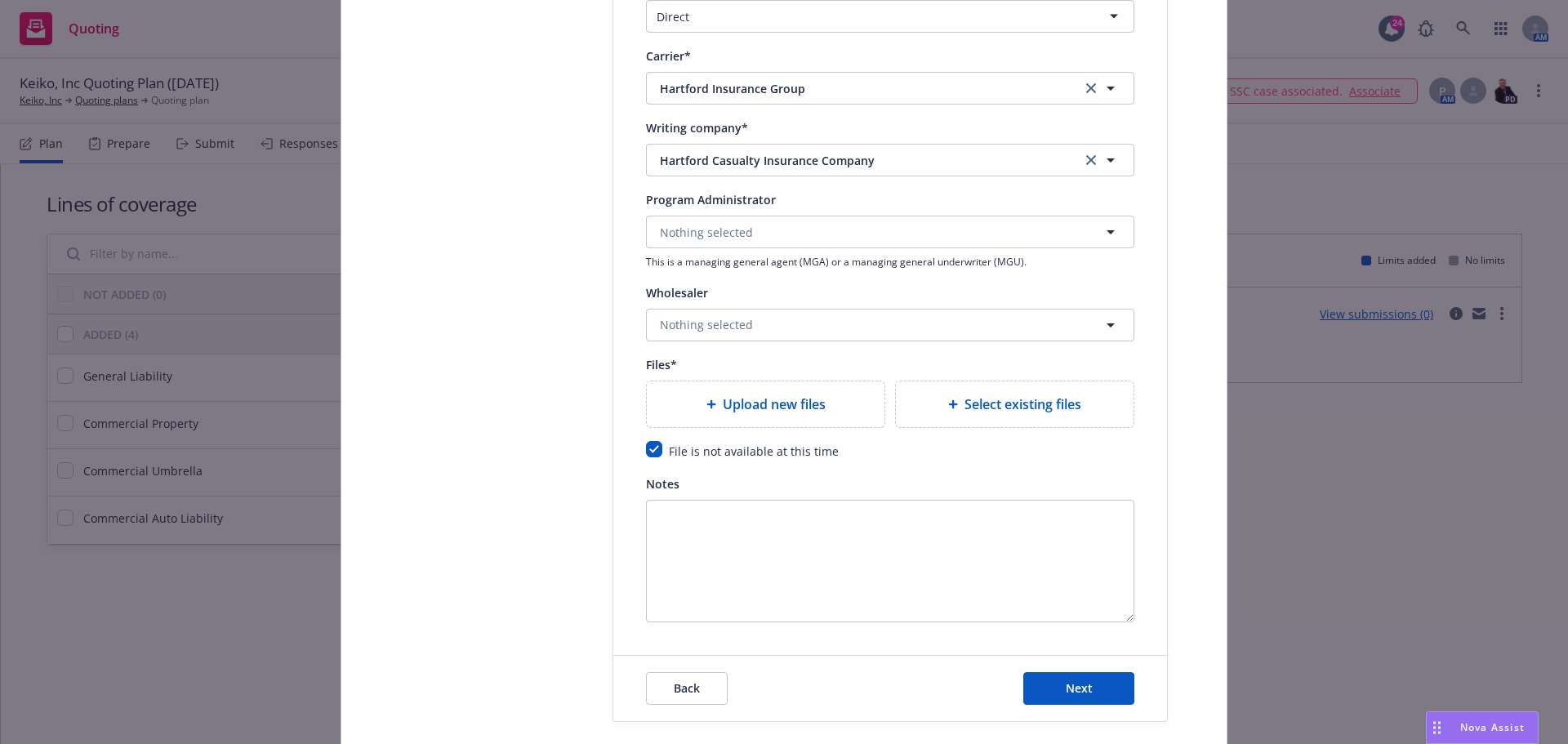
scroll to position [1723, 0]
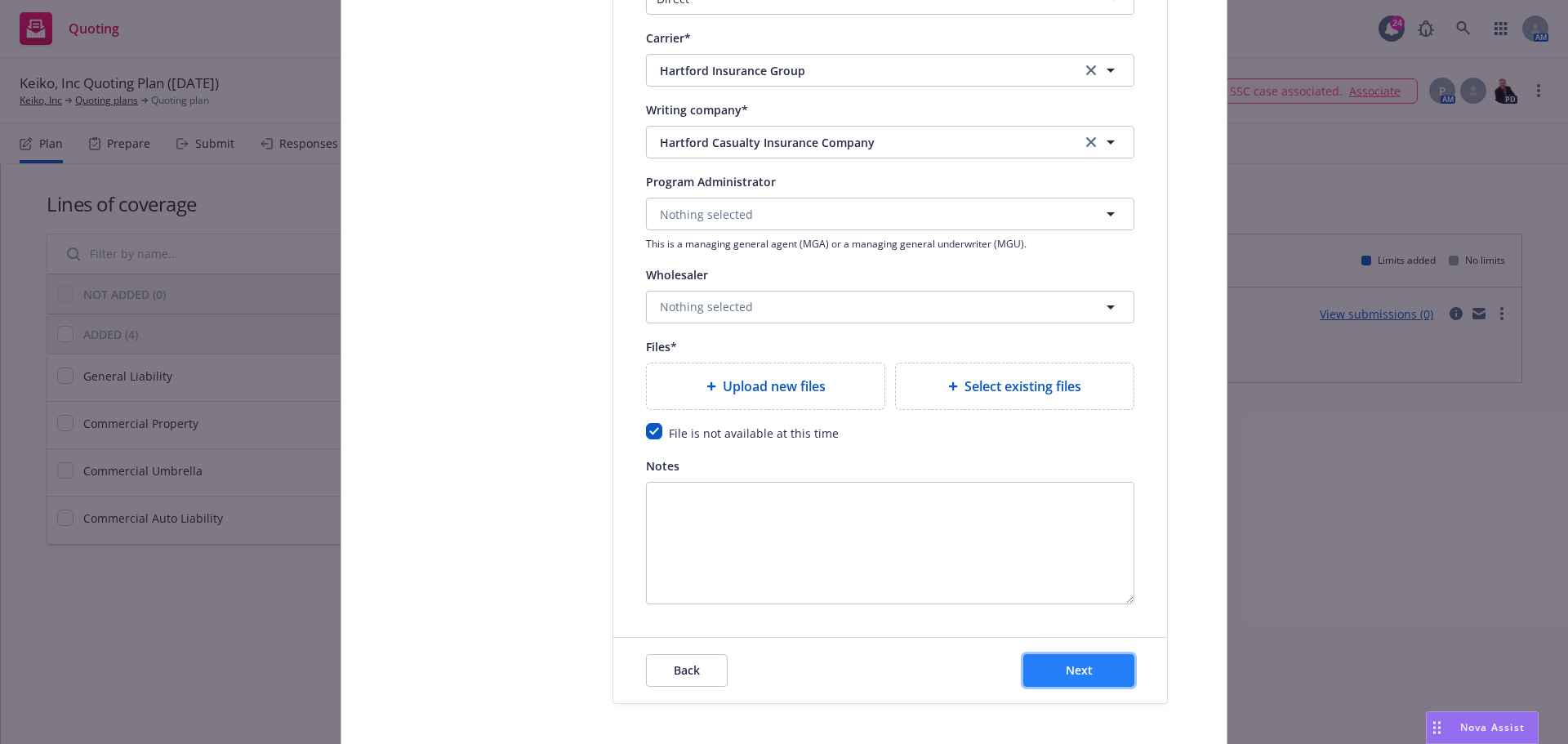
click at [1101, 663] on button "Next" at bounding box center [1079, 670] width 111 height 33
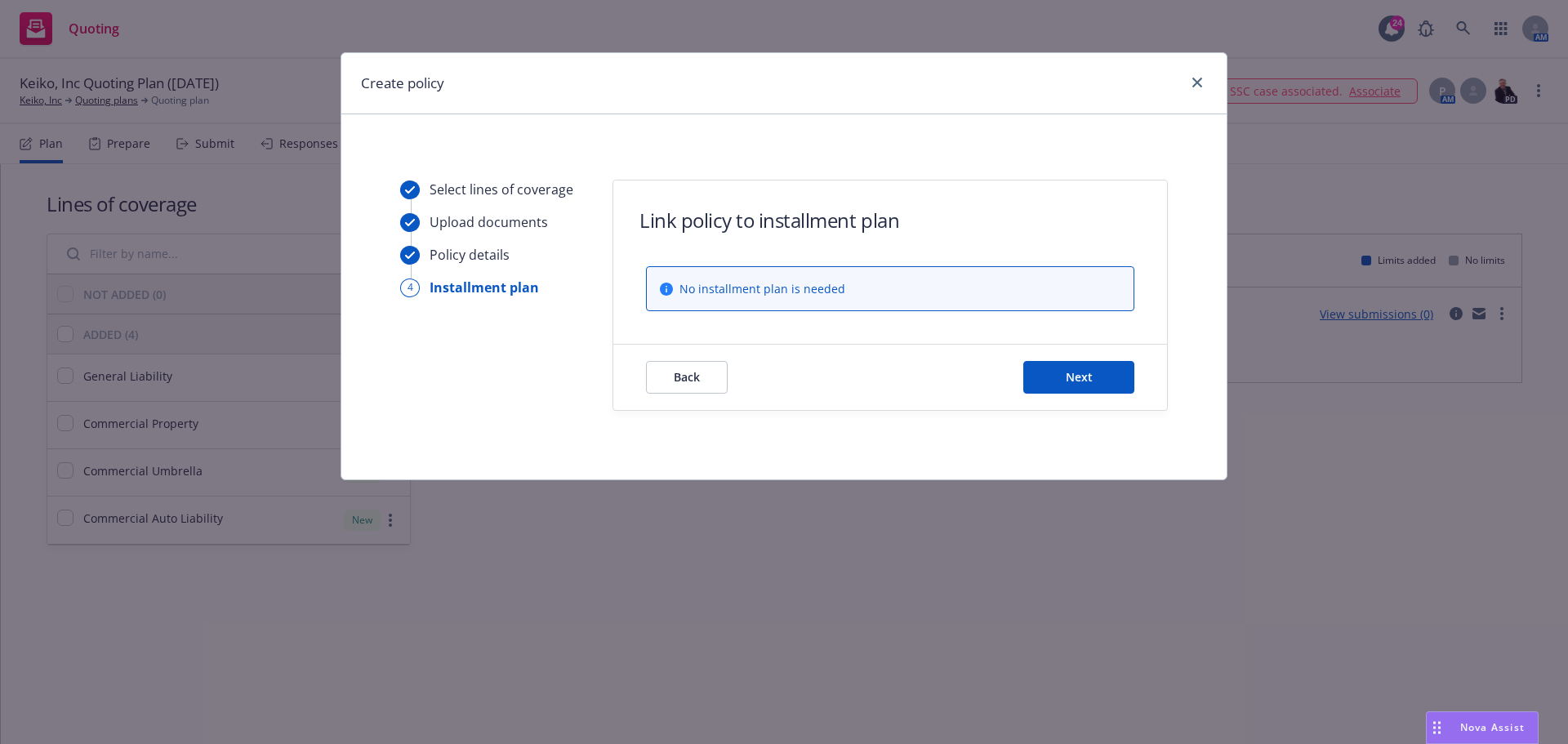
scroll to position [0, 0]
click at [1079, 378] on span "Next" at bounding box center [1079, 377] width 27 height 16
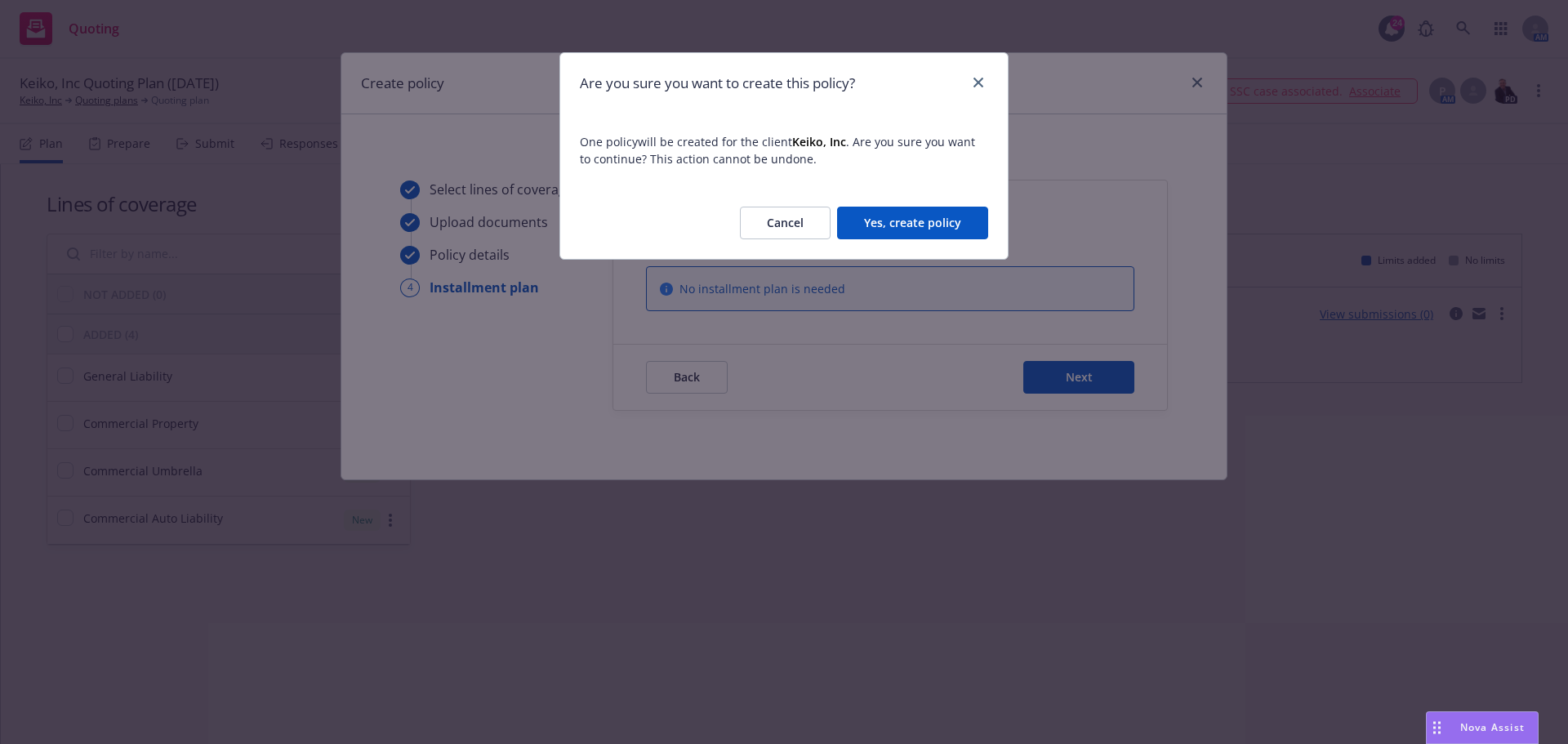
click at [912, 210] on button "Yes, create policy" at bounding box center [912, 223] width 151 height 33
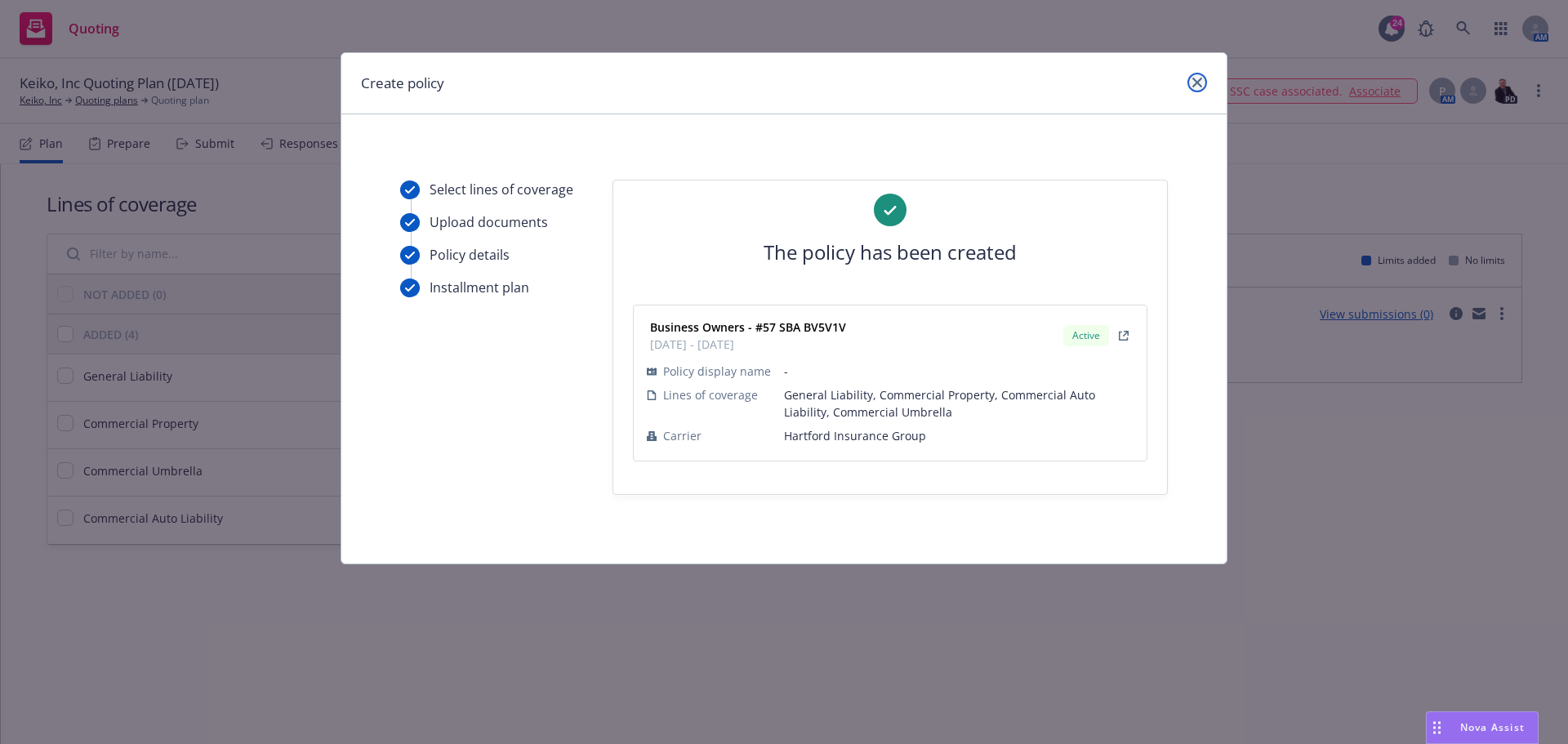
click at [1195, 80] on icon "close" at bounding box center [1196, 82] width 10 height 10
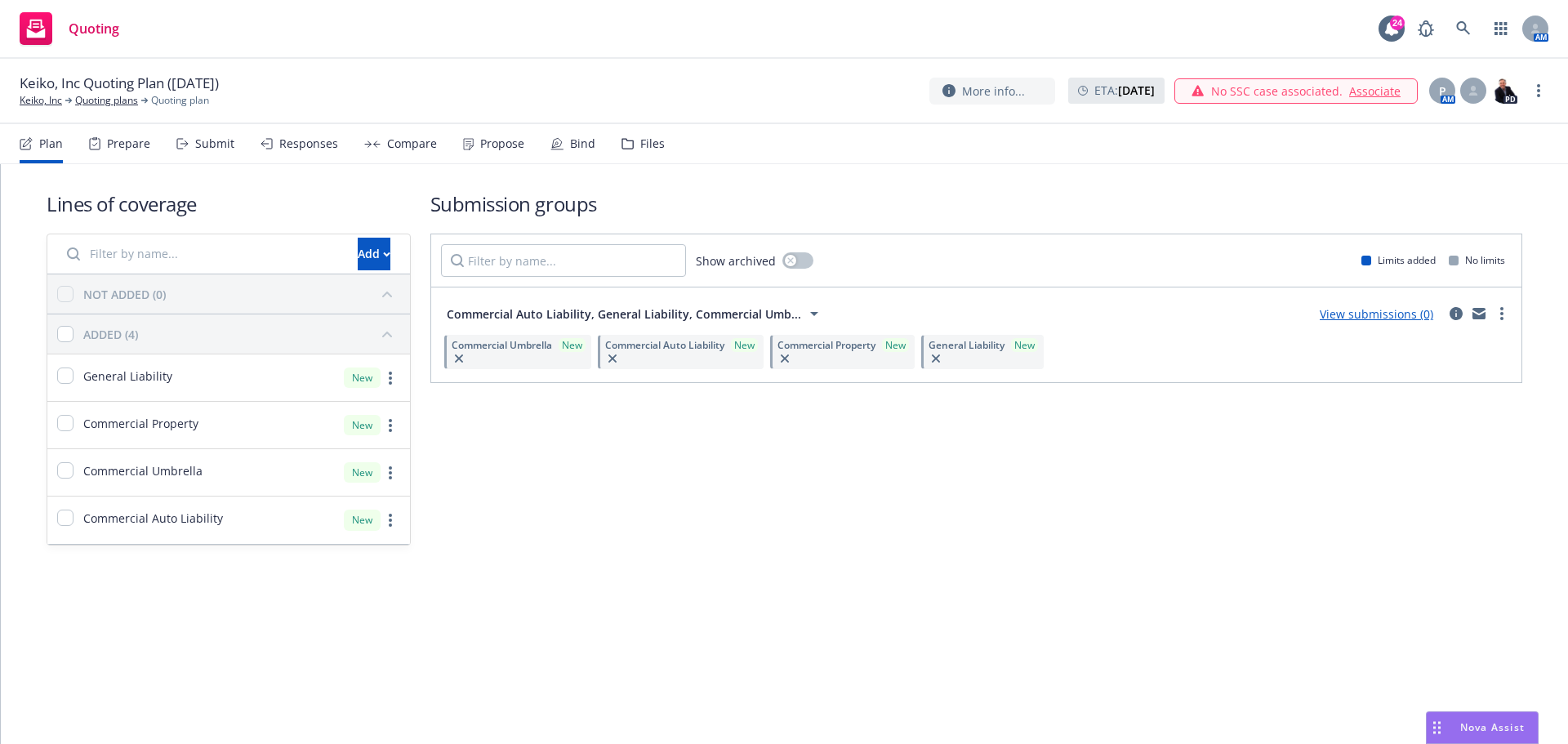
click at [703, 85] on div "Keiko, Inc Quoting Plan (2025-08-27) Keiko, Inc Quoting plans Quoting plan More…" at bounding box center [784, 91] width 1528 height 35
click at [49, 101] on link "Keiko, Inc" at bounding box center [41, 100] width 42 height 15
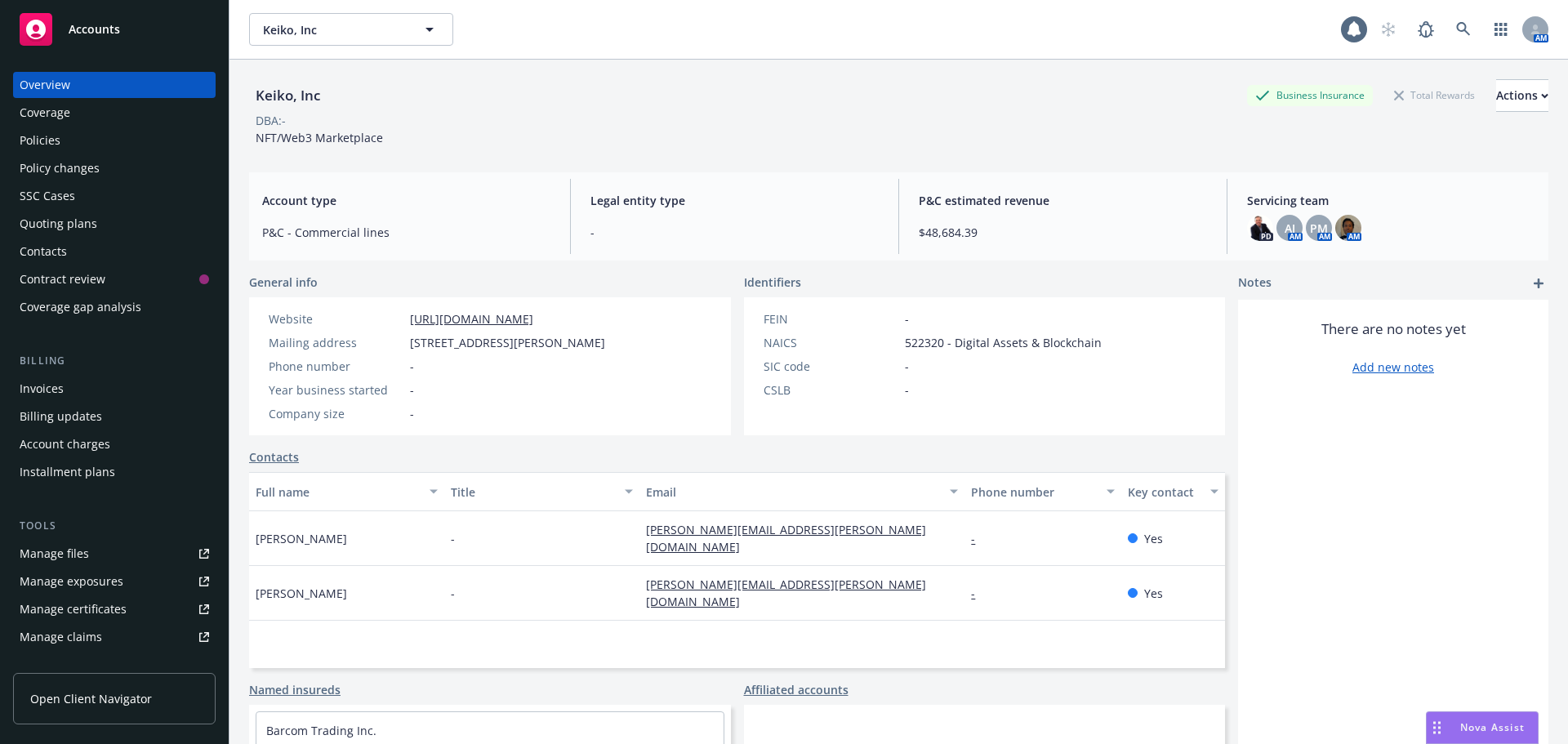
click at [723, 129] on div "Keiko, Inc Business Insurance Total Rewards Actions DBA: - NFT/Web3 Marketplace" at bounding box center [898, 112] width 1299 height 67
click at [70, 141] on div "Policies" at bounding box center [114, 140] width 190 height 26
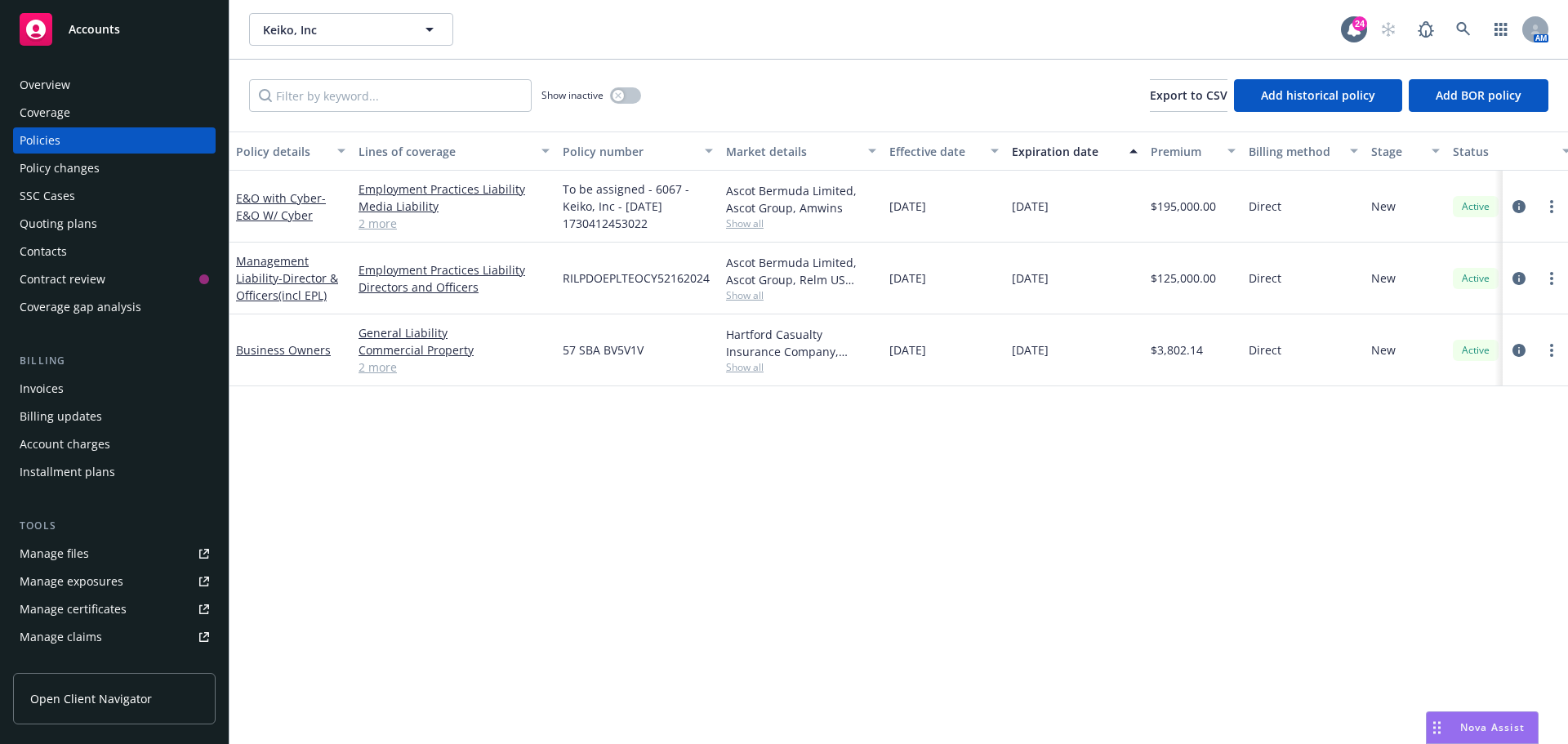
click at [904, 107] on div "Show inactive Export to CSV Add historical policy Add BOR policy" at bounding box center [898, 95] width 1338 height 72
click at [287, 357] on link "Business Owners" at bounding box center [282, 350] width 94 height 16
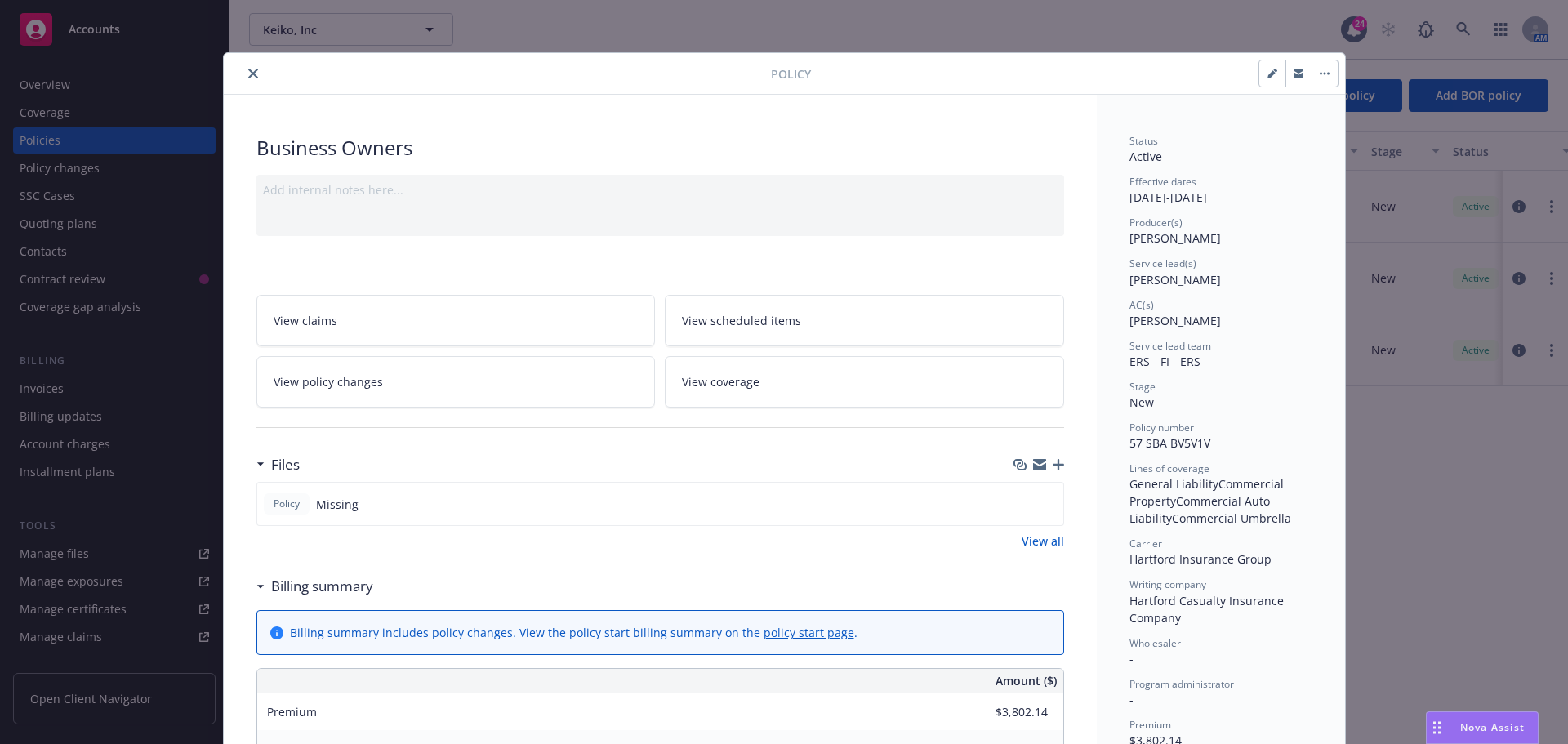
click at [851, 395] on link "View coverage" at bounding box center [864, 381] width 399 height 51
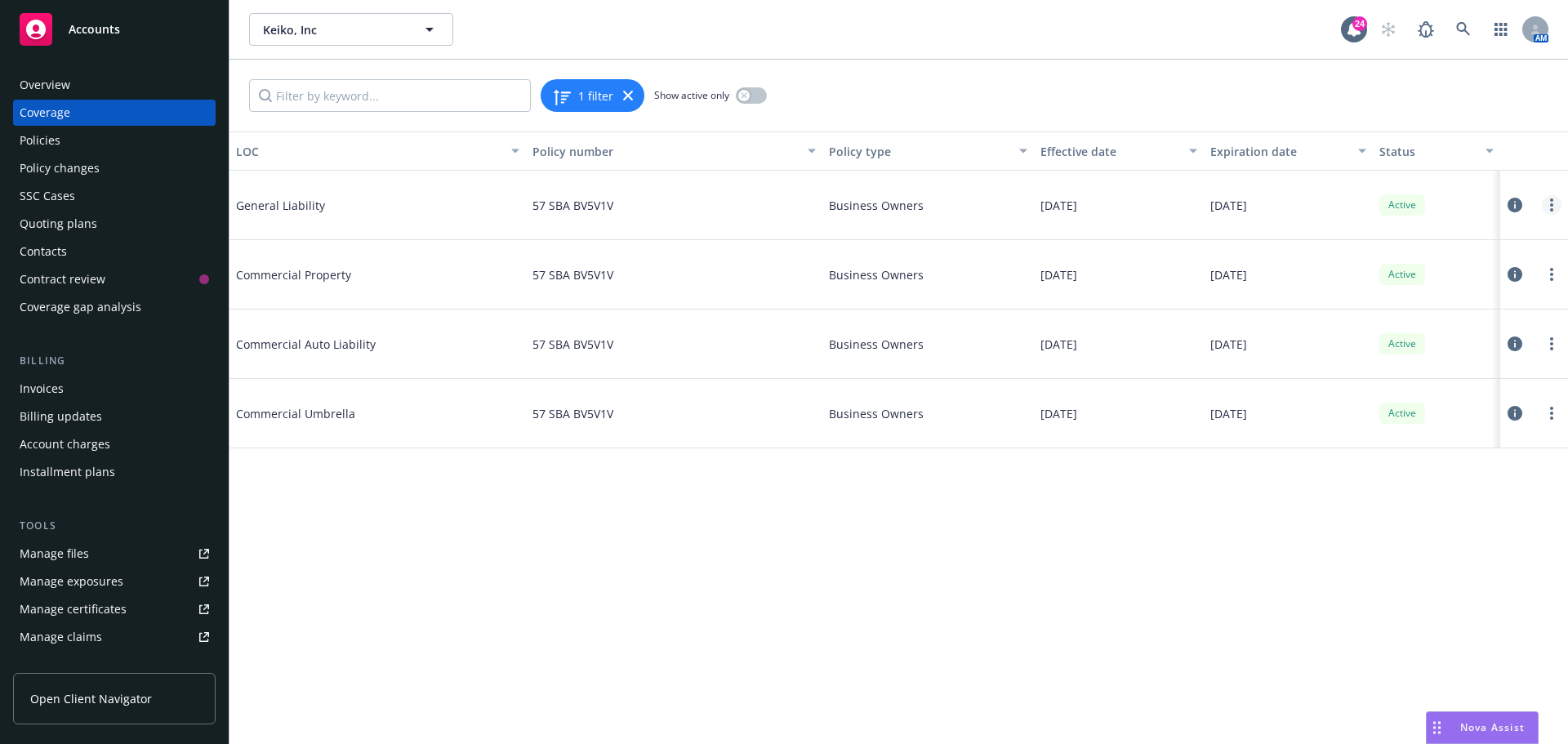
click at [1554, 209] on link "more" at bounding box center [1551, 204] width 20 height 20
click at [1407, 235] on link "Edit coverage" at bounding box center [1453, 238] width 215 height 33
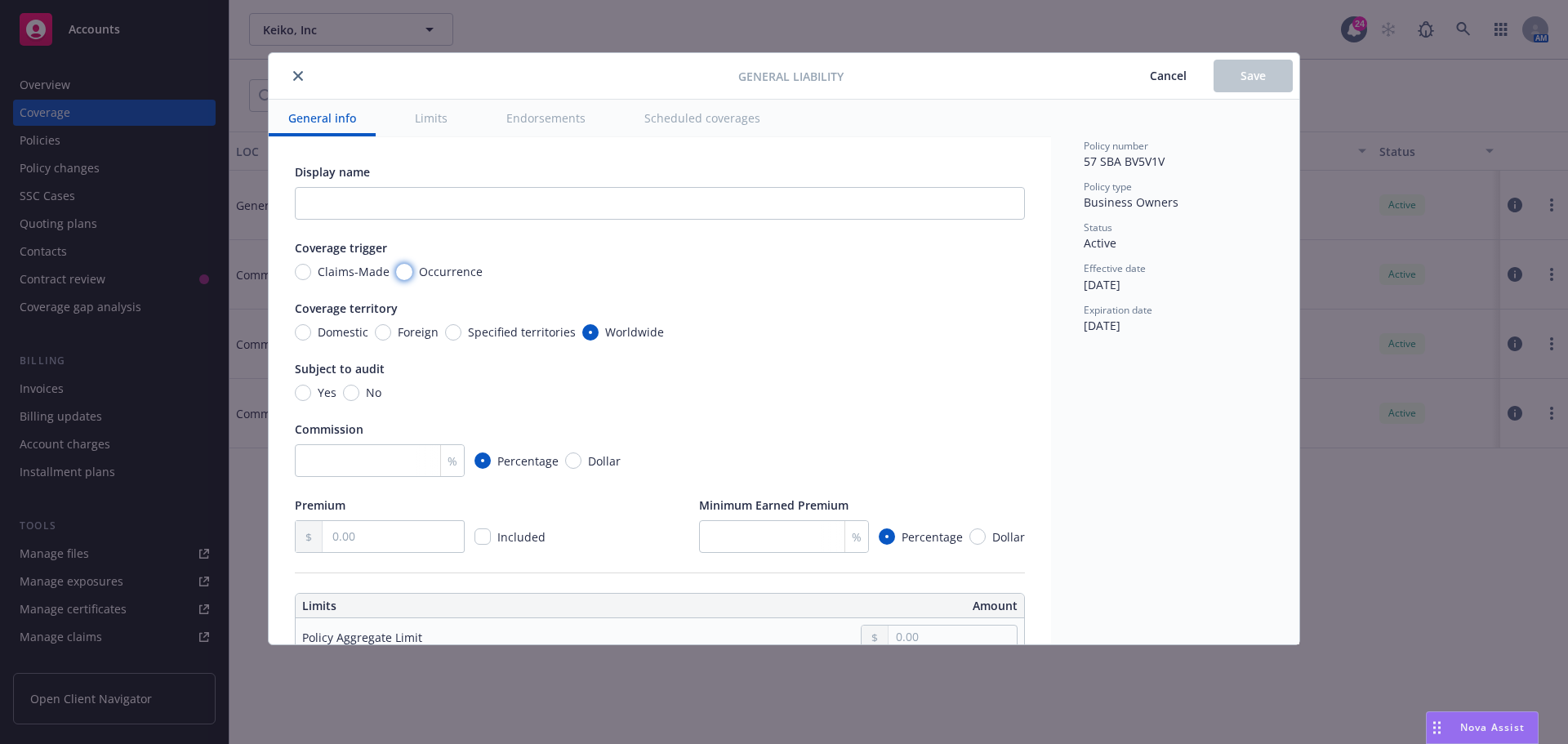
click at [401, 270] on input "Occurrence" at bounding box center [404, 271] width 16 height 16
radio input "true"
click at [301, 328] on input "Domestic" at bounding box center [302, 332] width 16 height 16
radio input "true"
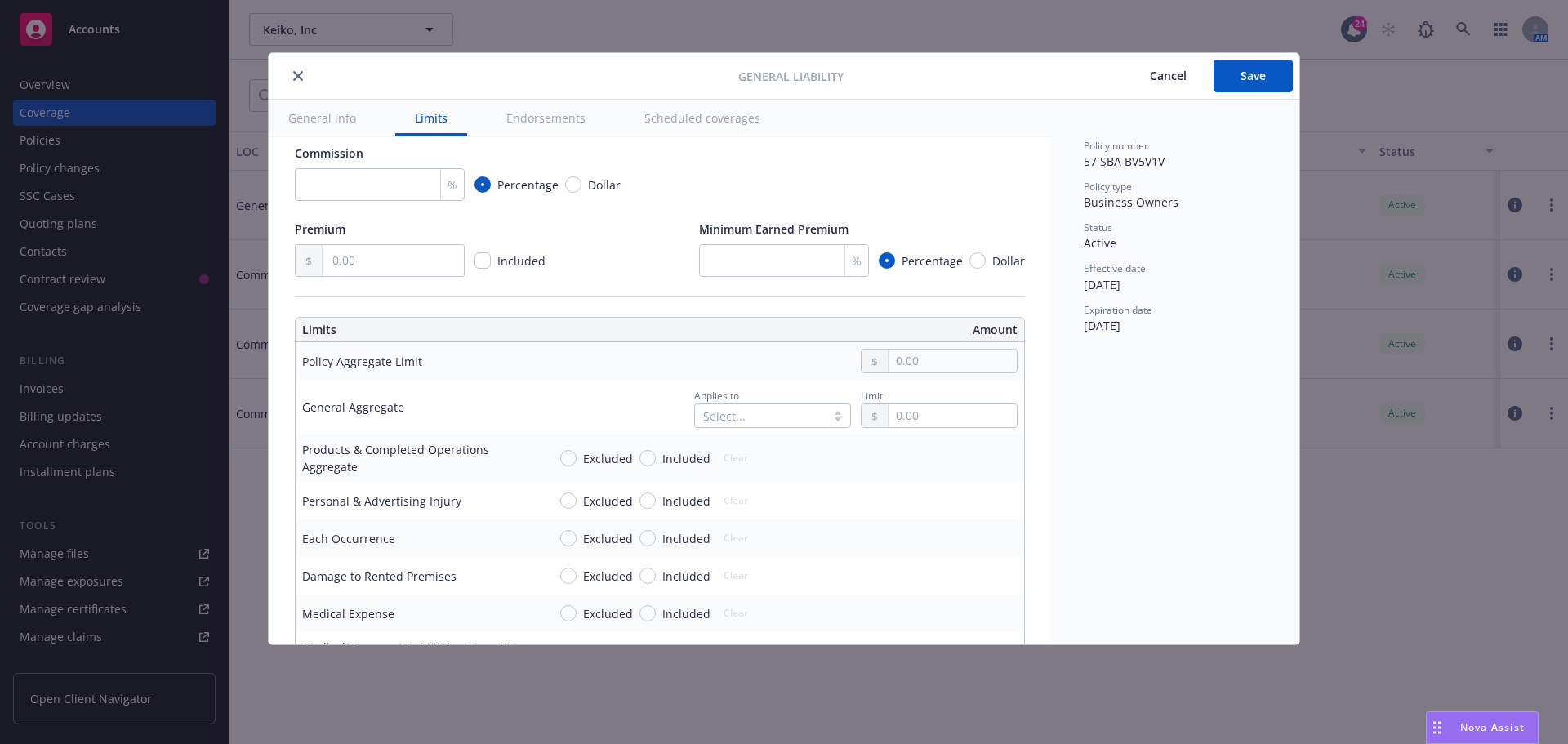
scroll to position [327, 0]
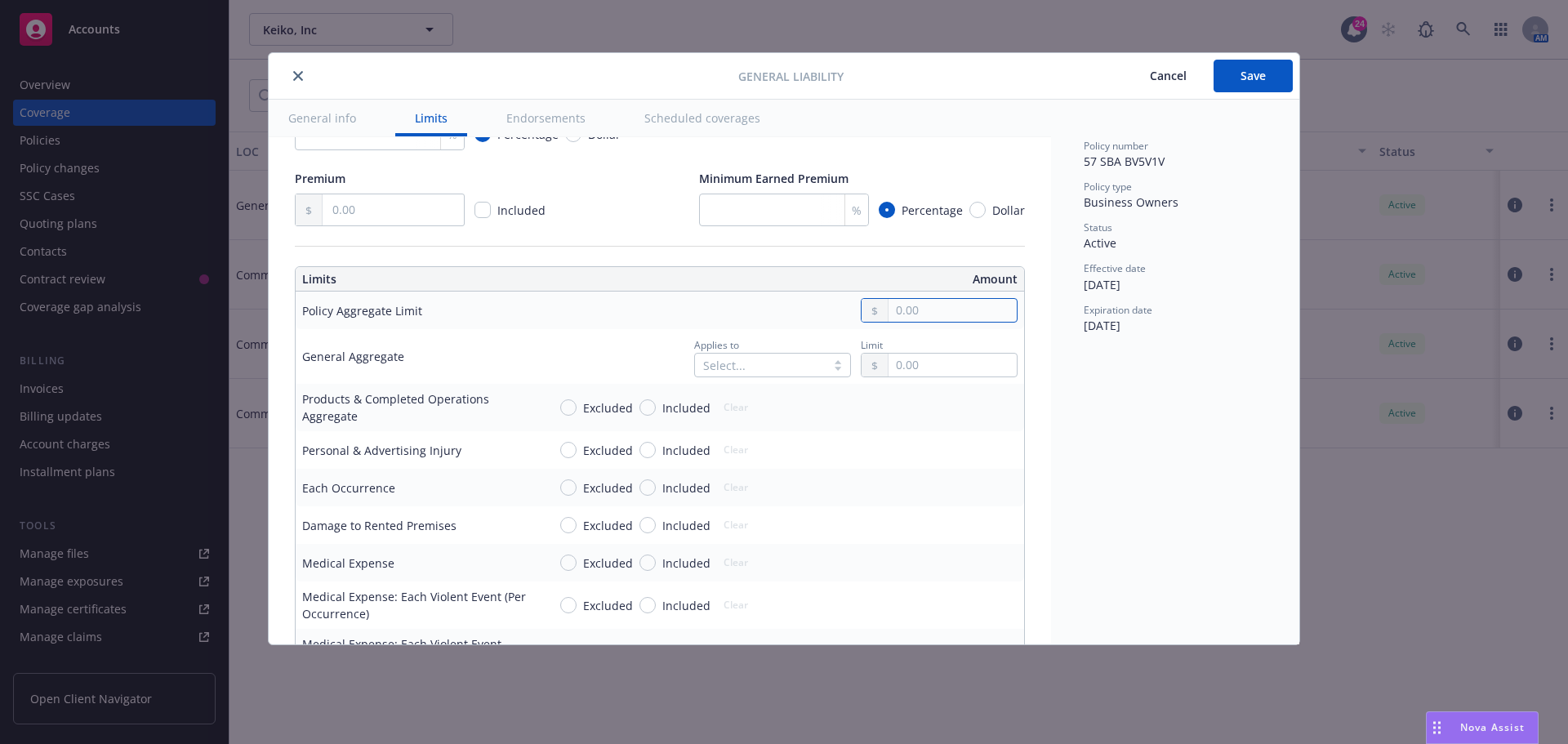
click at [953, 310] on input "text" at bounding box center [952, 310] width 128 height 23
type input "2,000,000.00"
click at [948, 413] on button "$2,000,000.00" at bounding box center [934, 411] width 140 height 30
click at [805, 366] on div "Select..." at bounding box center [772, 365] width 157 height 24
click at [724, 469] on span "Per policy" at bounding box center [724, 463] width 53 height 17
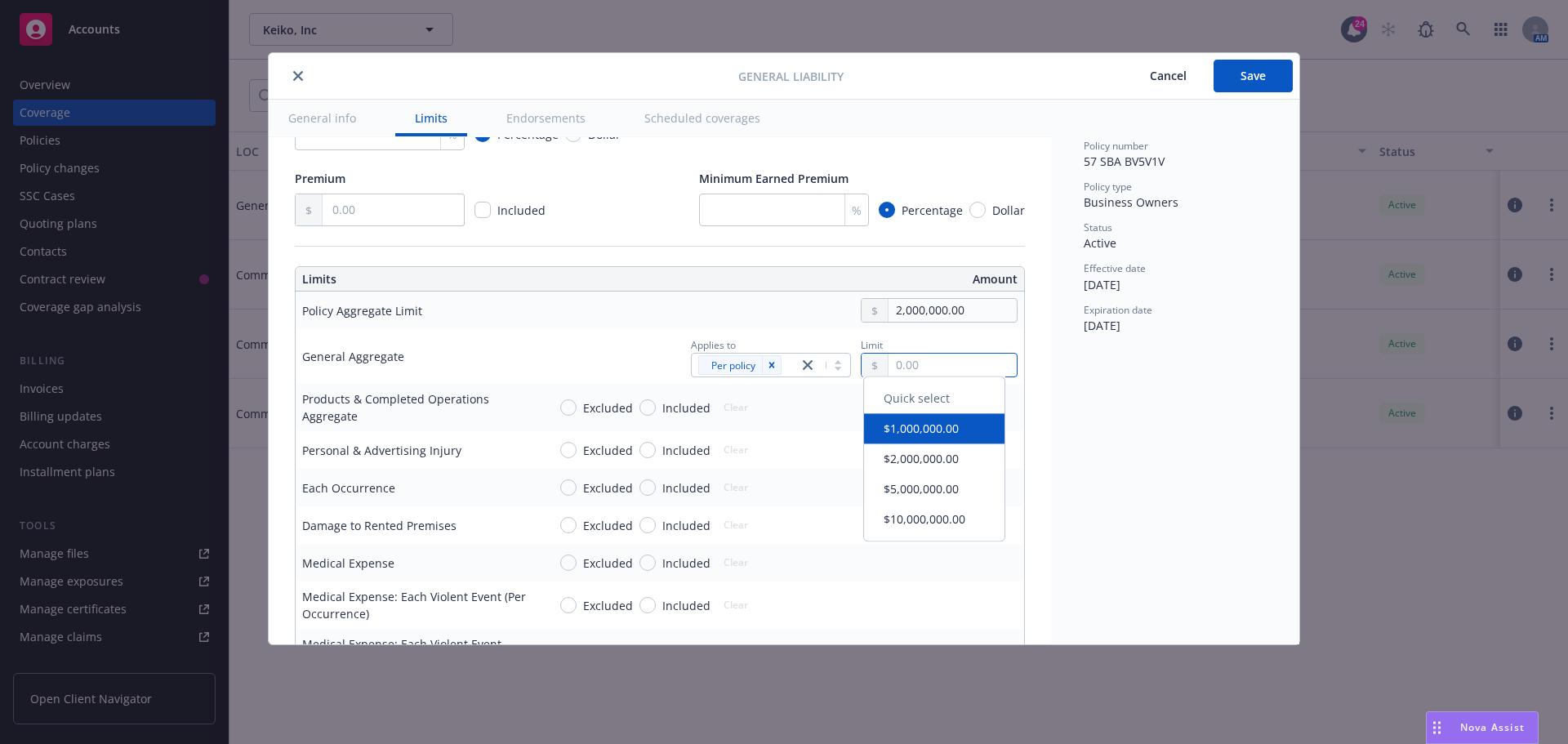
click at [917, 362] on input "text" at bounding box center [952, 365] width 128 height 23
click at [912, 430] on button "$1,000,000.00" at bounding box center [934, 436] width 140 height 30
type input "1,000,000.00"
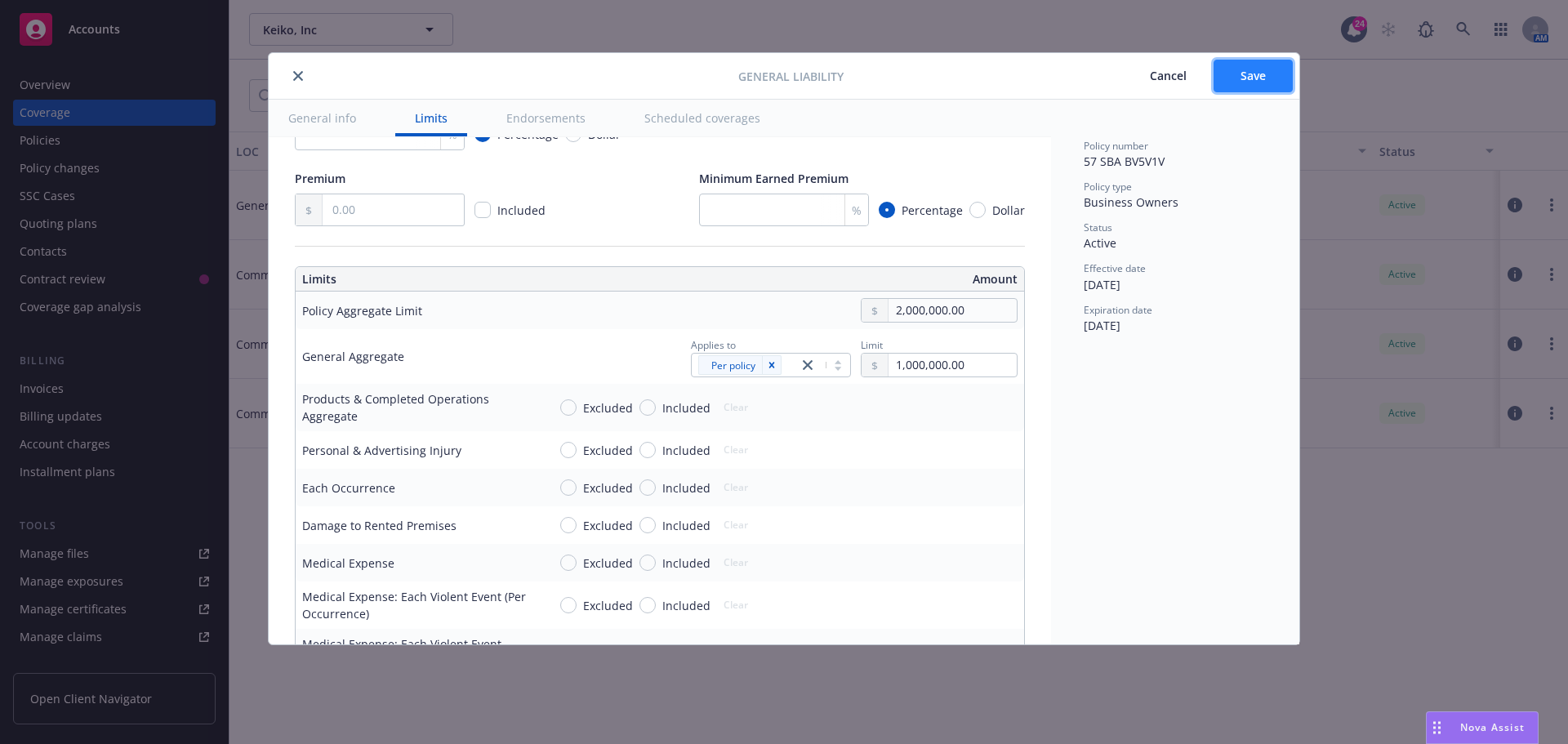
click at [1219, 78] on button "Save" at bounding box center [1253, 76] width 79 height 33
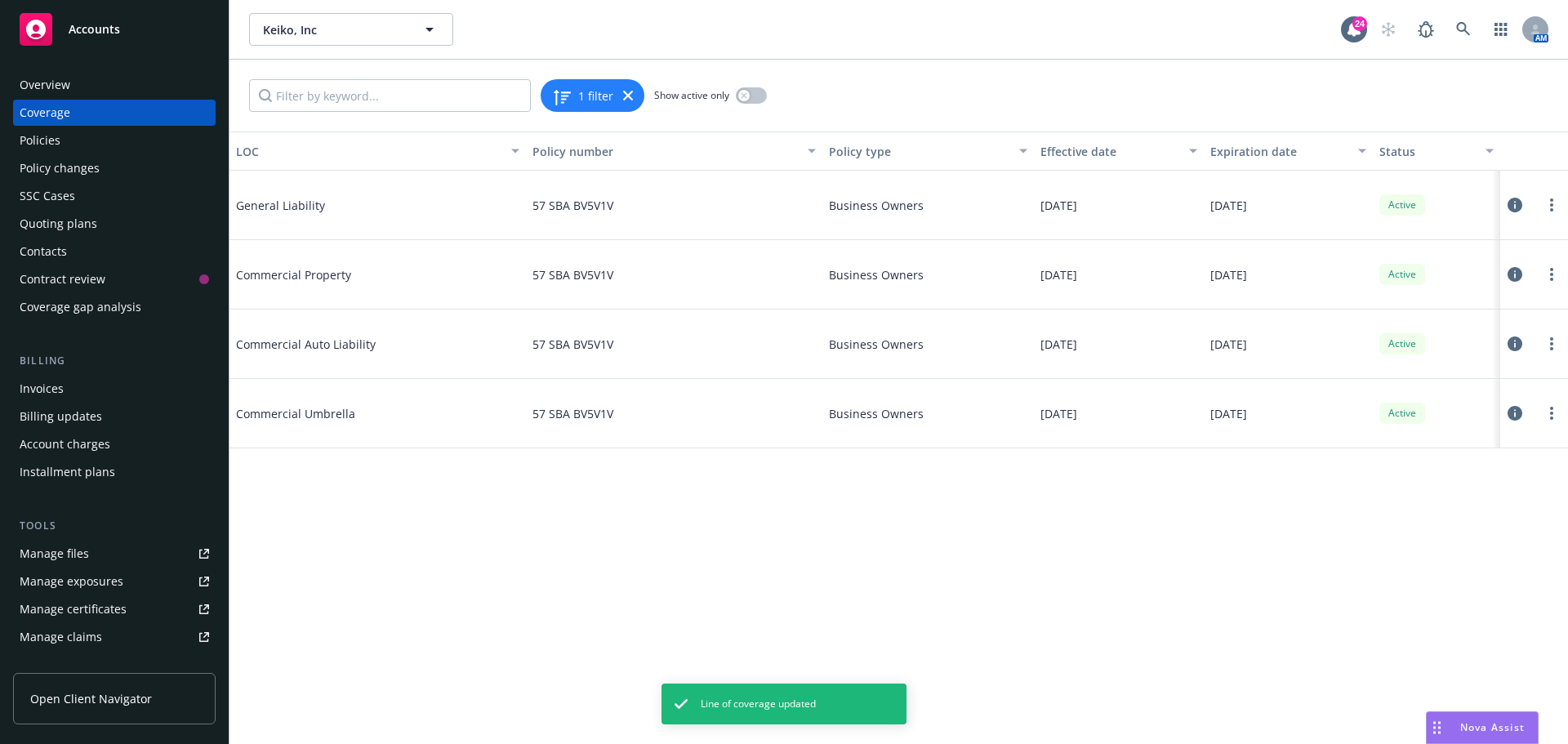
click at [490, 57] on body "Accounts Overview Coverage Policies Policy changes SSC Cases Quoting plans Cont…" at bounding box center [784, 372] width 1568 height 744
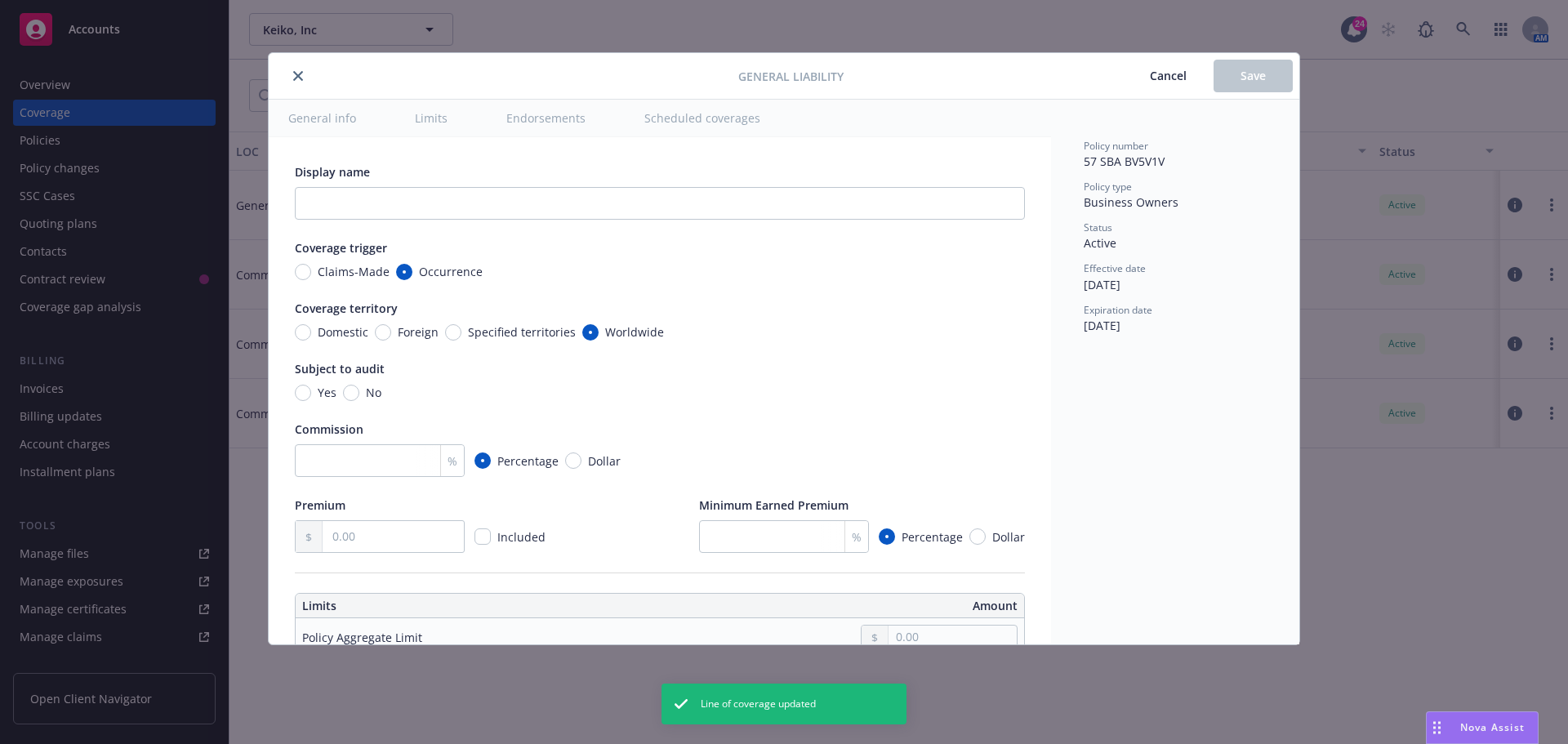
radio input "true"
type input "2,000,000.00"
type input "1,000,000.00"
click at [303, 69] on button "close" at bounding box center [298, 75] width 20 height 20
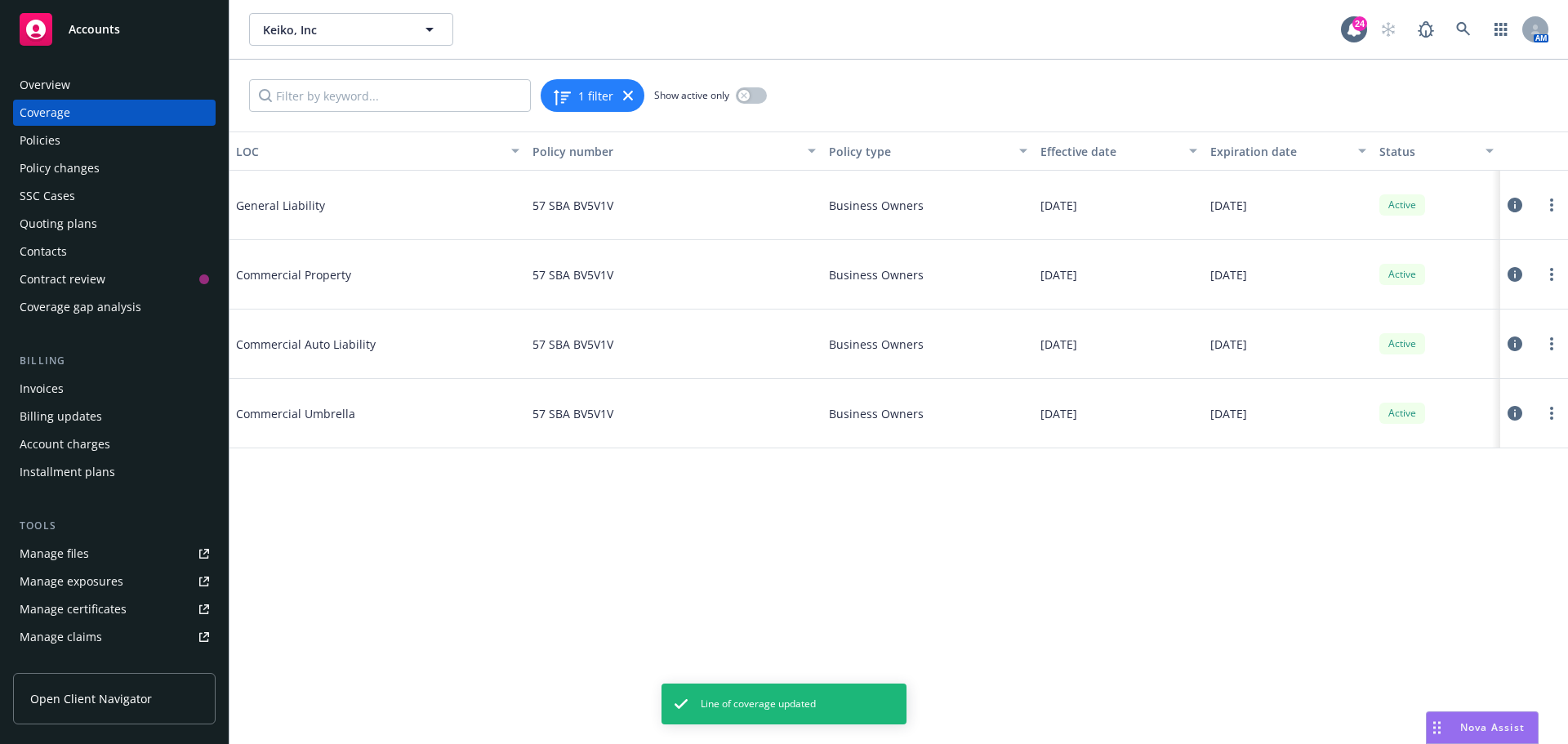
click at [624, 56] on div "Keiko, Inc Keiko, Inc 24 AM" at bounding box center [898, 29] width 1338 height 59
click at [1454, 25] on link at bounding box center [1463, 29] width 33 height 33
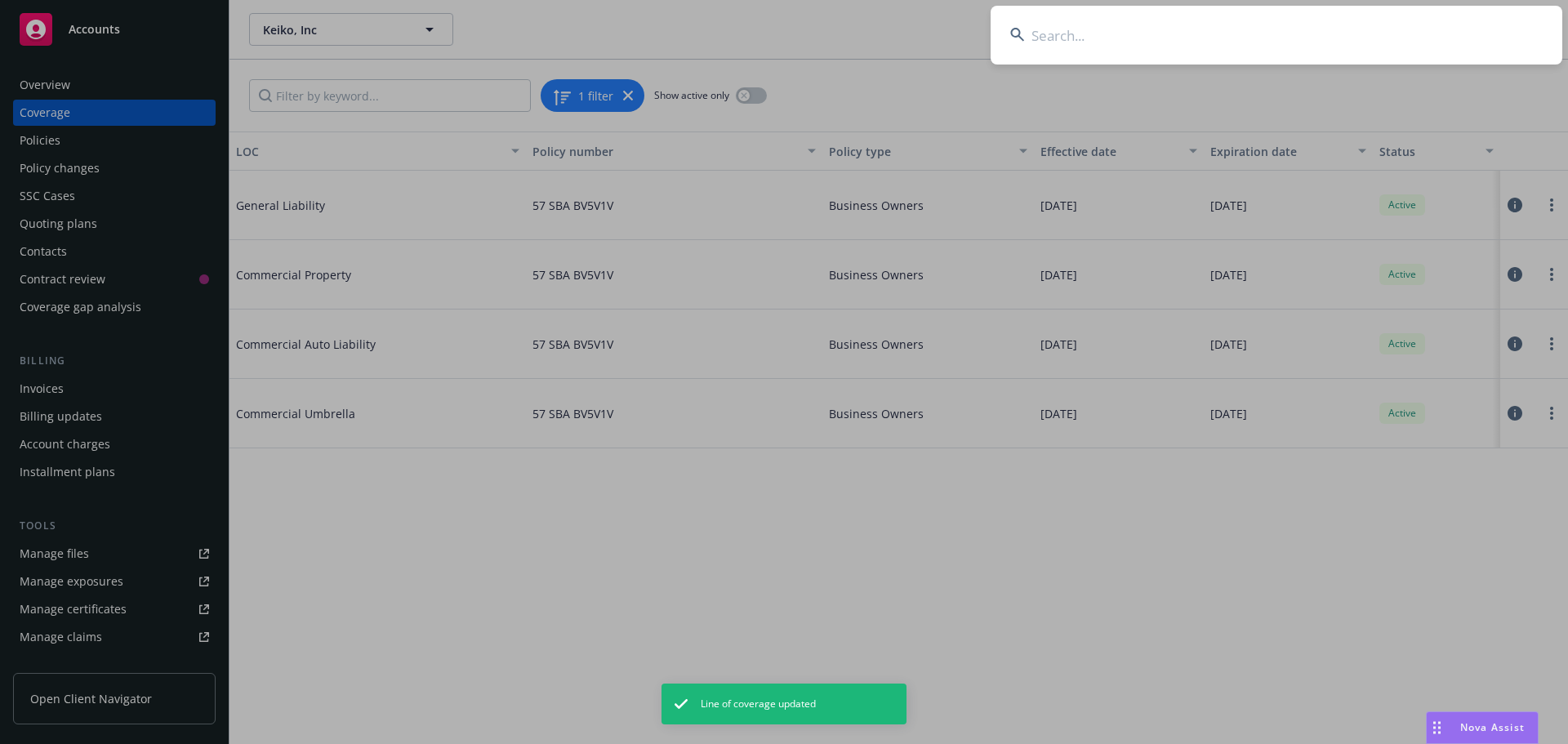
click at [1148, 31] on input at bounding box center [1276, 36] width 572 height 59
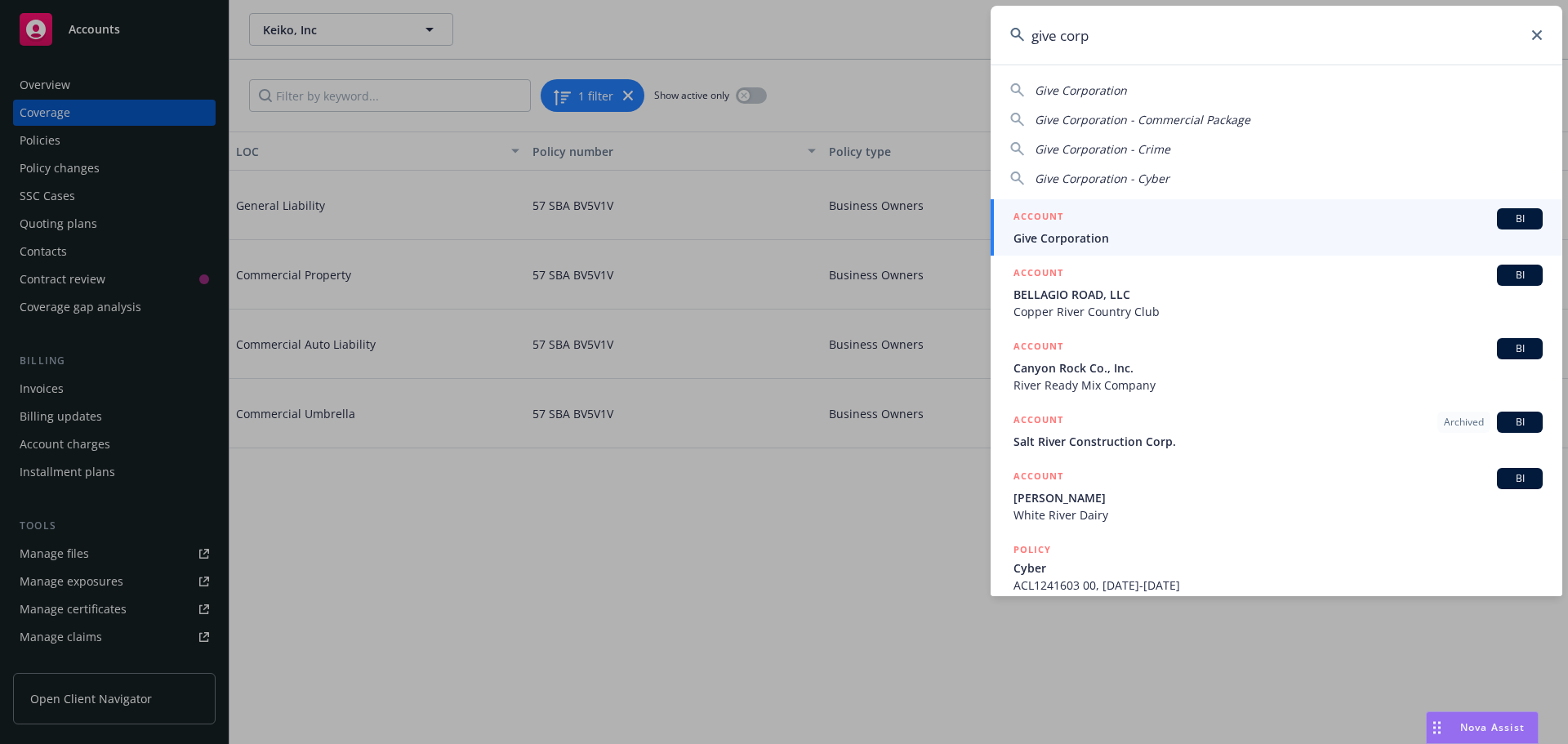
type input "give corp"
drag, startPoint x: 1517, startPoint y: 222, endPoint x: 1495, endPoint y: 227, distance: 22.6
click at [1517, 222] on span "BI" at bounding box center [1519, 218] width 33 height 15
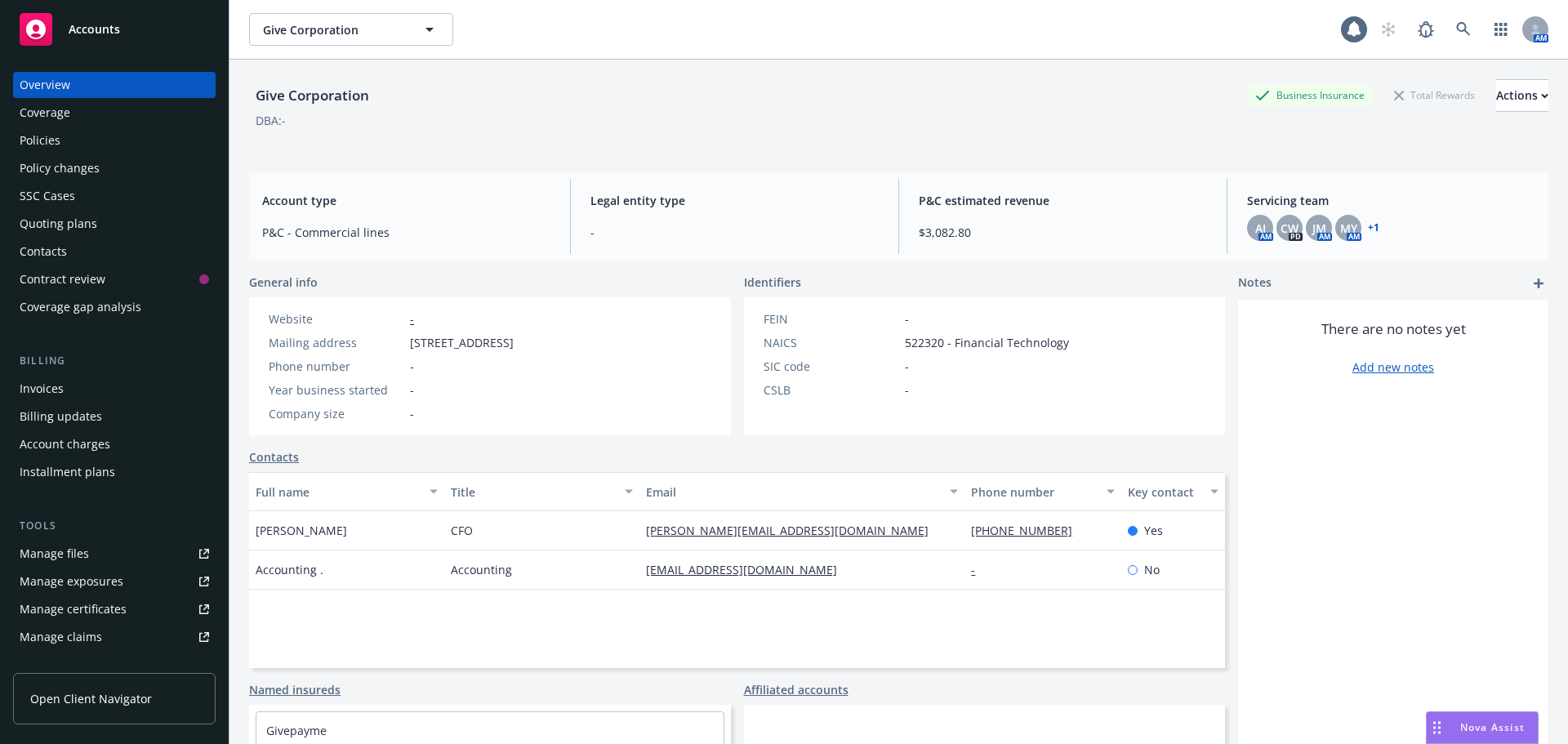
click at [643, 123] on div "DBA: -" at bounding box center [898, 120] width 1299 height 17
click at [457, 130] on div "Give Corporation Business Insurance Total Rewards Actions DBA: -" at bounding box center [898, 112] width 1299 height 67
click at [63, 224] on div "Quoting plans" at bounding box center [59, 223] width 78 height 26
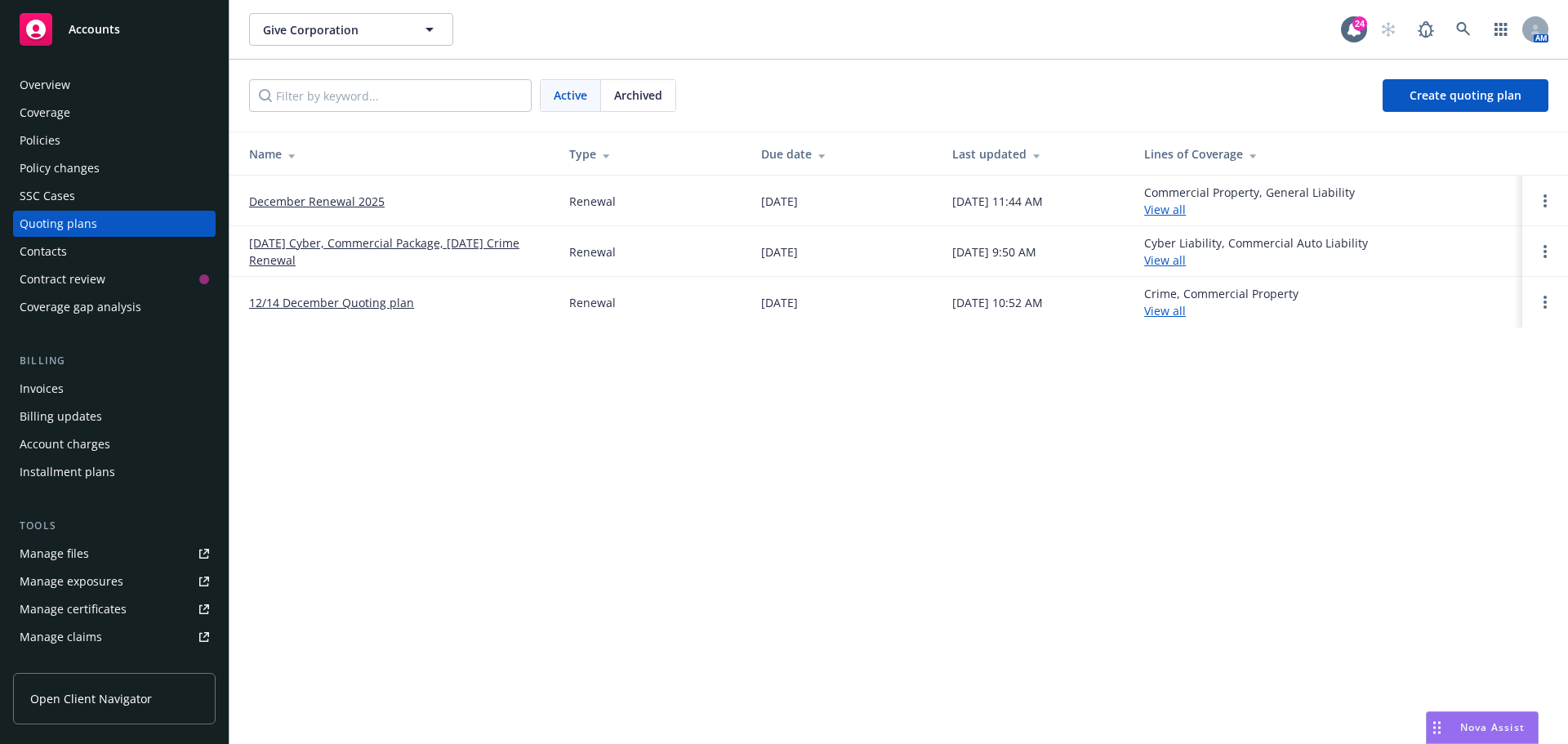
click at [327, 199] on link "December Renewal 2025" at bounding box center [316, 201] width 135 height 17
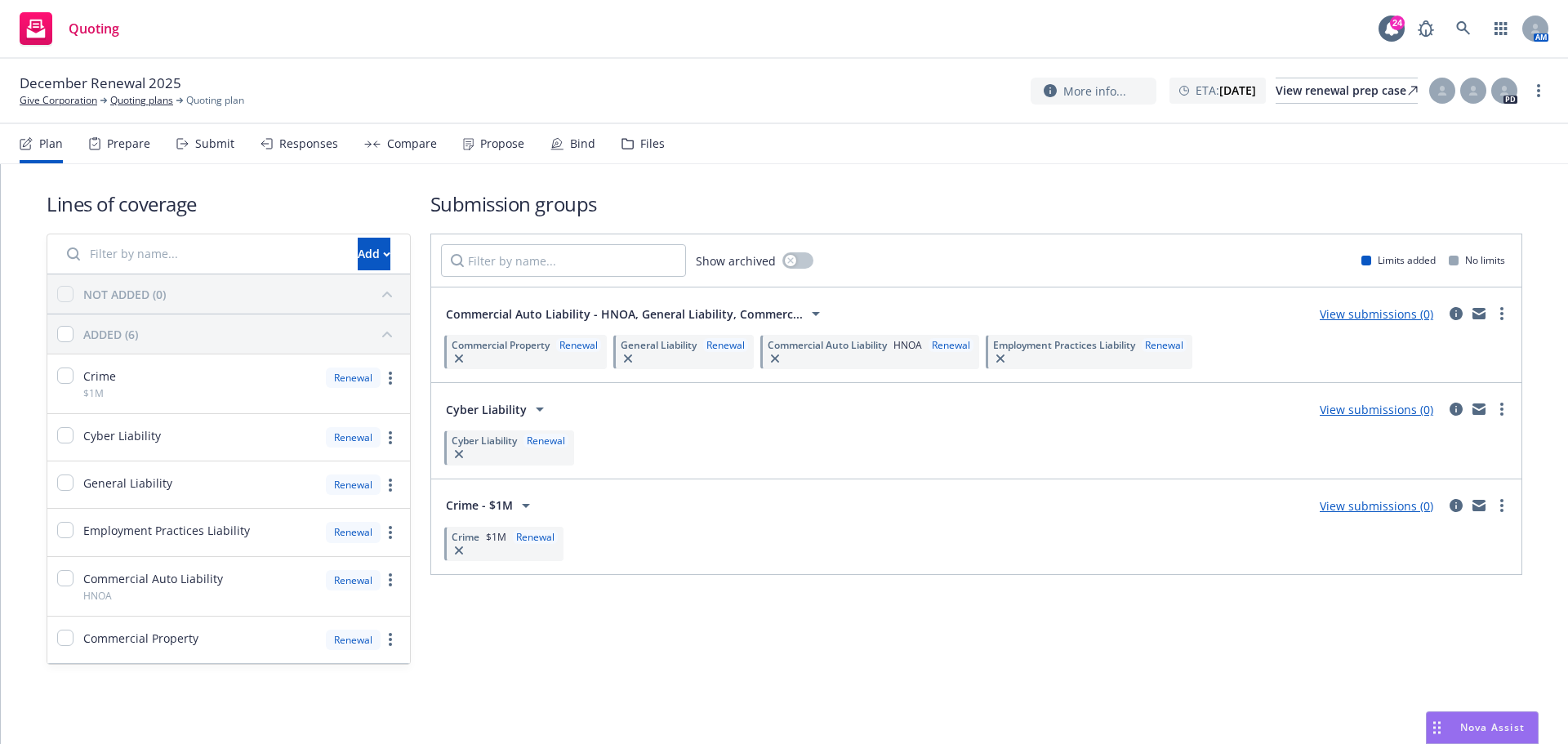
click at [648, 155] on div "Files" at bounding box center [643, 143] width 43 height 39
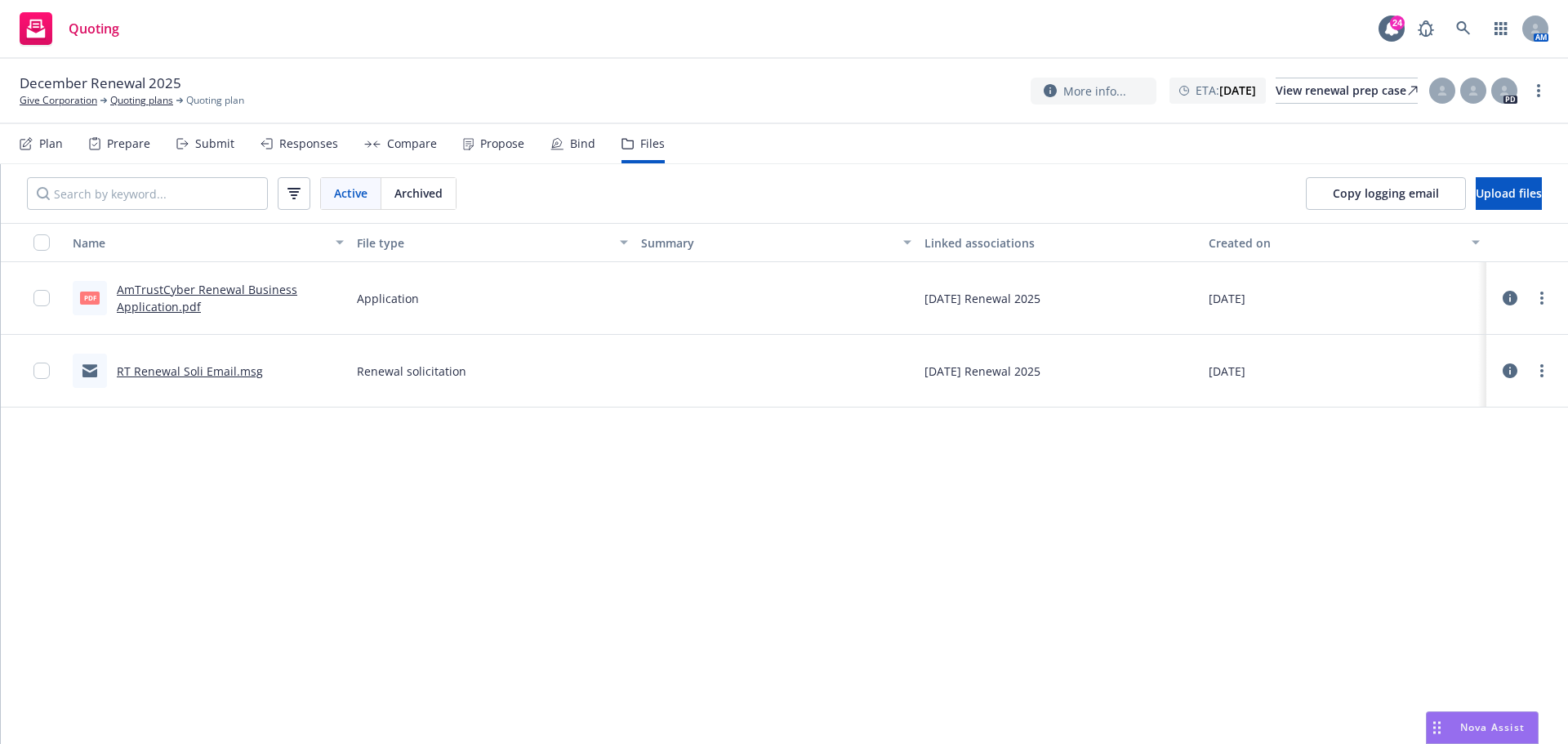
click at [807, 172] on div "Active Archived Copy logging email Upload files" at bounding box center [784, 193] width 1567 height 59
click at [157, 372] on link "RT Renewal Soli Email.msg" at bounding box center [190, 371] width 146 height 16
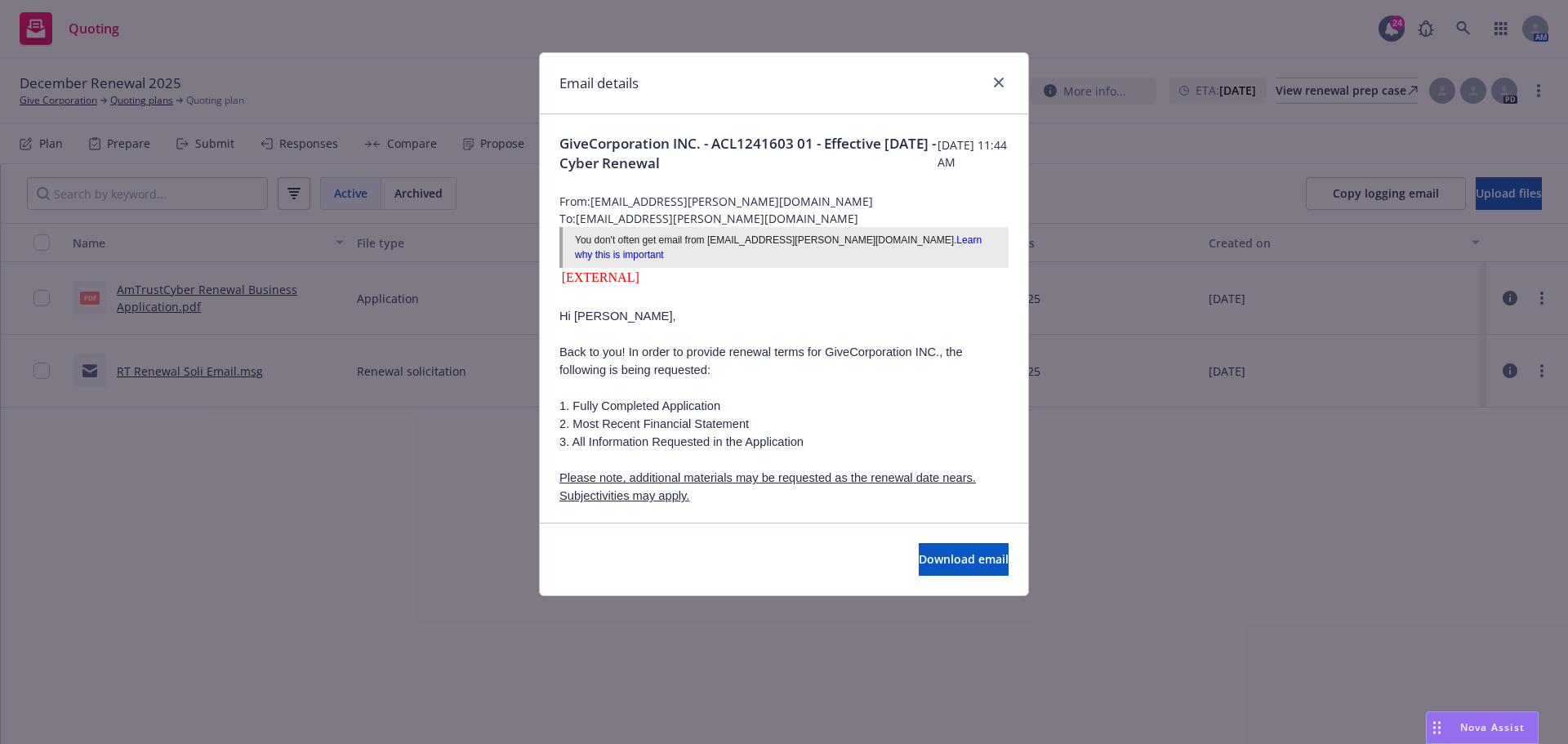
click at [790, 378] on p at bounding box center [784, 387] width 449 height 18
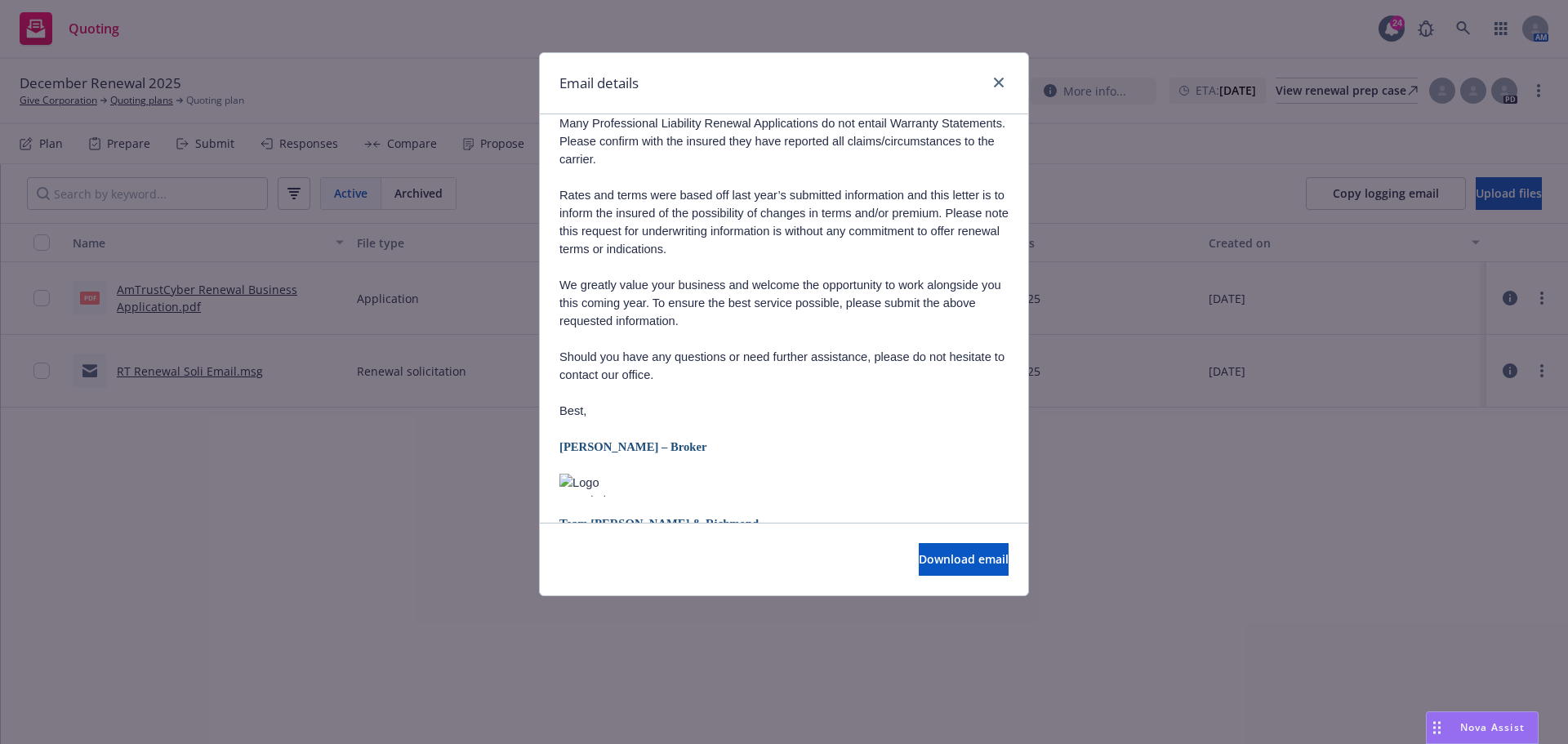
scroll to position [490, 0]
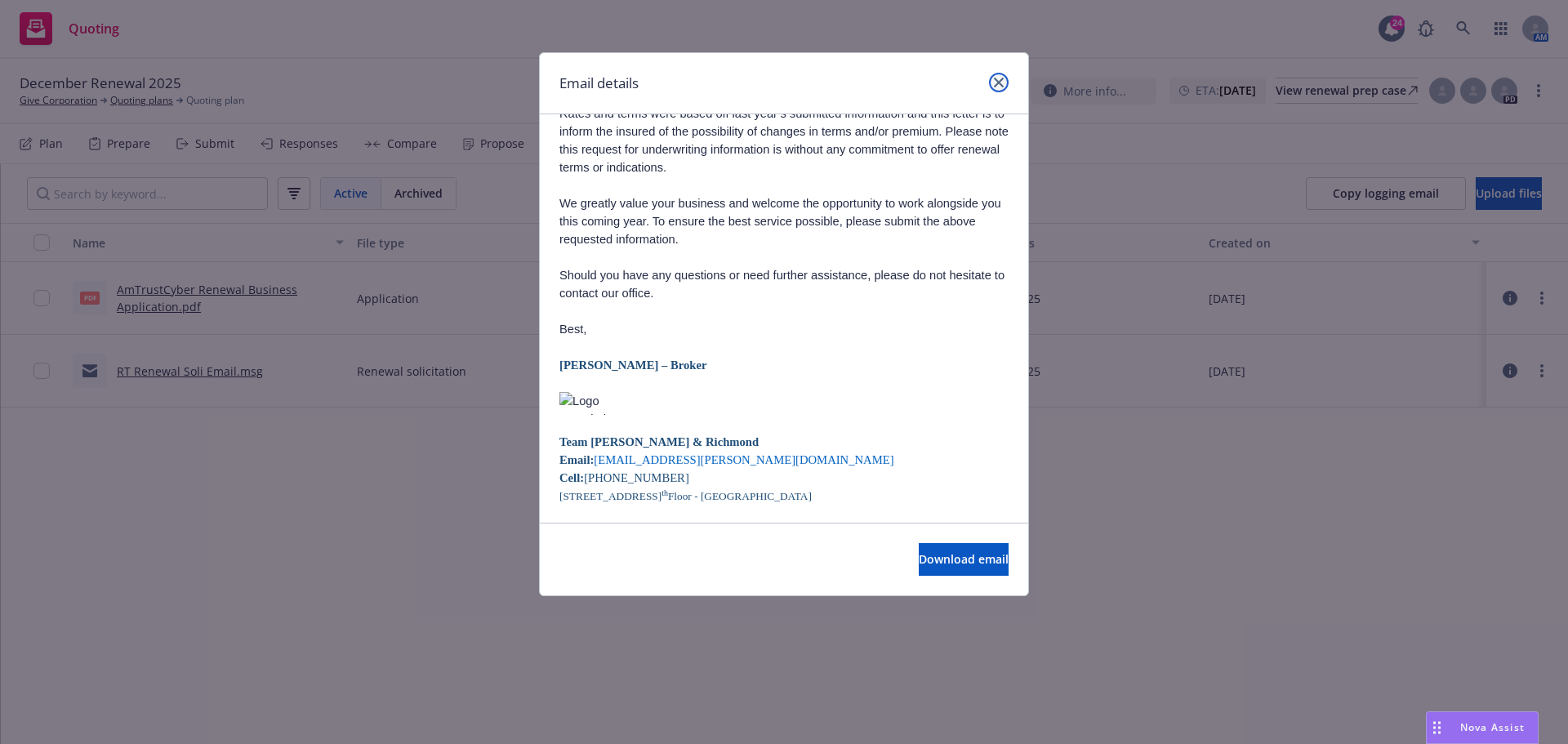
click at [992, 74] on link "close" at bounding box center [998, 82] width 20 height 20
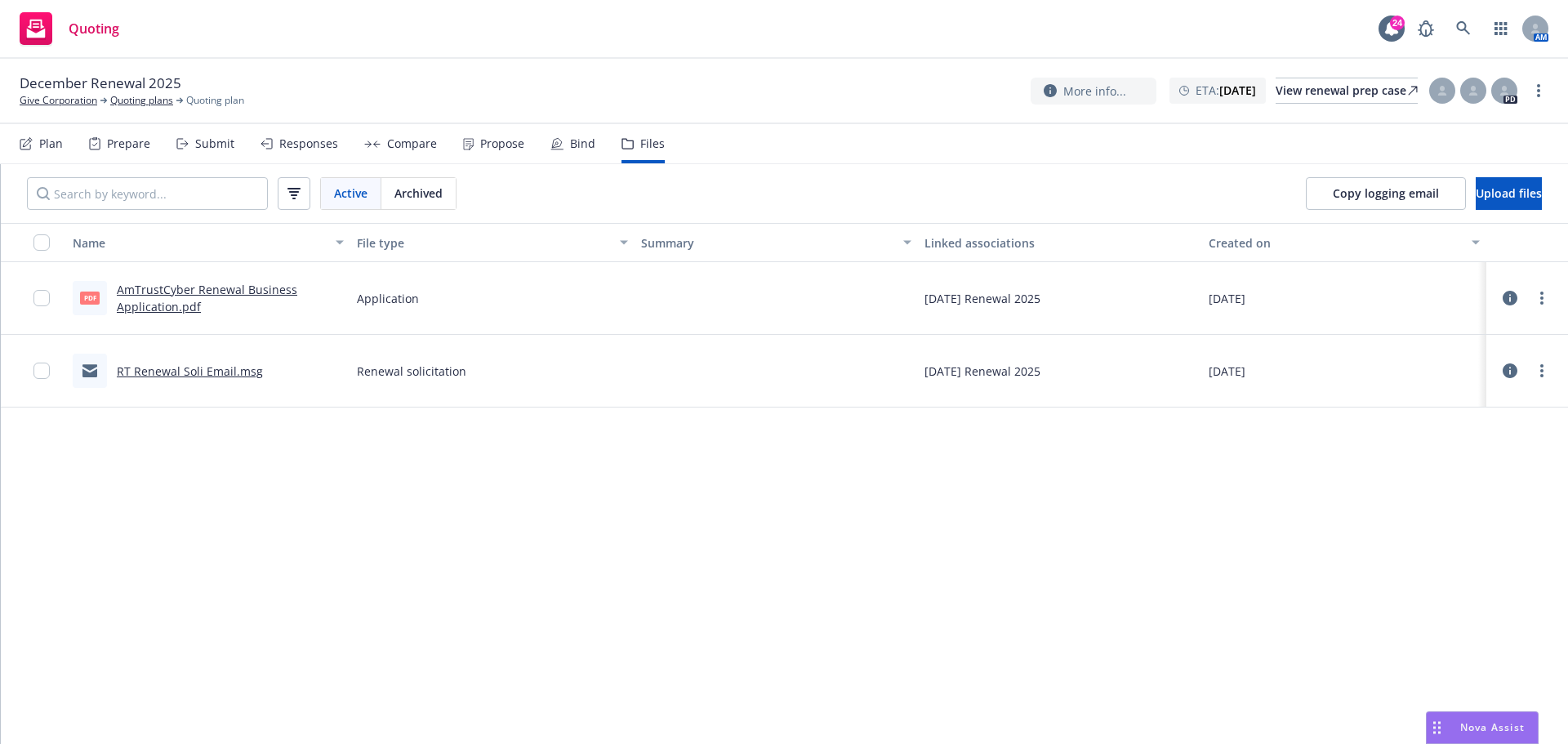
click at [848, 68] on div "December Renewal 2025 Give Corporation Quoting plans Quoting plan More info... …" at bounding box center [784, 91] width 1568 height 65
click at [65, 98] on link "Give Corporation" at bounding box center [59, 100] width 78 height 15
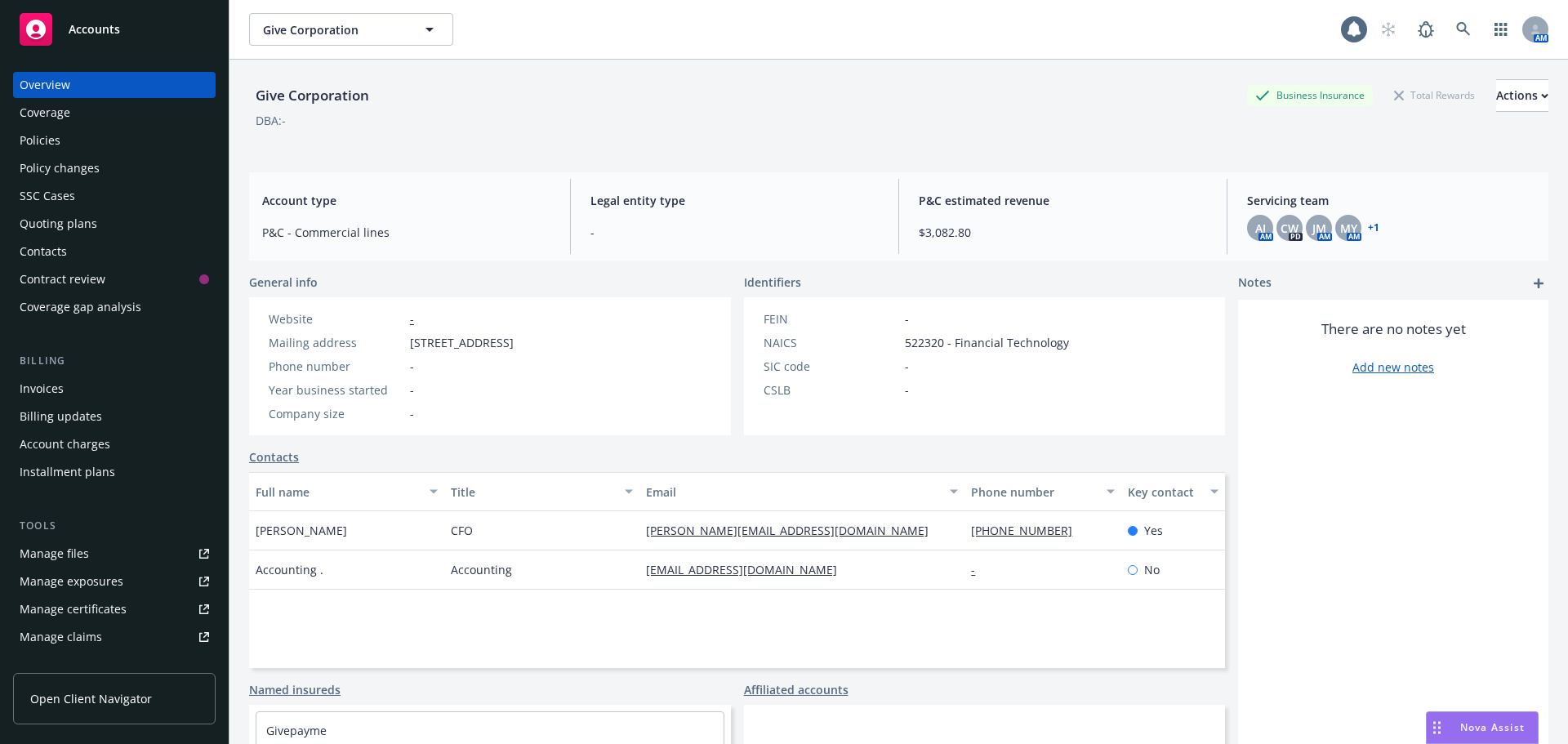
click at [95, 149] on div "Policies" at bounding box center [114, 140] width 190 height 26
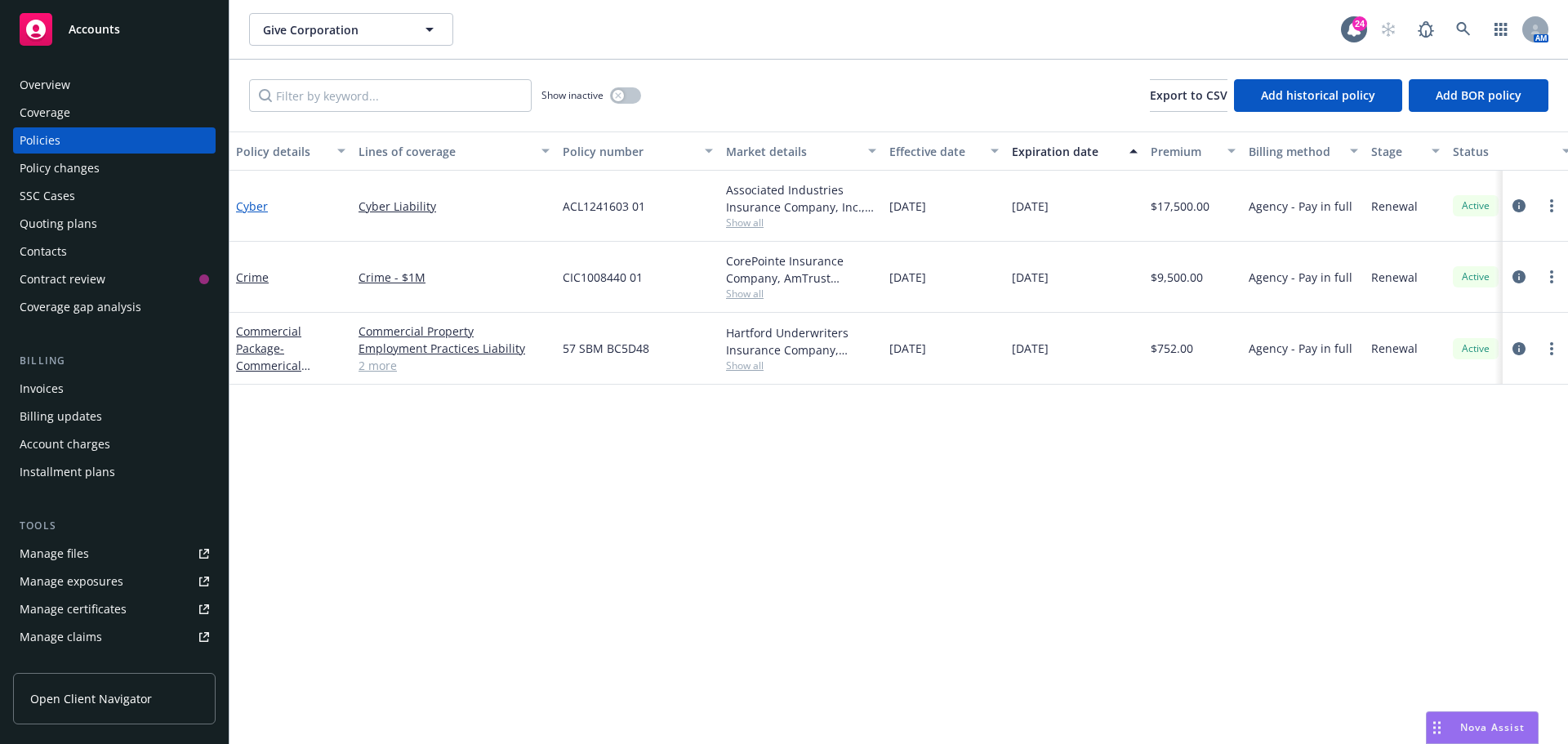
click at [249, 205] on link "Cyber" at bounding box center [251, 206] width 32 height 16
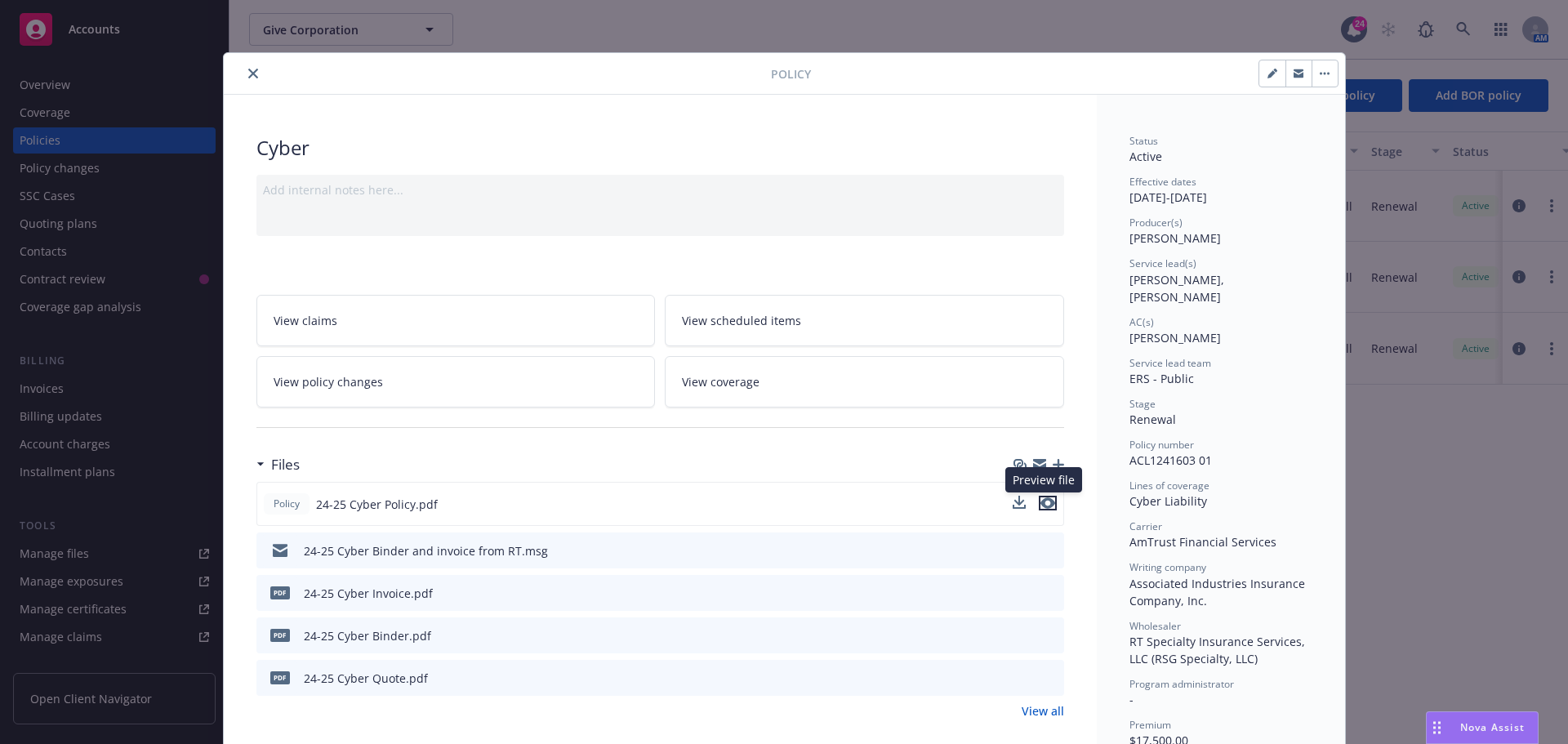
click at [1049, 500] on button "preview file" at bounding box center [1047, 502] width 18 height 15
click at [249, 74] on icon "close" at bounding box center [253, 73] width 10 height 10
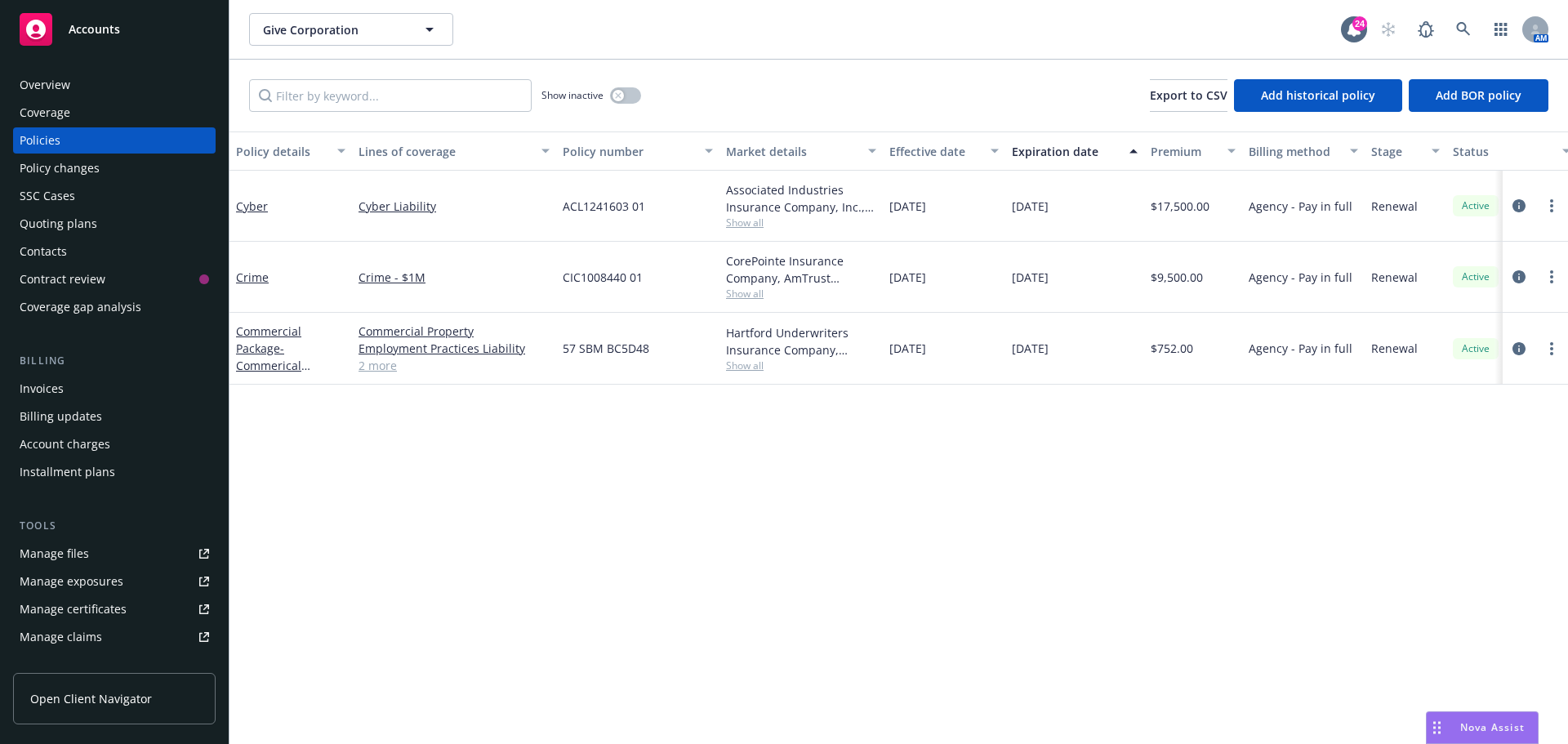
click at [674, 41] on div "Give Corporation Give Corporation" at bounding box center [794, 29] width 1092 height 33
click at [662, 566] on div "Policy details Lines of coverage Policy number Market details Effective date Ex…" at bounding box center [898, 437] width 1338 height 612
click at [256, 203] on link "Cyber" at bounding box center [251, 206] width 32 height 16
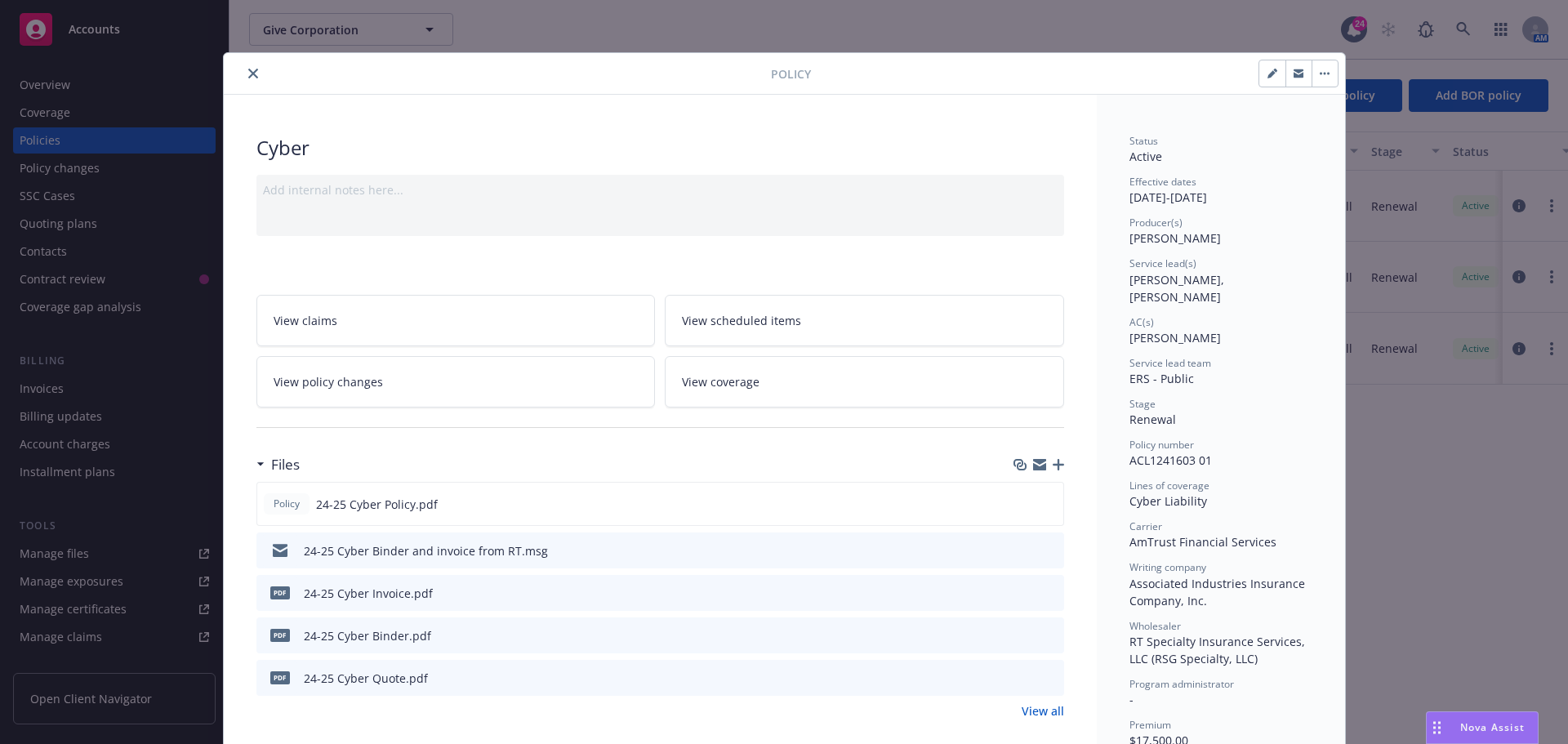
scroll to position [49, 0]
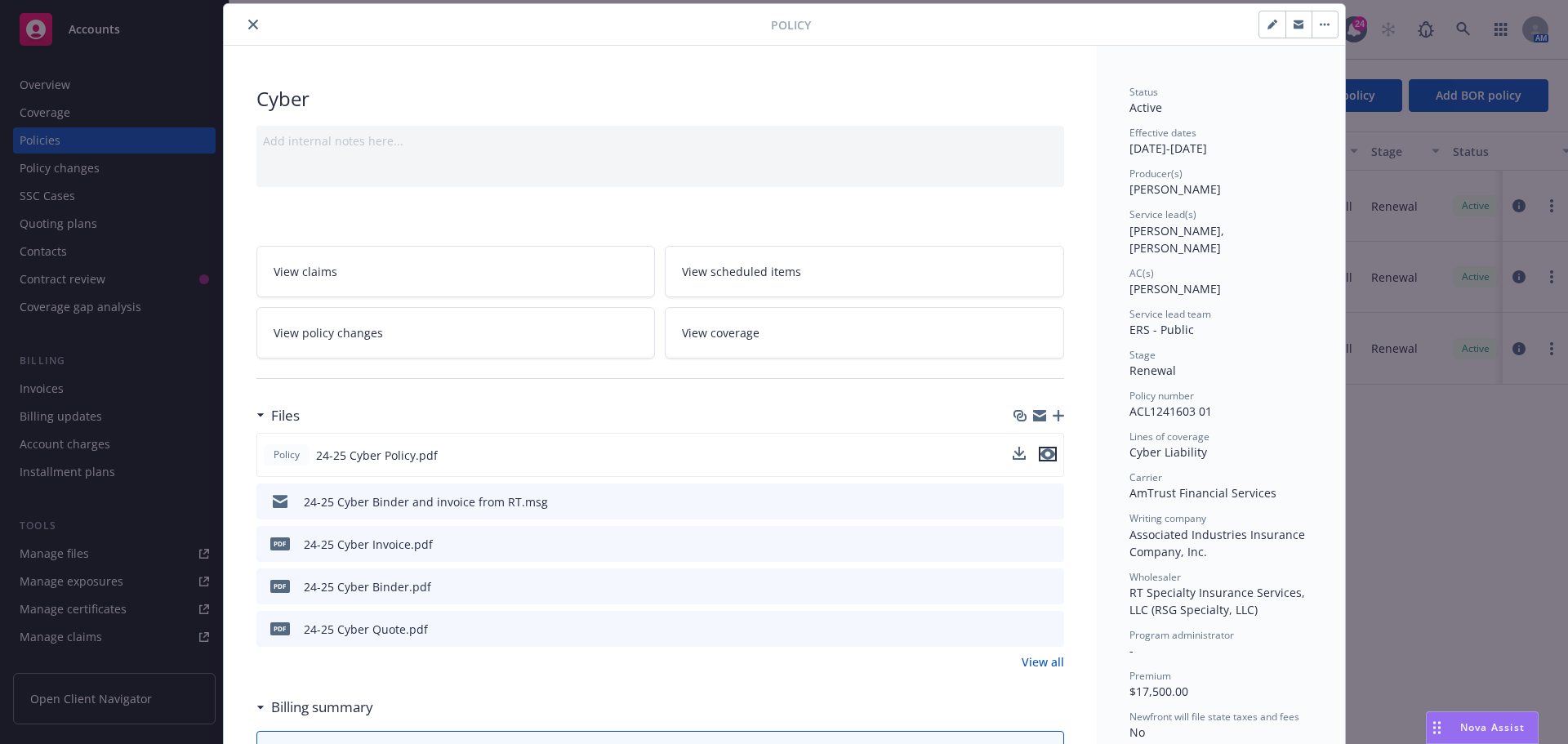
click at [1046, 451] on icon "preview file" at bounding box center [1047, 453] width 15 height 11
drag, startPoint x: 543, startPoint y: 67, endPoint x: 594, endPoint y: 176, distance: 120.3
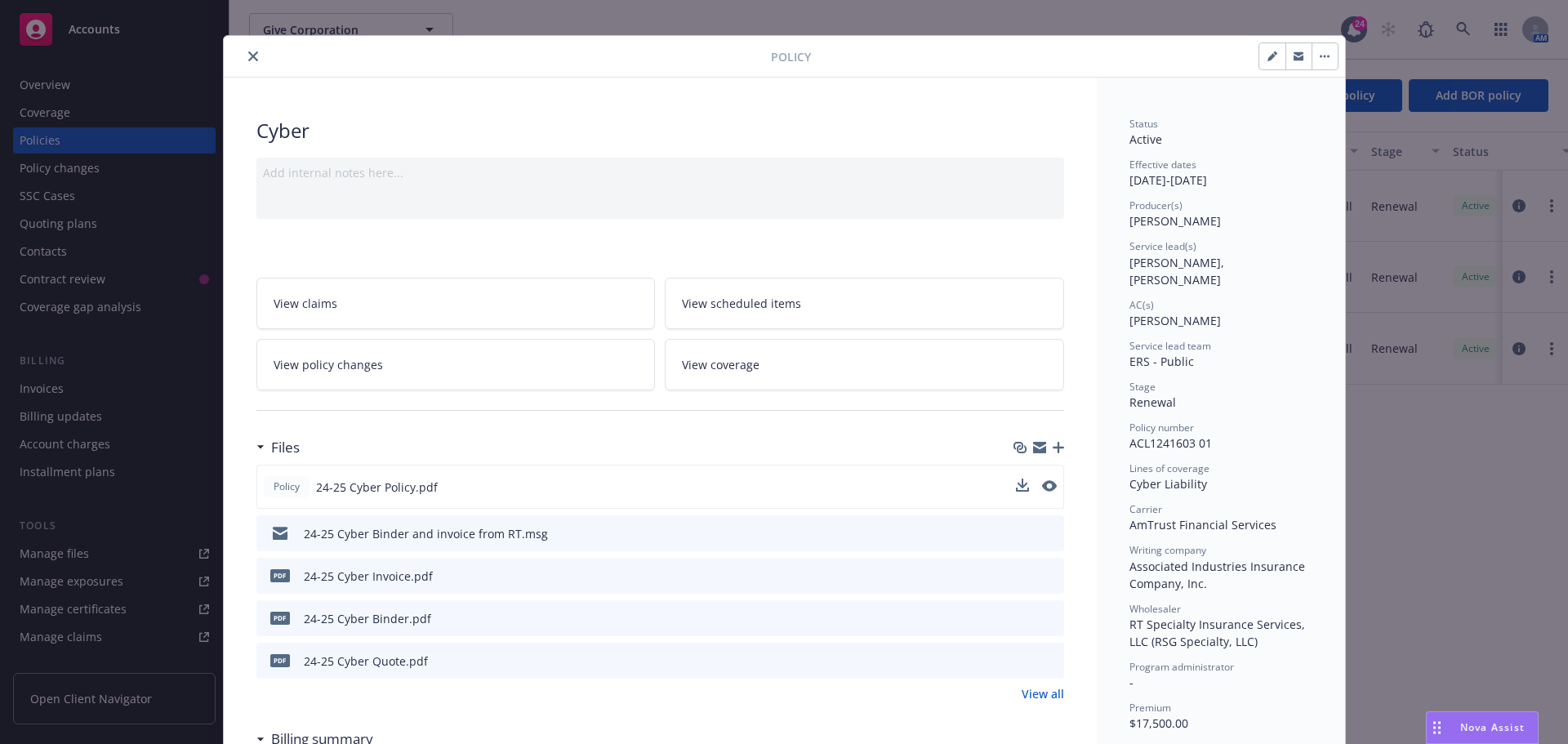
scroll to position [0, 0]
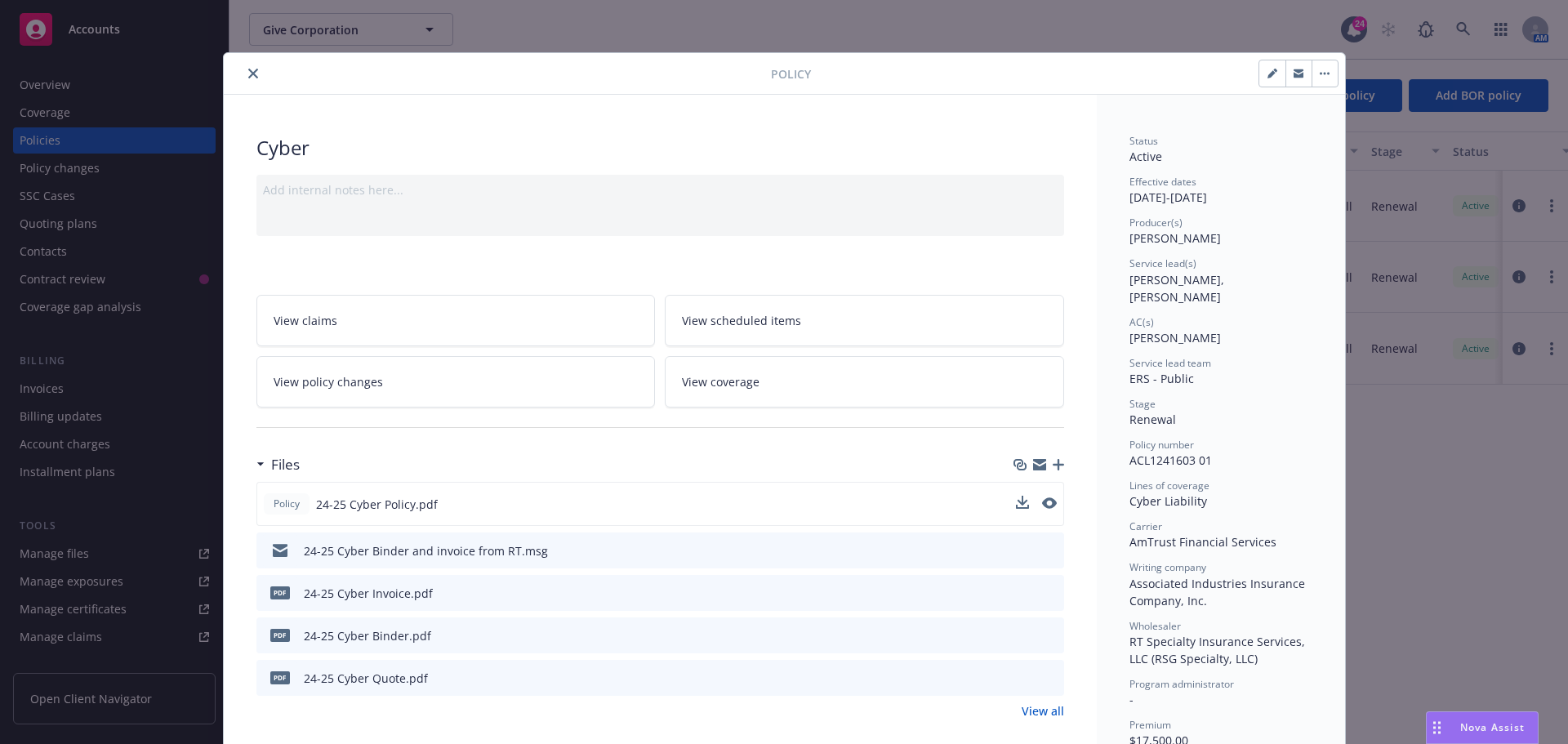
click at [243, 79] on button "close" at bounding box center [253, 74] width 20 height 20
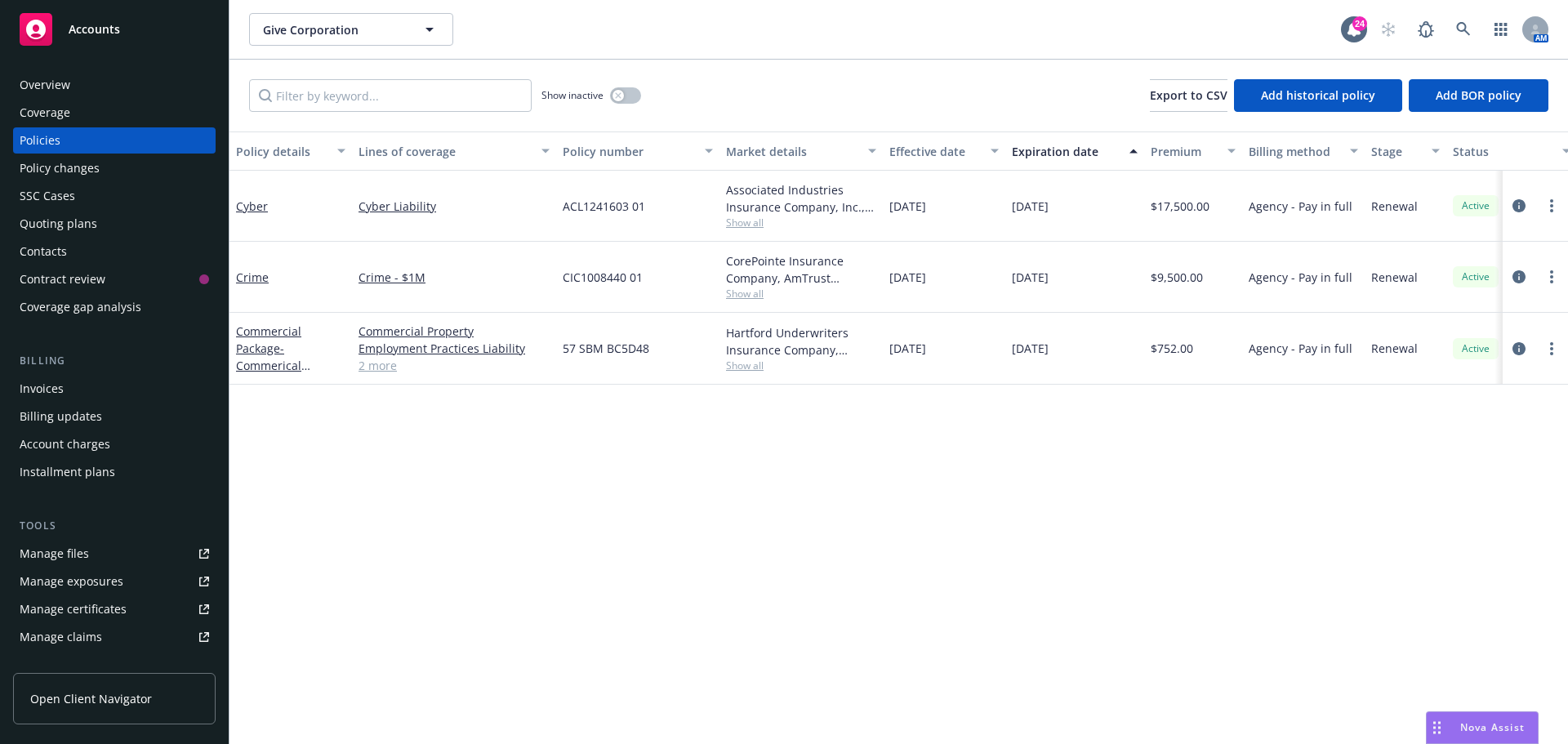
click at [522, 457] on div "Policy details Lines of coverage Policy number Market details Effective date Ex…" at bounding box center [898, 437] width 1338 height 612
click at [277, 333] on link "Commercial Package - Commerical Package" at bounding box center [268, 356] width 65 height 67
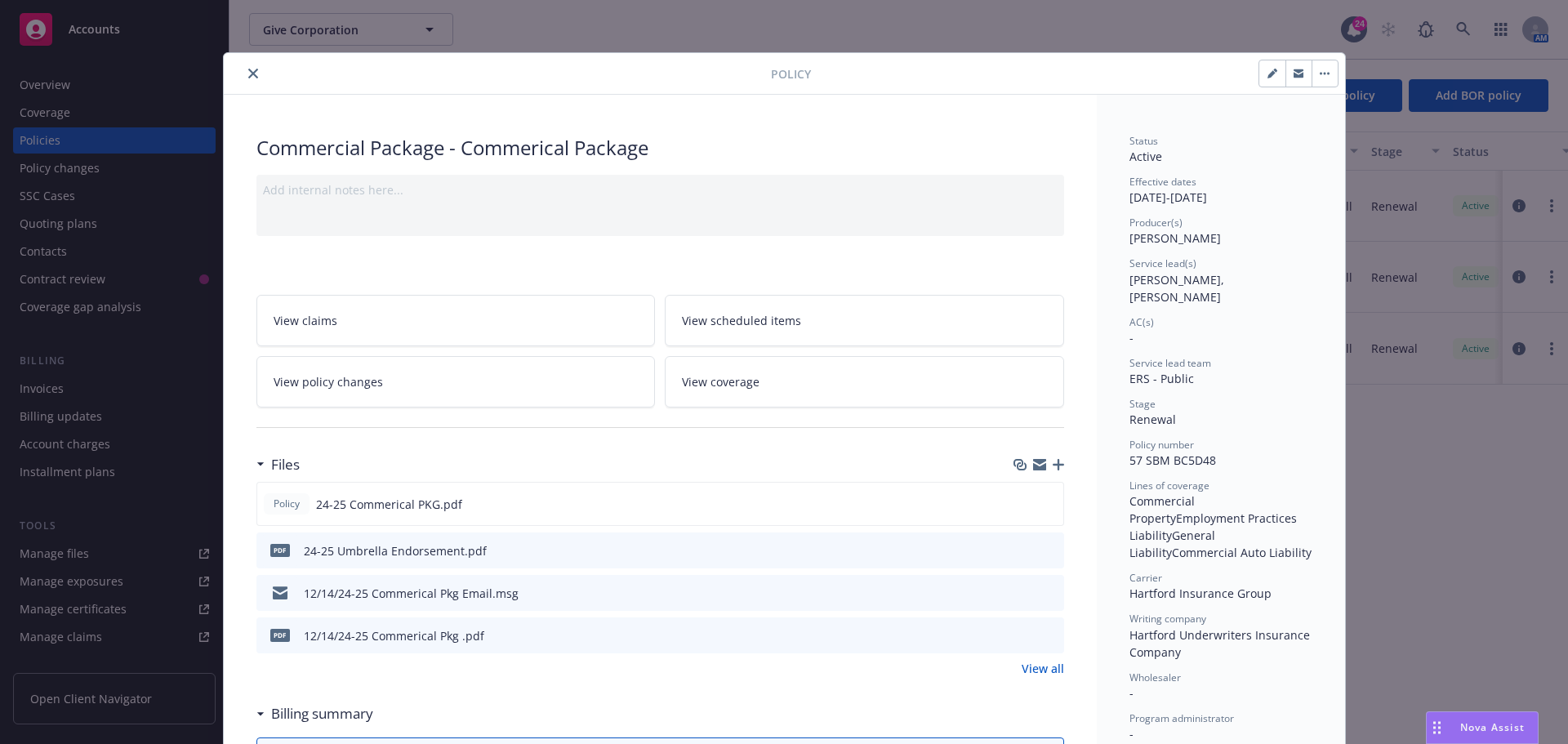
click at [249, 76] on icon "close" at bounding box center [253, 73] width 10 height 10
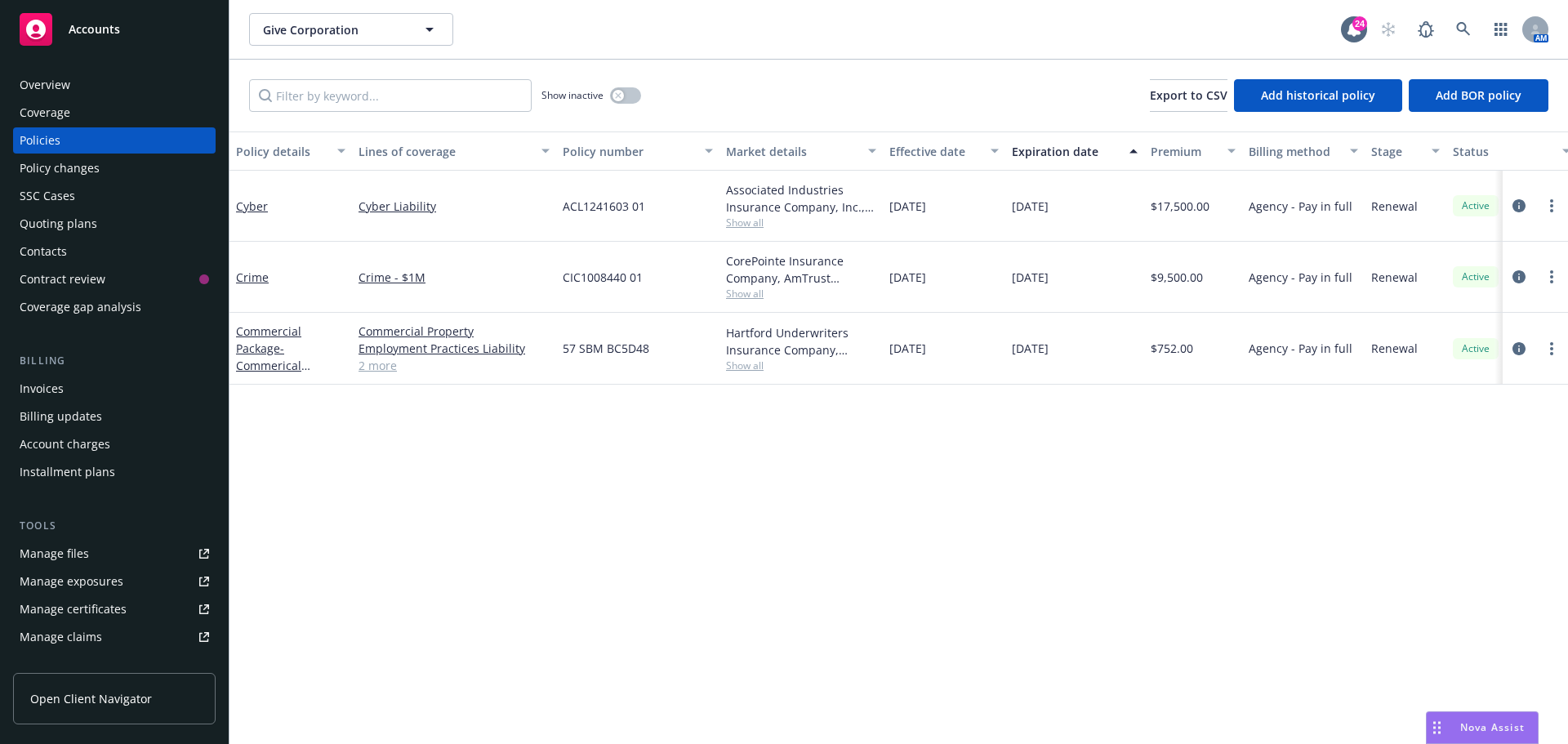
click at [746, 93] on div "Show inactive Export to CSV Add historical policy Add BOR policy" at bounding box center [898, 95] width 1338 height 72
click at [239, 684] on div "Policy details Lines of coverage Policy number Market details Effective date Ex…" at bounding box center [898, 437] width 1338 height 612
click at [549, 632] on div "Policy details Lines of coverage Policy number Market details Effective date Ex…" at bounding box center [898, 437] width 1338 height 612
click at [917, 644] on div "Policy details Lines of coverage Policy number Market details Effective date Ex…" at bounding box center [898, 437] width 1338 height 612
click at [1004, 604] on div "Policy details Lines of coverage Policy number Market details Effective date Ex…" at bounding box center [898, 437] width 1338 height 612
